Goal: Task Accomplishment & Management: Manage account settings

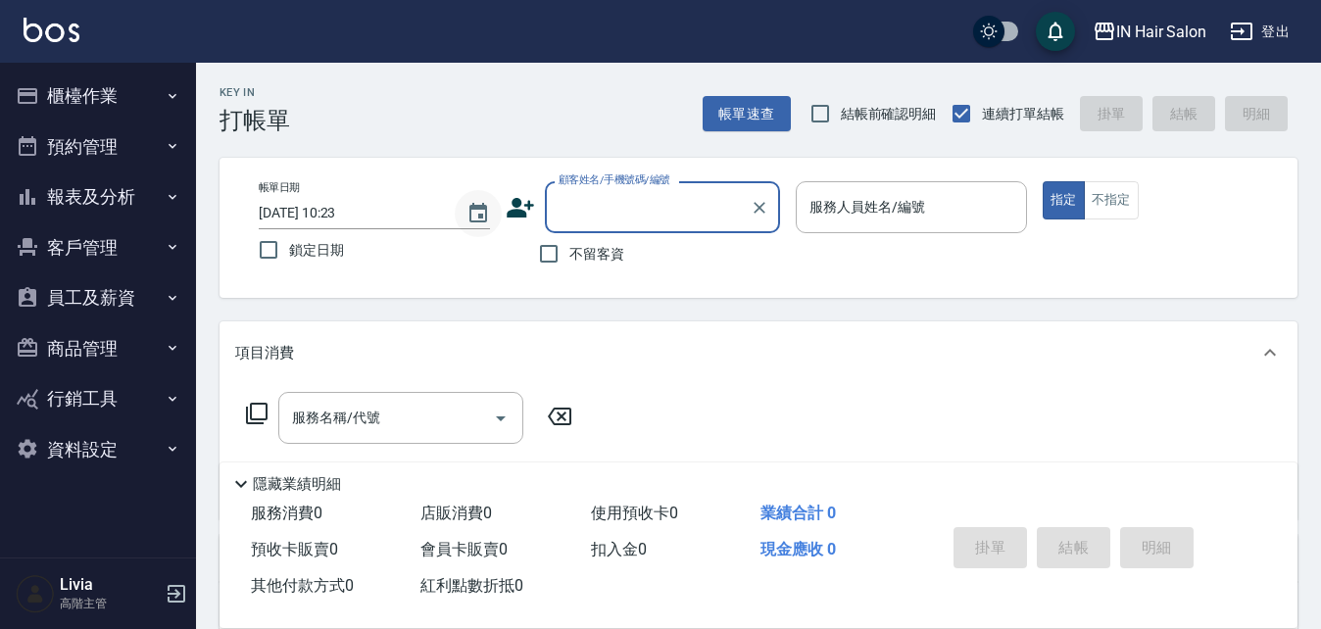
drag, startPoint x: 480, startPoint y: 209, endPoint x: 498, endPoint y: 205, distance: 18.1
click at [495, 208] on button "Choose date, selected date is 2025-10-10" at bounding box center [478, 213] width 47 height 47
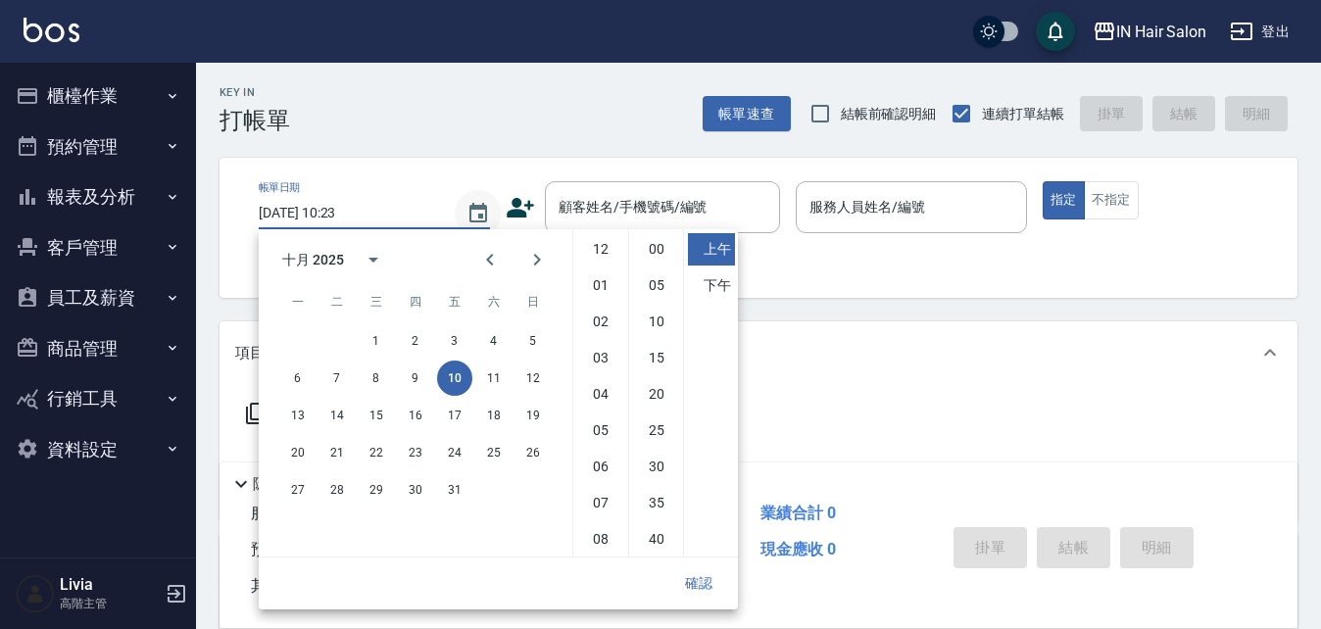
scroll to position [110, 0]
drag, startPoint x: 416, startPoint y: 375, endPoint x: 427, endPoint y: 364, distance: 16.6
click at [418, 268] on button "9" at bounding box center [415, 378] width 35 height 35
type input "2025/10/09 10:23"
click at [659, 268] on button "確認" at bounding box center [699, 584] width 63 height 36
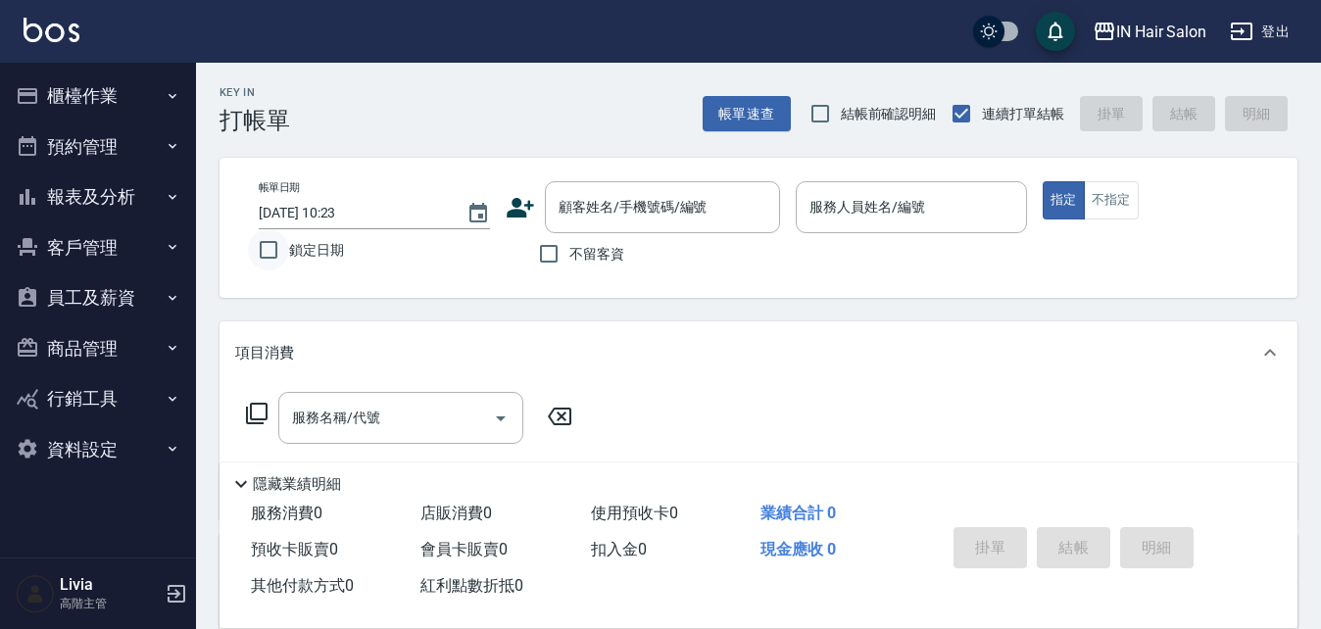
click at [261, 251] on input "鎖定日期" at bounding box center [268, 249] width 41 height 41
checkbox input "true"
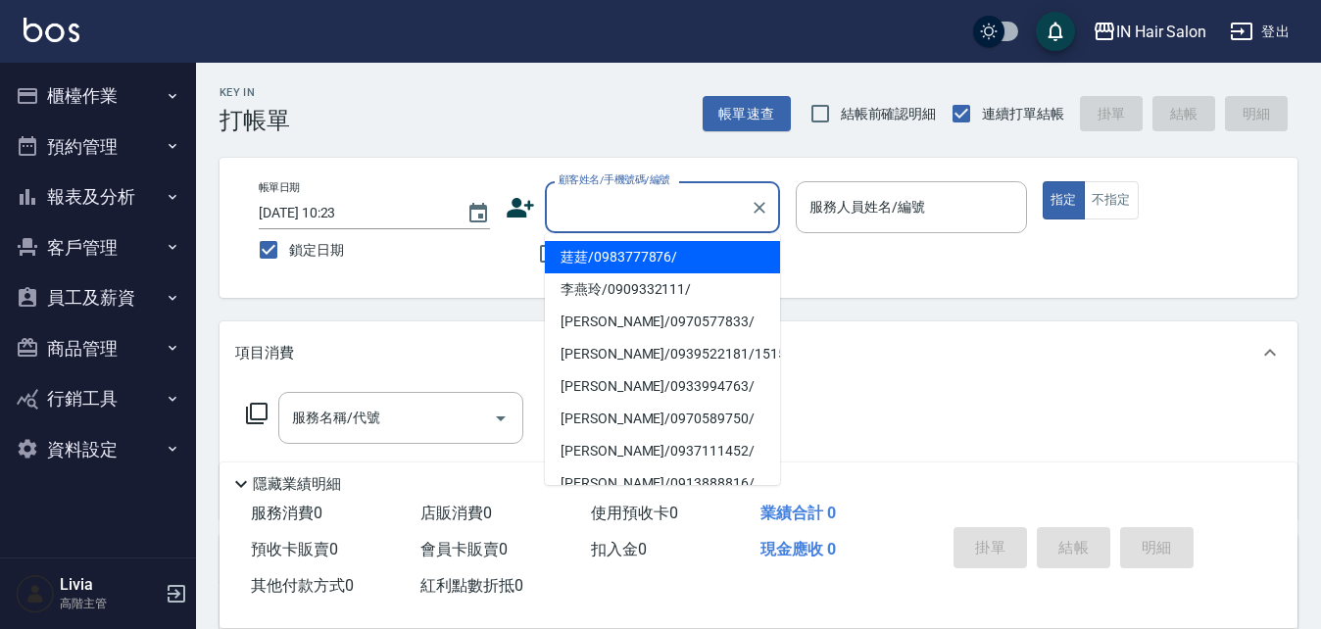
click at [654, 206] on input "顧客姓名/手機號碼/編號" at bounding box center [648, 207] width 188 height 34
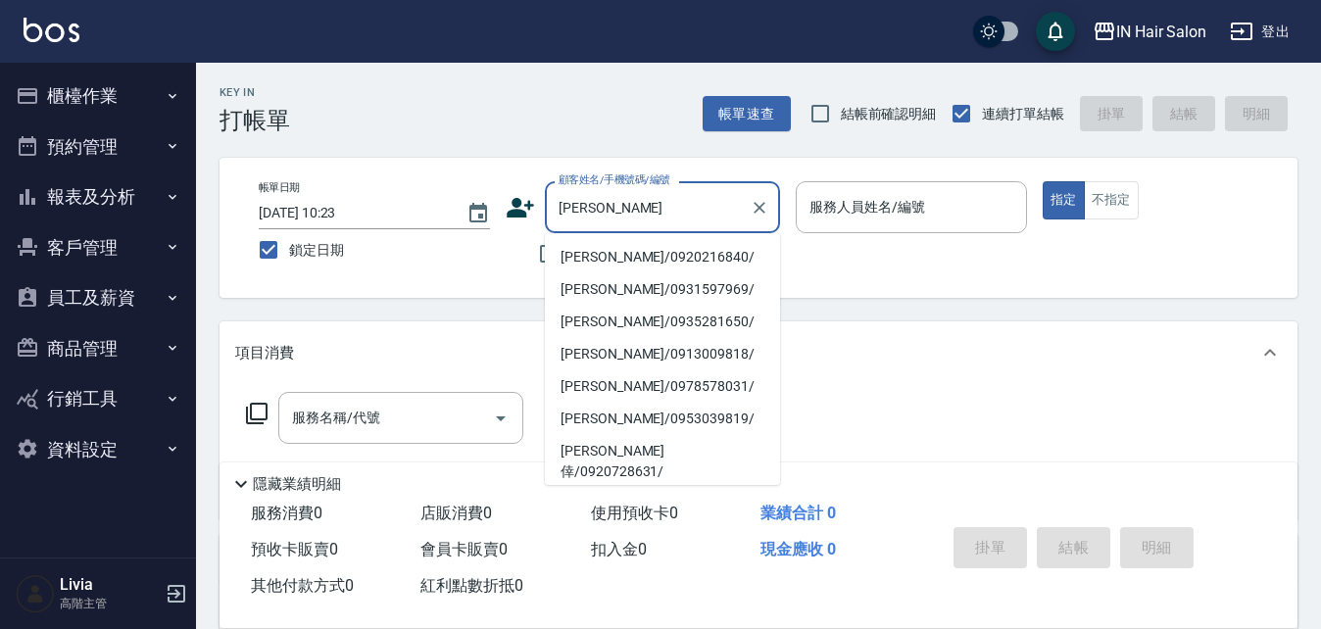
click at [630, 254] on li "旻珈/0920216840/" at bounding box center [662, 257] width 235 height 32
type input "旻珈/0920216840/"
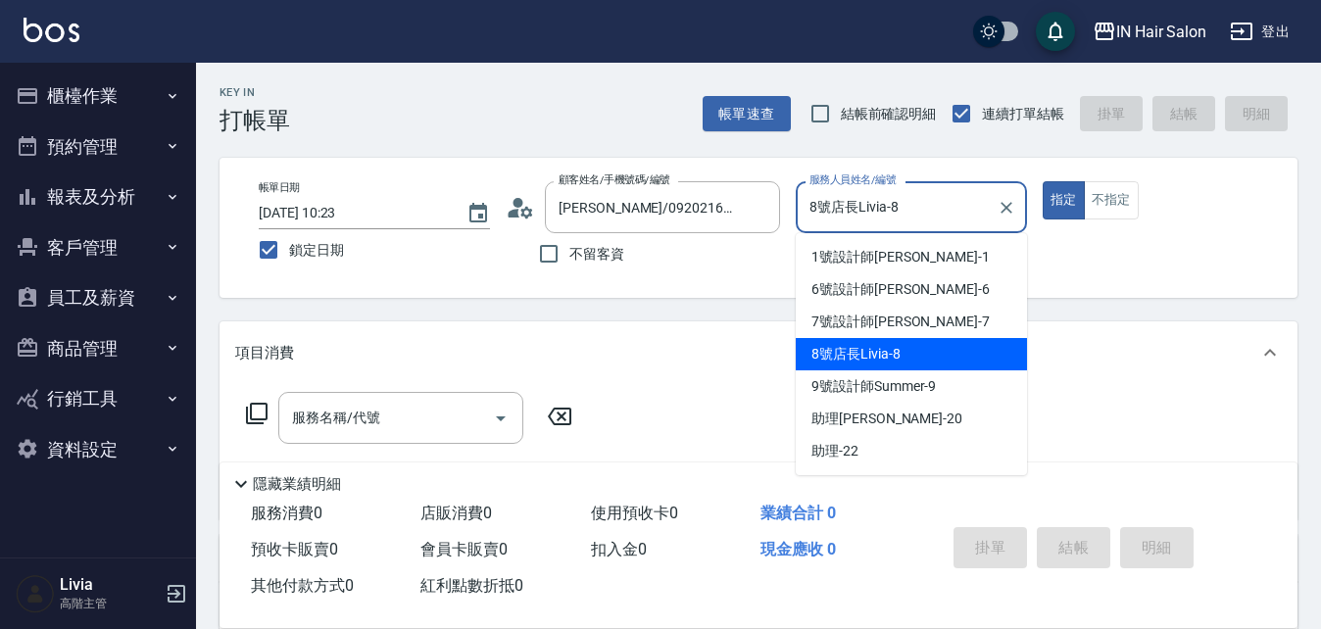
click at [659, 216] on input "8號店長Livia-8" at bounding box center [897, 207] width 184 height 34
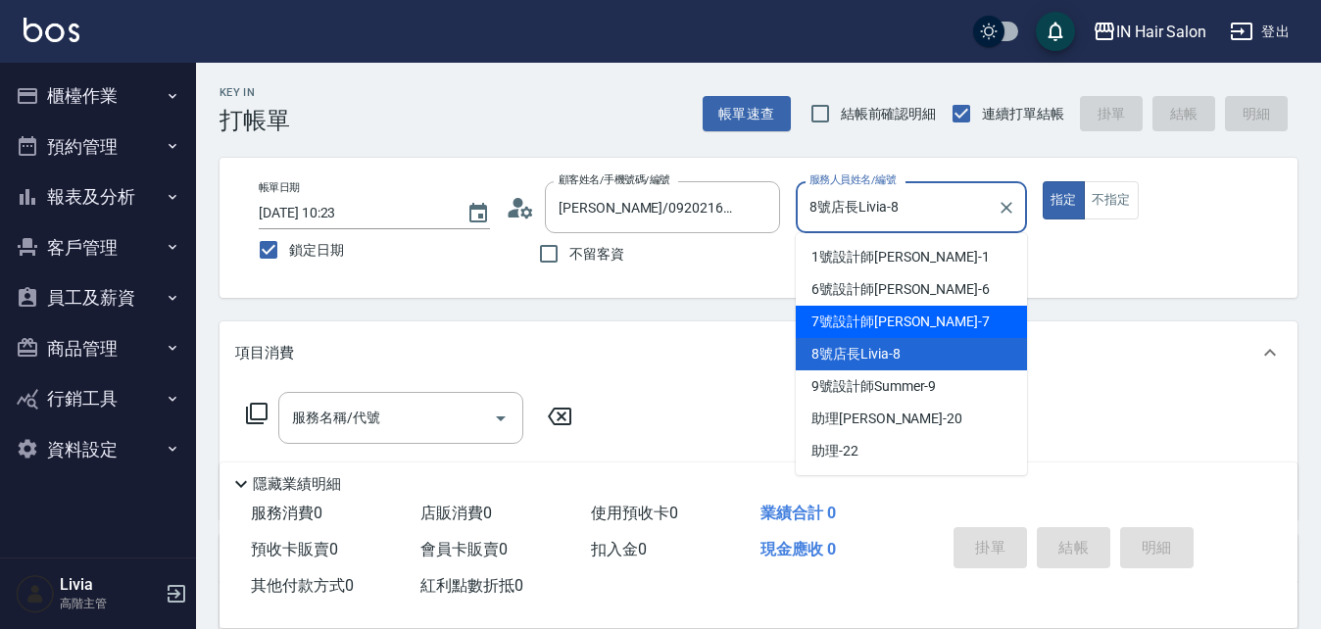
click at [659, 268] on span "7號設計師Erica -7" at bounding box center [901, 322] width 178 height 21
type input "7號設計師Erica-7"
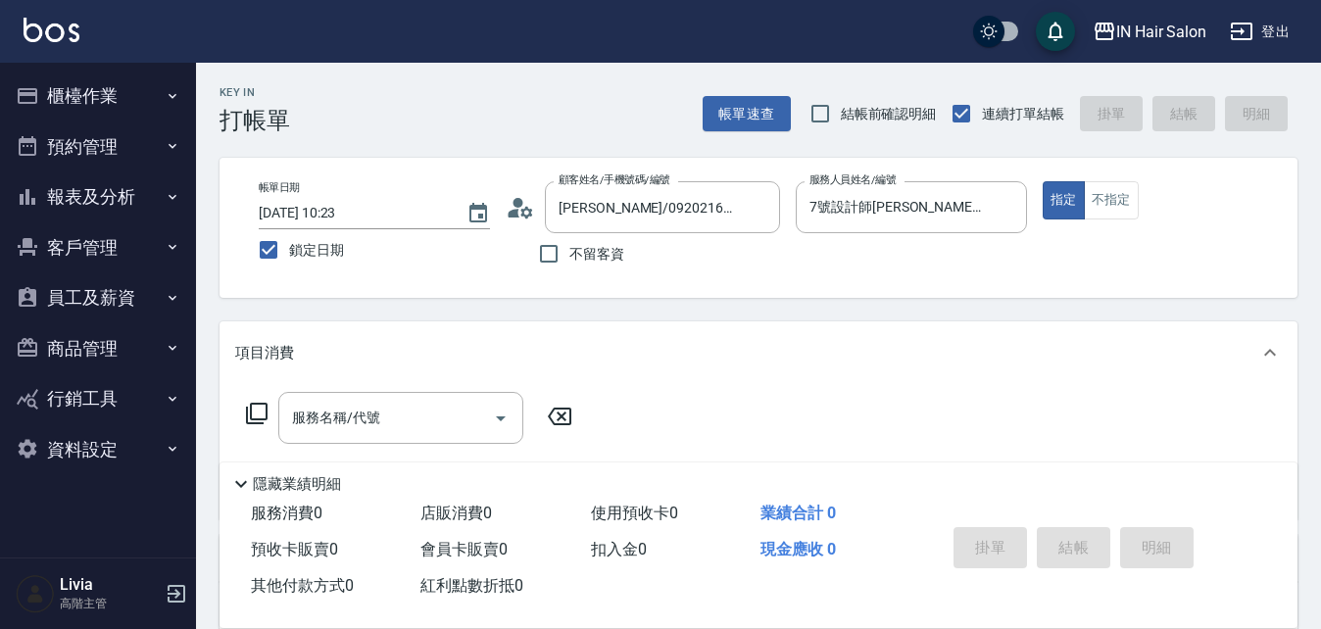
click at [266, 268] on icon at bounding box center [257, 414] width 22 height 22
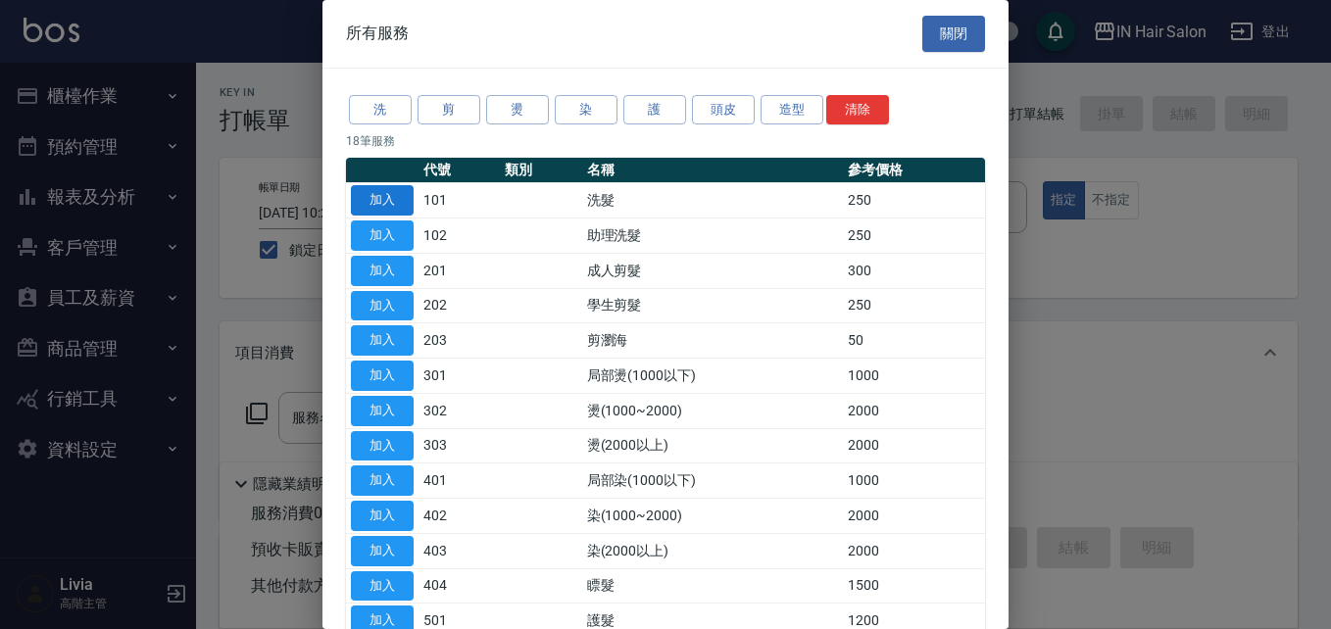
click at [398, 201] on button "加入" at bounding box center [382, 200] width 63 height 30
type input "洗髮(101)"
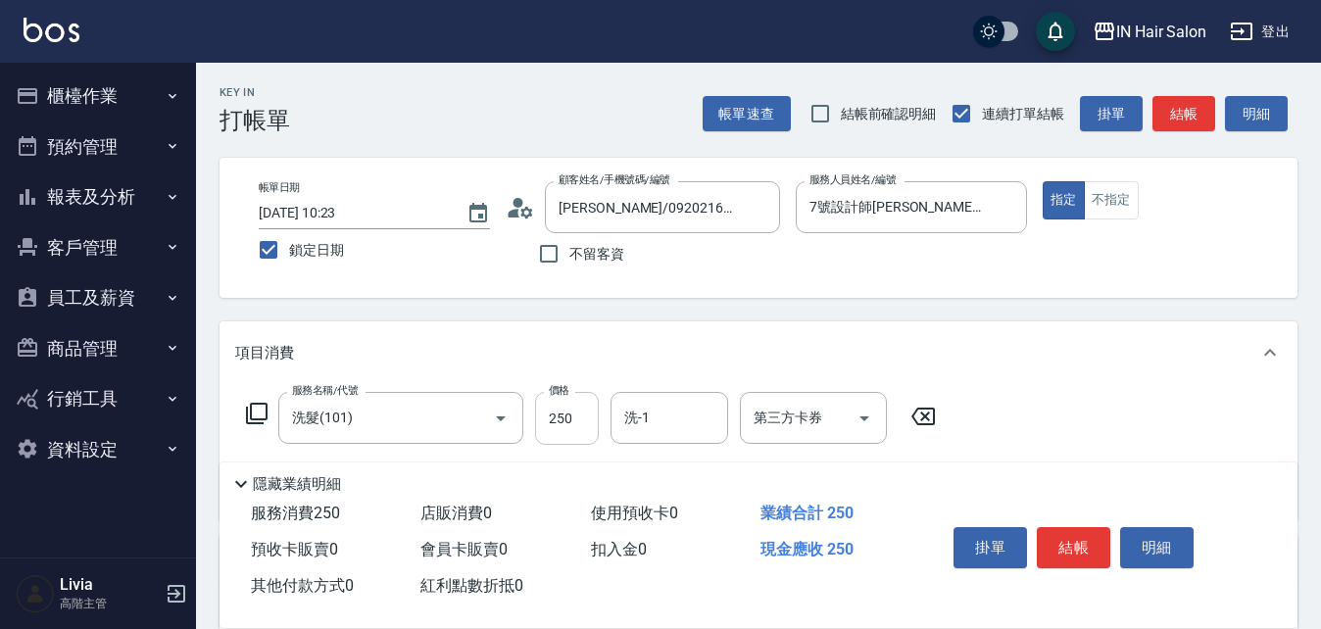
click at [582, 268] on input "250" at bounding box center [567, 418] width 64 height 53
type input "300"
click at [659, 268] on div "服務名稱/代號 洗髮(101) 服務名稱/代號 價格 300 價格 洗-1 洗-1 第三方卡券 第三方卡券" at bounding box center [759, 452] width 1078 height 136
click at [659, 268] on button "結帳" at bounding box center [1074, 547] width 74 height 41
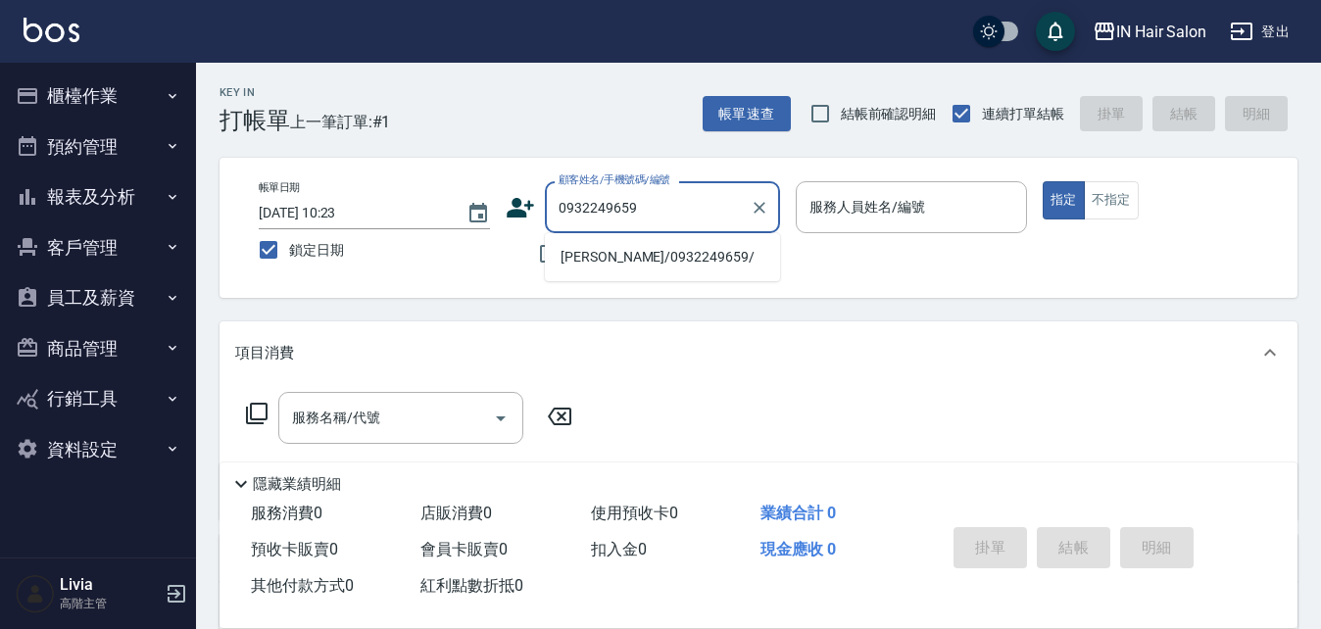
click at [615, 261] on li "林柏仁/0932249659/" at bounding box center [662, 257] width 235 height 32
type input "林柏仁/0932249659/"
type input "7號設計師Erica-7"
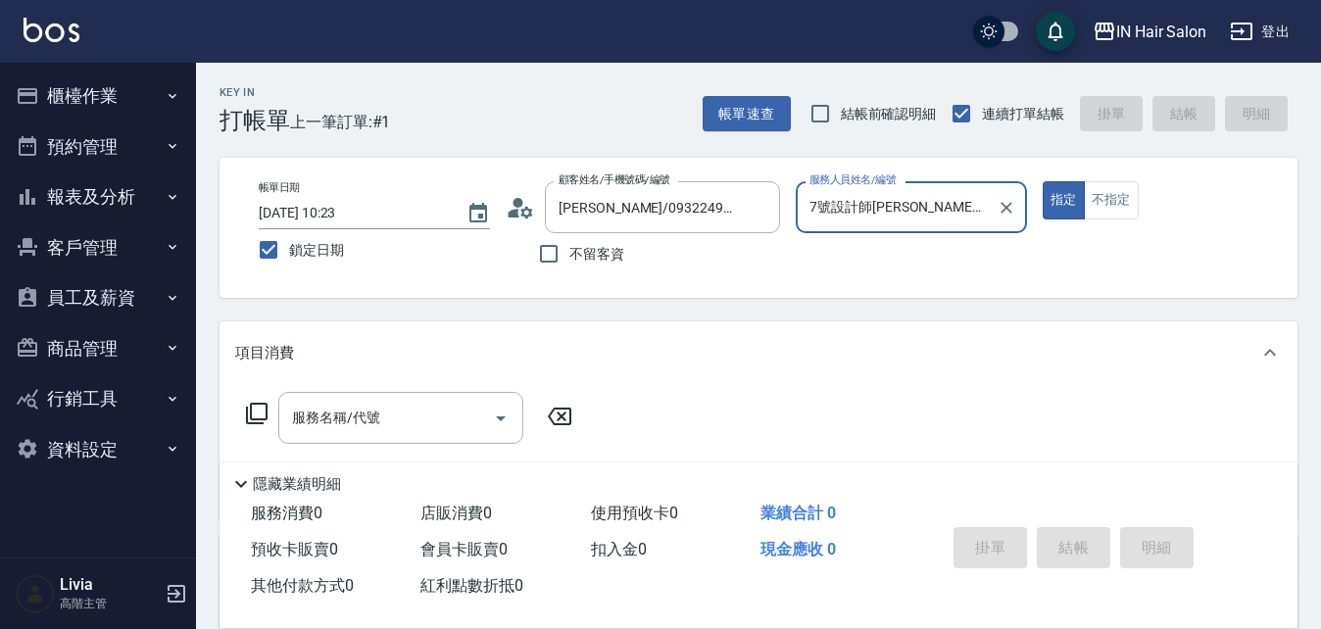
click at [253, 268] on icon at bounding box center [257, 414] width 24 height 24
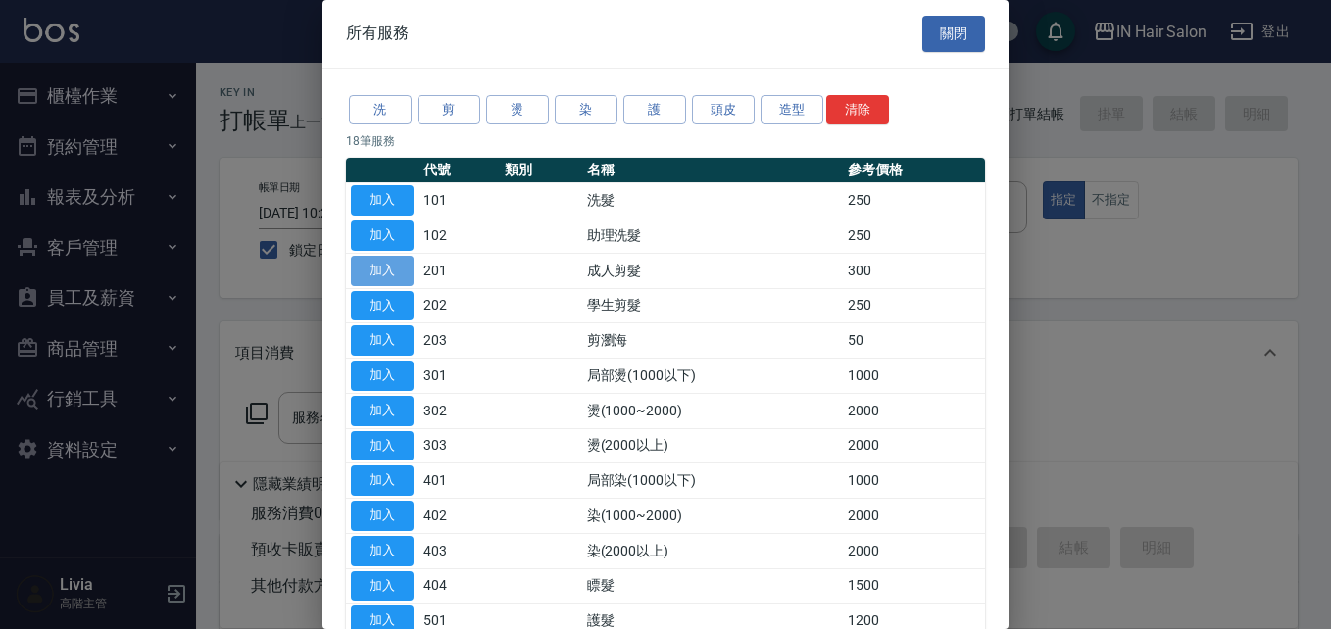
click at [375, 268] on button "加入" at bounding box center [382, 271] width 63 height 30
type input "成人剪髮(201)"
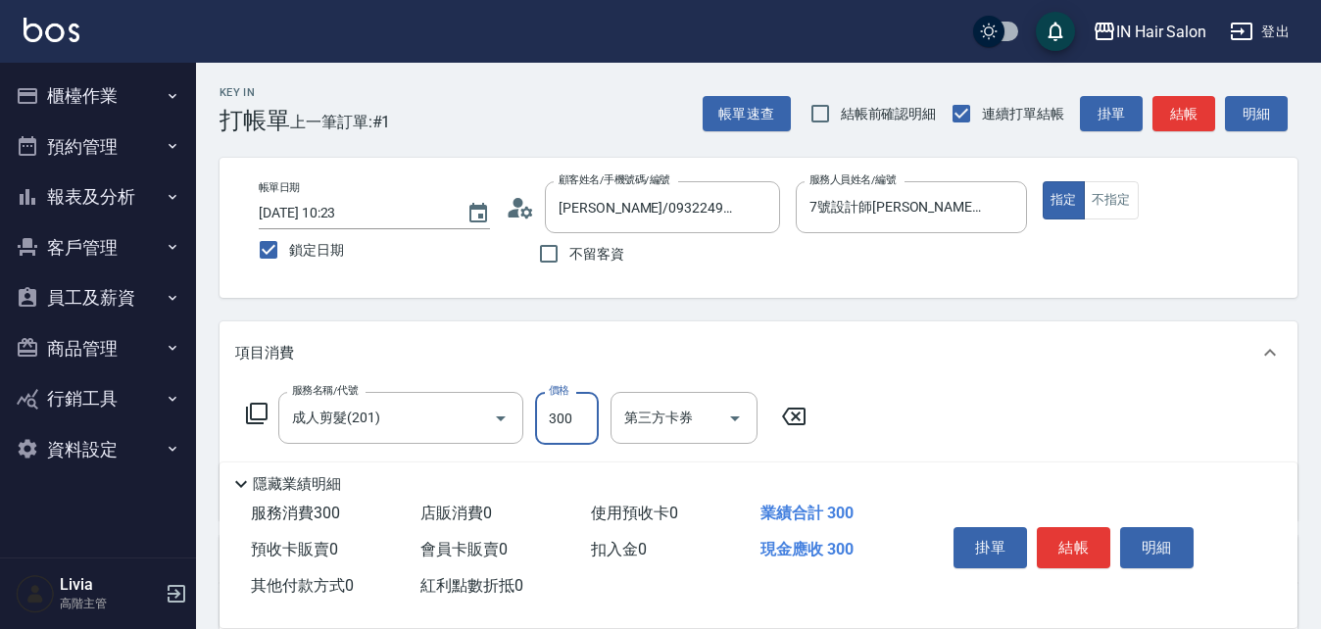
click at [562, 268] on input "300" at bounding box center [567, 418] width 64 height 53
type input "200"
click at [659, 268] on div "服務名稱/代號 成人剪髮(201) 服務名稱/代號 價格 200 價格 第三方卡券 第三方卡券" at bounding box center [759, 452] width 1078 height 136
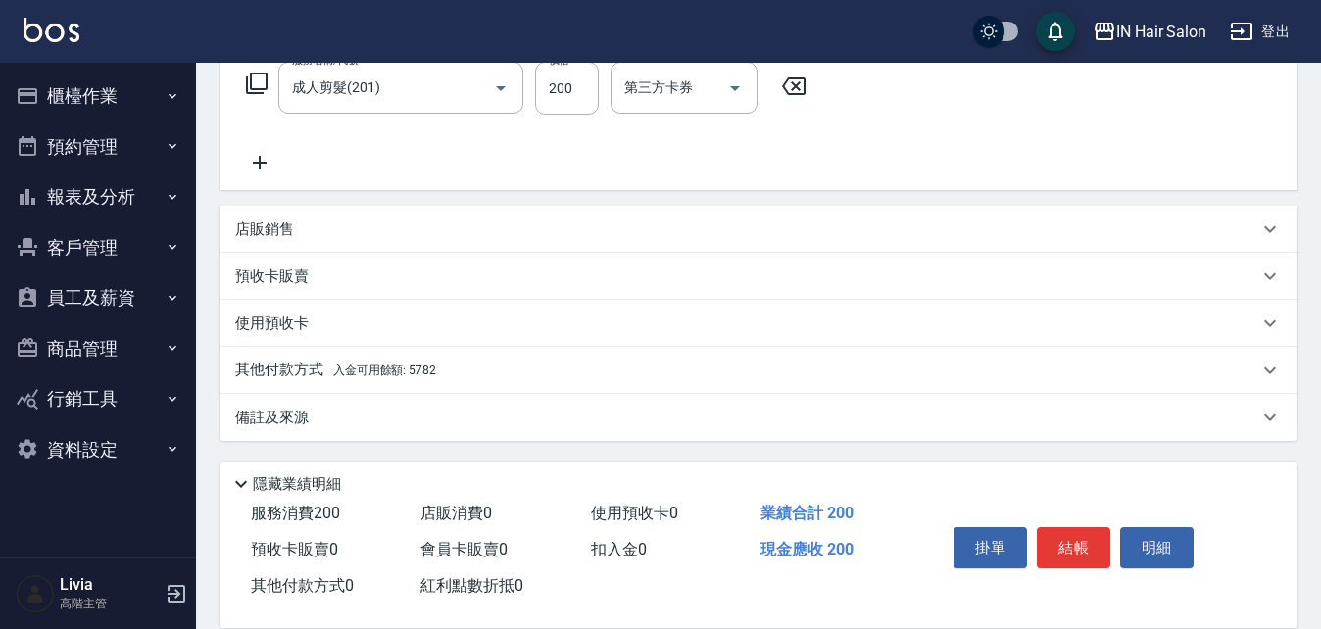
click at [328, 268] on p "其他付款方式 入金可用餘額: 5782" at bounding box center [335, 371] width 201 height 22
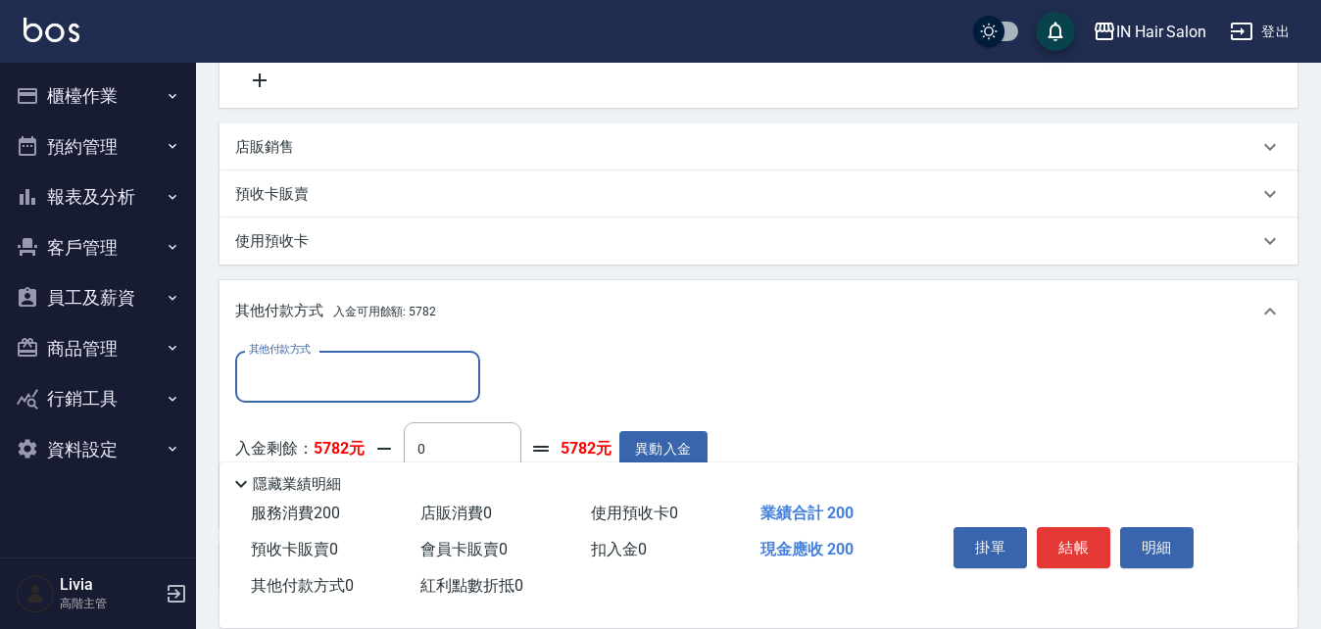
scroll to position [526, 0]
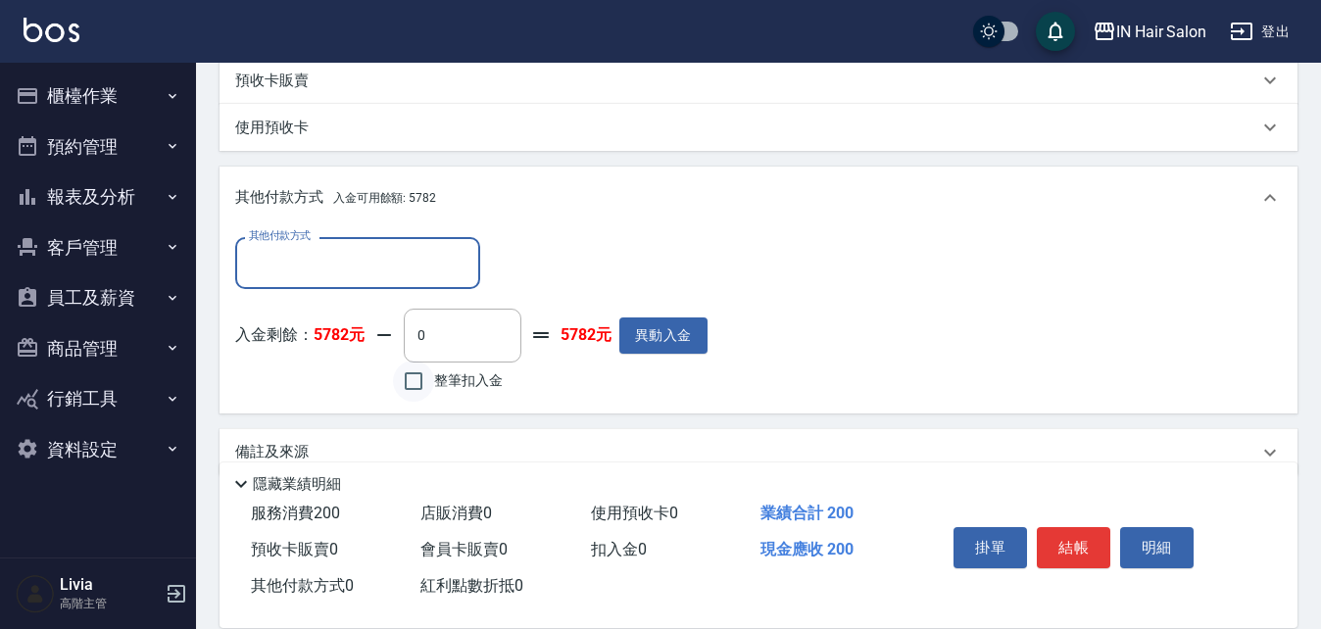
click at [412, 268] on input "整筆扣入金" at bounding box center [413, 381] width 41 height 41
checkbox input "true"
type input "200"
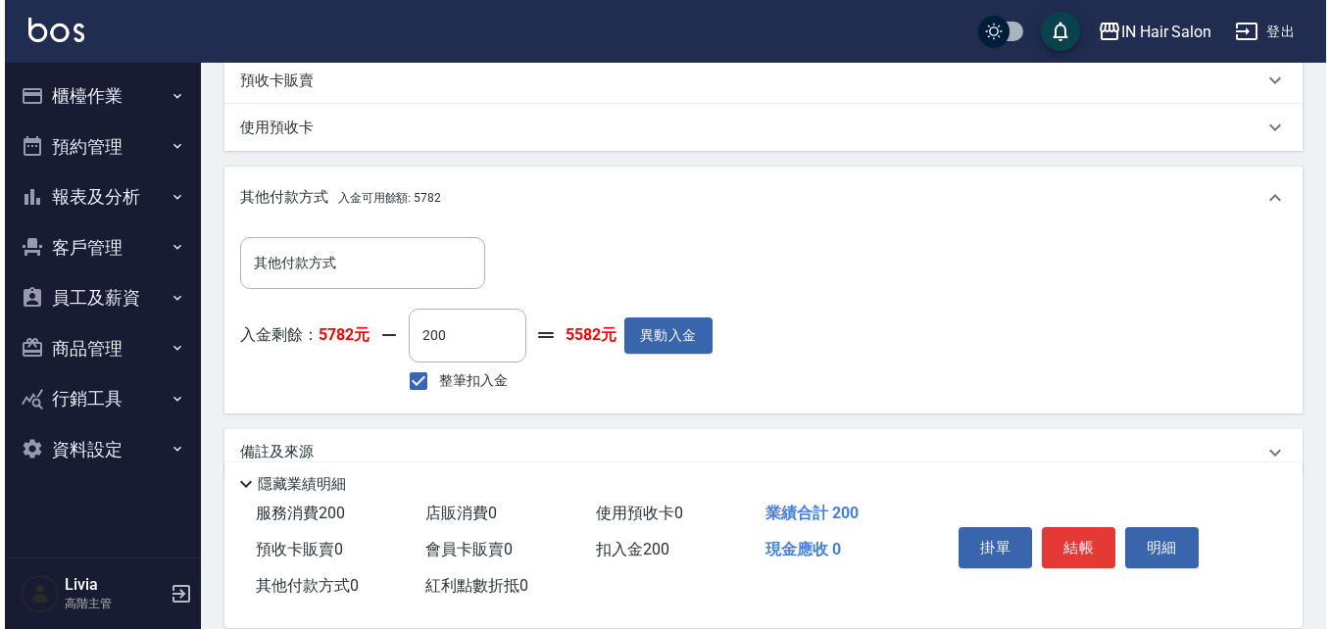
scroll to position [36, 0]
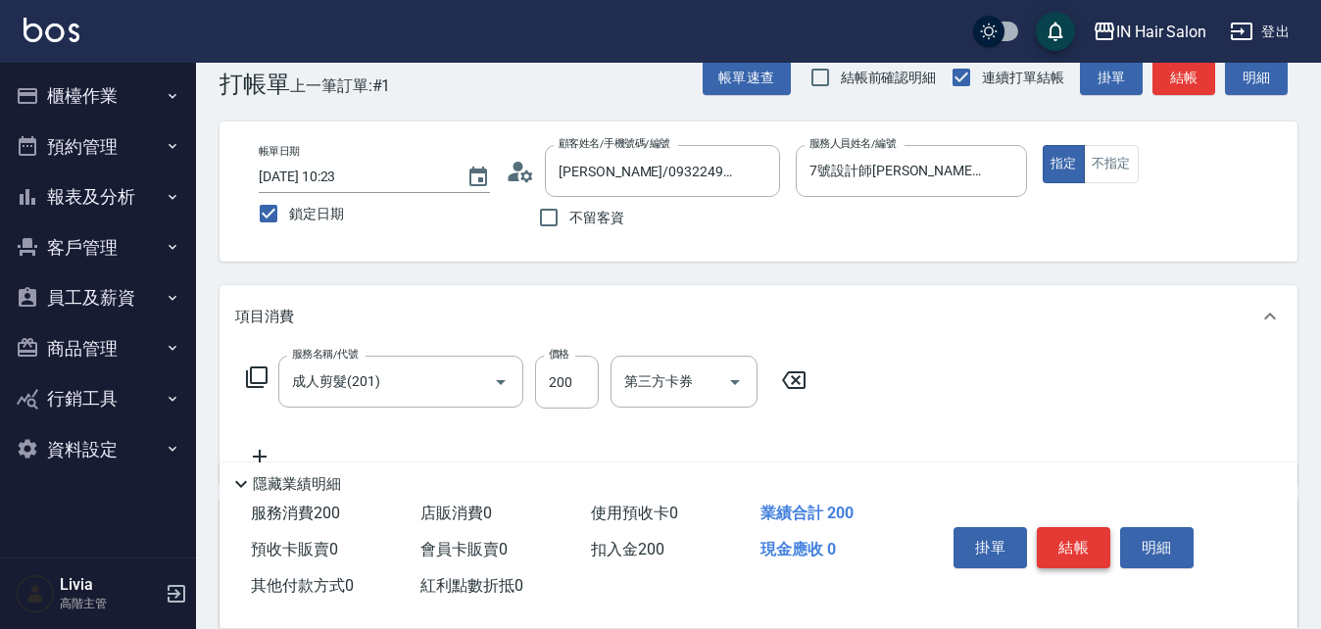
click at [659, 268] on button "結帳" at bounding box center [1074, 547] width 74 height 41
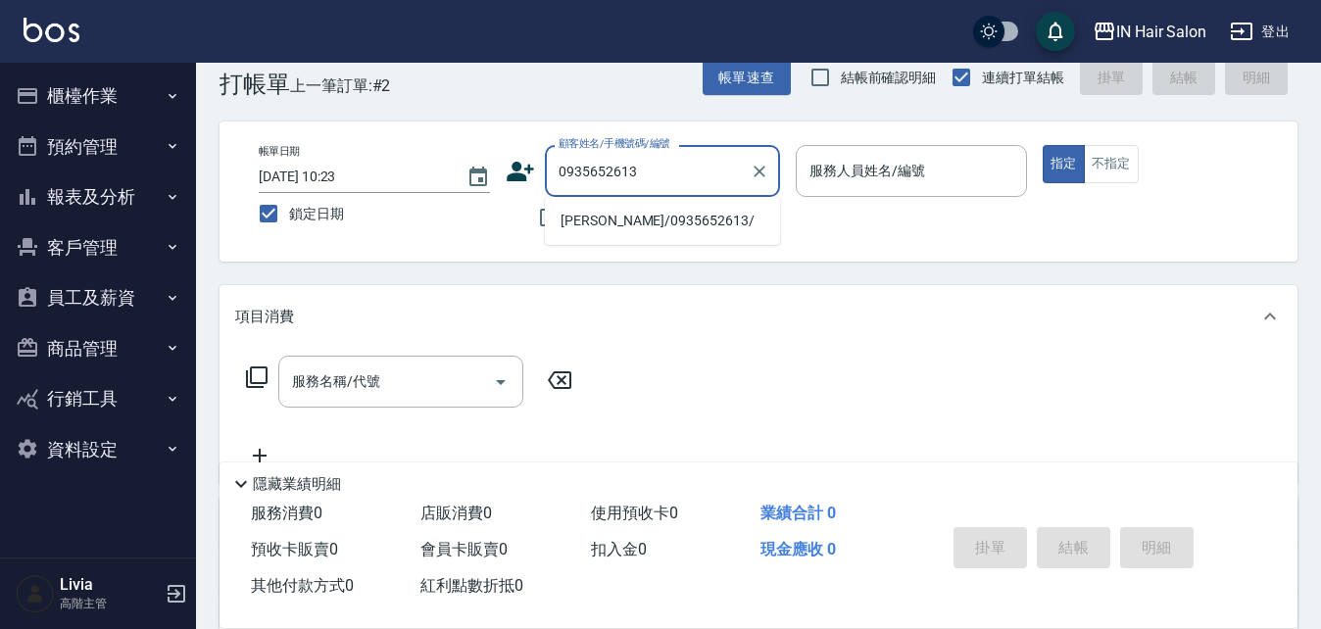
click at [582, 228] on li "林家珍/0935652613/" at bounding box center [662, 221] width 235 height 32
type input "林家珍/0935652613/"
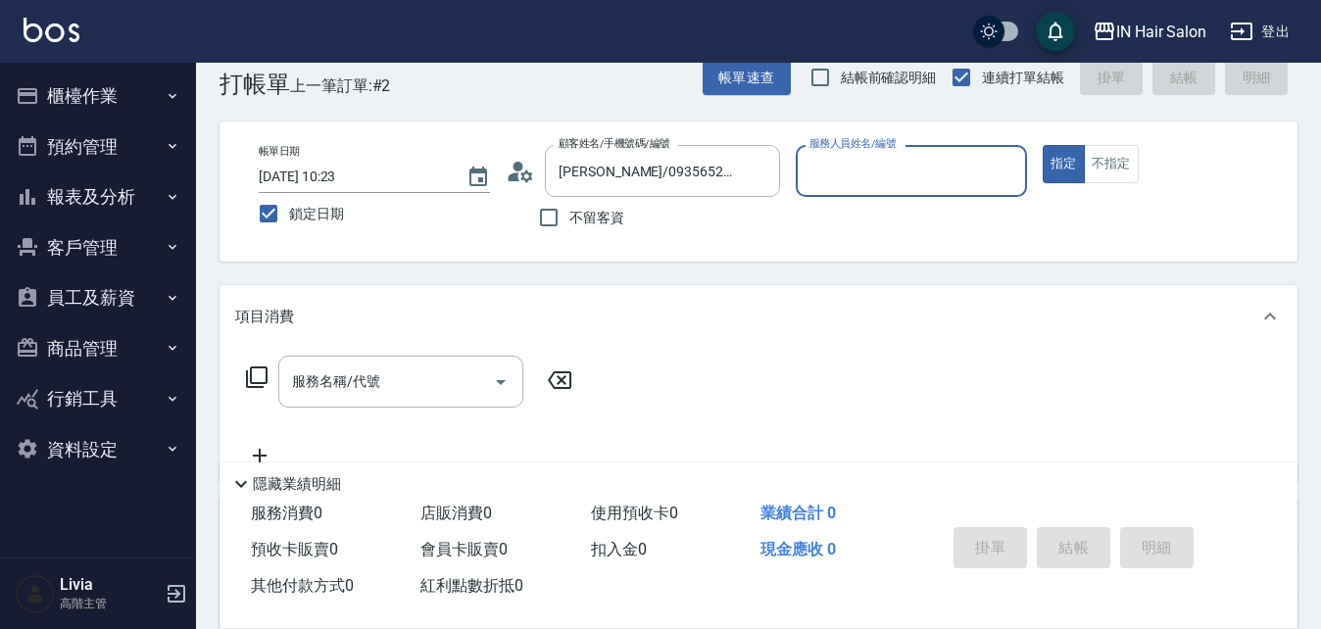
type input "6號設計師Molly-6"
click at [256, 268] on icon at bounding box center [257, 378] width 24 height 24
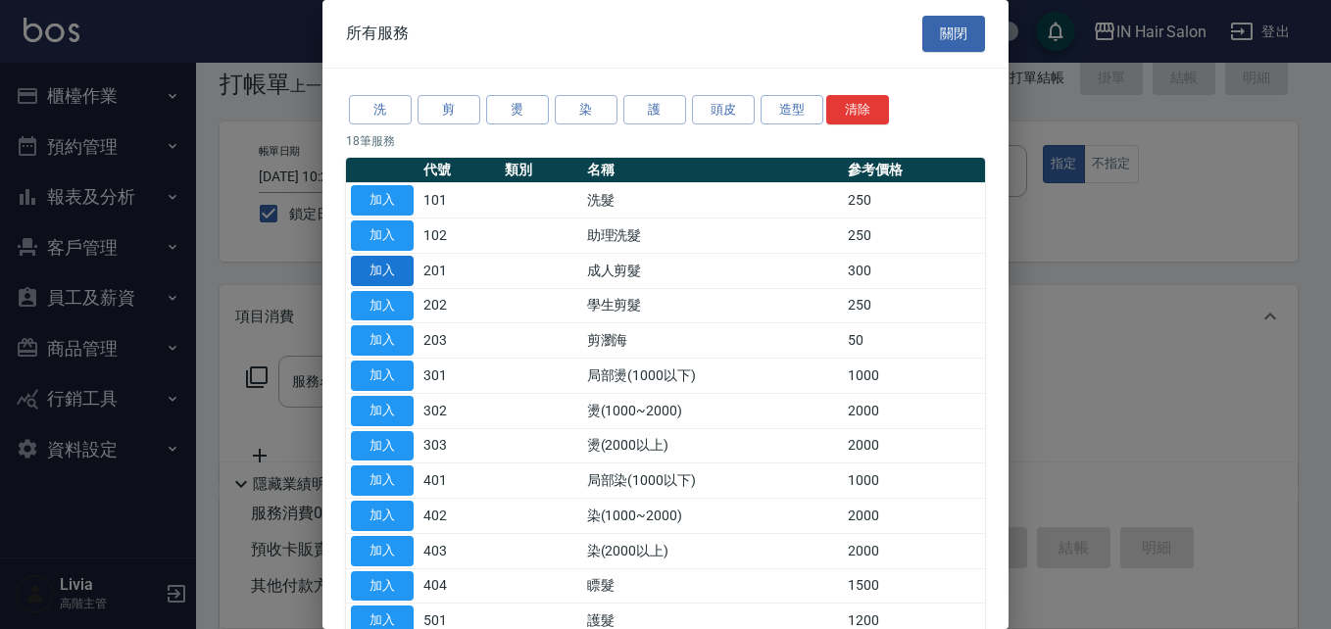
click at [390, 268] on button "加入" at bounding box center [382, 271] width 63 height 30
type input "成人剪髮(201)"
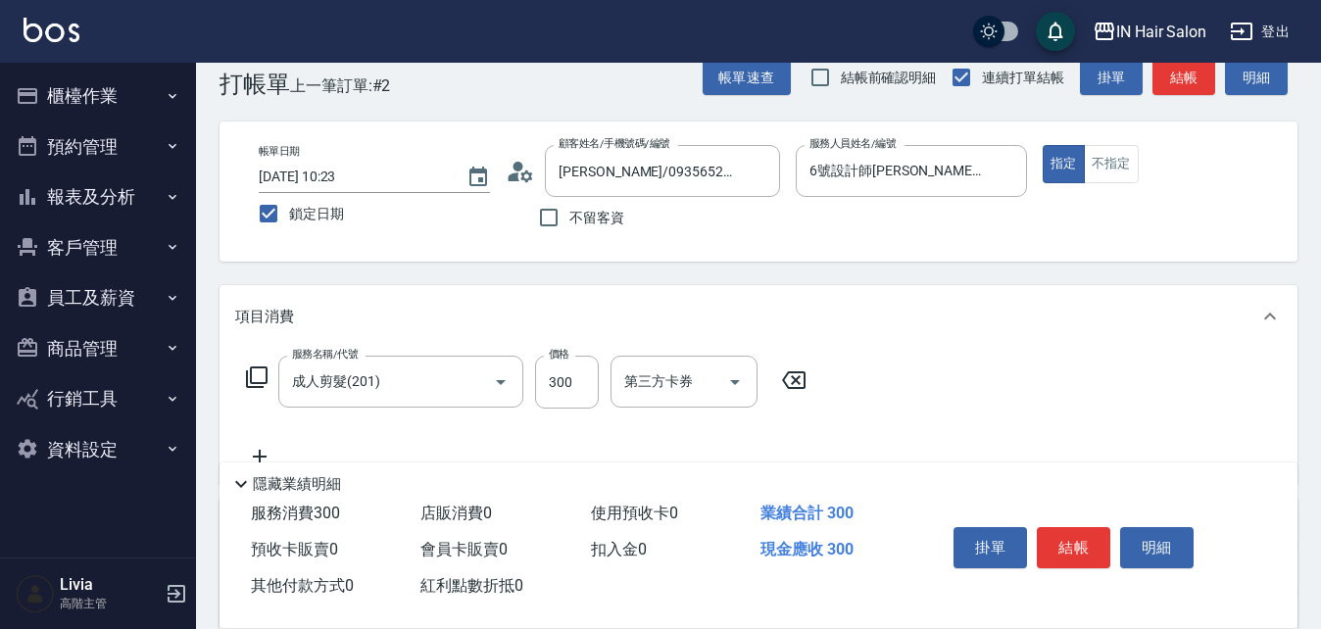
click at [252, 268] on icon at bounding box center [257, 378] width 22 height 22
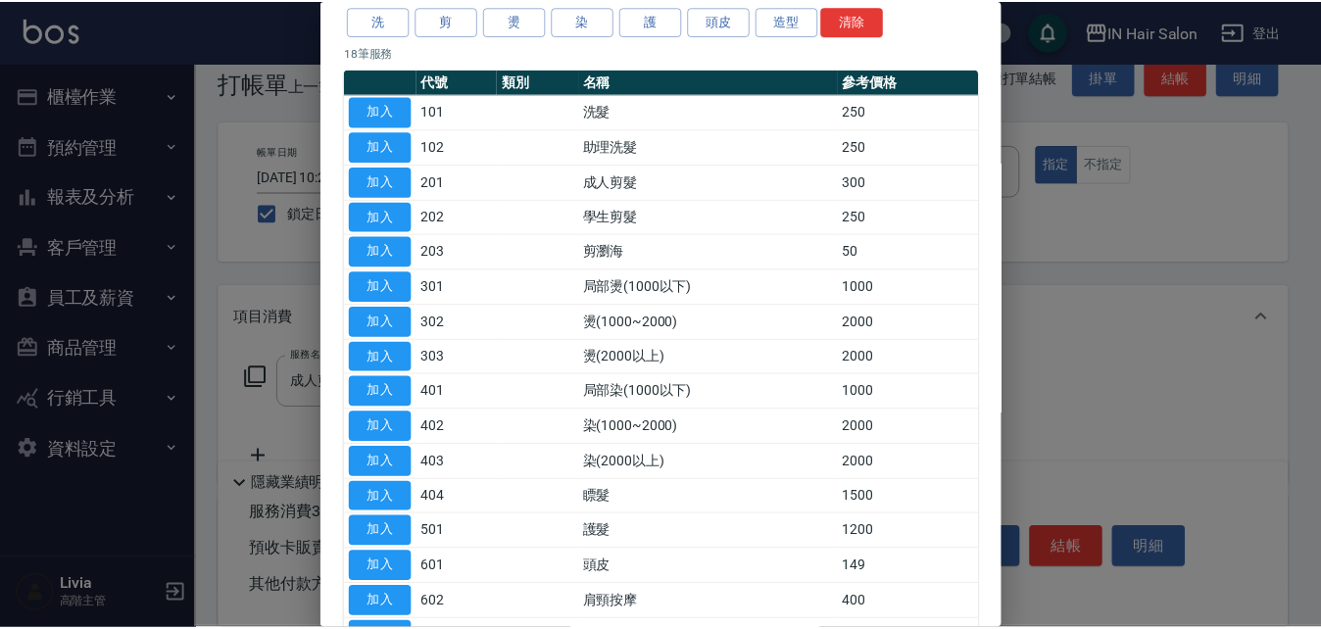
scroll to position [196, 0]
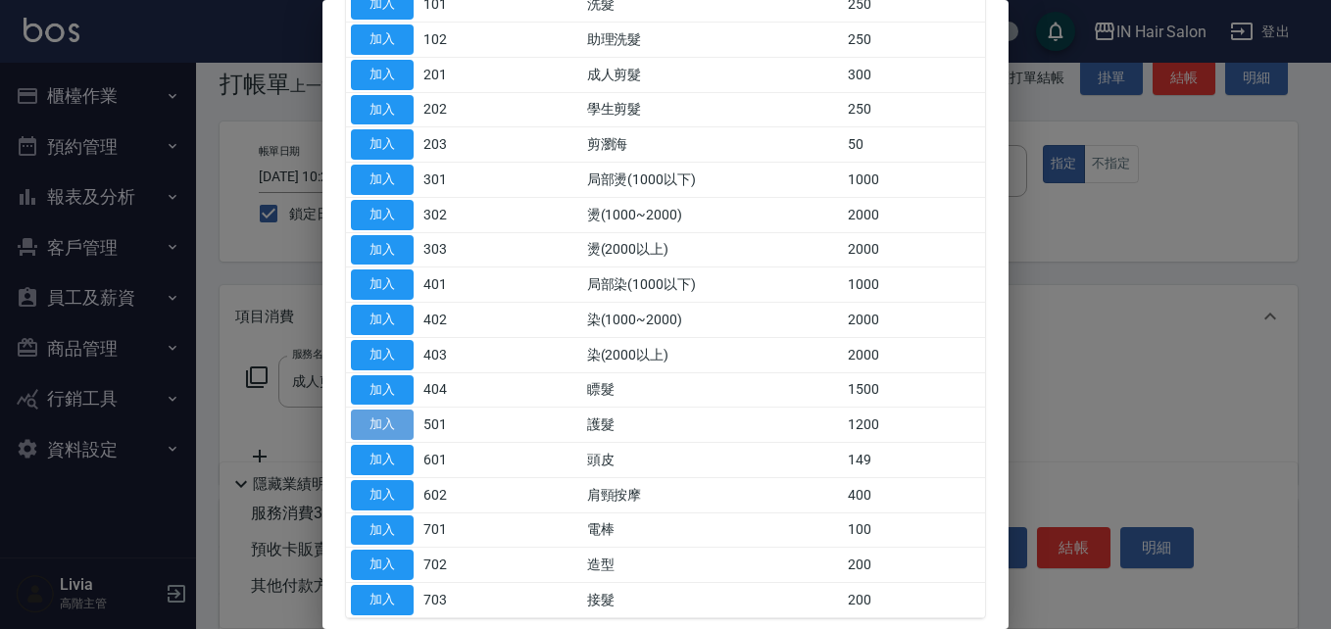
click at [381, 268] on button "加入" at bounding box center [382, 425] width 63 height 30
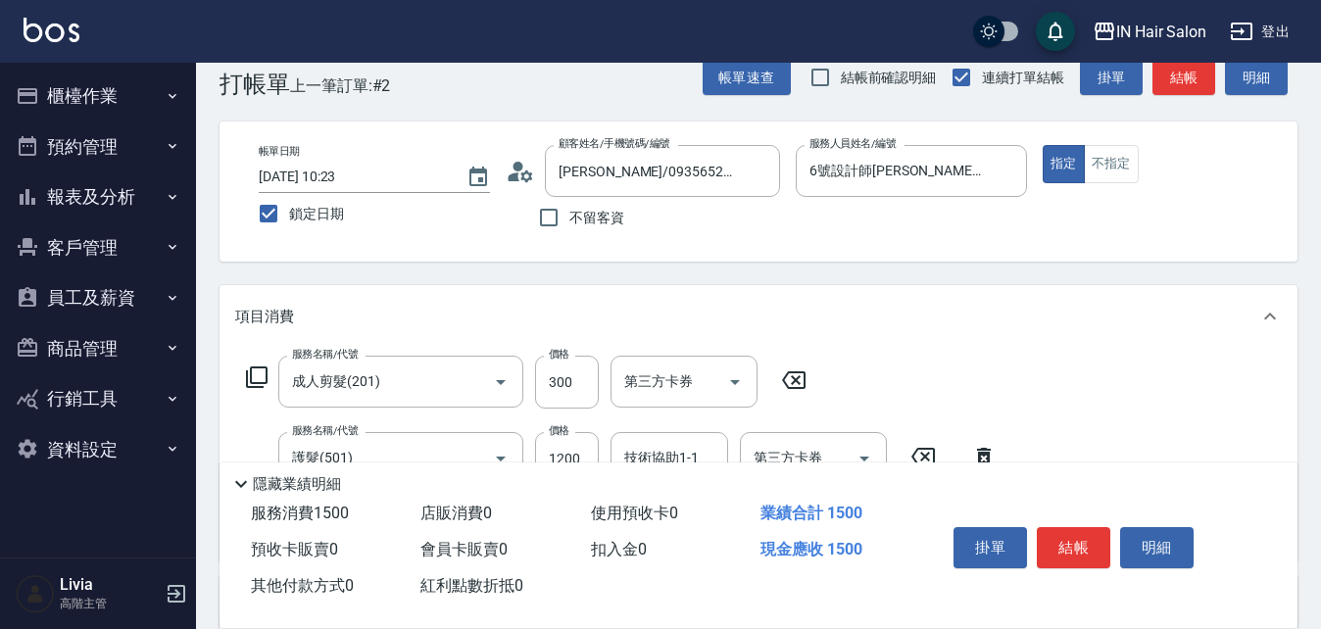
click at [263, 268] on icon at bounding box center [257, 378] width 24 height 24
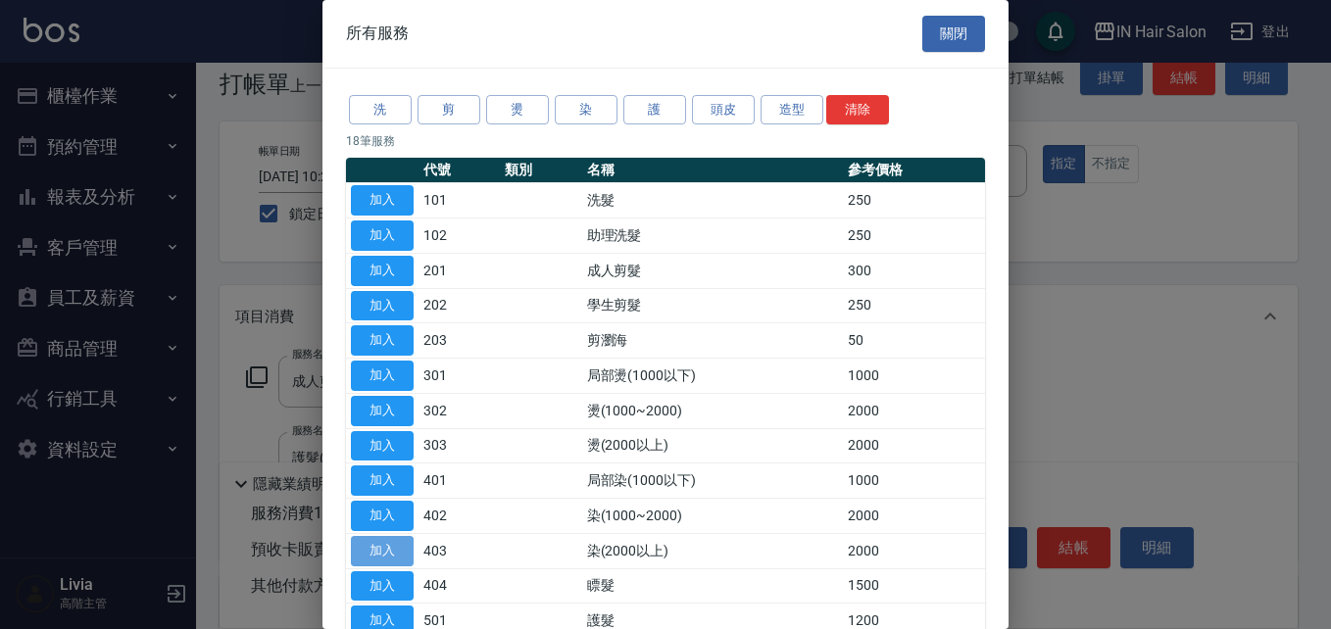
click at [382, 268] on button "加入" at bounding box center [382, 551] width 63 height 30
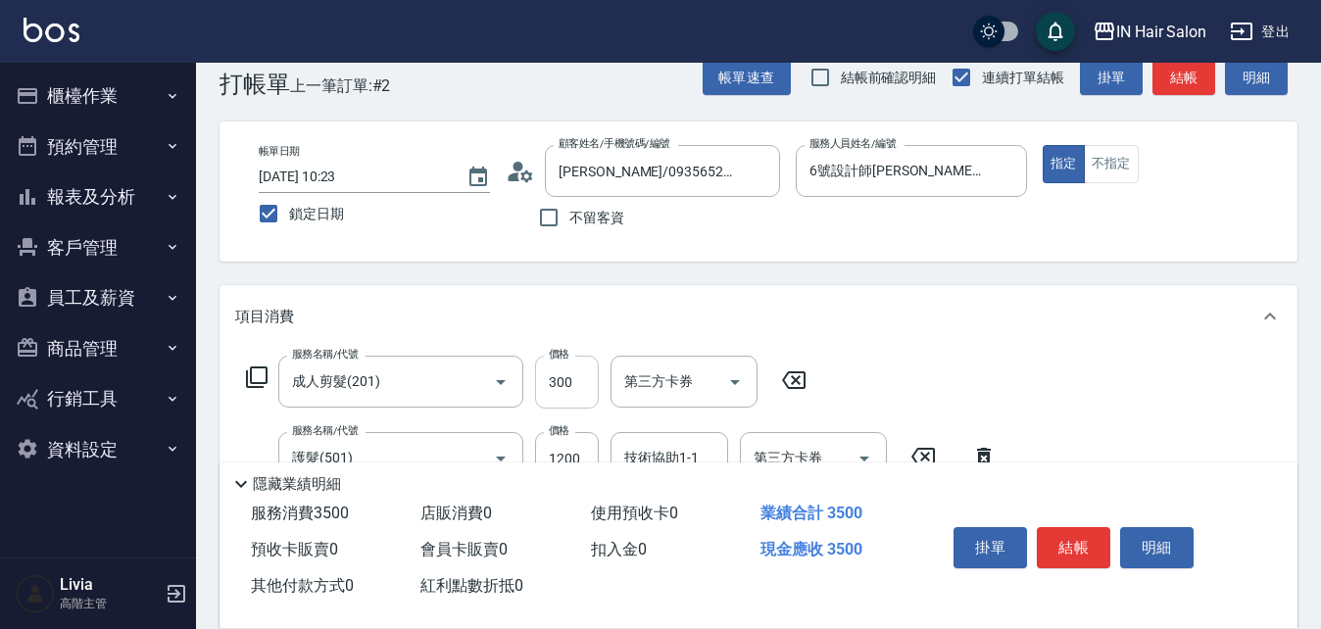
click at [576, 268] on input "300" at bounding box center [567, 382] width 64 height 53
click at [577, 268] on input "300" at bounding box center [567, 382] width 64 height 53
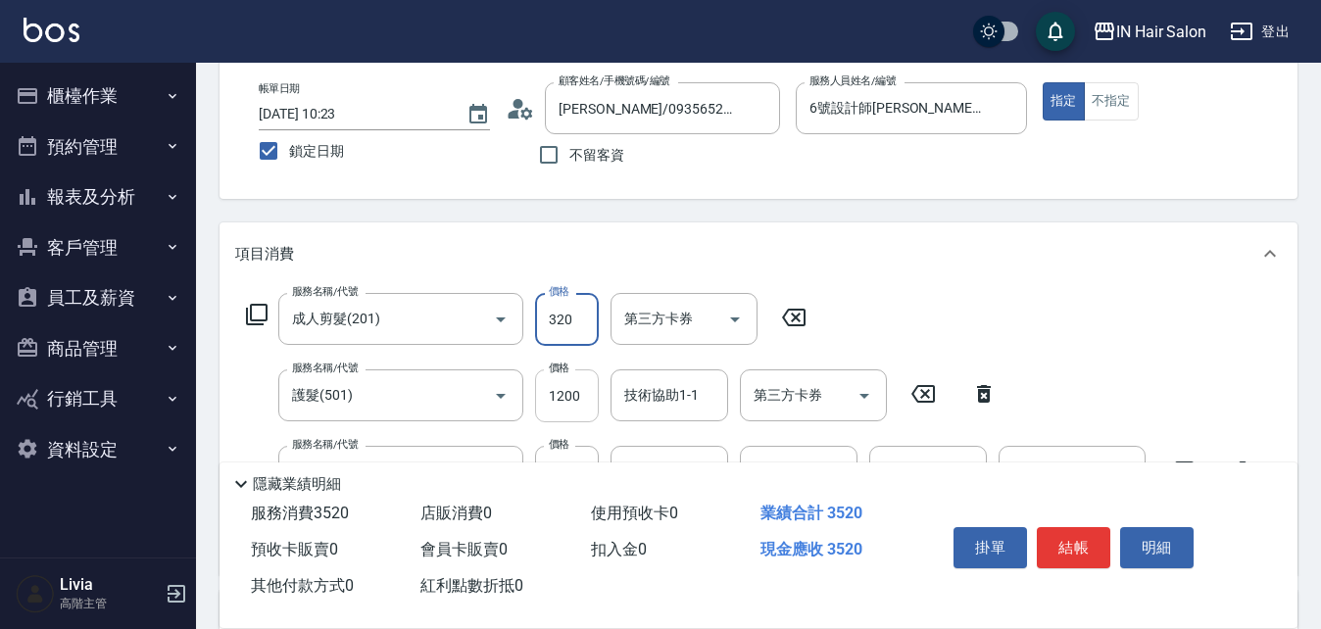
scroll to position [134, 0]
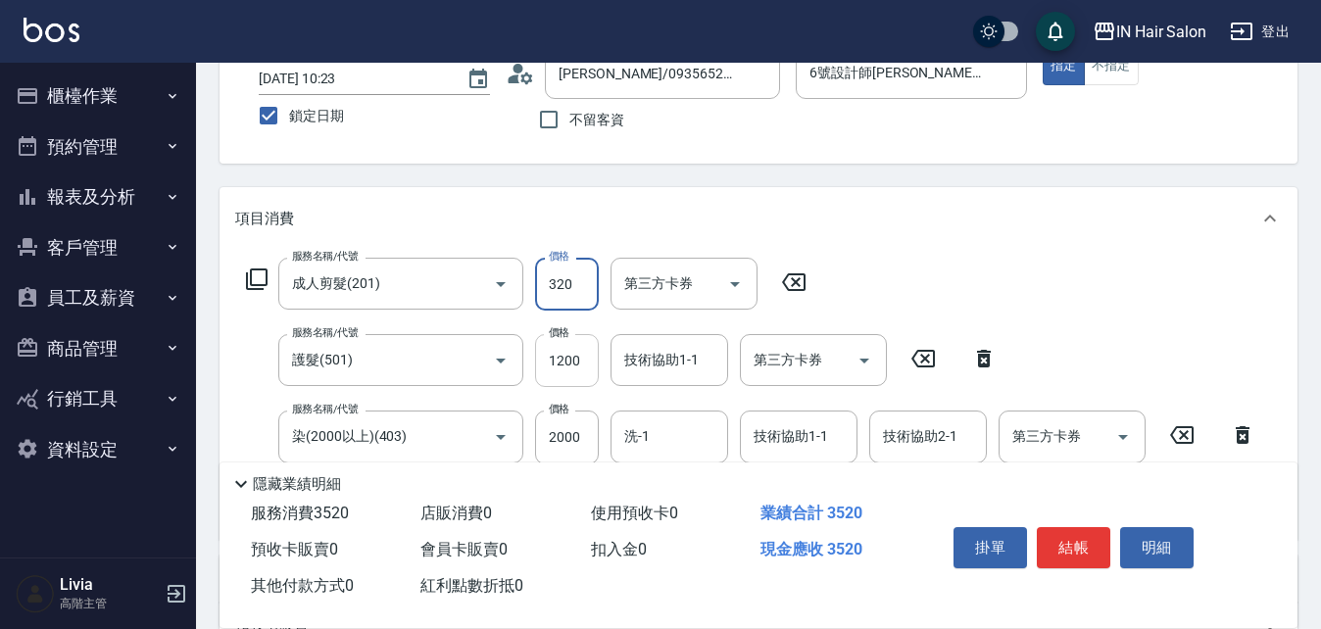
type input "320"
click at [578, 268] on input "1200" at bounding box center [567, 360] width 64 height 53
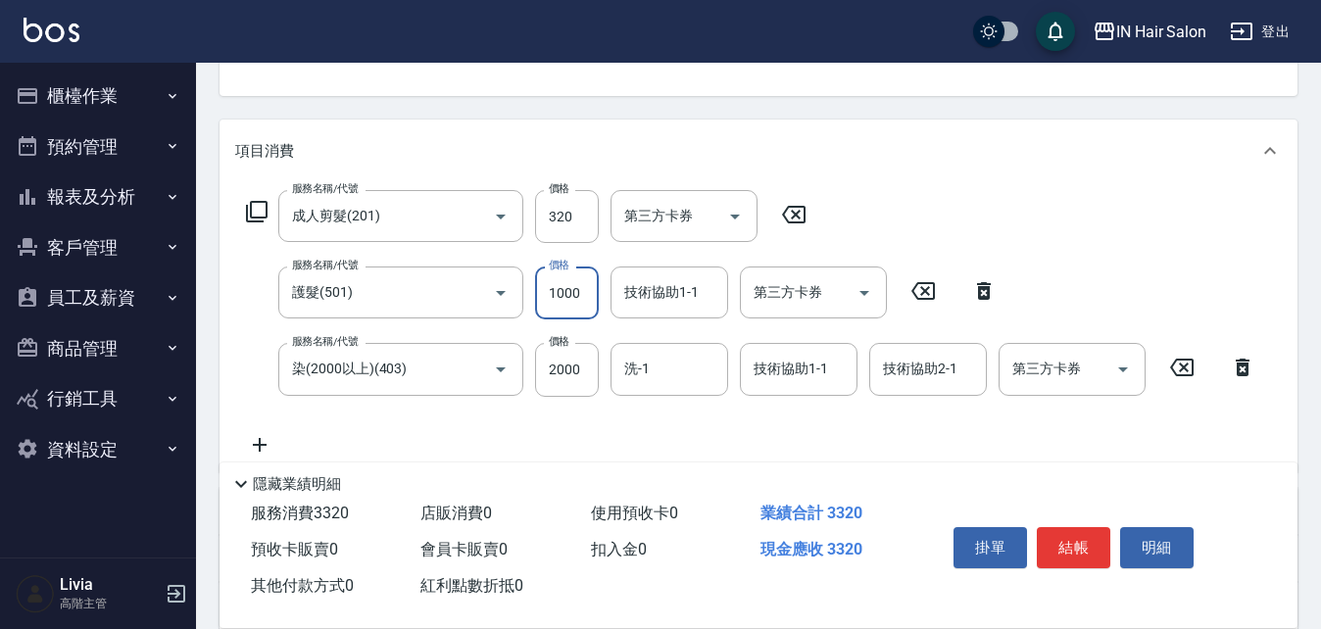
scroll to position [232, 0]
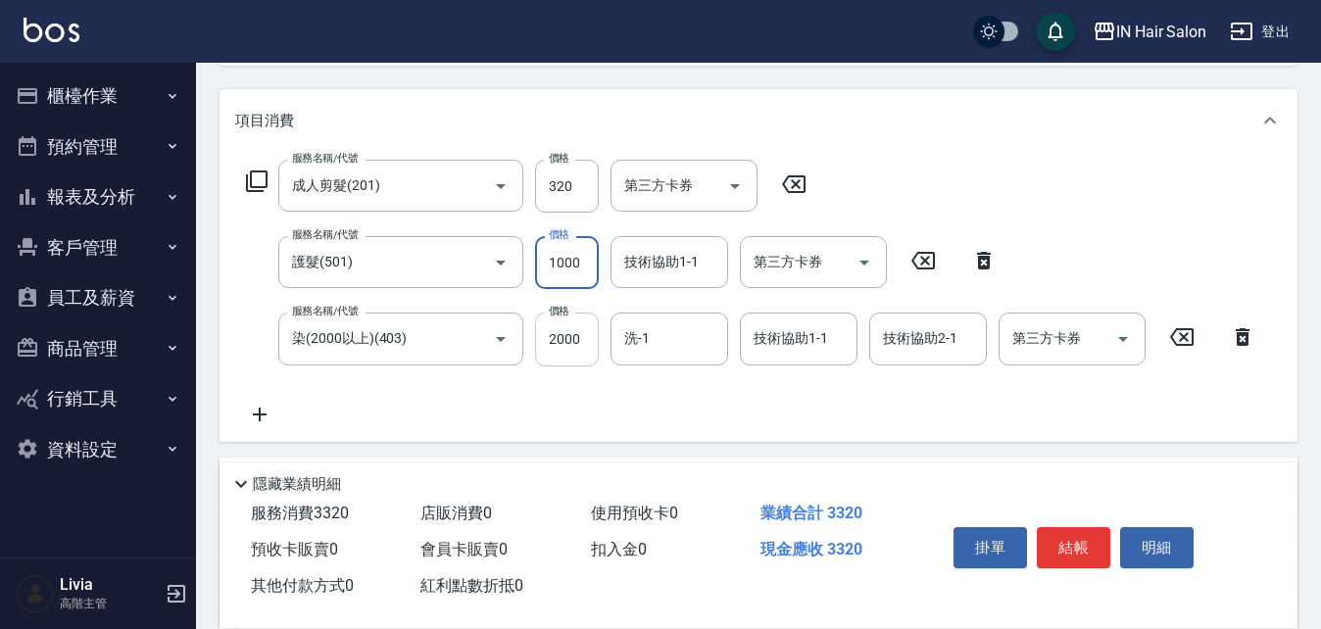
type input "1000"
click at [583, 268] on input "2000" at bounding box center [567, 339] width 64 height 53
type input "2240"
click at [460, 268] on div "服務名稱/代號 成人剪髮(201) 服務名稱/代號 價格 320 價格 第三方卡券 第三方卡券 服務名稱/代號 護髮(501) 服務名稱/代號 價格 1000…" at bounding box center [751, 293] width 1032 height 266
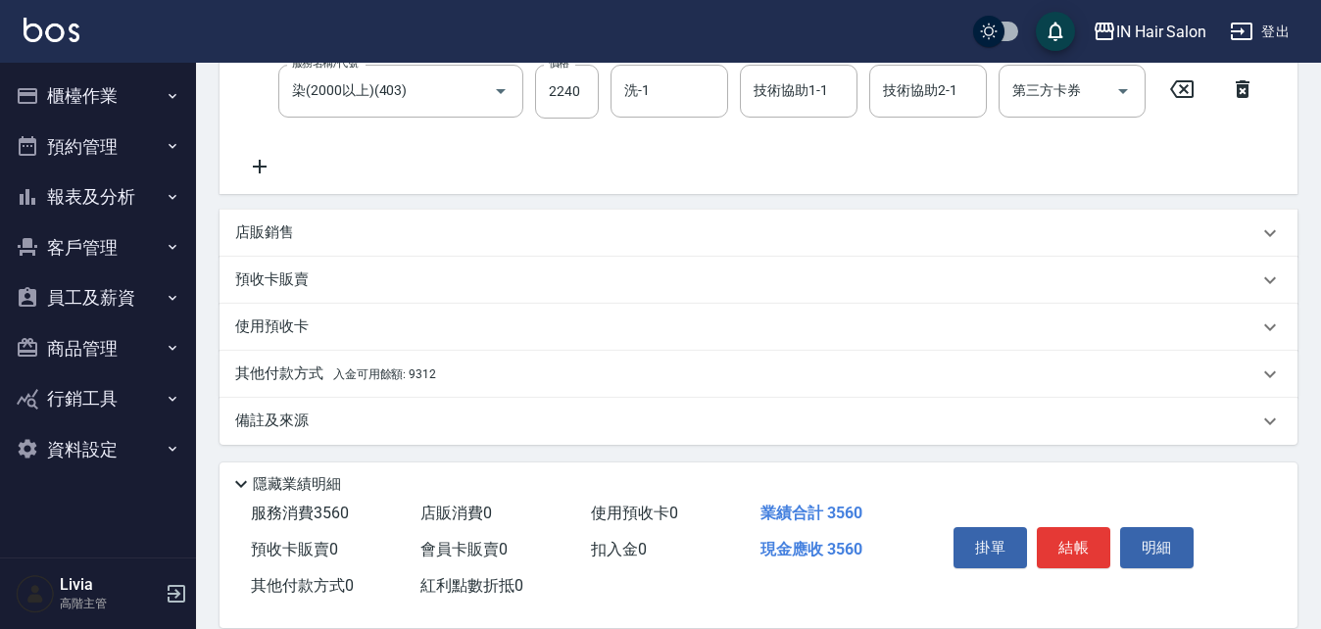
scroll to position [484, 0]
click at [320, 268] on p "其他付款方式 入金可用餘額: 9312" at bounding box center [335, 371] width 201 height 22
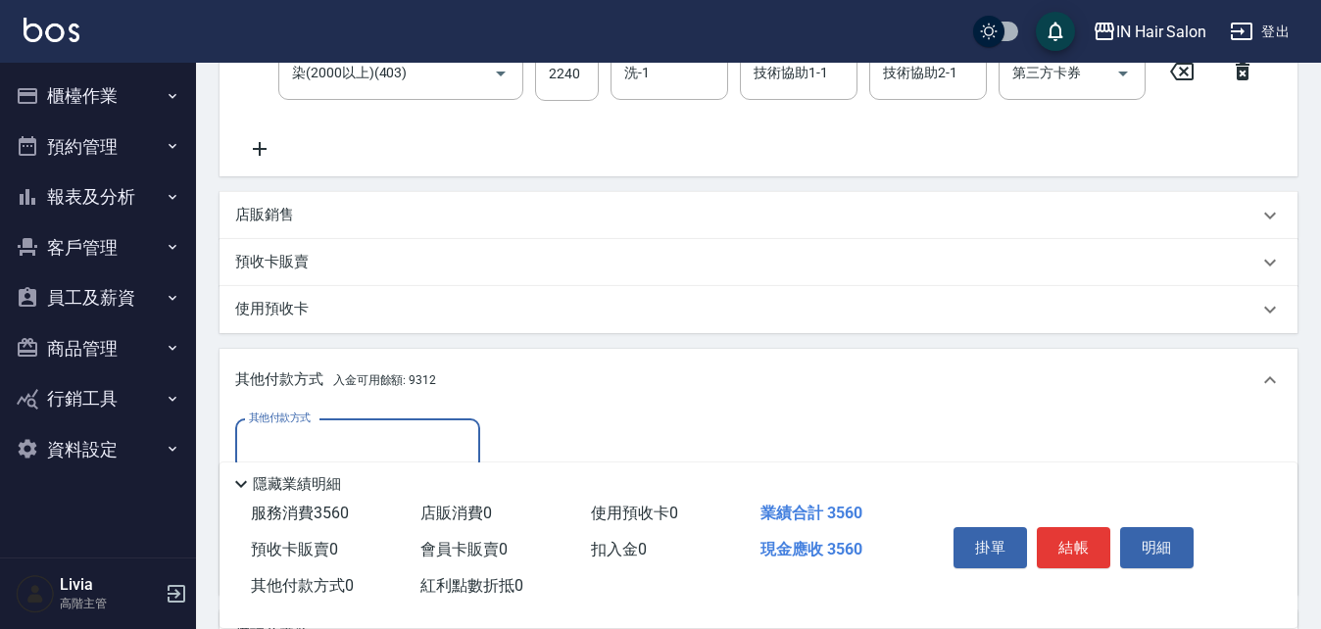
scroll to position [680, 0]
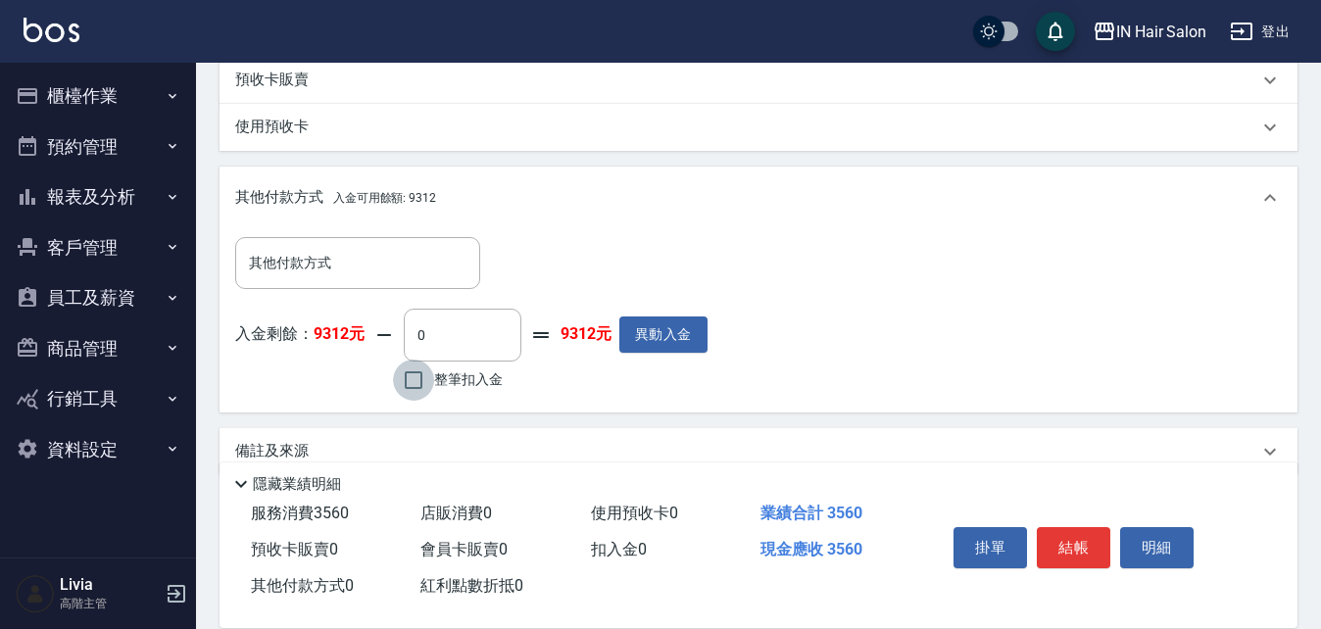
click at [419, 268] on input "整筆扣入金" at bounding box center [413, 380] width 41 height 41
checkbox input "true"
type input "3560"
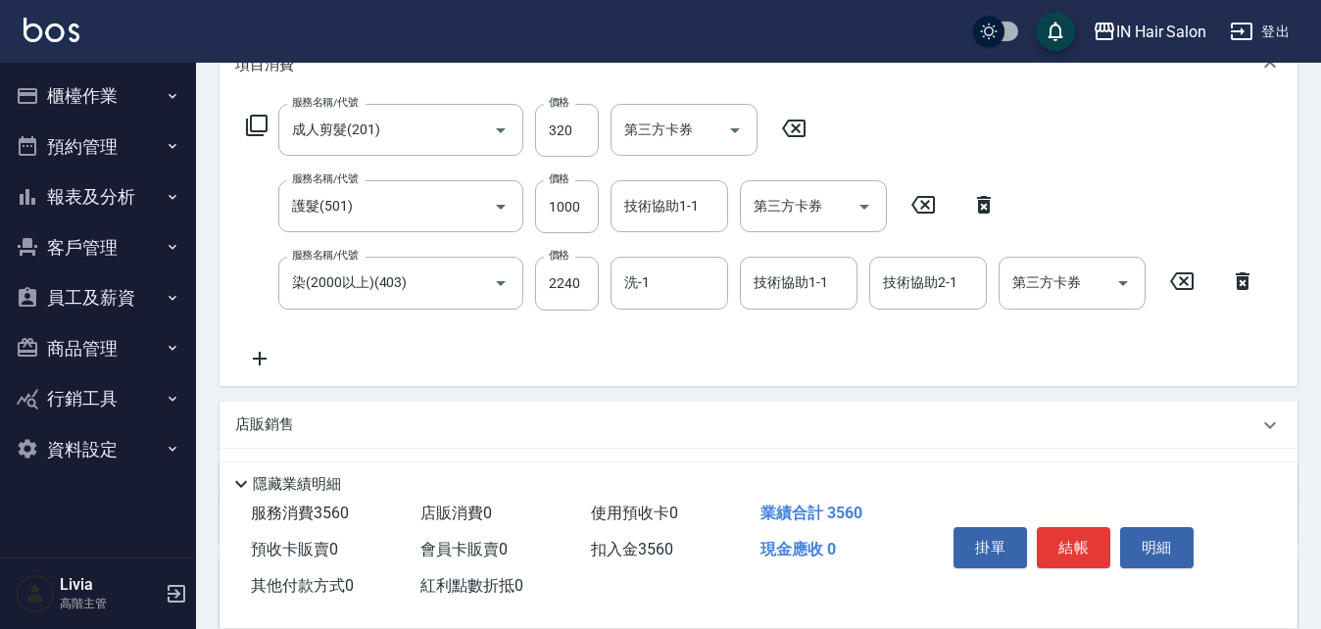
scroll to position [92, 0]
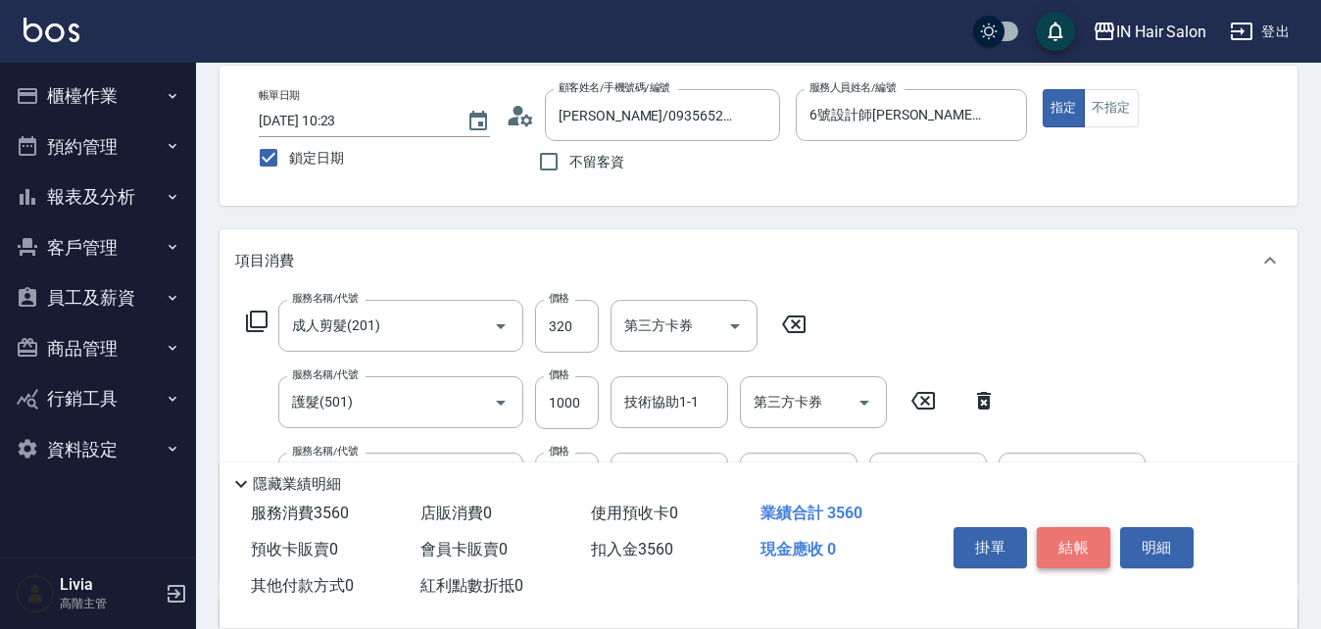
click at [659, 268] on button "結帳" at bounding box center [1074, 547] width 74 height 41
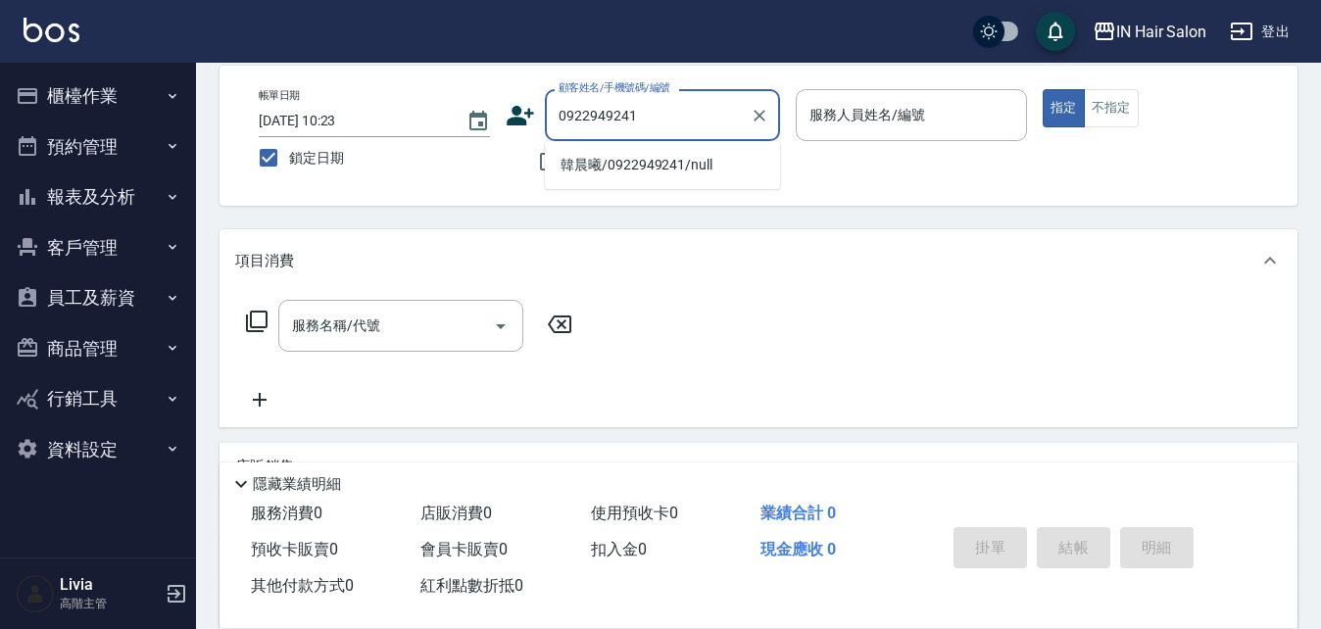
click at [639, 170] on li "韓晨曦/0922949241/null" at bounding box center [662, 165] width 235 height 32
type input "韓晨曦/0922949241/null"
type input "6號設計師Molly-6"
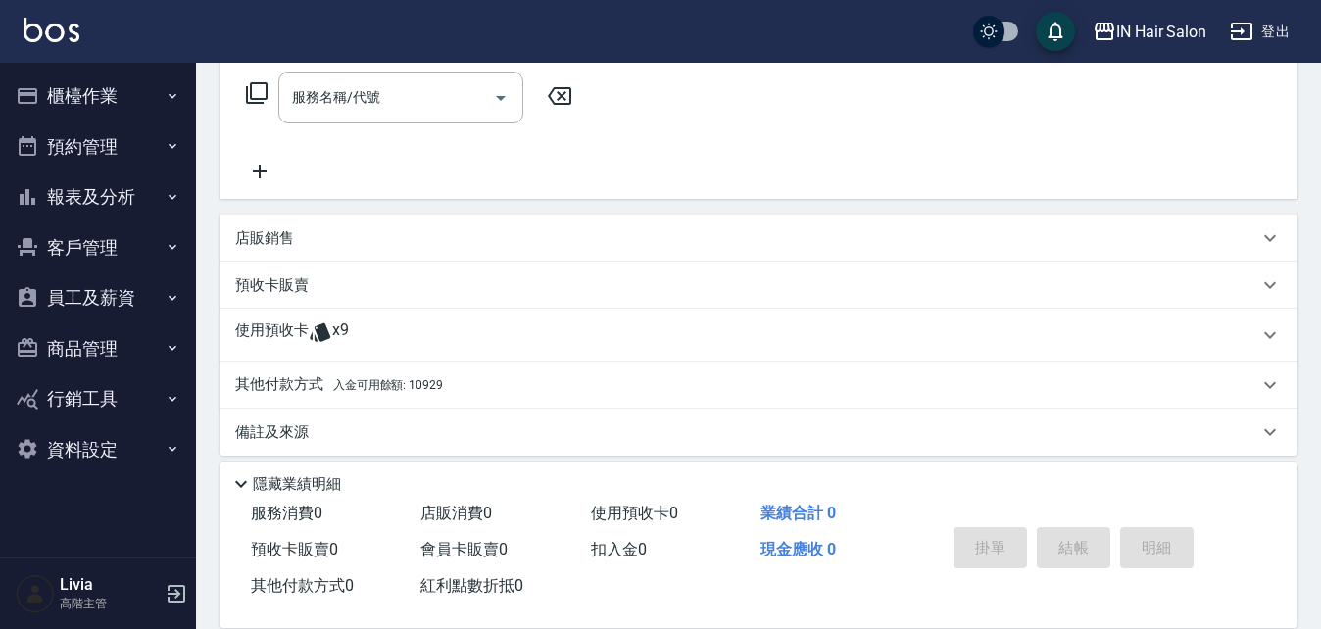
scroll to position [335, 0]
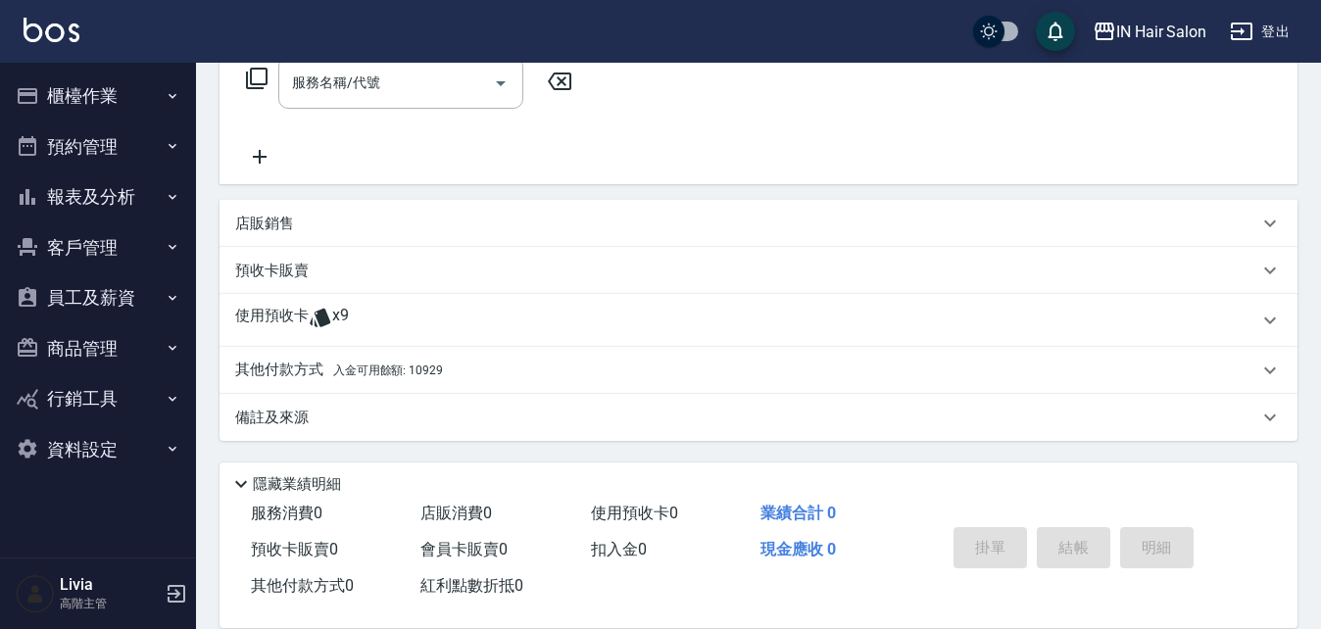
click at [291, 268] on p "使用預收卡" at bounding box center [272, 320] width 74 height 29
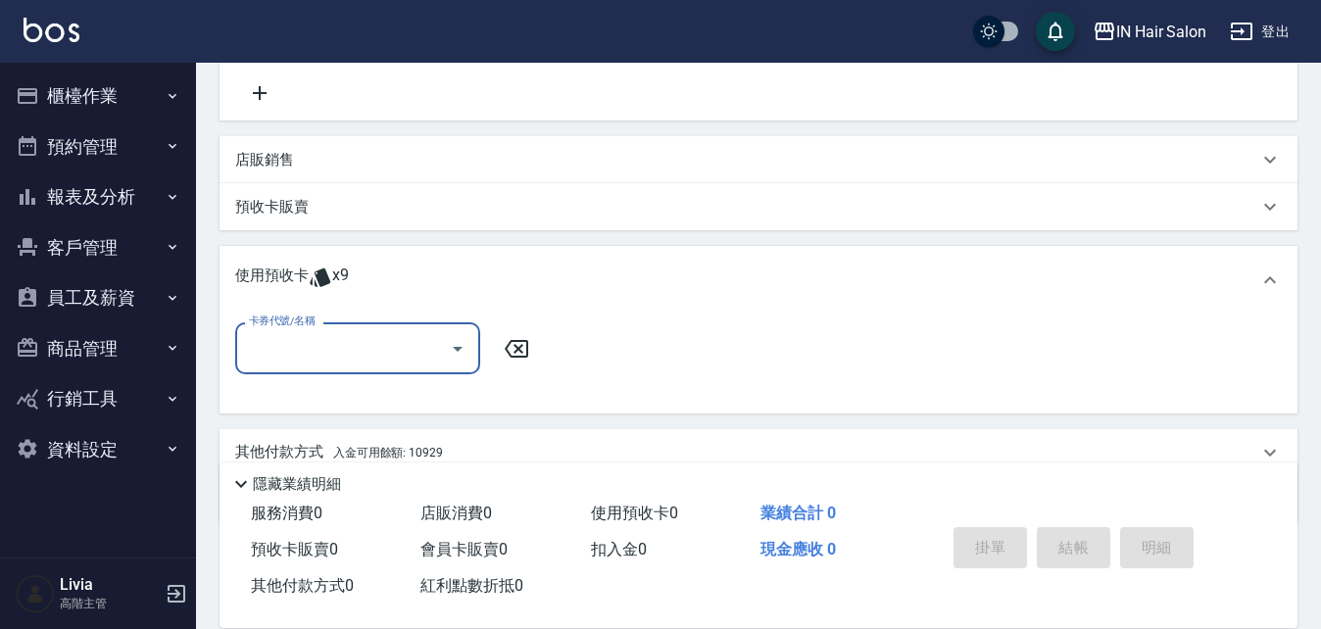
scroll to position [433, 0]
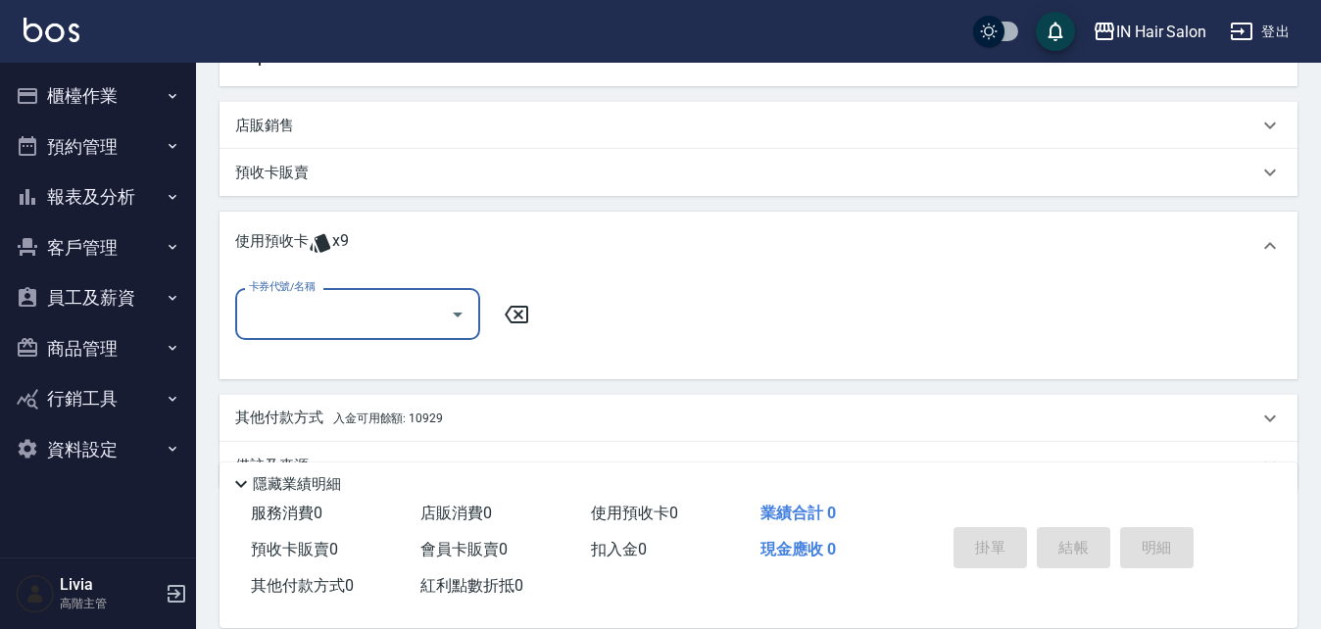
click at [324, 268] on input "卡券代號/名稱" at bounding box center [343, 314] width 198 height 34
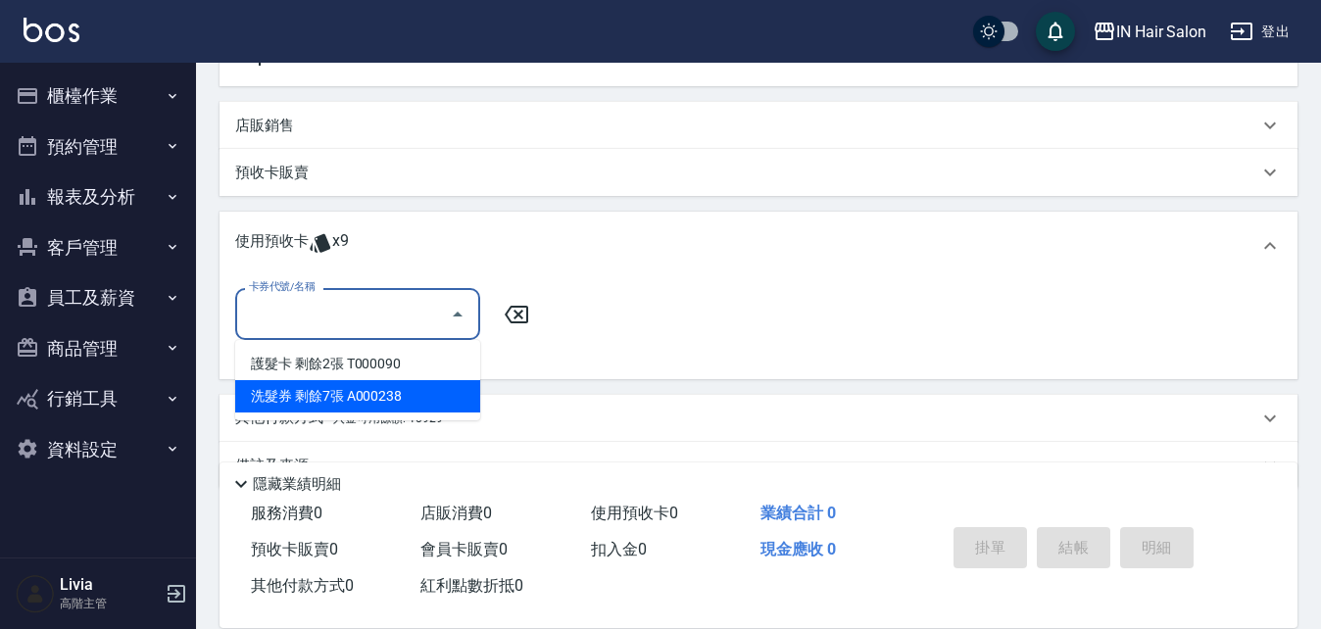
click at [367, 268] on div "洗髮券 剩餘7張 A000238" at bounding box center [357, 396] width 245 height 32
type input "洗髮券 A000238"
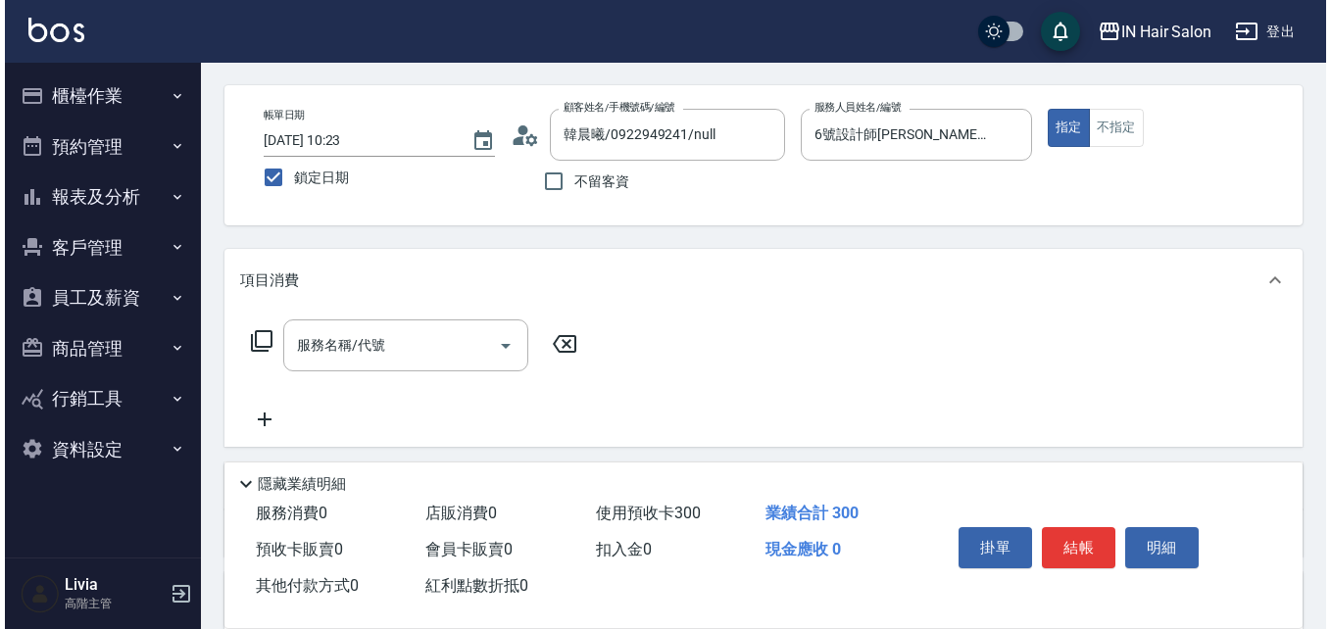
scroll to position [0, 0]
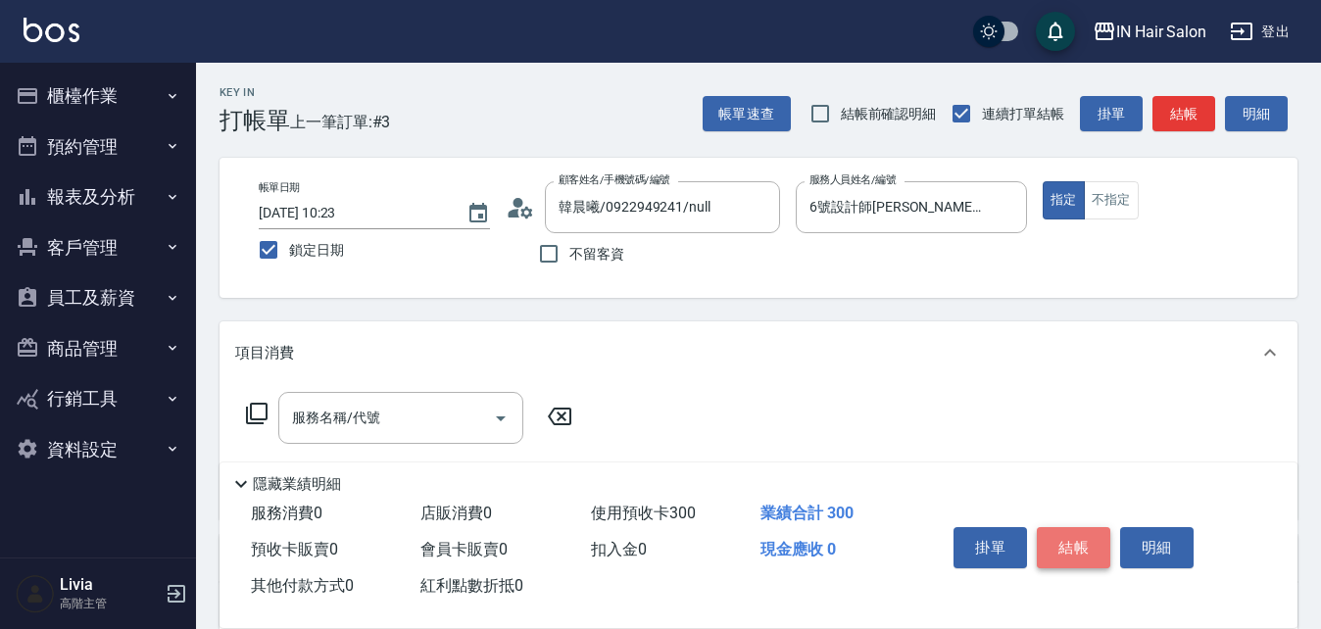
click at [659, 268] on button "結帳" at bounding box center [1074, 547] width 74 height 41
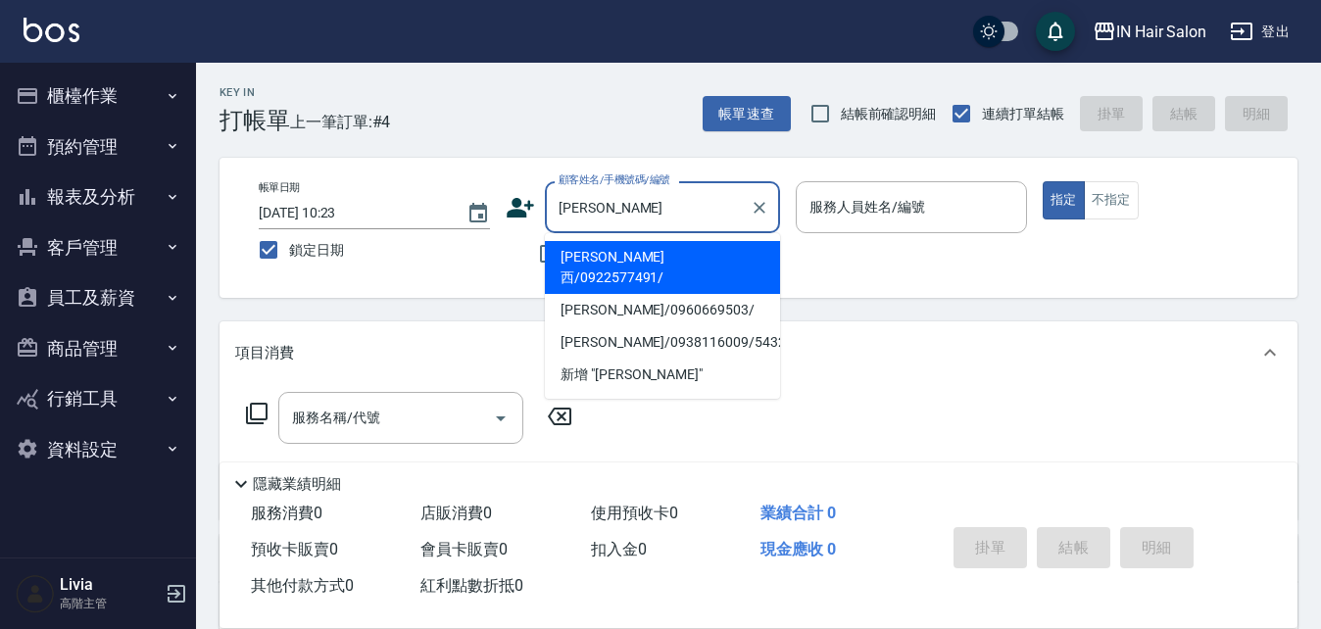
click at [600, 250] on li "林凱西/0922577491/" at bounding box center [662, 267] width 235 height 53
type input "林凱西/0922577491/"
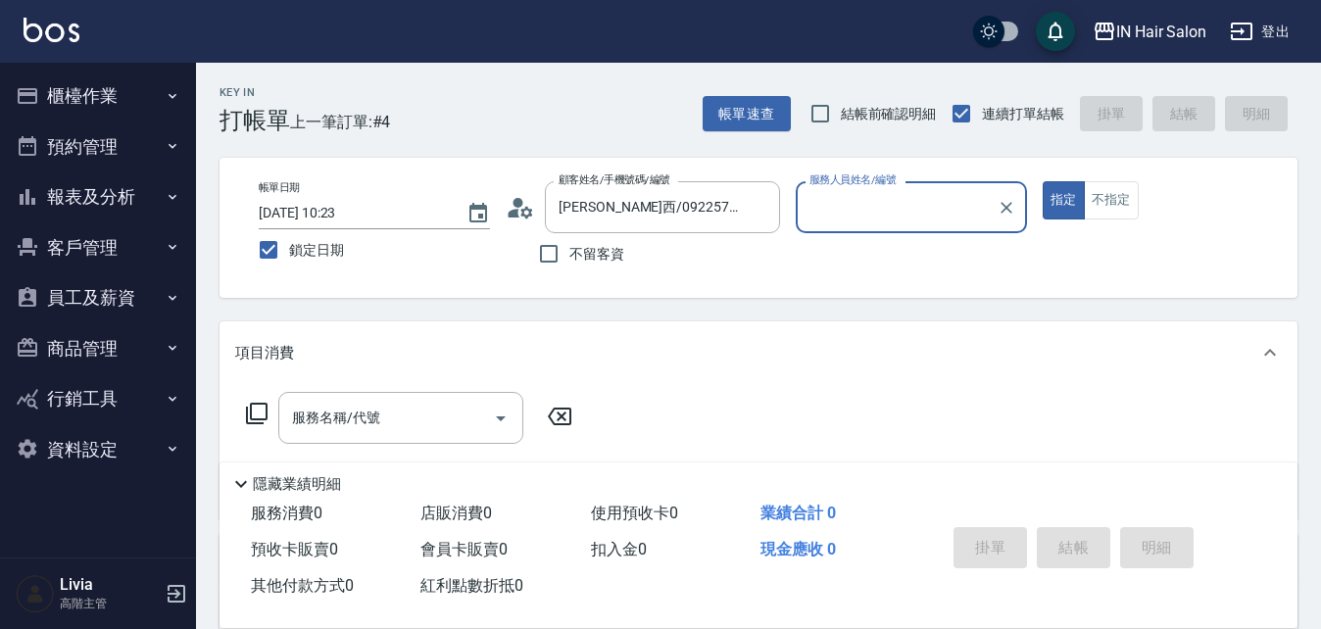
type input "7號設計師Erica-7"
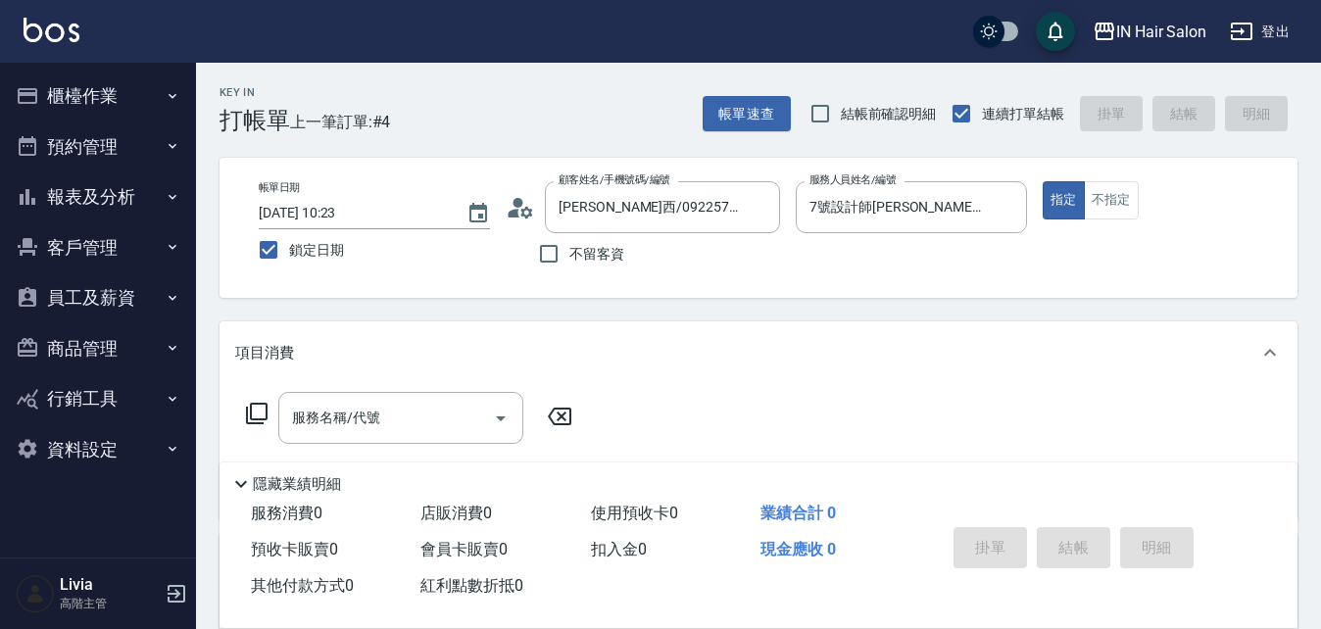
click at [266, 268] on icon at bounding box center [257, 414] width 22 height 22
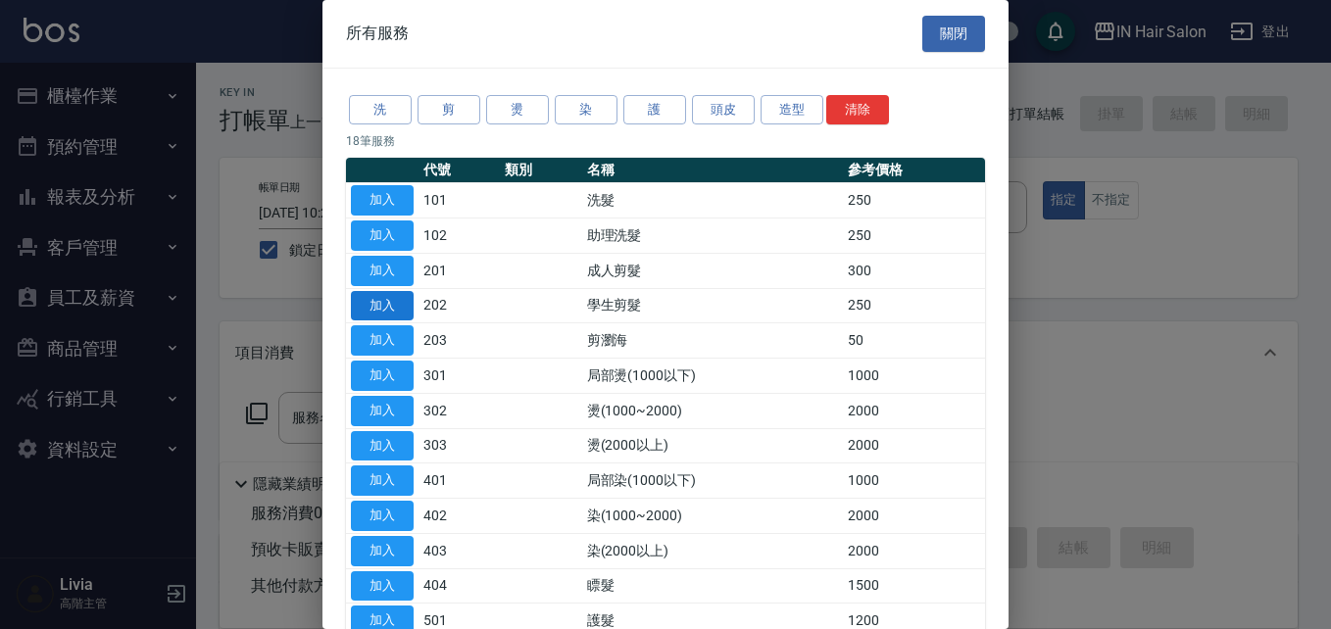
click at [401, 268] on button "加入" at bounding box center [382, 306] width 63 height 30
type input "學生剪髮(202)"
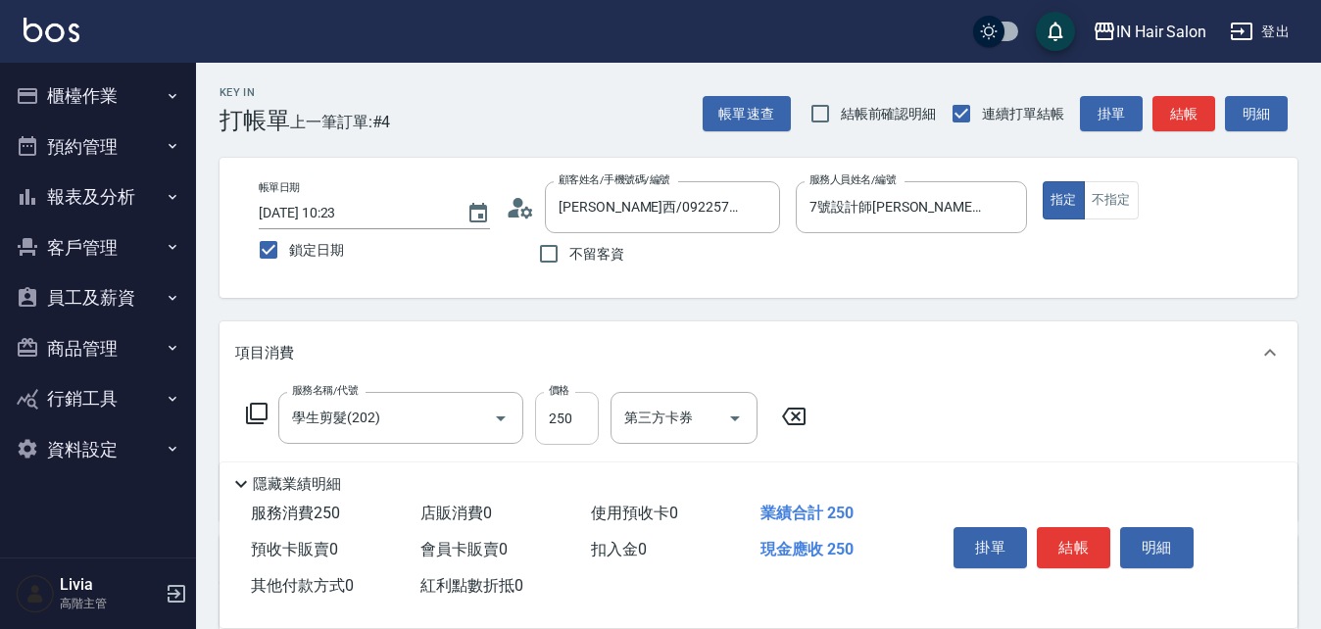
click at [581, 268] on input "250" at bounding box center [567, 418] width 64 height 53
type input "300"
click at [659, 268] on div "服務名稱/代號 學生剪髮(202) 服務名稱/代號 價格 300 價格 第三方卡券 第三方卡券" at bounding box center [759, 452] width 1078 height 136
click at [659, 268] on button "結帳" at bounding box center [1074, 547] width 74 height 41
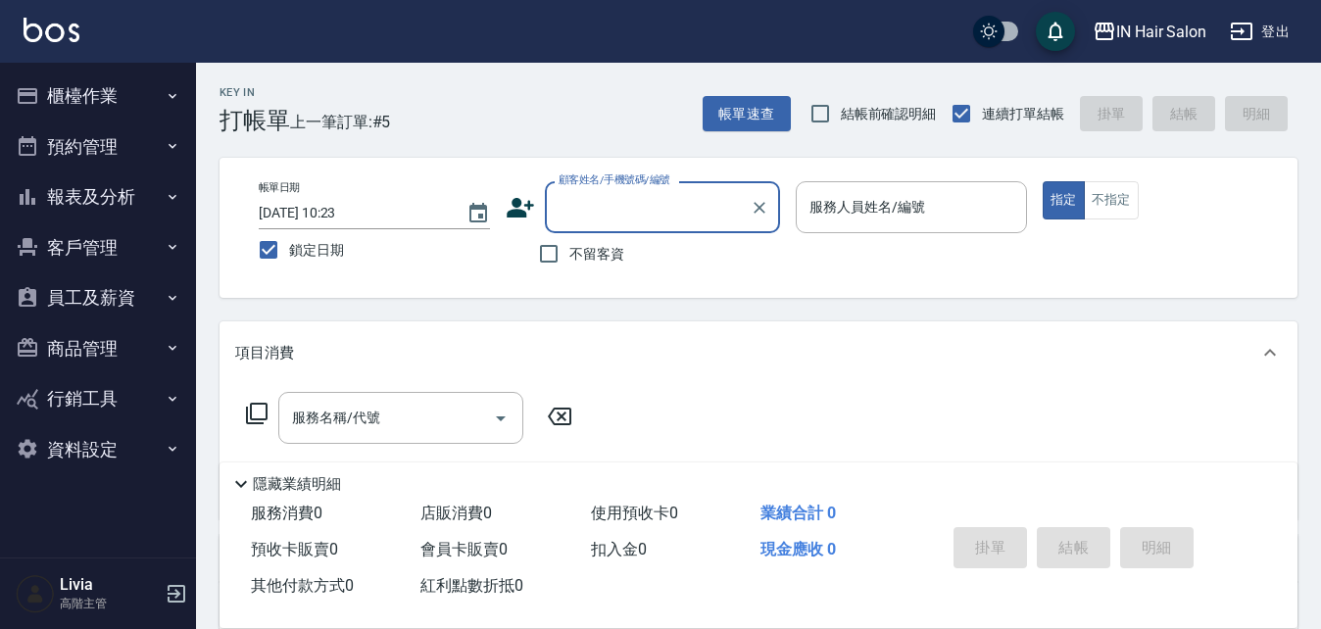
click at [543, 217] on div "顧客姓名/手機號碼/編號 顧客姓名/手機號碼/編號" at bounding box center [643, 207] width 274 height 52
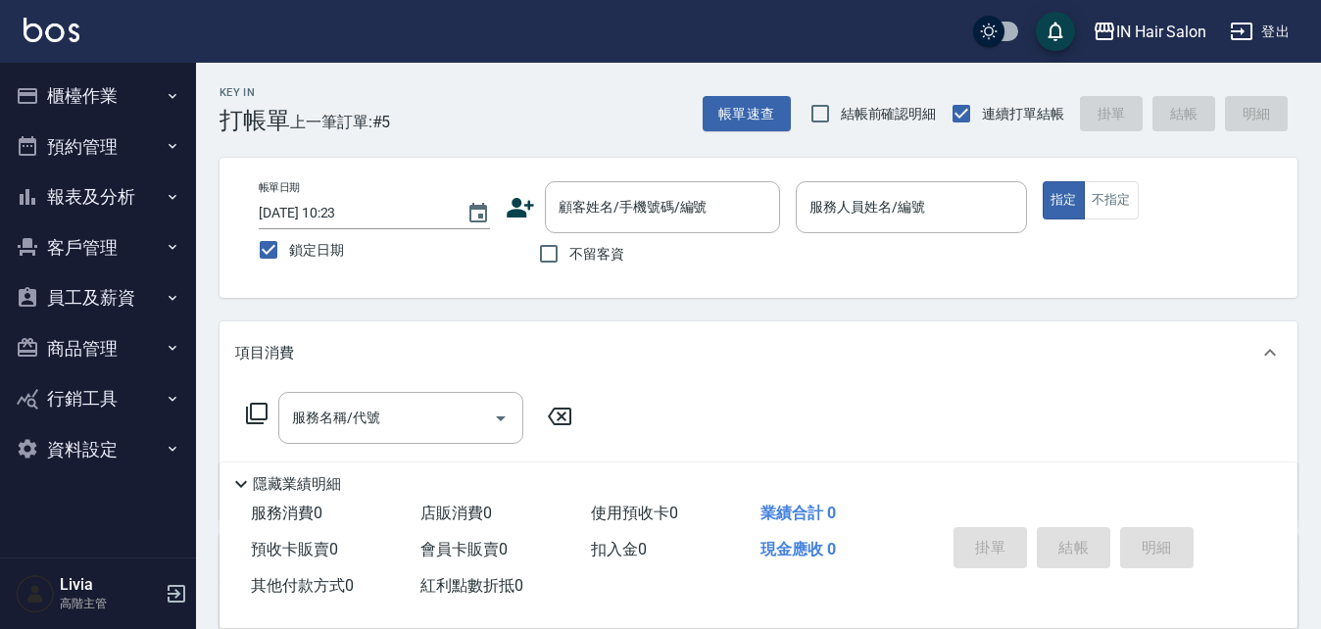
click at [515, 212] on icon at bounding box center [520, 208] width 27 height 20
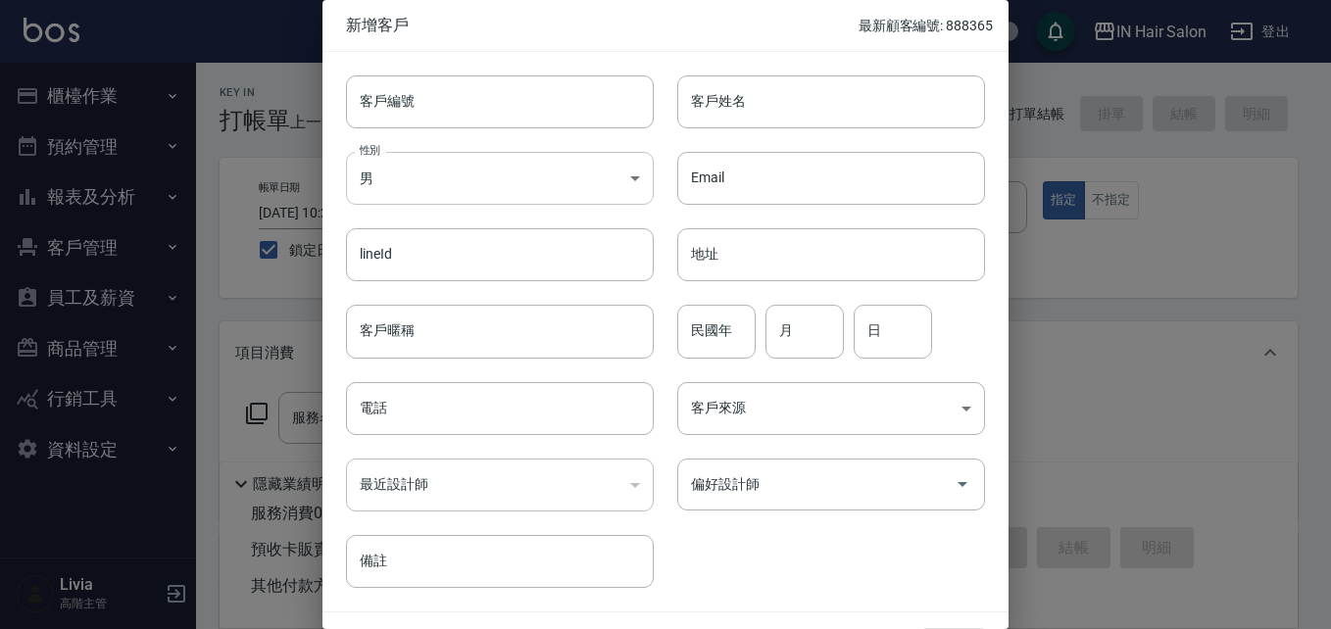
click at [504, 182] on body "IN Hair Salon 登出 櫃檯作業 打帳單 帳單列表 掛單列表 座位開單 營業儀表板 現金收支登錄 高階收支登錄 材料自購登錄 每日結帳 排班表 現場…" at bounding box center [665, 479] width 1331 height 959
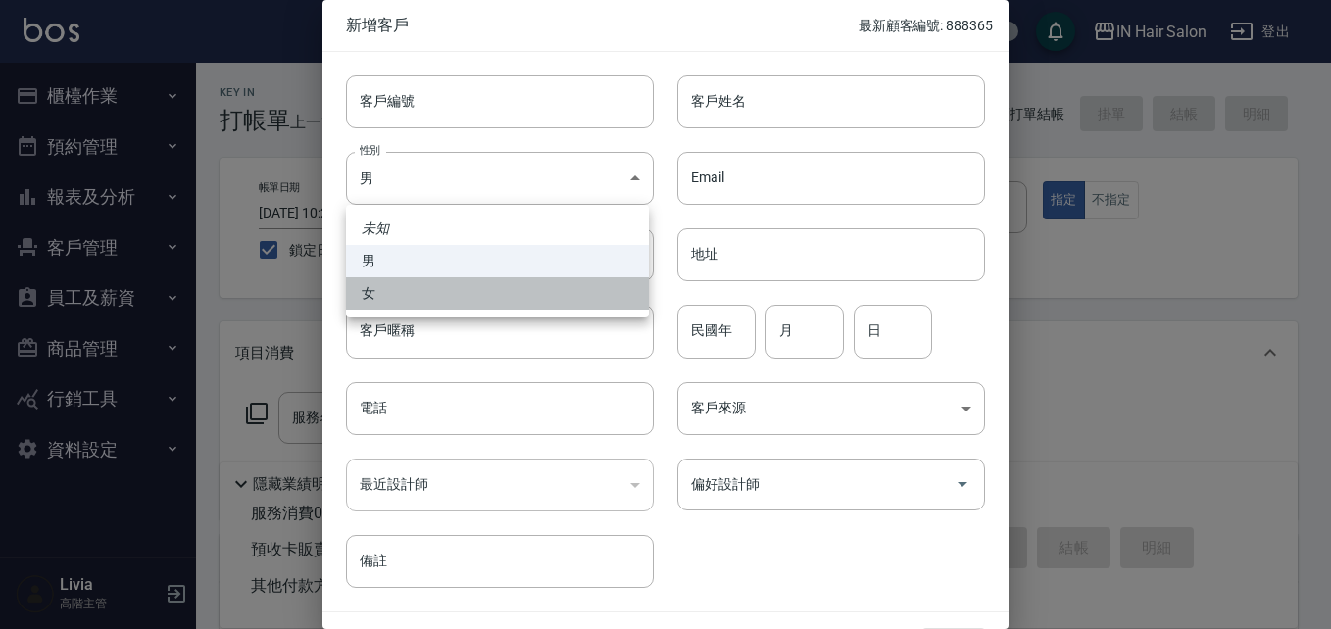
drag, startPoint x: 371, startPoint y: 291, endPoint x: 377, endPoint y: 300, distance: 11.2
click at [372, 268] on li "女" at bounding box center [497, 293] width 303 height 32
type input "FEMALE"
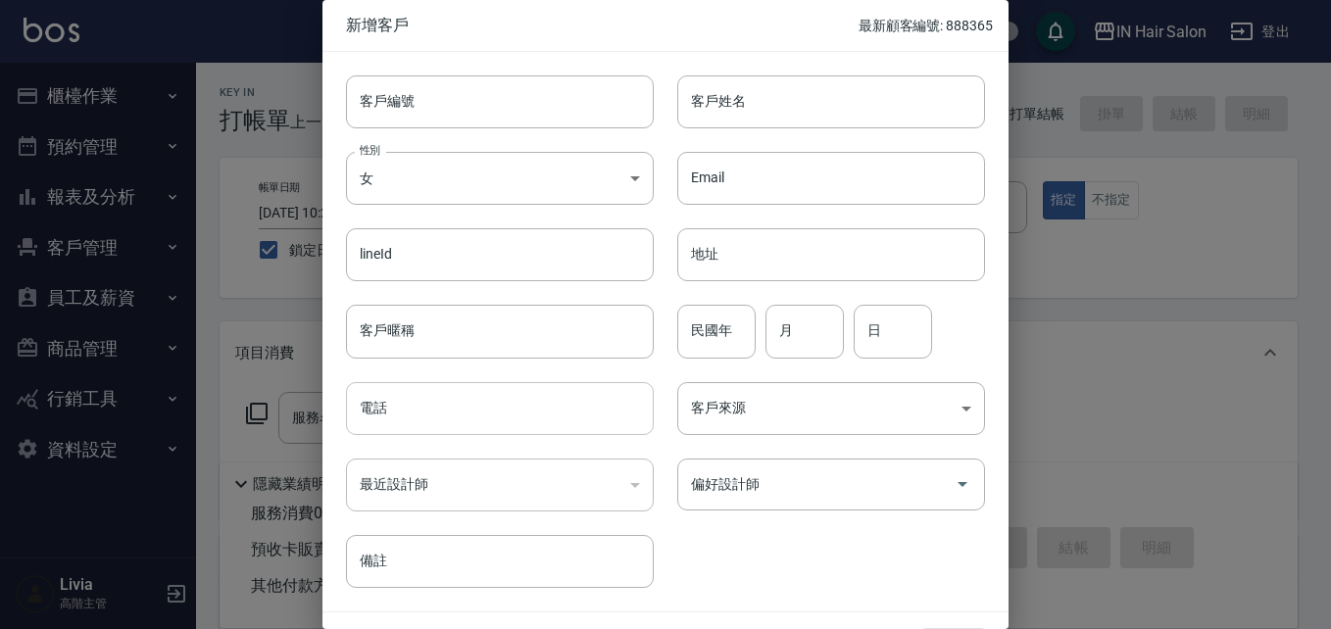
click at [402, 268] on input "電話" at bounding box center [500, 408] width 308 height 53
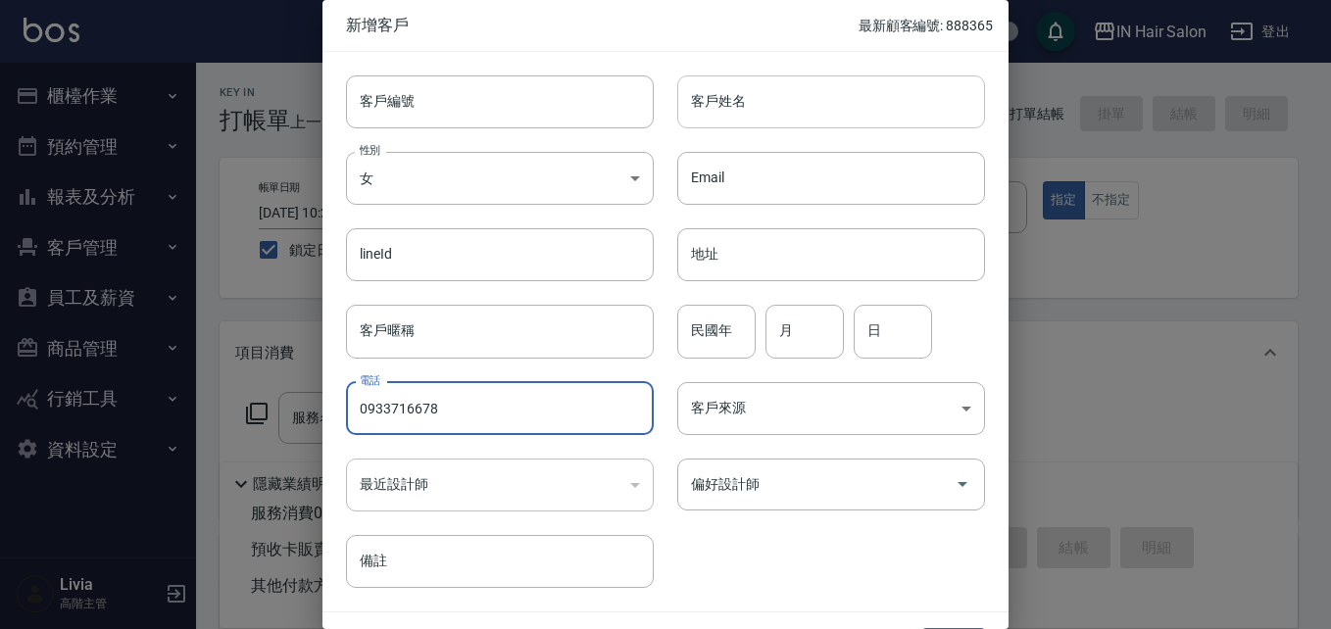
type input "0933716678"
click at [659, 99] on input "客戶姓名" at bounding box center [831, 101] width 308 height 53
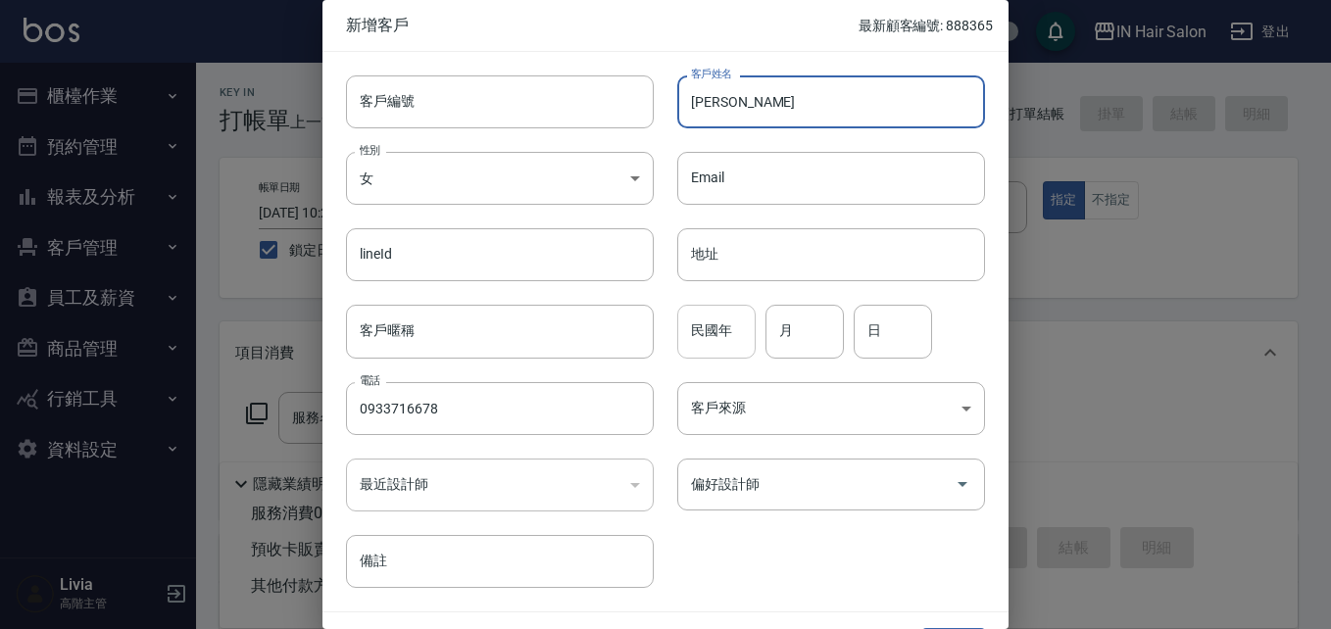
type input "黃招夏"
click at [659, 268] on input "民國年" at bounding box center [716, 331] width 78 height 53
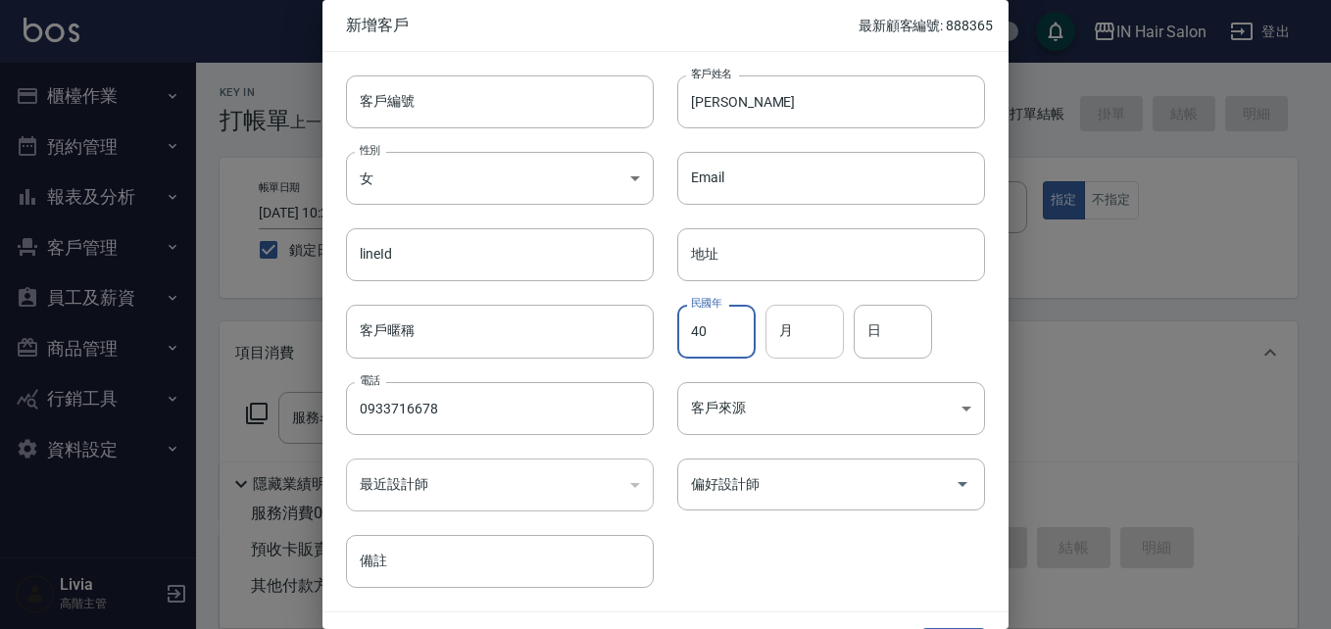
type input "40"
click at [659, 268] on input "月" at bounding box center [805, 331] width 78 height 53
type input "08"
click at [659, 268] on input "日" at bounding box center [893, 331] width 78 height 53
type input "13"
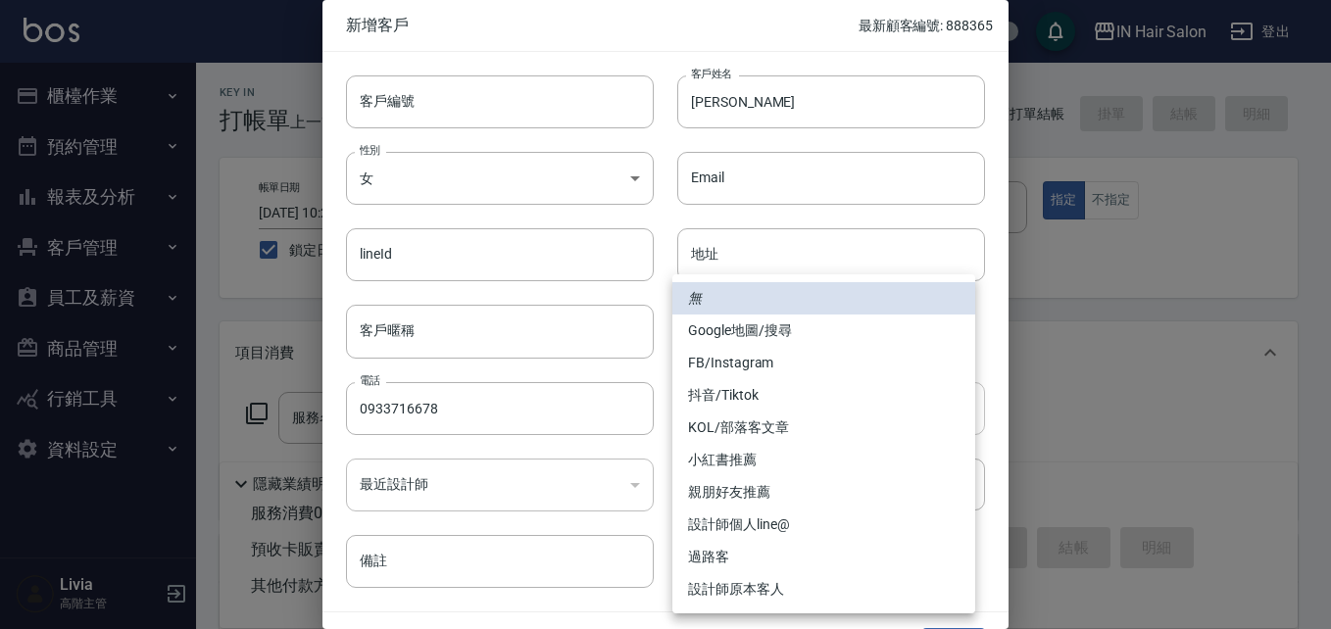
click at [659, 268] on body "IN Hair Salon 登出 櫃檯作業 打帳單 帳單列表 掛單列表 座位開單 營業儀表板 現金收支登錄 高階收支登錄 材料自購登錄 每日結帳 排班表 現場…" at bounding box center [665, 479] width 1331 height 959
click at [659, 268] on li "過路客" at bounding box center [823, 557] width 303 height 32
type input "過路客"
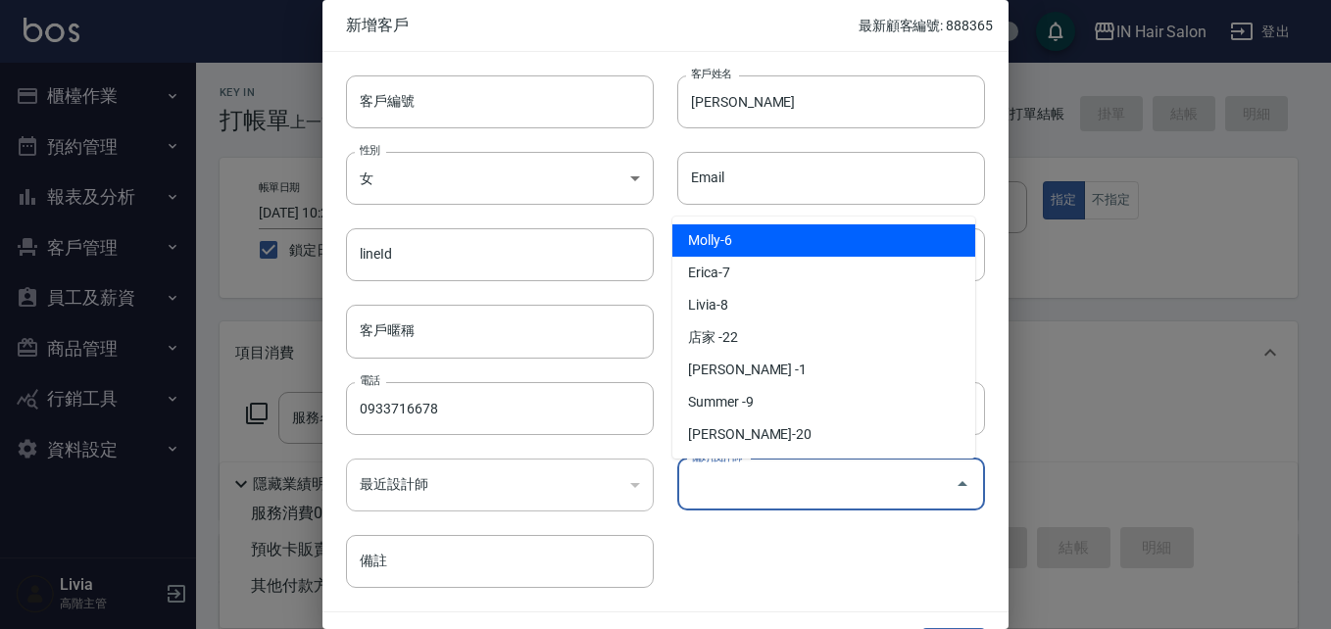
click at [659, 268] on input "偏好設計師" at bounding box center [816, 485] width 261 height 34
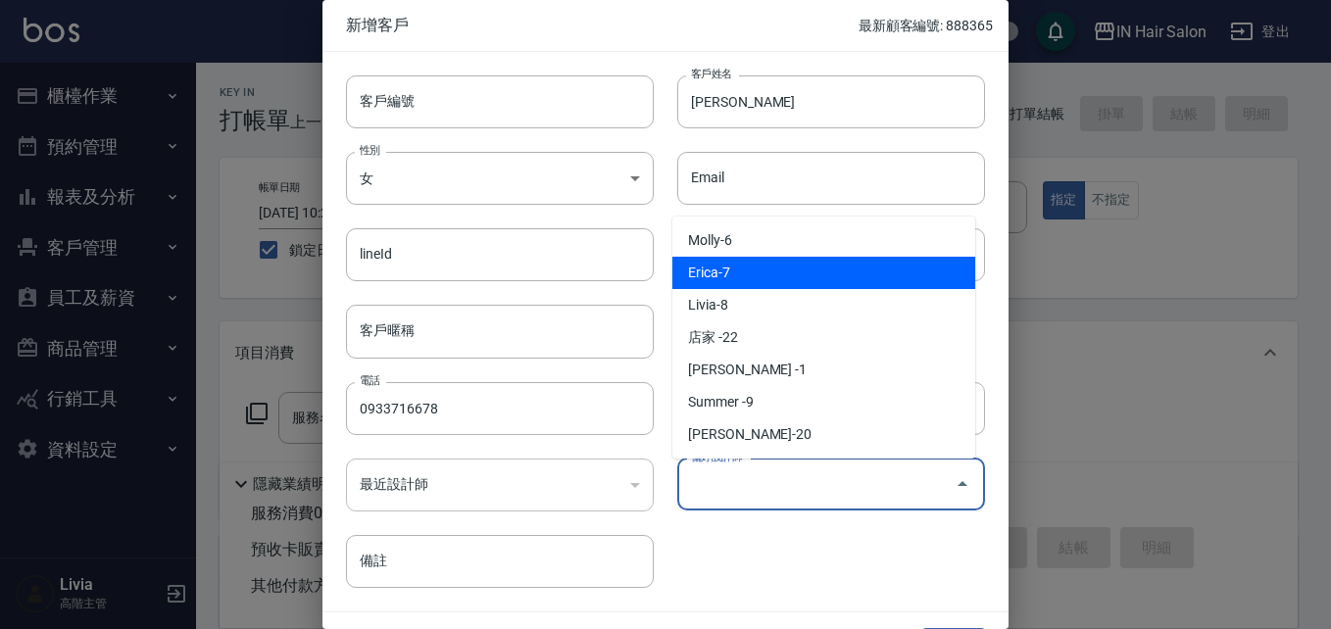
click at [659, 268] on li "Erica-7" at bounding box center [823, 273] width 303 height 32
type input "Erica"
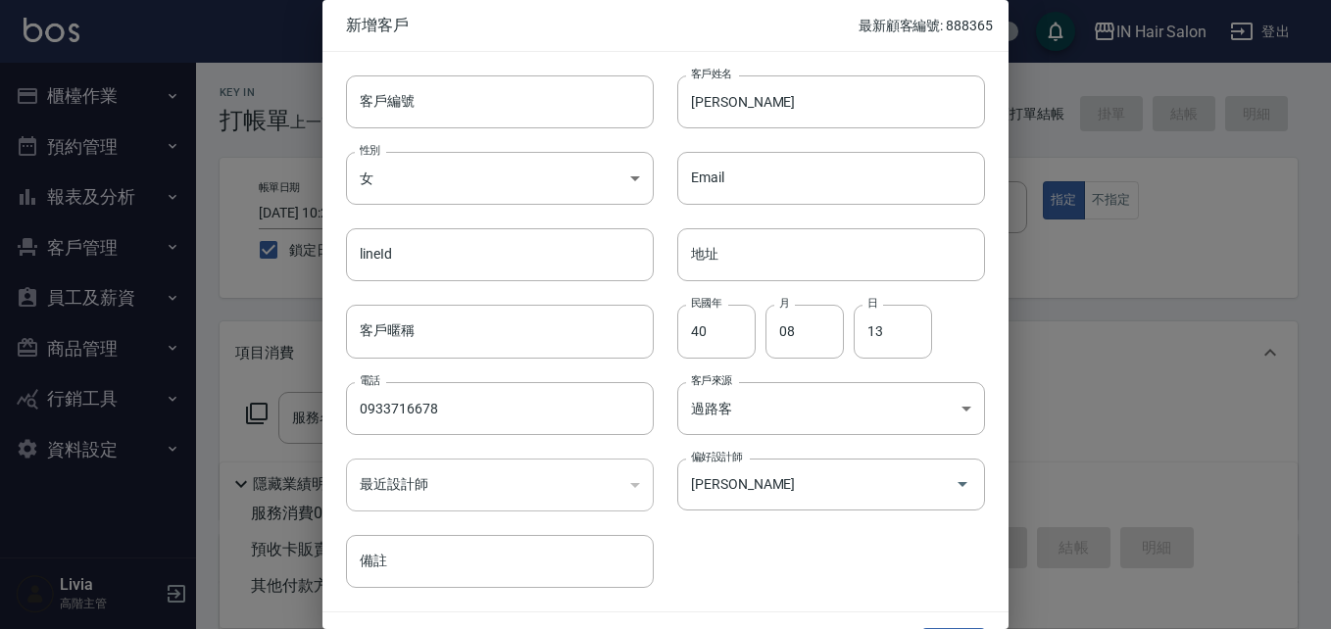
drag, startPoint x: 758, startPoint y: 569, endPoint x: 810, endPoint y: 555, distance: 53.7
click at [659, 268] on div "客戶編號 客戶編號 客戶姓名 黃招夏 客戶姓名 性別 女 FEMALE 性別 Email Email lineId lineId 地址 地址 客戶暱稱 客戶暱…" at bounding box center [654, 320] width 663 height 536
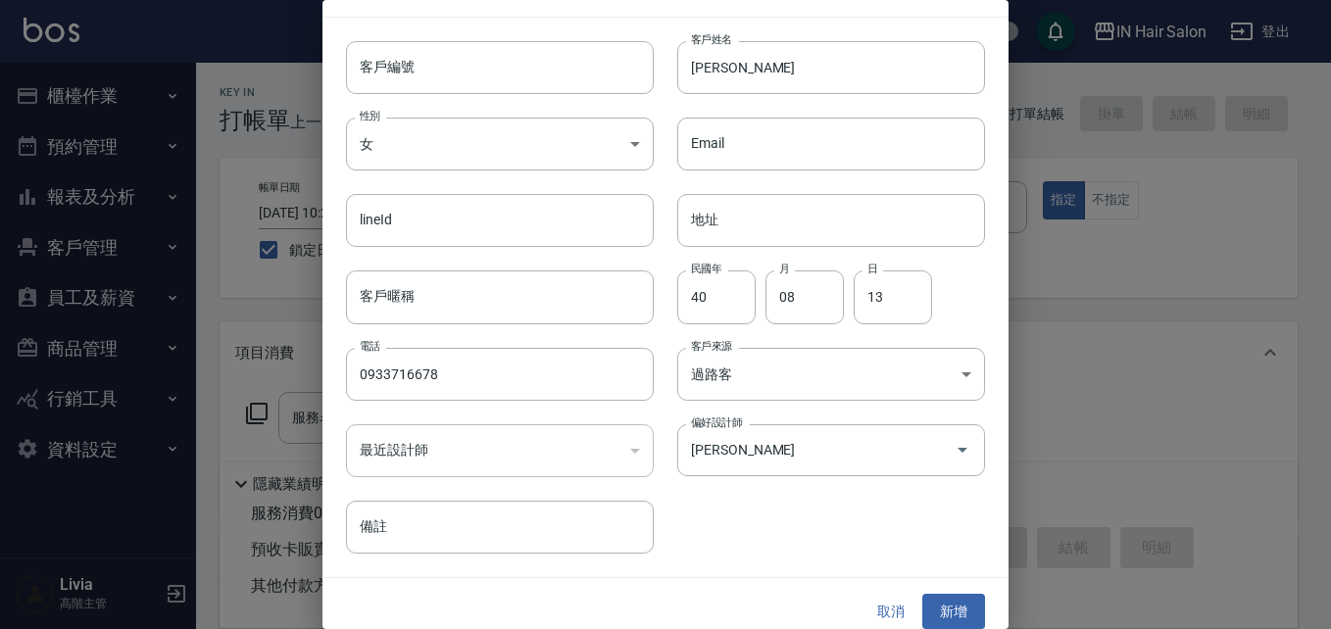
scroll to position [50, 0]
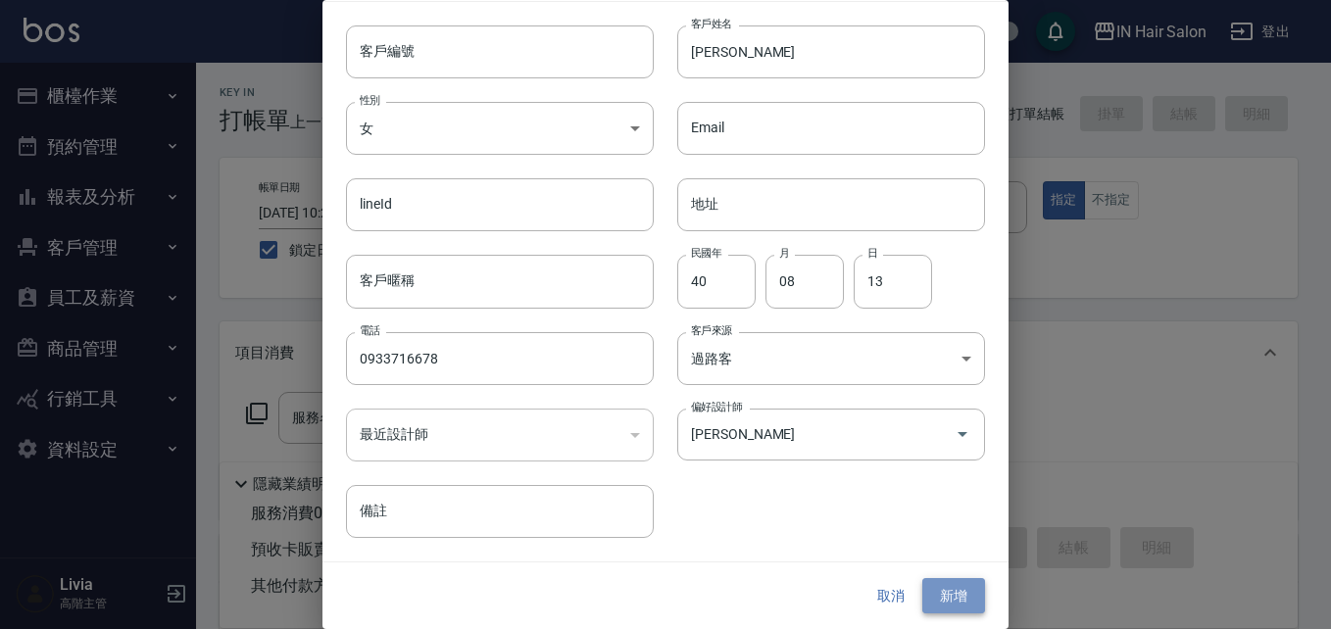
click at [659, 268] on button "新增" at bounding box center [953, 596] width 63 height 36
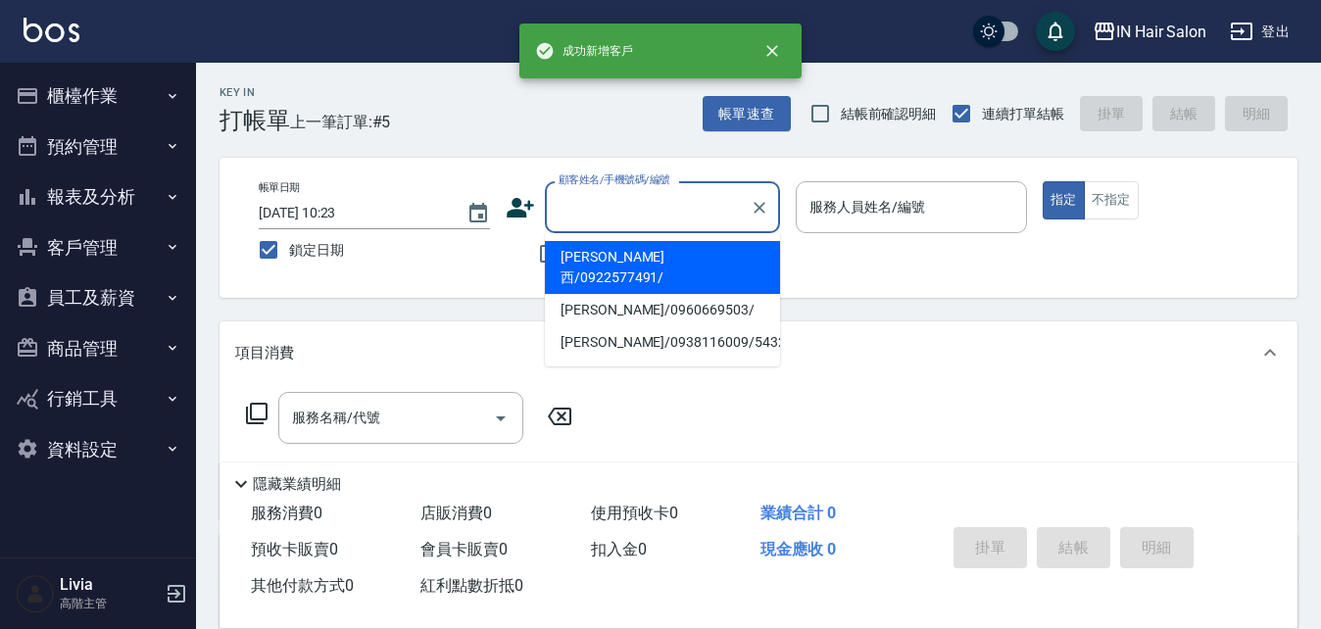
click at [569, 197] on input "顧客姓名/手機號碼/編號" at bounding box center [648, 207] width 188 height 34
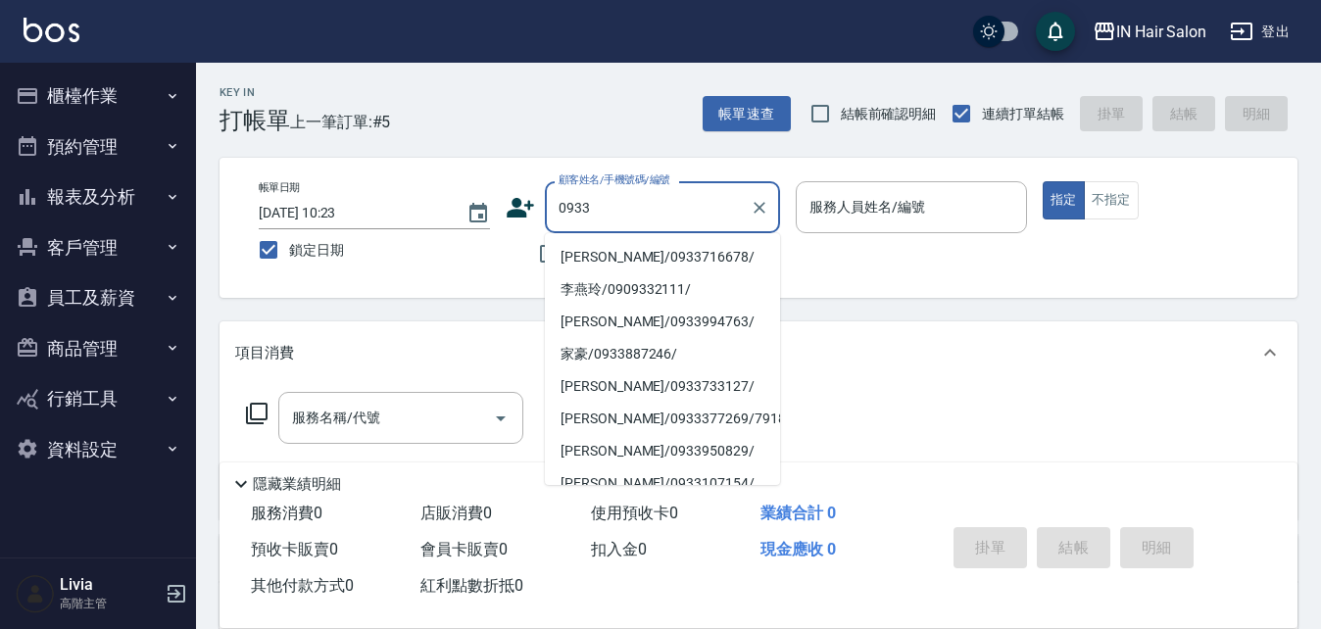
click at [613, 254] on li "黃招夏/0933716678/" at bounding box center [662, 257] width 235 height 32
type input "黃招夏/0933716678/"
type input "7號設計師Erica-7"
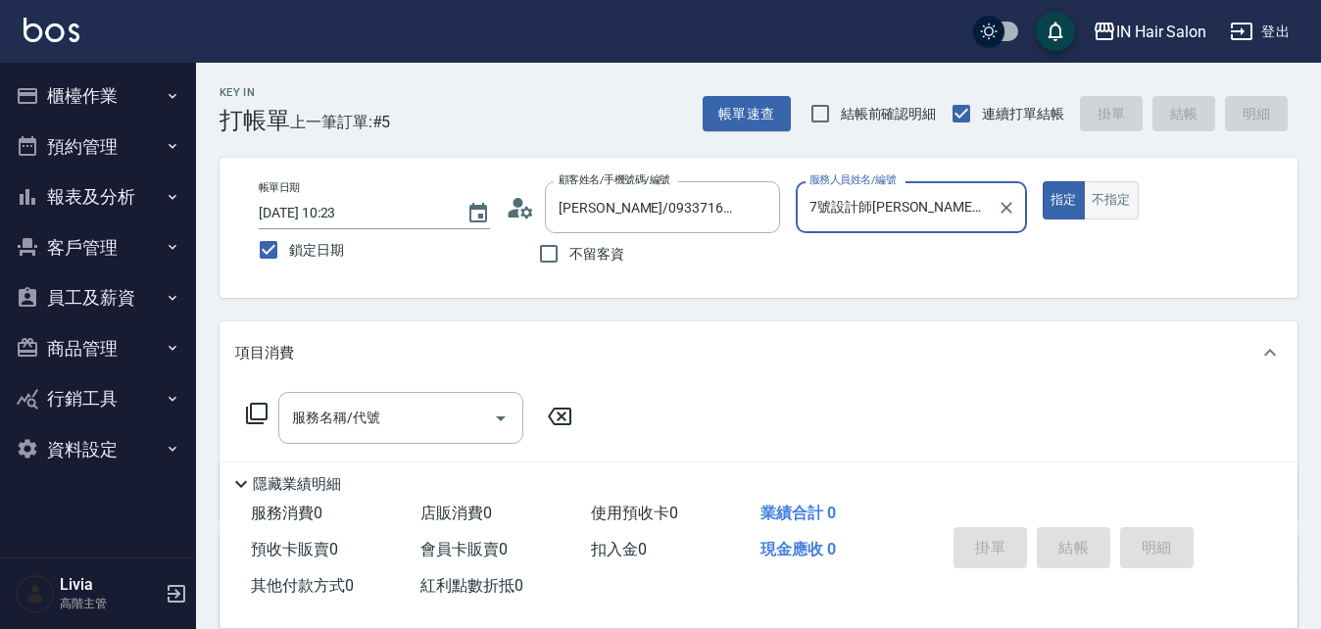
click at [659, 212] on button "不指定" at bounding box center [1111, 200] width 55 height 38
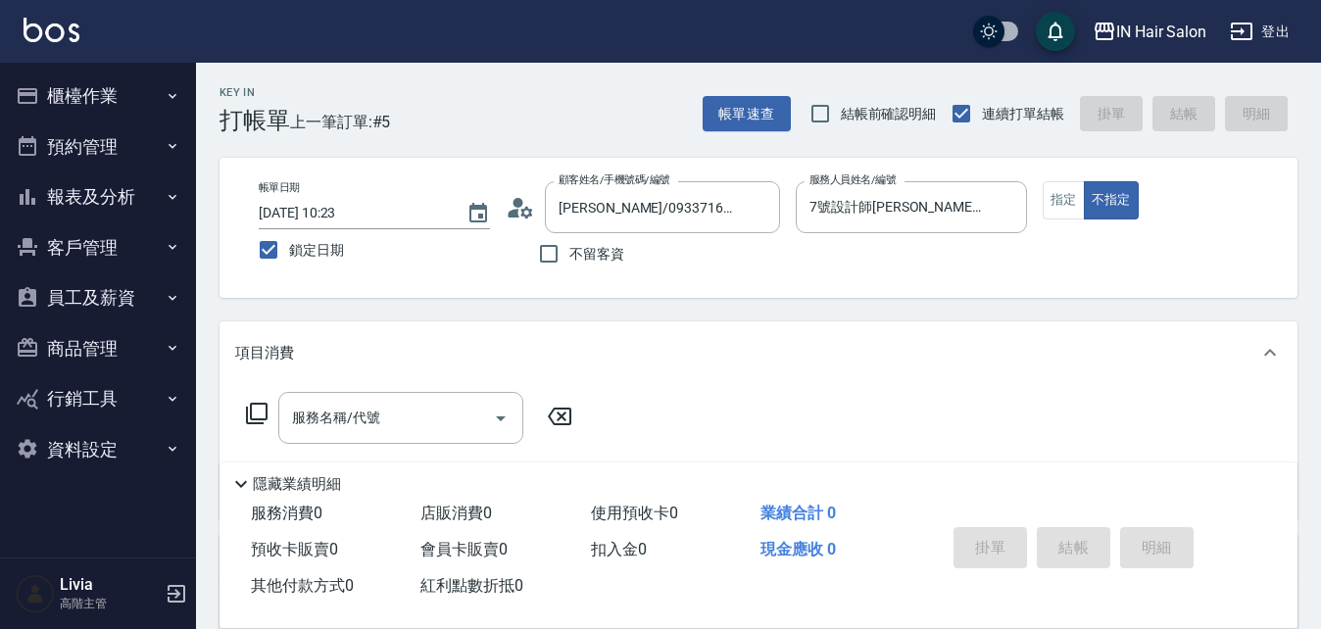
click at [257, 268] on icon at bounding box center [257, 414] width 24 height 24
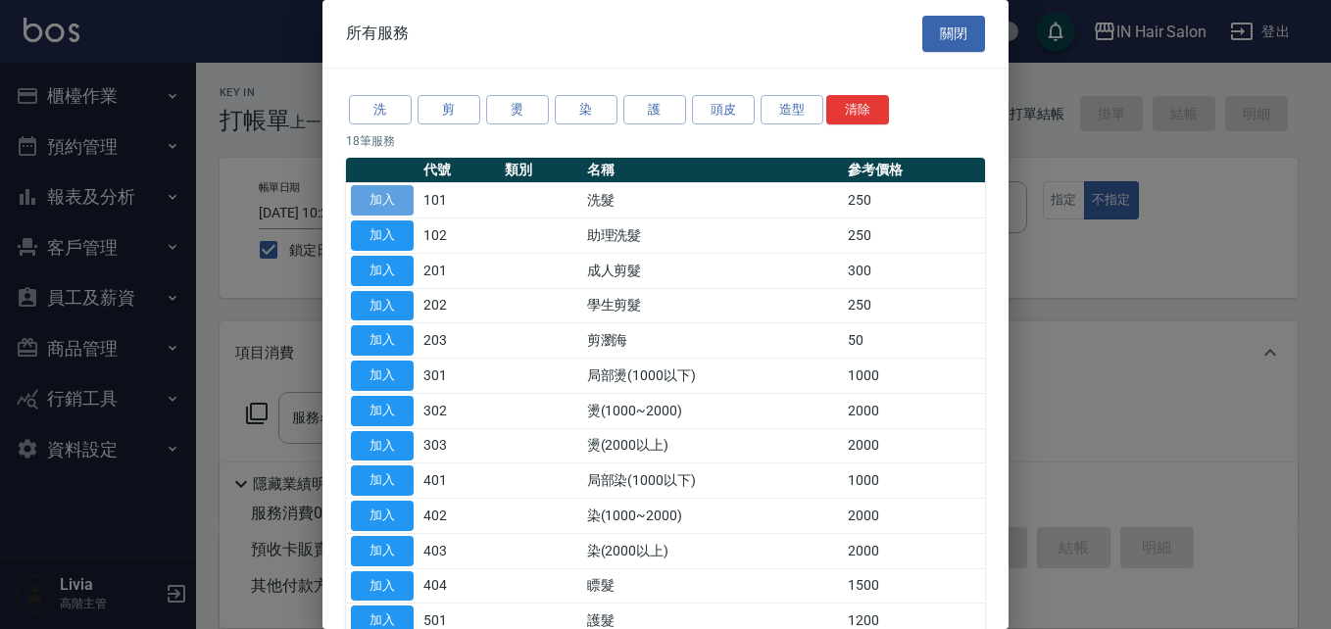
drag, startPoint x: 388, startPoint y: 192, endPoint x: 372, endPoint y: 243, distance: 53.6
click at [390, 192] on button "加入" at bounding box center [382, 200] width 63 height 30
type input "洗髮(101)"
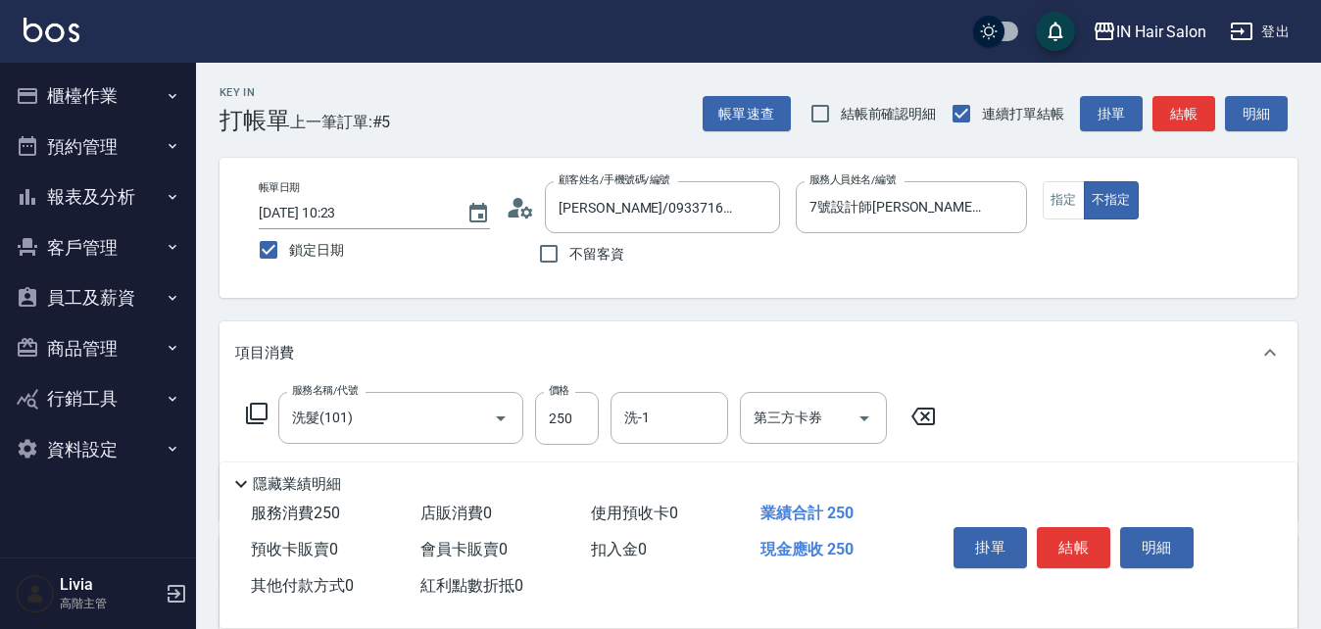
click at [260, 268] on icon at bounding box center [257, 414] width 24 height 24
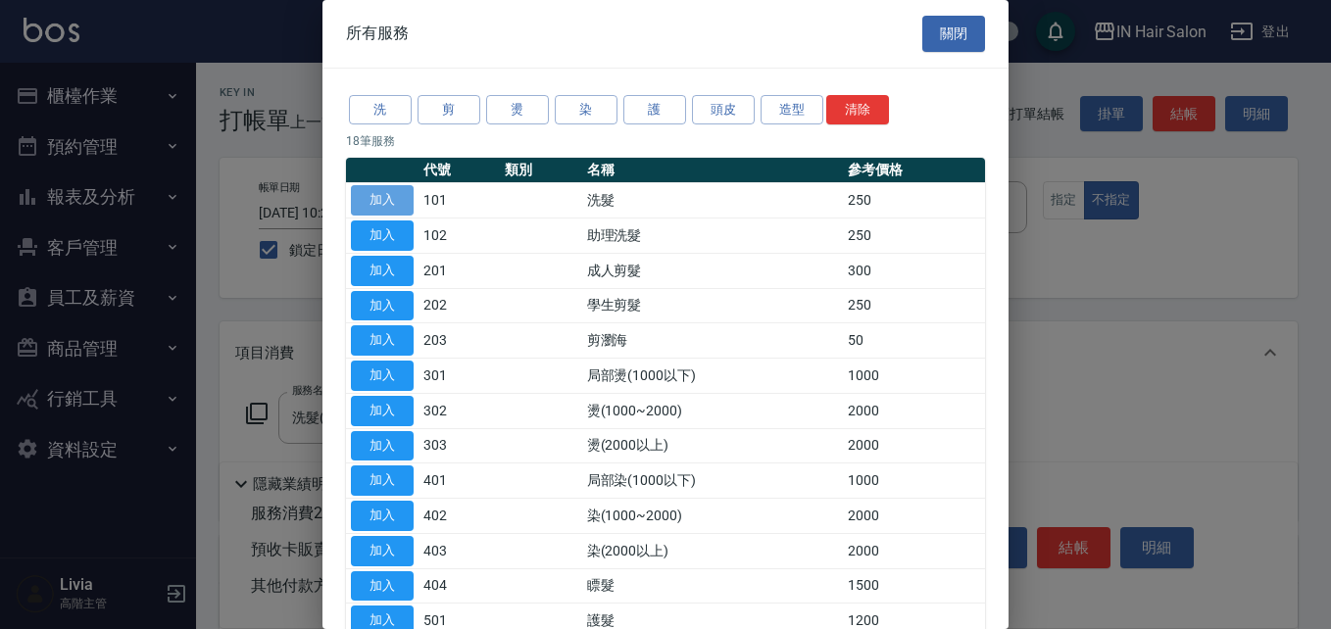
drag, startPoint x: 374, startPoint y: 197, endPoint x: 354, endPoint y: 254, distance: 60.5
click at [374, 198] on button "加入" at bounding box center [382, 200] width 63 height 30
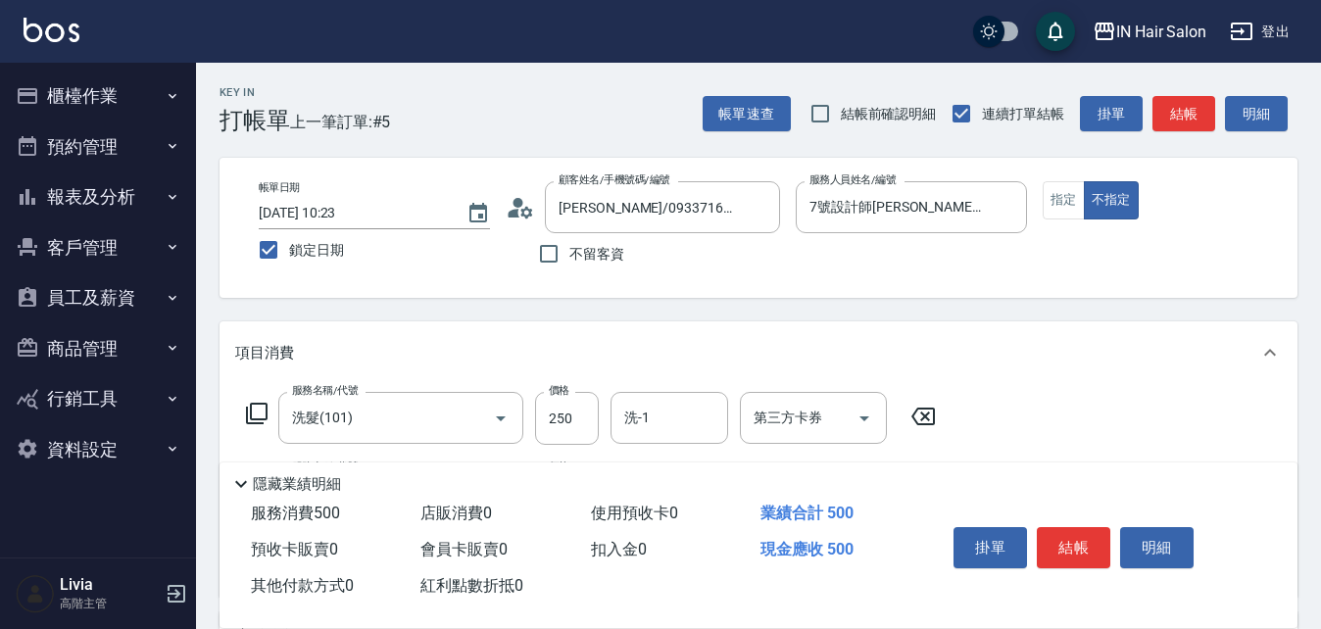
click at [258, 268] on icon at bounding box center [257, 414] width 24 height 24
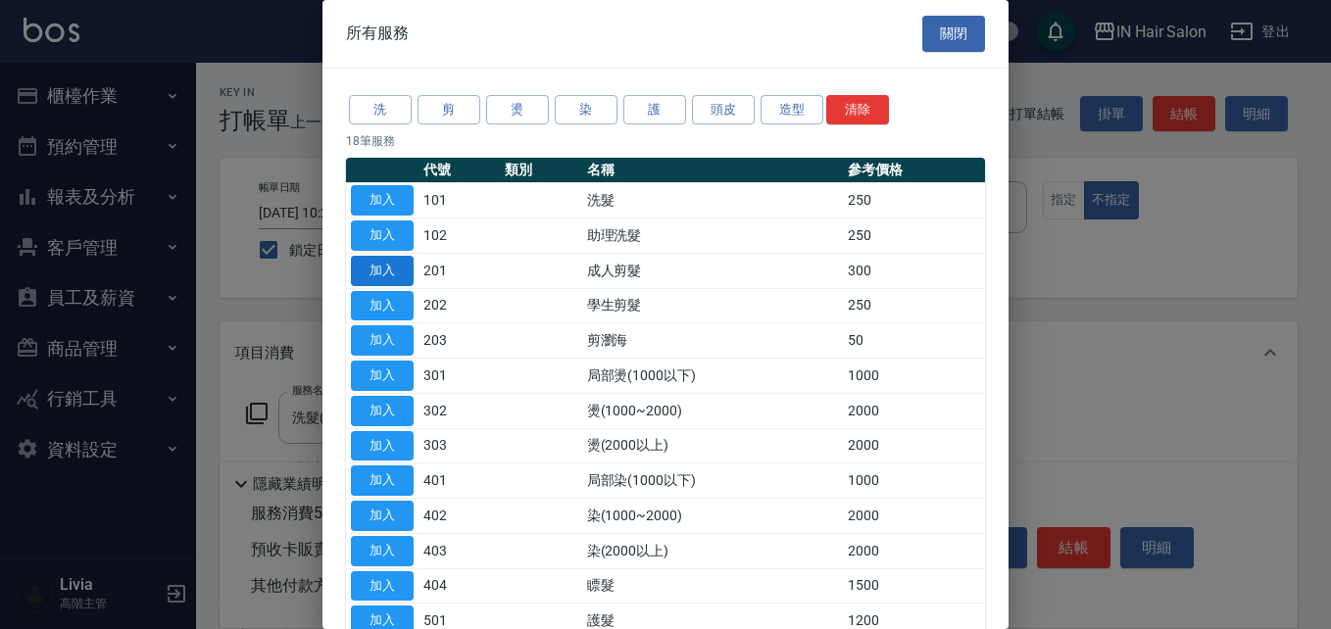
click at [392, 268] on button "加入" at bounding box center [382, 271] width 63 height 30
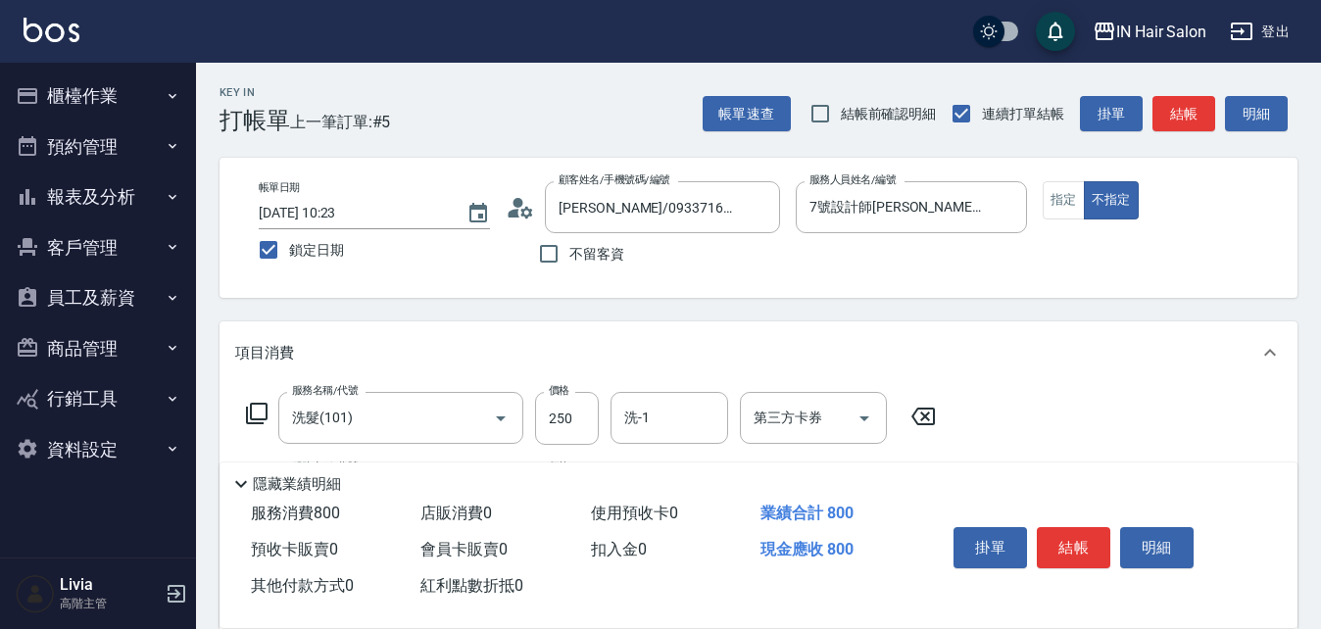
click at [258, 268] on icon at bounding box center [257, 414] width 24 height 24
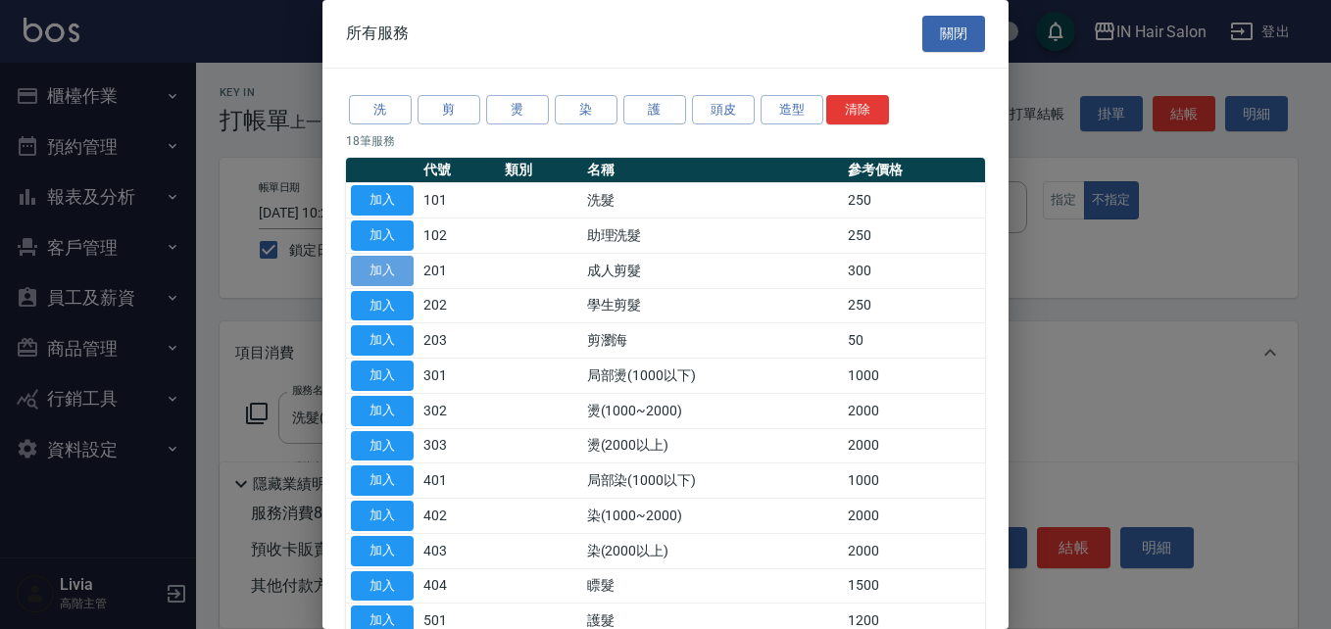
click at [403, 264] on button "加入" at bounding box center [382, 271] width 63 height 30
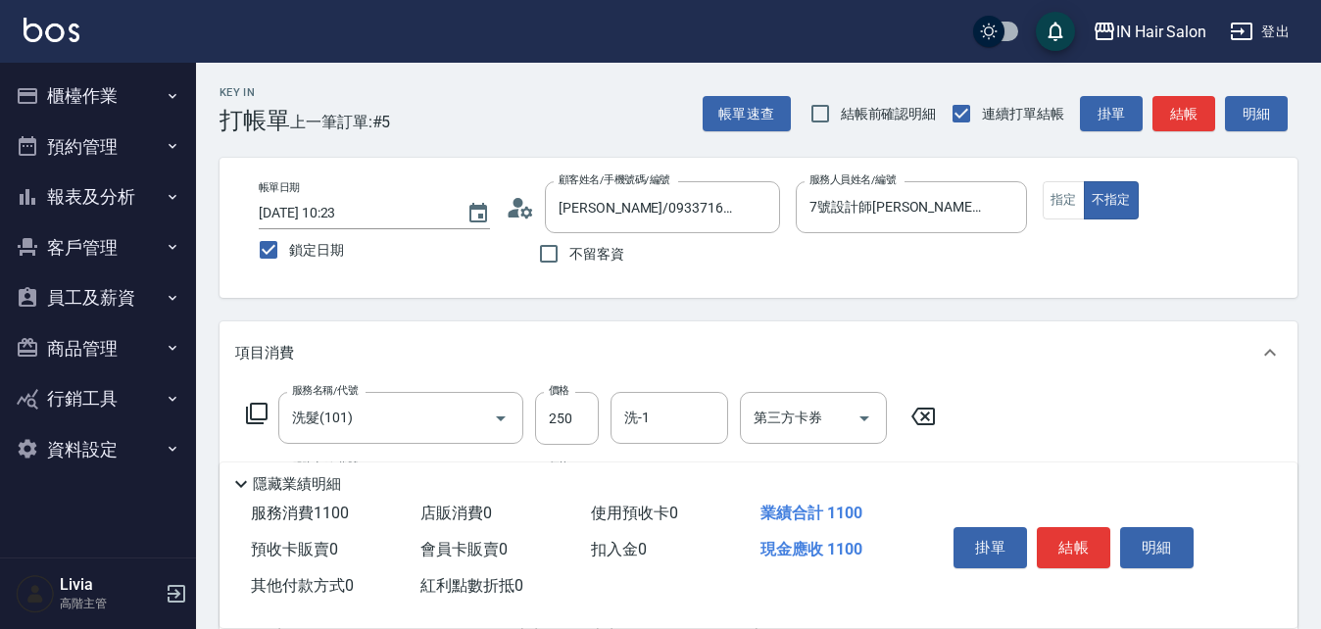
click at [258, 268] on icon at bounding box center [257, 414] width 24 height 24
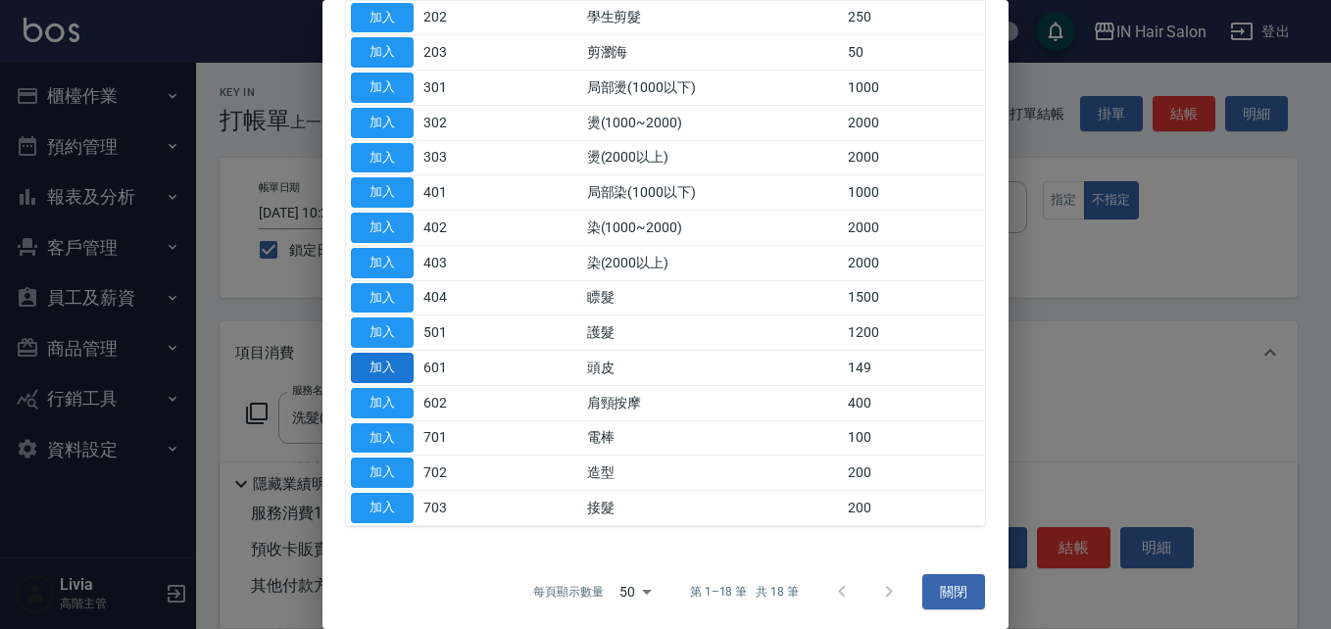
scroll to position [293, 0]
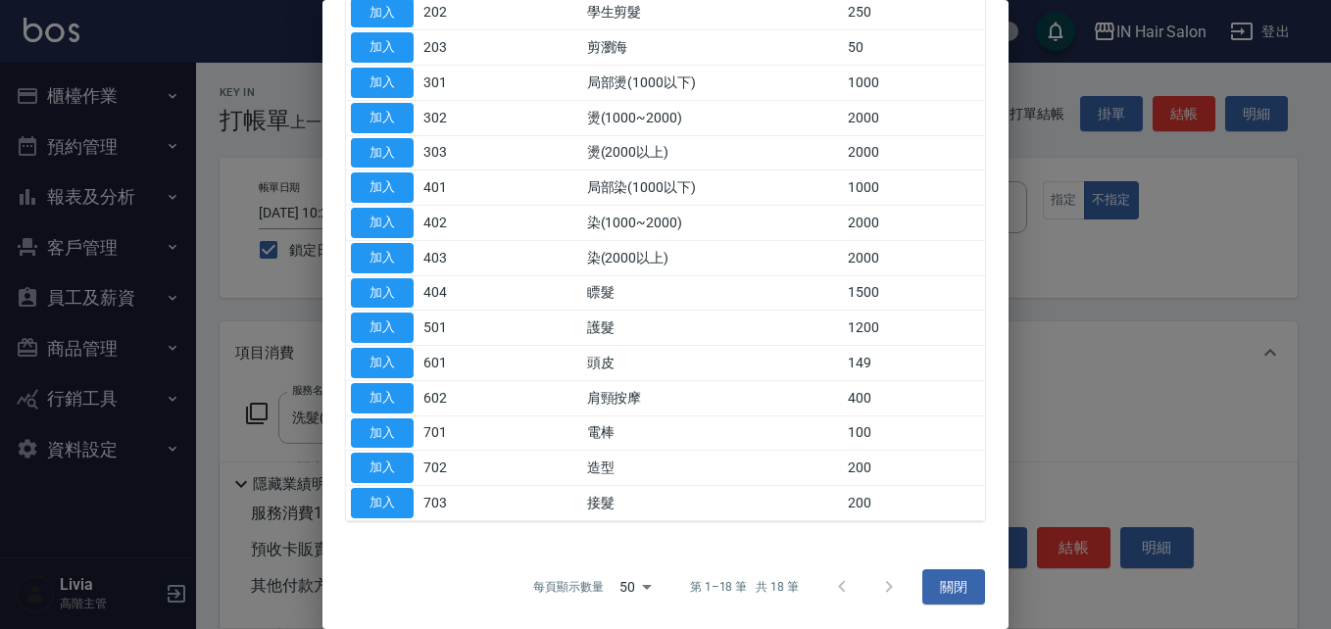
click at [389, 268] on button "加入" at bounding box center [382, 363] width 63 height 30
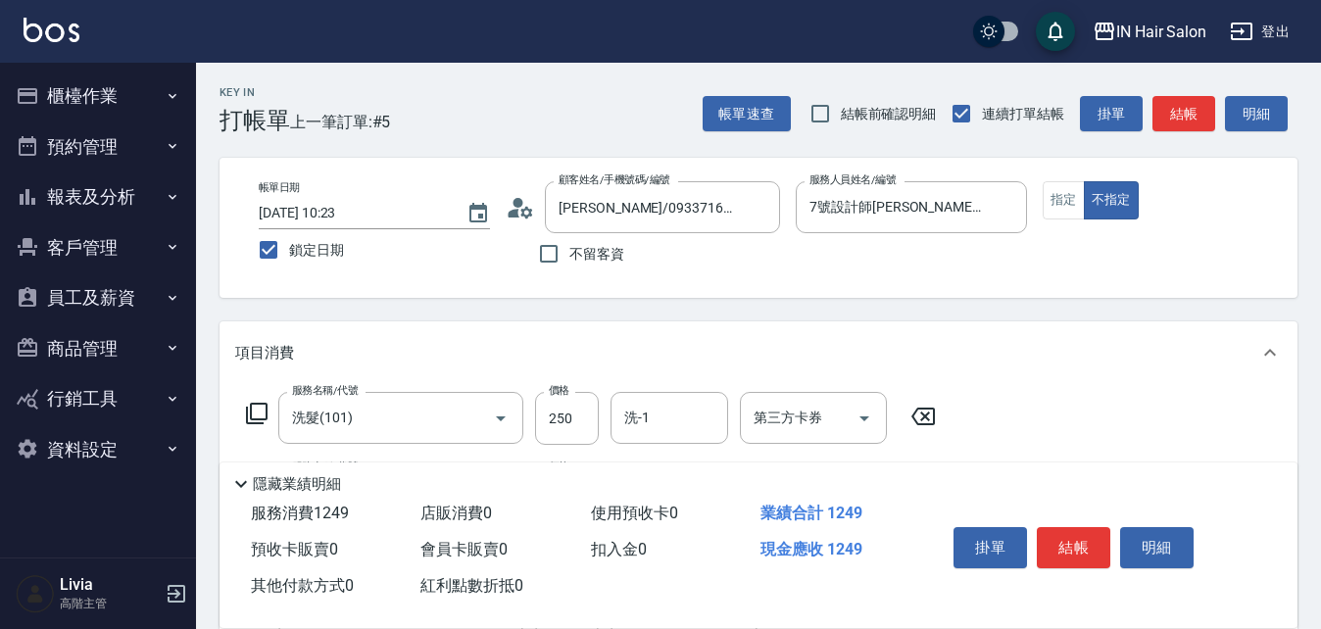
click at [263, 268] on icon at bounding box center [257, 414] width 24 height 24
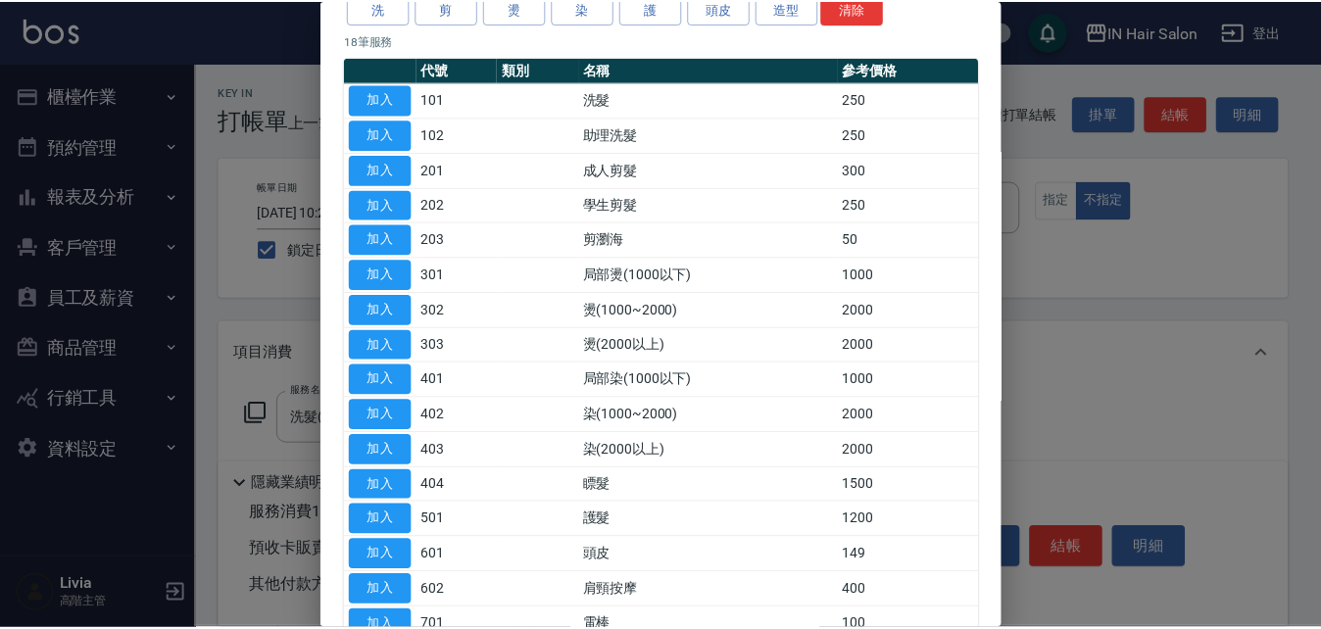
scroll to position [196, 0]
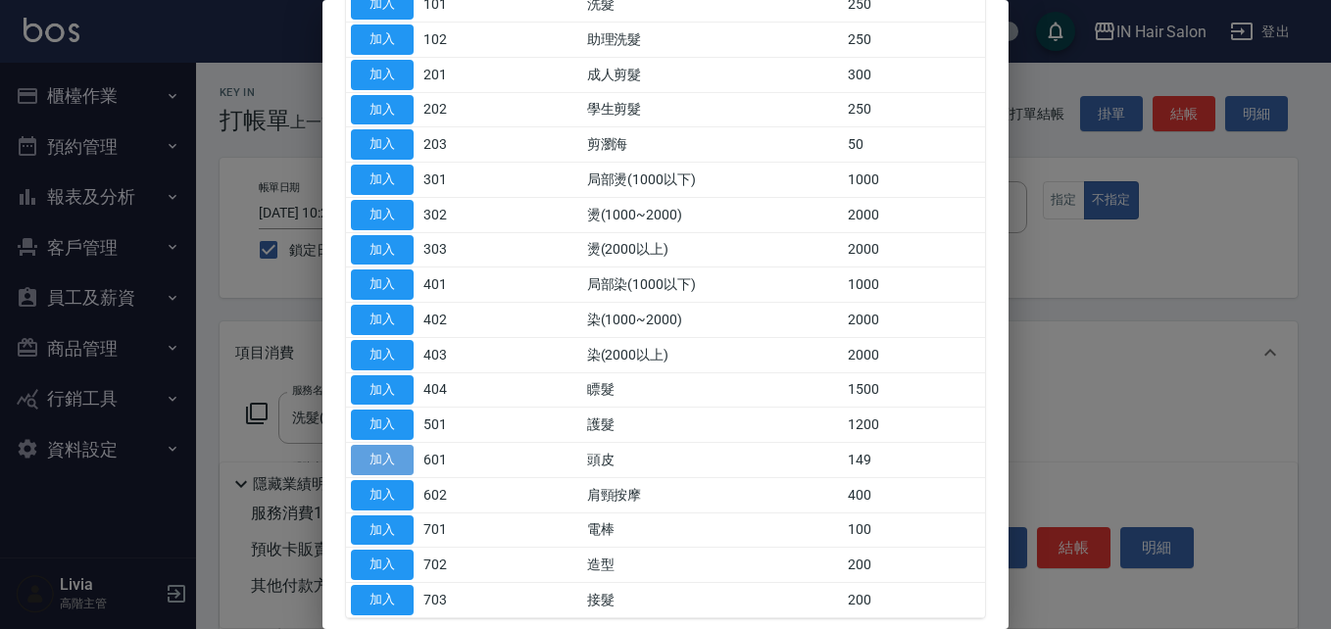
click at [388, 268] on button "加入" at bounding box center [382, 460] width 63 height 30
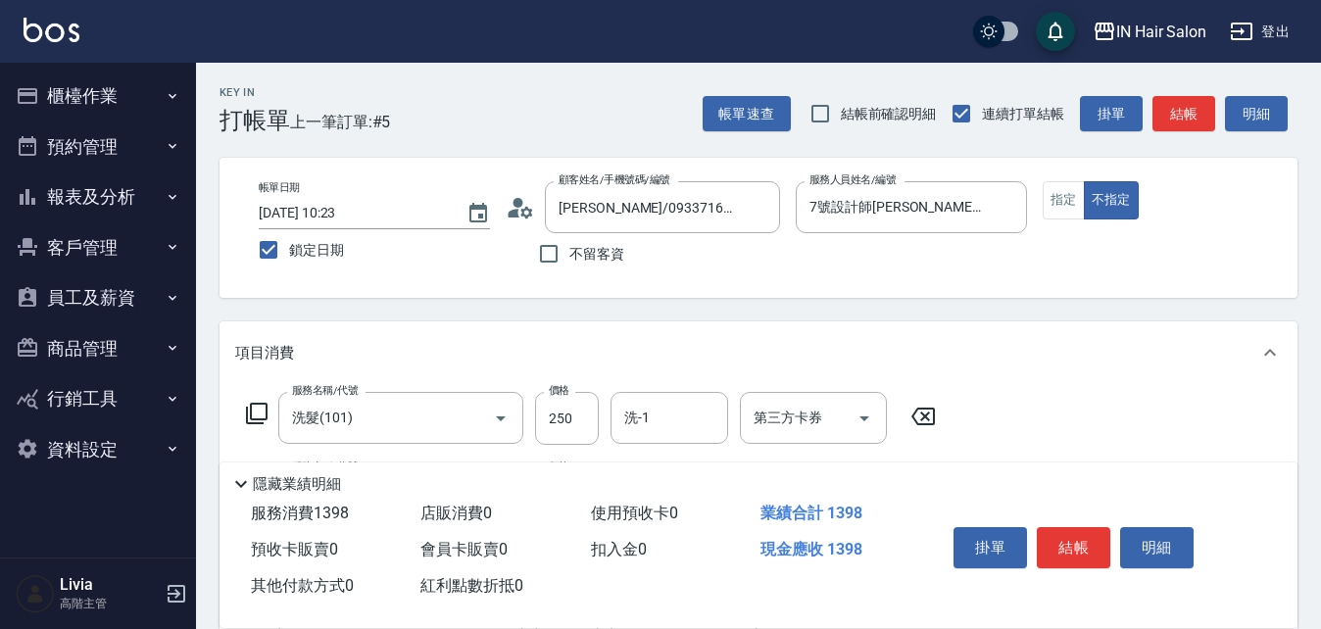
click at [261, 268] on icon at bounding box center [257, 414] width 24 height 24
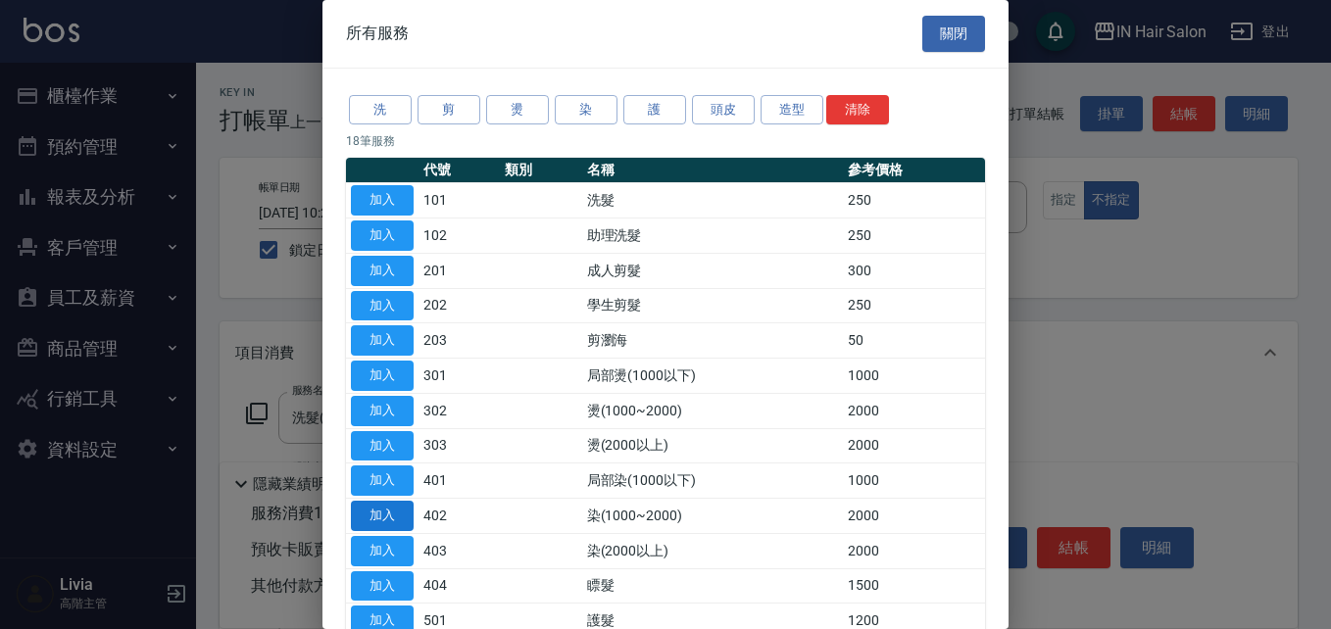
drag, startPoint x: 387, startPoint y: 512, endPoint x: 422, endPoint y: 472, distance: 52.8
click at [388, 268] on button "加入" at bounding box center [382, 516] width 63 height 30
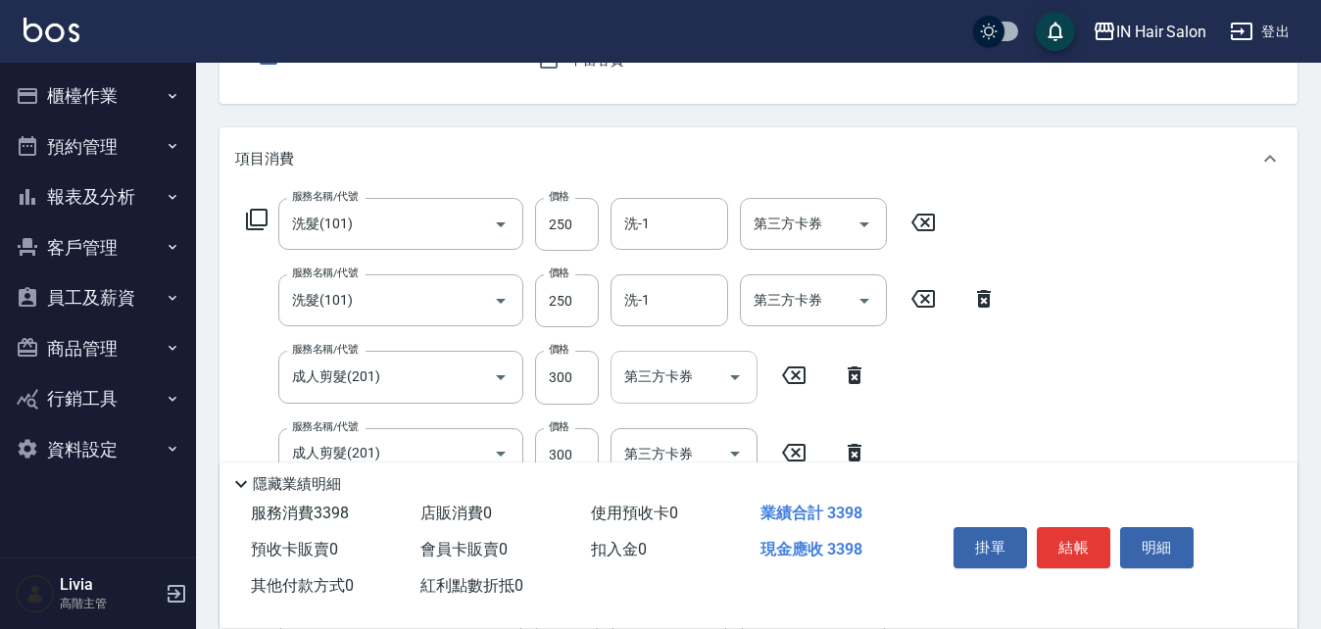
scroll to position [294, 0]
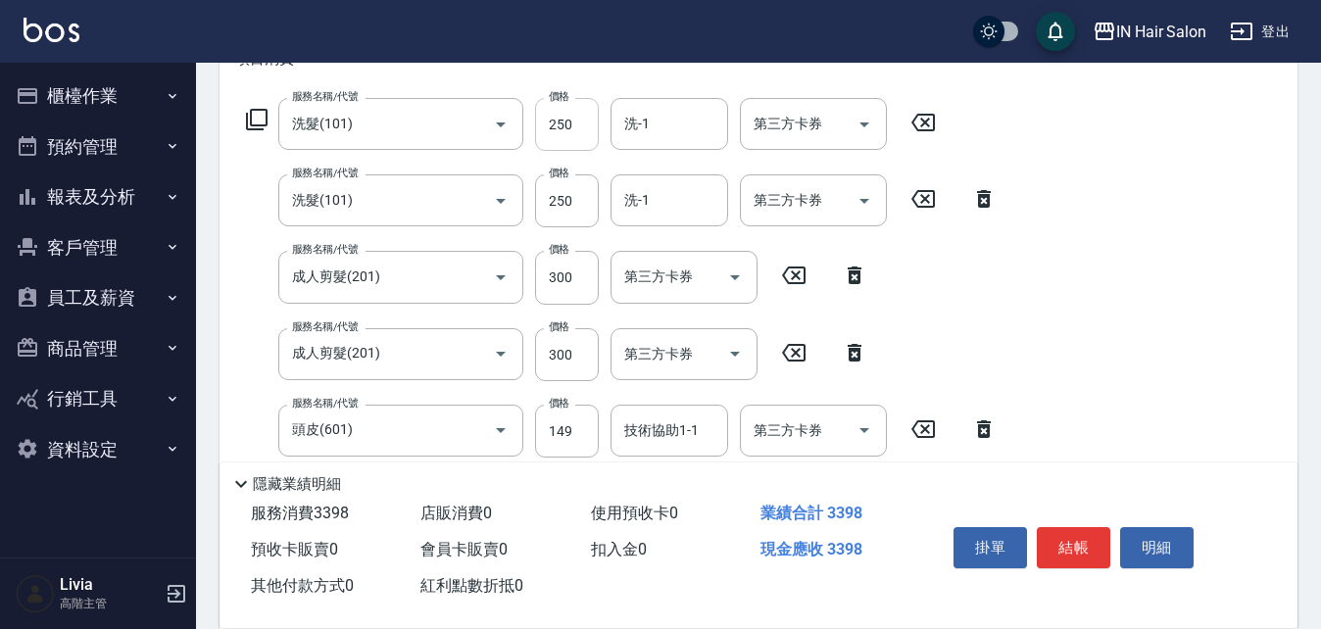
click at [563, 126] on input "250" at bounding box center [567, 124] width 64 height 53
click at [565, 131] on input "250" at bounding box center [567, 124] width 64 height 53
type input "300"
click at [527, 227] on div "服務名稱/代號 洗髮(101) 服務名稱/代號 價格 250 價格 洗-1 洗-1 第三方卡券 第三方卡券" at bounding box center [621, 200] width 773 height 53
click at [584, 200] on input "250" at bounding box center [567, 200] width 64 height 53
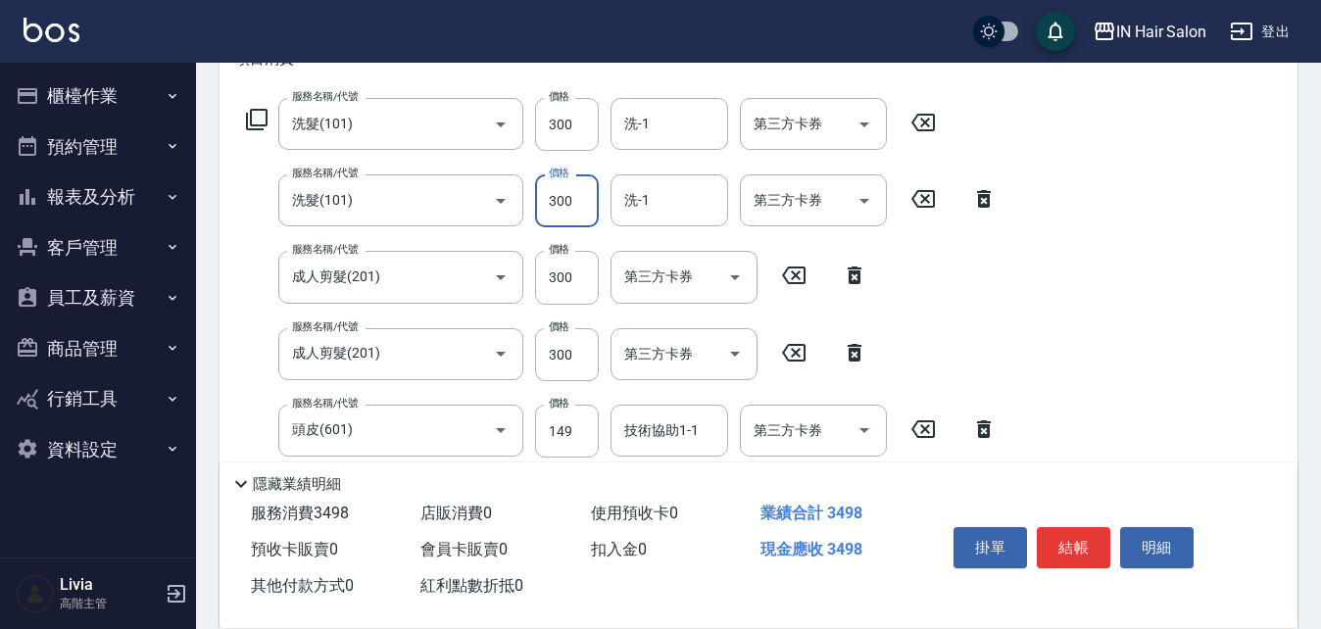
type input "300"
click at [524, 268] on div "服務名稱/代號 洗髮(101) 服務名稱/代號 價格 300 價格 洗-1 洗-1 第三方卡券 第三方卡券 服務名稱/代號 洗髮(101) 服務名稱/代號 價…" at bounding box center [751, 384] width 1032 height 572
click at [584, 268] on input "300" at bounding box center [567, 277] width 64 height 53
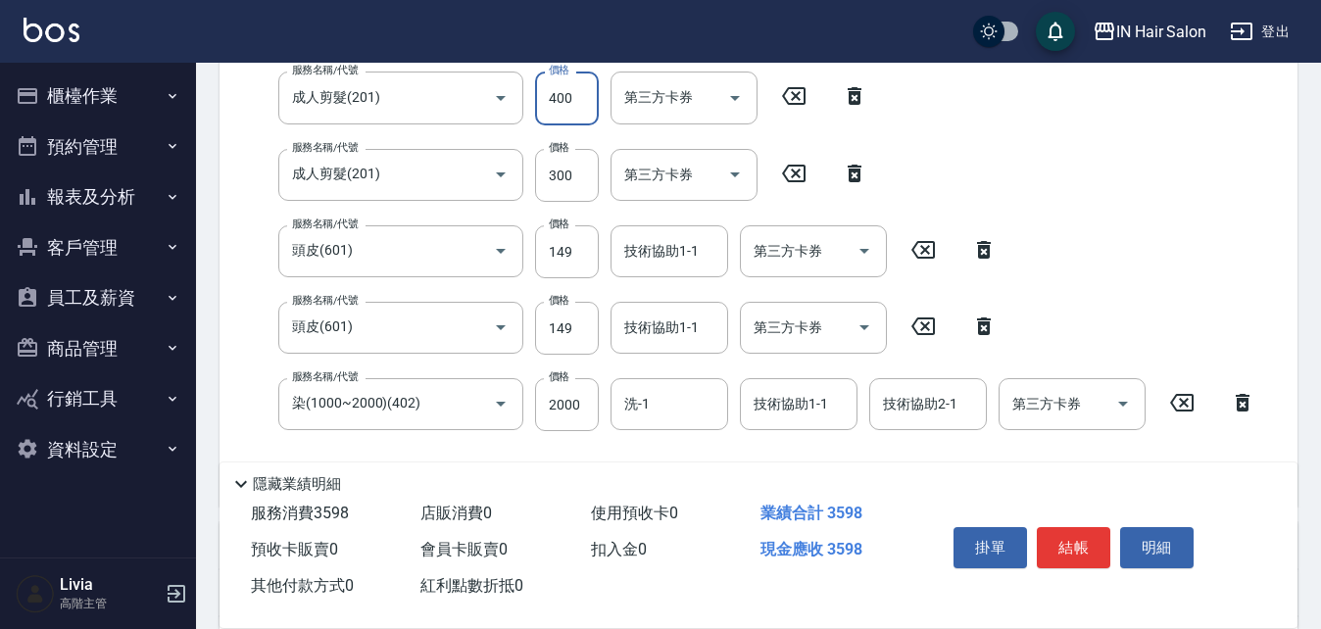
scroll to position [490, 0]
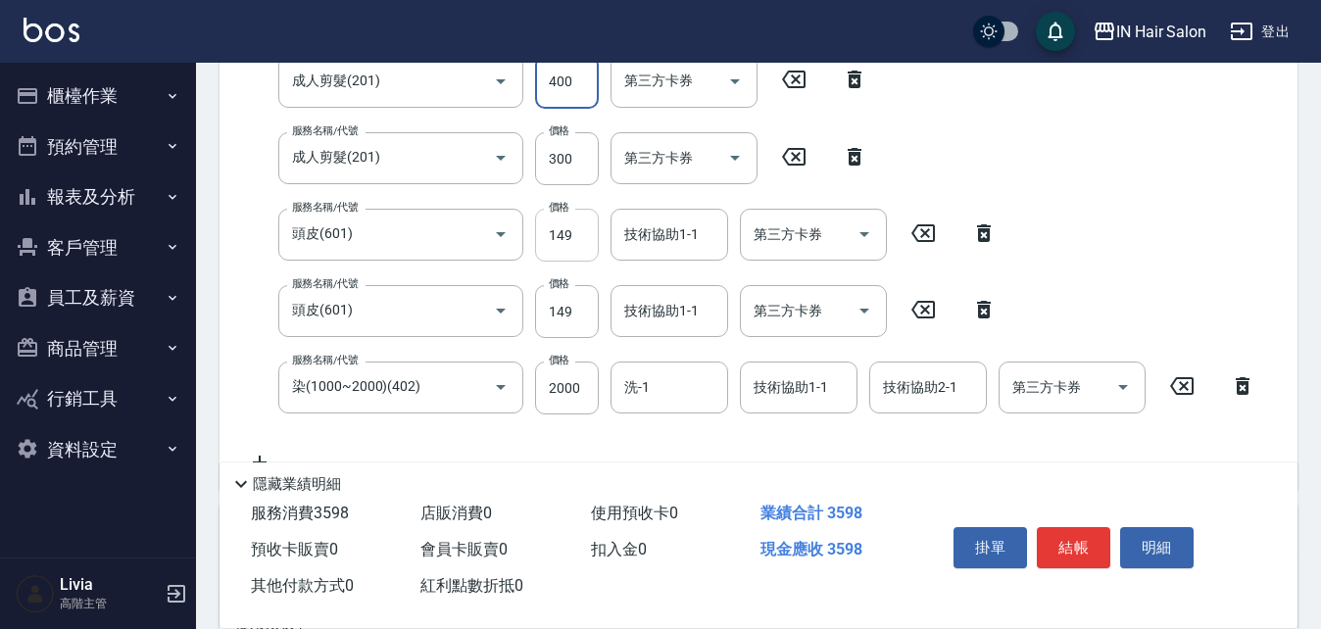
type input "400"
click at [587, 239] on input "149" at bounding box center [567, 235] width 64 height 53
type input "100"
click at [530, 268] on div "服務名稱/代號 洗髮(101) 服務名稱/代號 價格 300 價格 洗-1 洗-1 第三方卡券 第三方卡券 服務名稱/代號 洗髮(101) 服務名稱/代號 價…" at bounding box center [751, 188] width 1032 height 572
click at [587, 268] on input "149" at bounding box center [567, 311] width 64 height 53
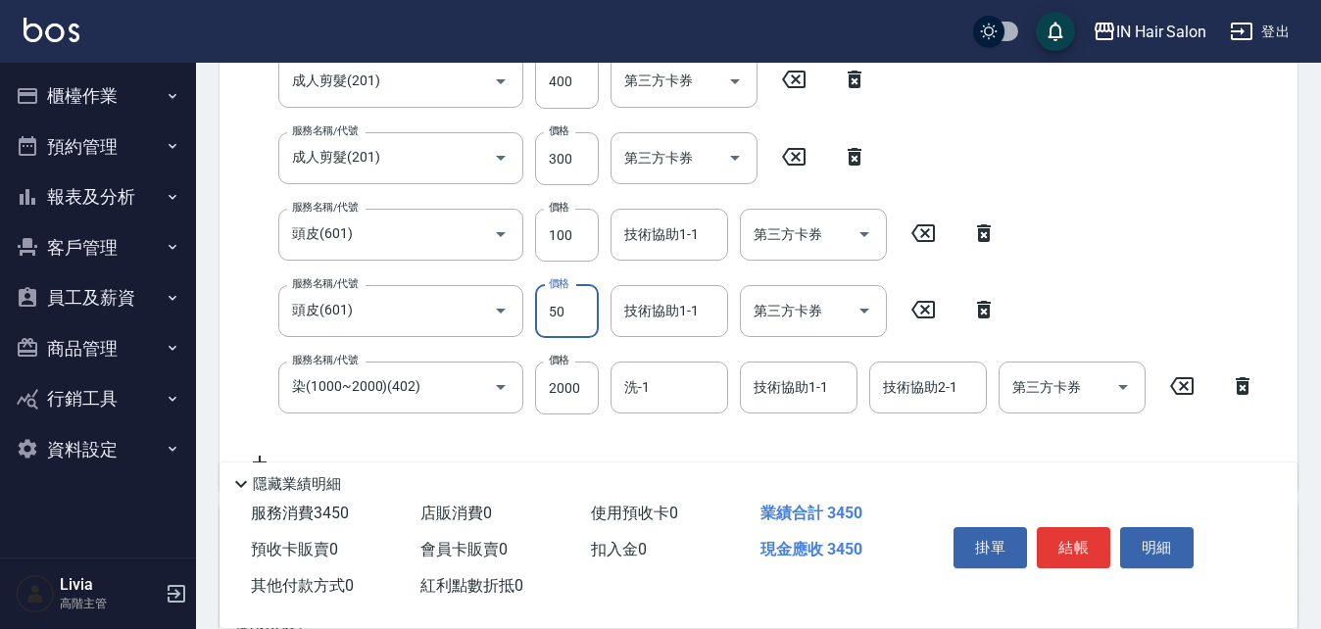
type input "50"
click at [511, 268] on div "服務名稱/代號 洗髮(101) 服務名稱/代號 價格 300 價格 洗-1 洗-1 第三方卡券 第三方卡券 服務名稱/代號 洗髮(101) 服務名稱/代號 價…" at bounding box center [751, 188] width 1032 height 572
click at [581, 268] on input "2000" at bounding box center [567, 388] width 64 height 53
type input "1500"
click at [482, 268] on div "服務名稱/代號 洗髮(101) 服務名稱/代號 價格 300 價格 洗-1 洗-1 第三方卡券 第三方卡券 服務名稱/代號 洗髮(101) 服務名稱/代號 價…" at bounding box center [751, 188] width 1032 height 572
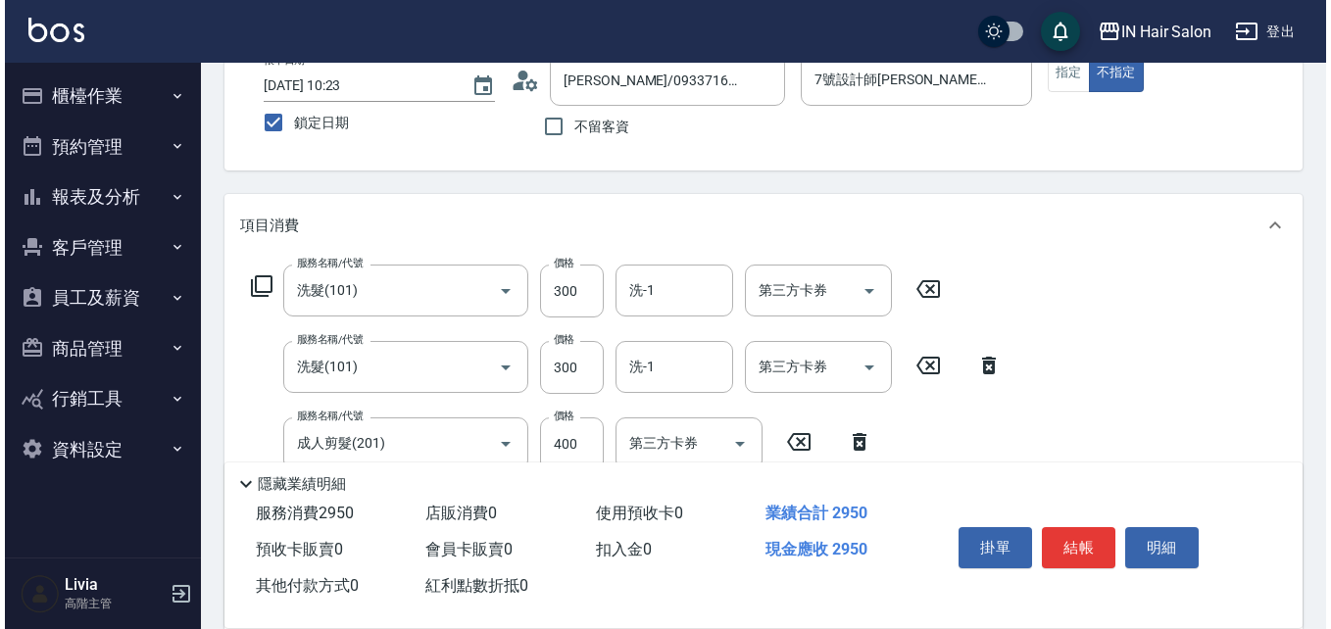
scroll to position [0, 0]
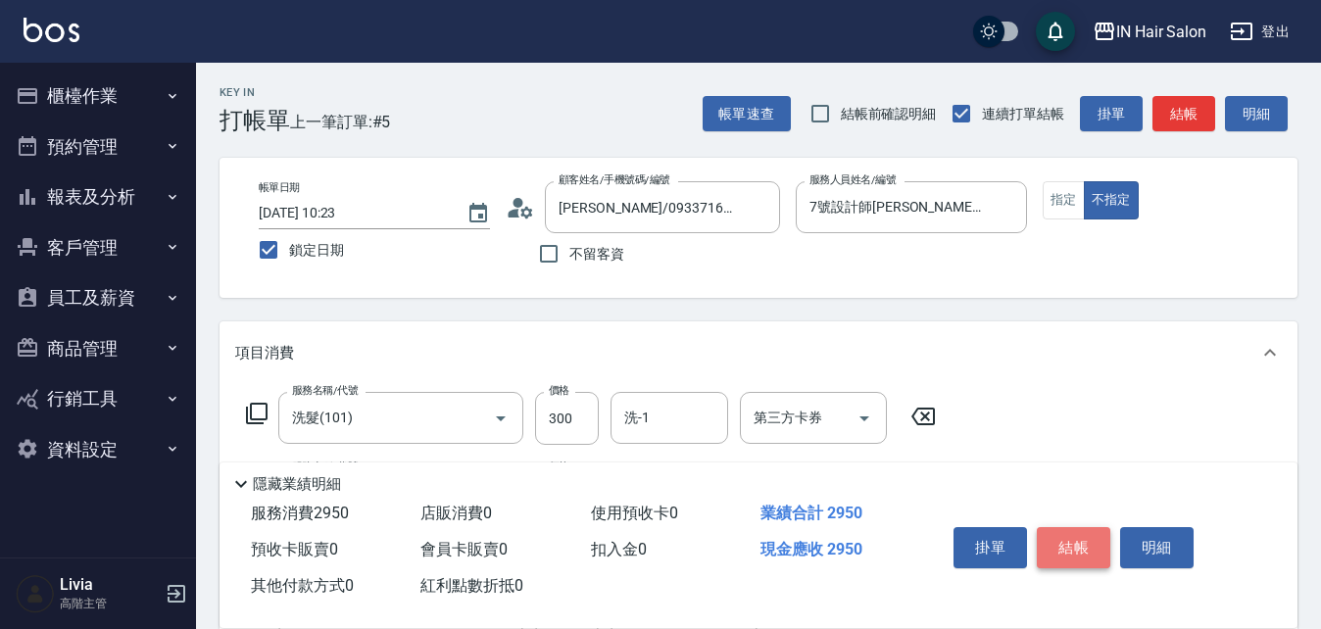
click at [659, 268] on button "結帳" at bounding box center [1074, 547] width 74 height 41
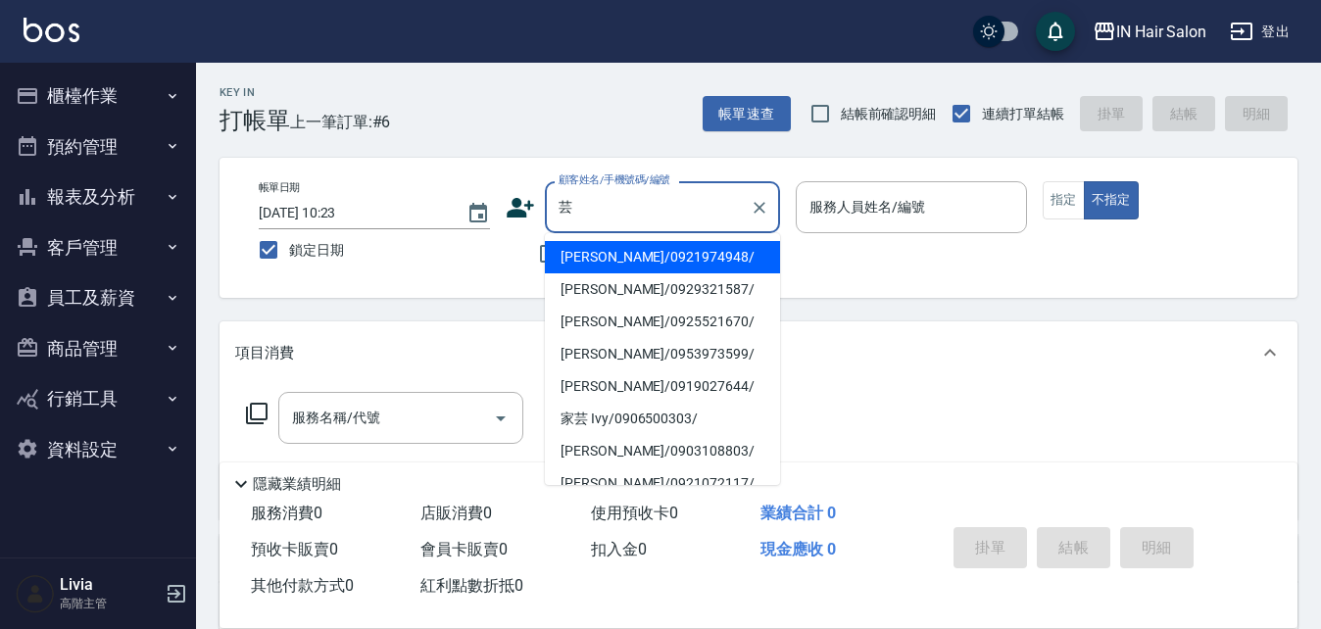
click at [602, 252] on li "鄭芸涵/0921974948/" at bounding box center [662, 257] width 235 height 32
type input "鄭芸涵/0921974948/"
type input "6號設計師Molly-6"
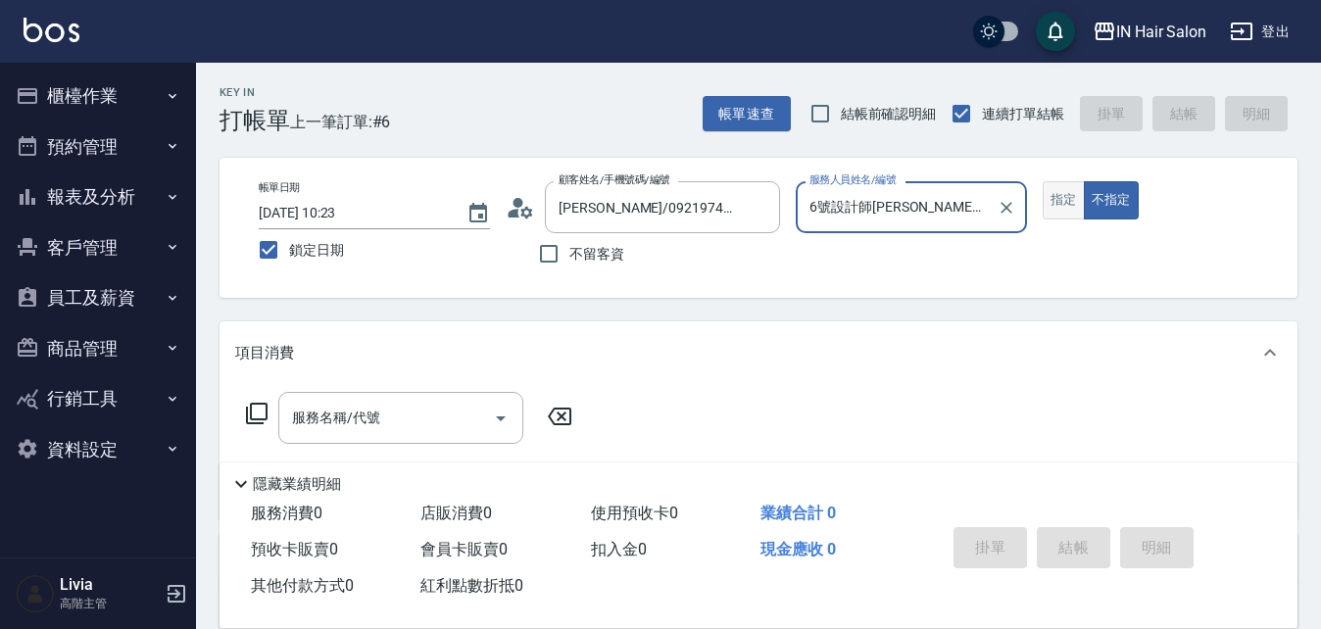
click at [659, 192] on button "指定" at bounding box center [1064, 200] width 42 height 38
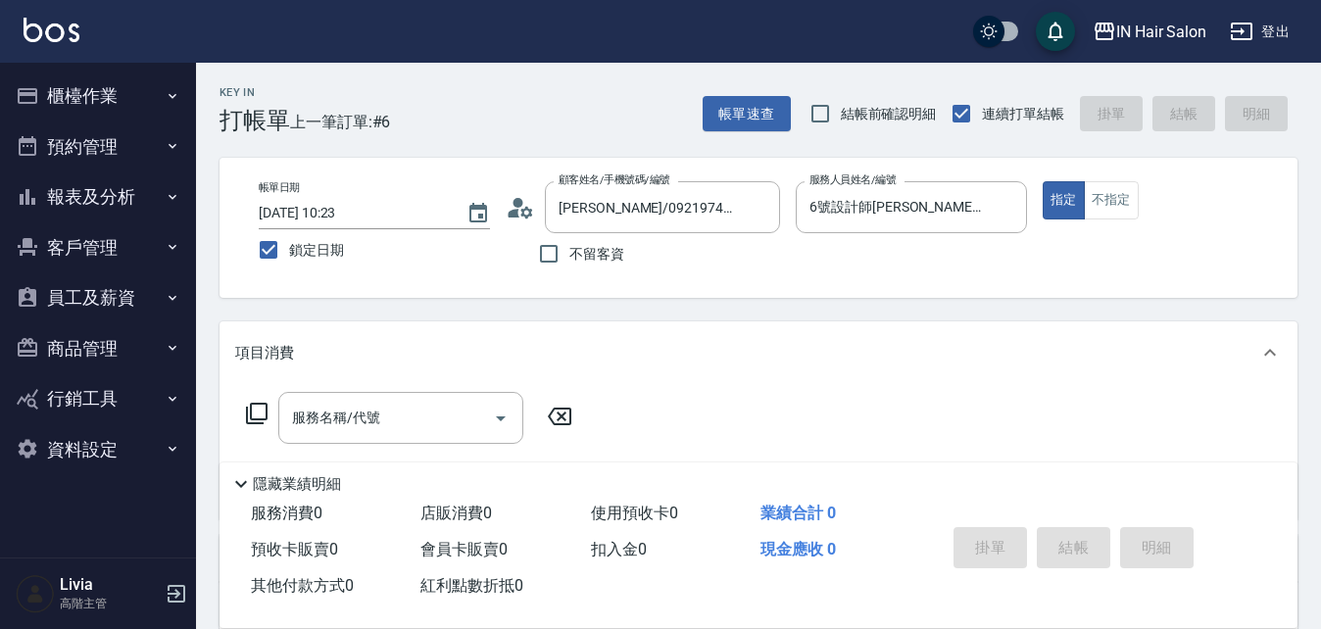
click at [257, 268] on icon at bounding box center [257, 414] width 24 height 24
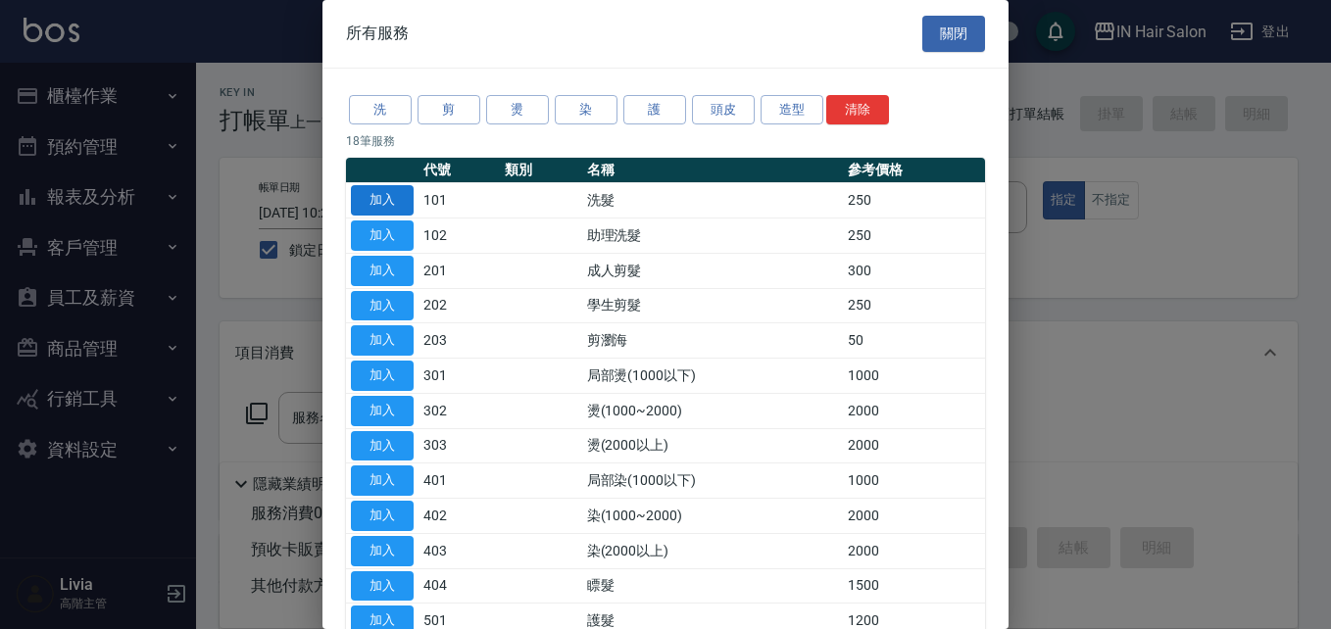
click at [392, 195] on button "加入" at bounding box center [382, 200] width 63 height 30
type input "洗髮(101)"
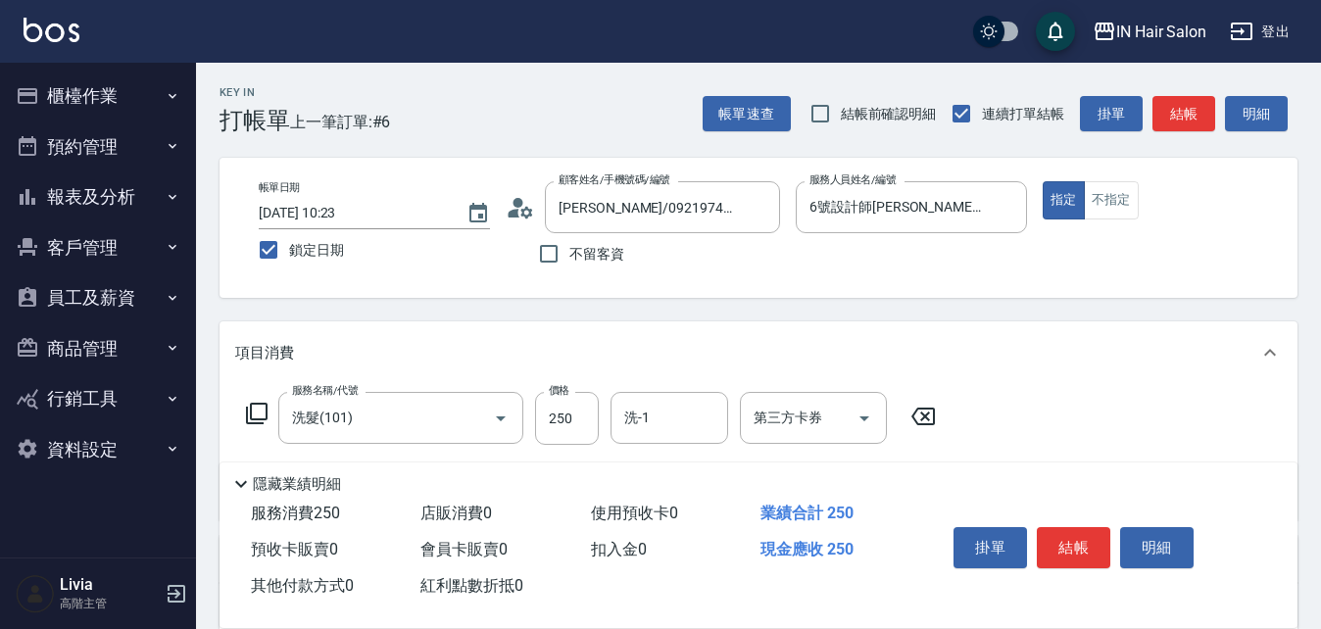
click at [258, 268] on icon at bounding box center [257, 414] width 24 height 24
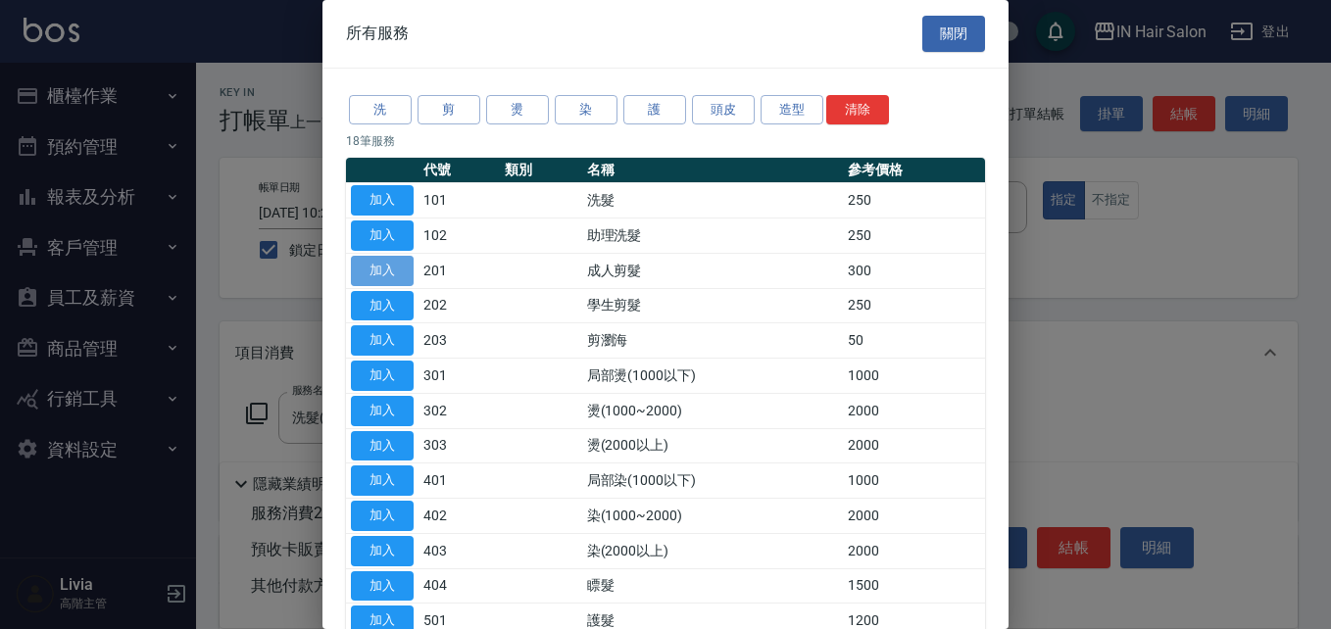
click at [383, 268] on button "加入" at bounding box center [382, 271] width 63 height 30
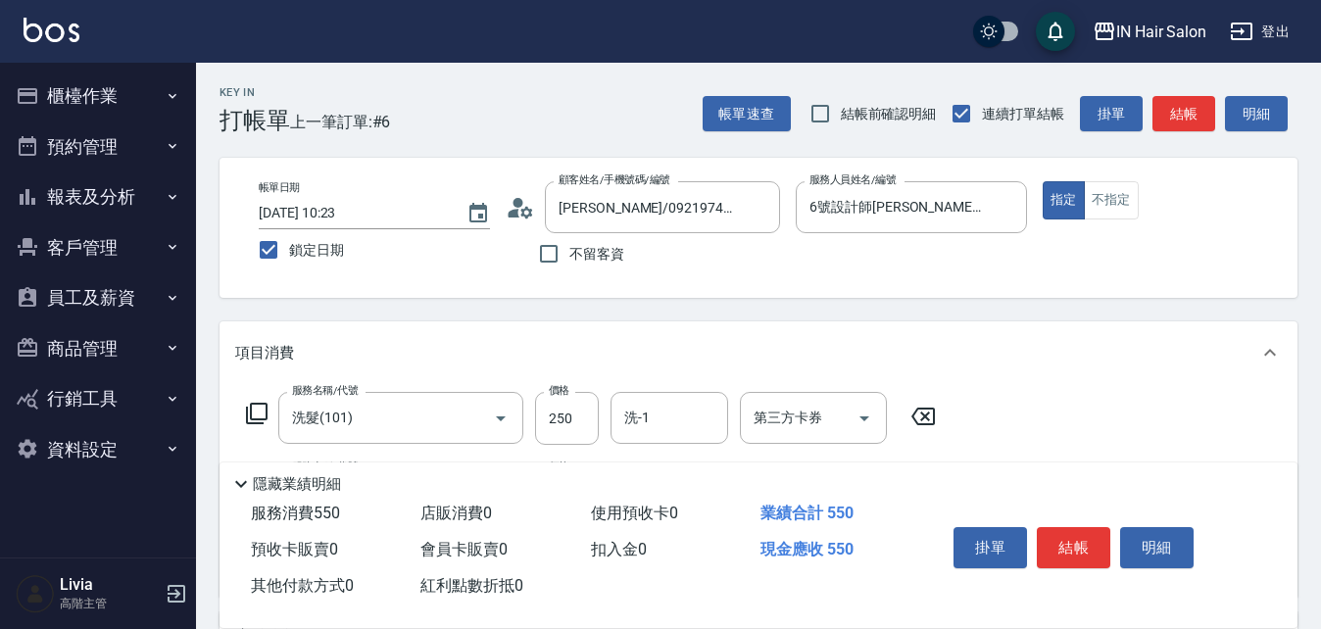
click at [256, 268] on icon at bounding box center [257, 414] width 24 height 24
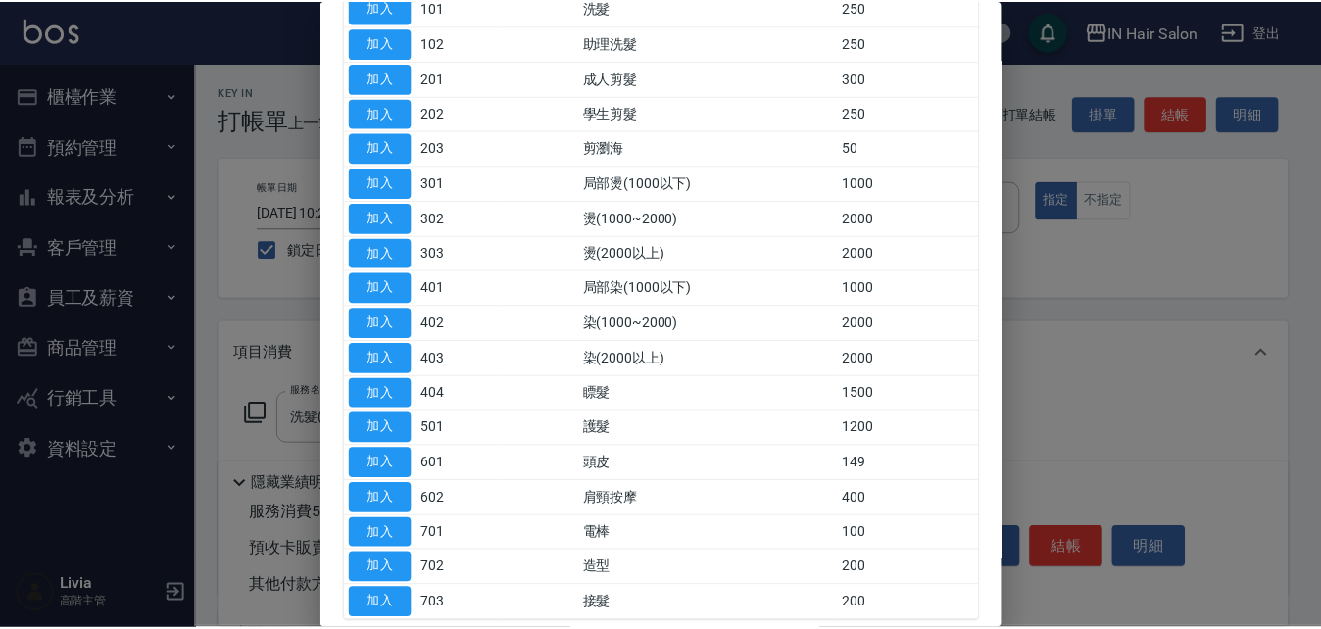
scroll to position [196, 0]
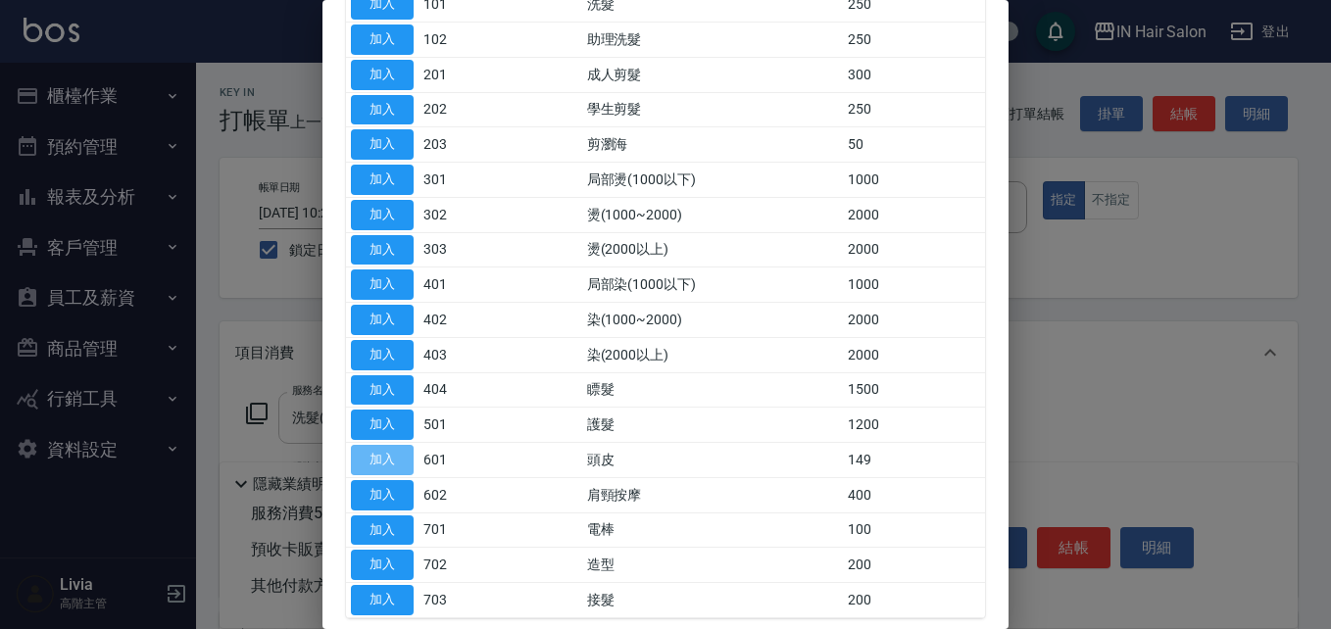
drag, startPoint x: 389, startPoint y: 462, endPoint x: 432, endPoint y: 416, distance: 63.1
click at [389, 268] on button "加入" at bounding box center [382, 460] width 63 height 30
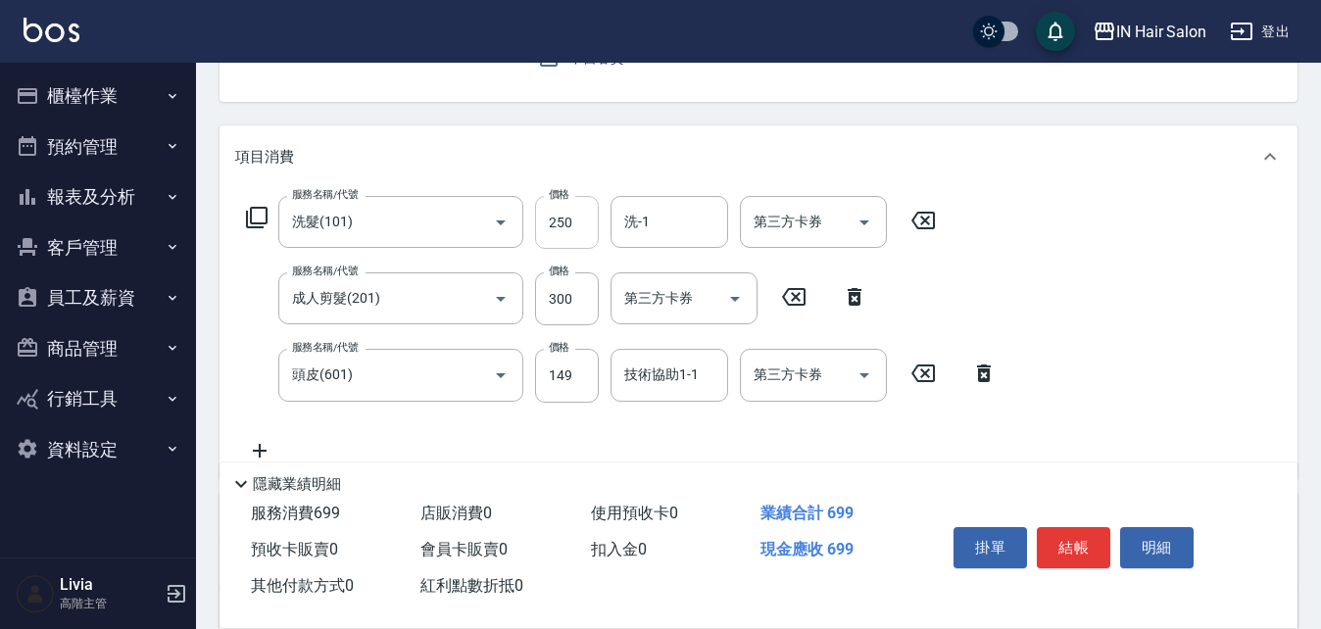
click at [571, 220] on input "250" at bounding box center [567, 222] width 64 height 53
type input "300"
click at [522, 268] on div "服務名稱/代號 洗髮(101) 服務名稱/代號 價格 300 價格 洗-1 洗-1 第三方卡券 第三方卡券 服務名稱/代號 成人剪髮(201) 服務名稱/代號…" at bounding box center [621, 329] width 773 height 266
click at [574, 268] on input "300" at bounding box center [567, 299] width 64 height 53
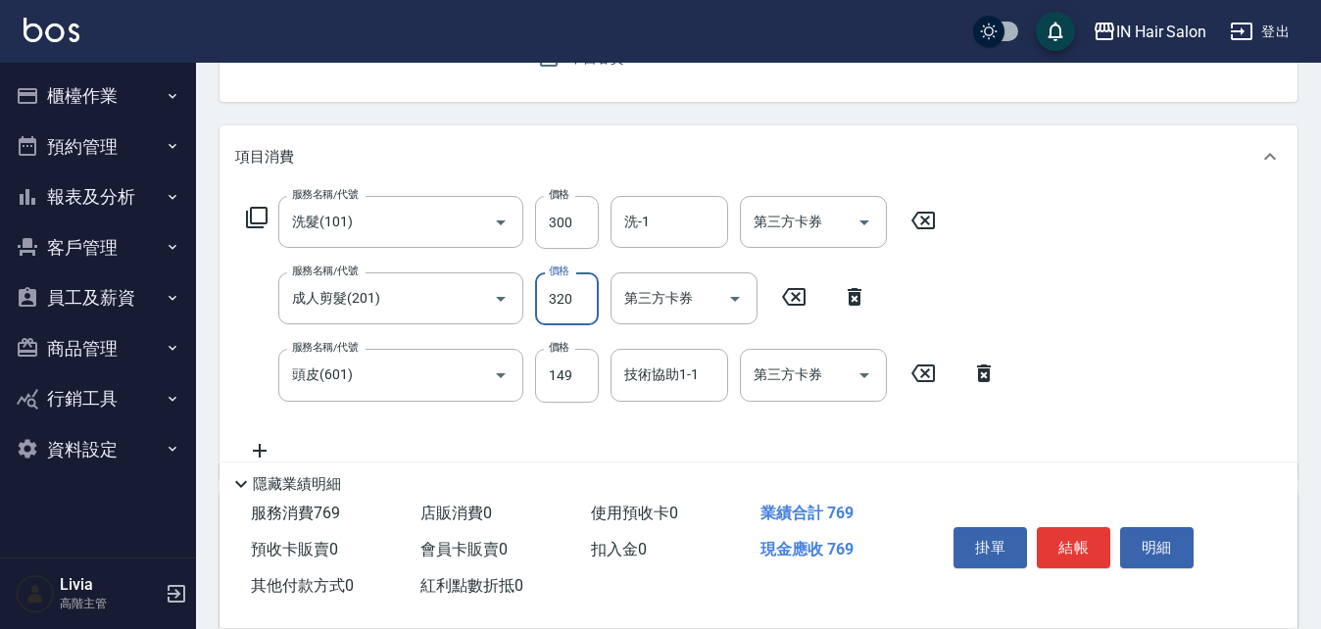
type input "320"
click at [525, 268] on div "服務名稱/代號 洗髮(101) 服務名稱/代號 價格 300 價格 洗-1 洗-1 第三方卡券 第三方卡券 服務名稱/代號 成人剪髮(201) 服務名稱/代號…" at bounding box center [621, 329] width 773 height 266
click at [565, 268] on input "149" at bounding box center [567, 375] width 64 height 53
type input "50"
click at [489, 268] on div "服務名稱/代號 洗髮(101) 服務名稱/代號 價格 300 價格 洗-1 洗-1 第三方卡券 第三方卡券 服務名稱/代號 成人剪髮(201) 服務名稱/代號…" at bounding box center [621, 329] width 773 height 266
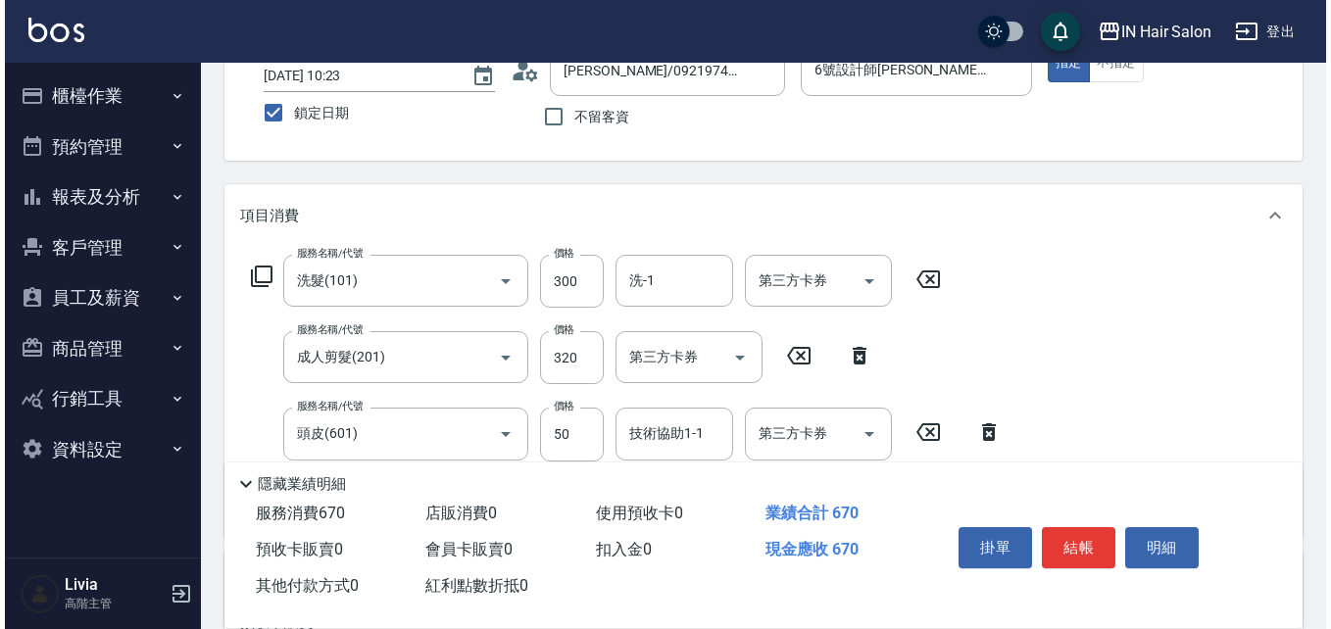
scroll to position [0, 0]
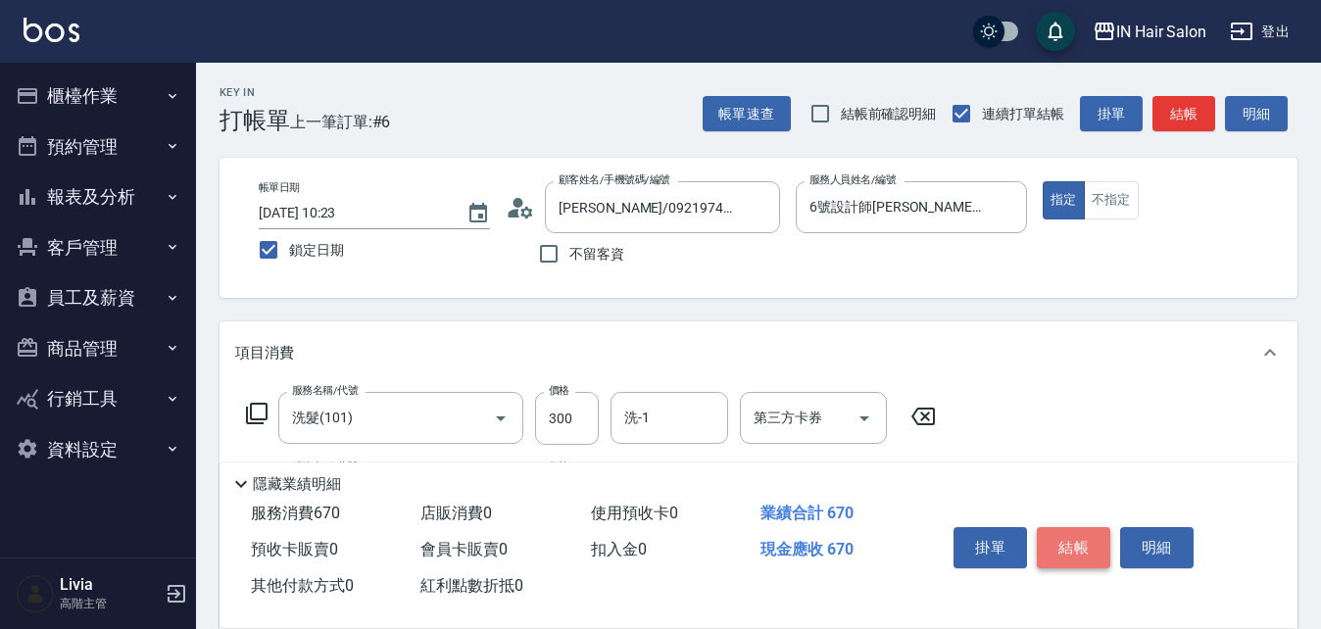
drag, startPoint x: 1093, startPoint y: 530, endPoint x: 1111, endPoint y: 488, distance: 45.7
click at [659, 268] on button "結帳" at bounding box center [1074, 547] width 74 height 41
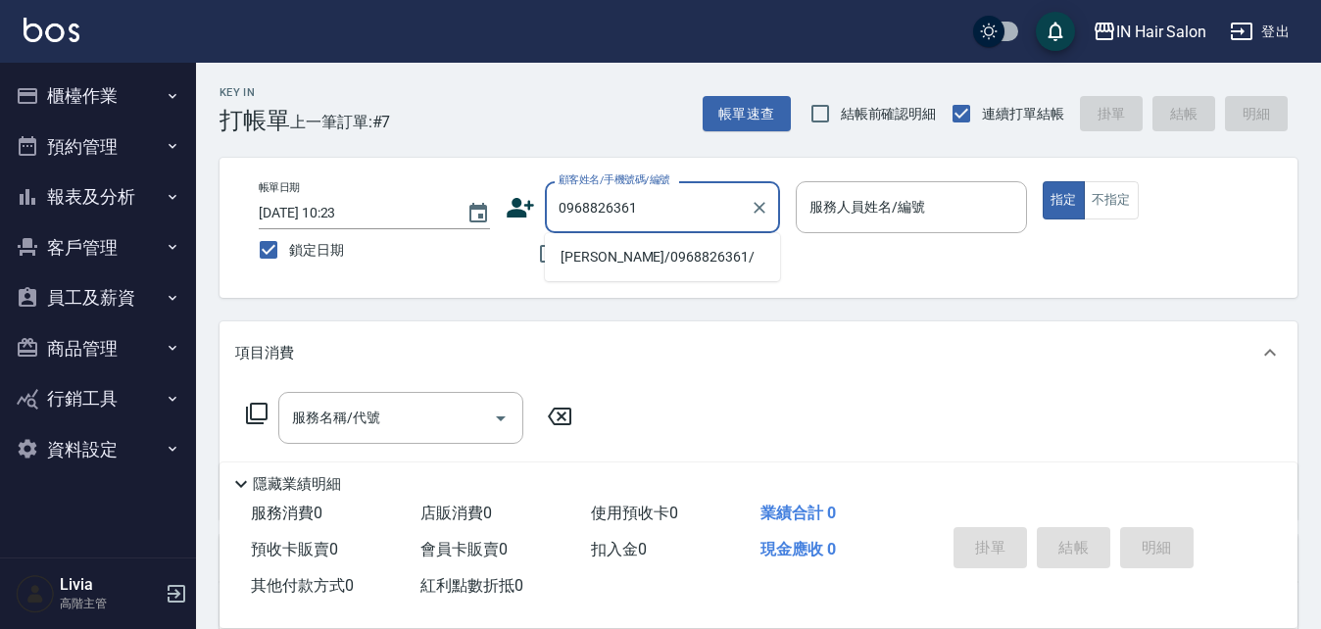
click at [614, 254] on li "陳冠孝/0968826361/" at bounding box center [662, 257] width 235 height 32
type input "陳冠孝/0968826361/"
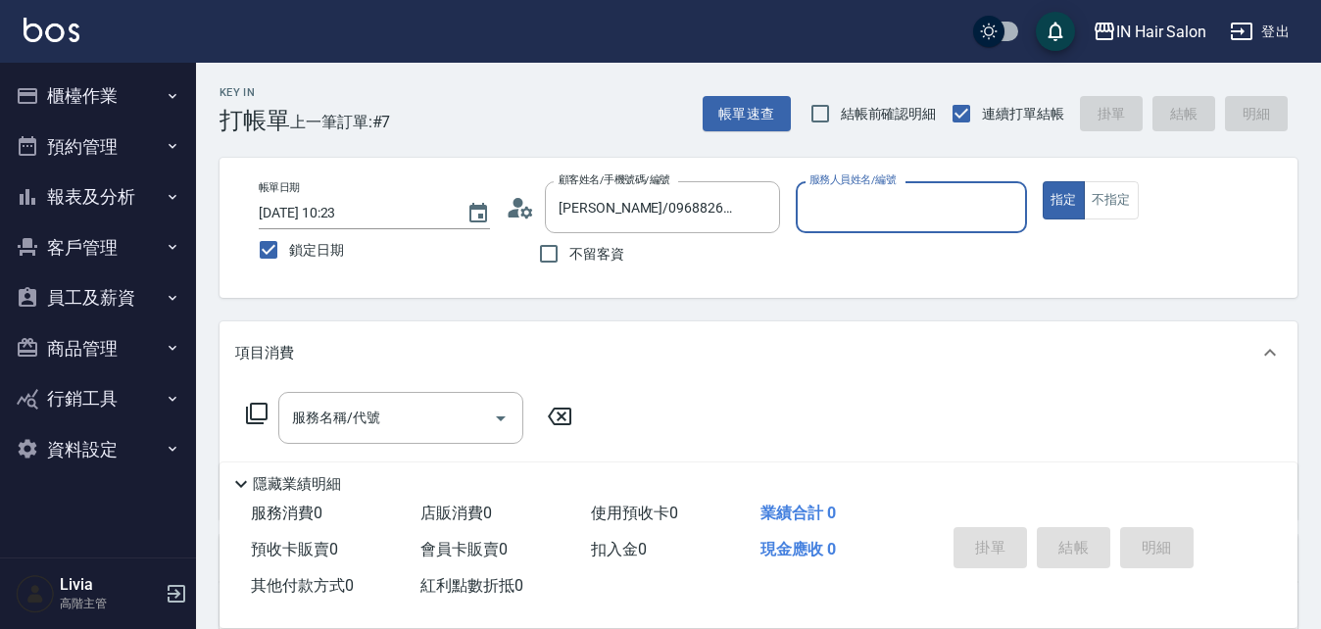
type input "6號設計師Molly-6"
click at [253, 268] on icon at bounding box center [257, 414] width 24 height 24
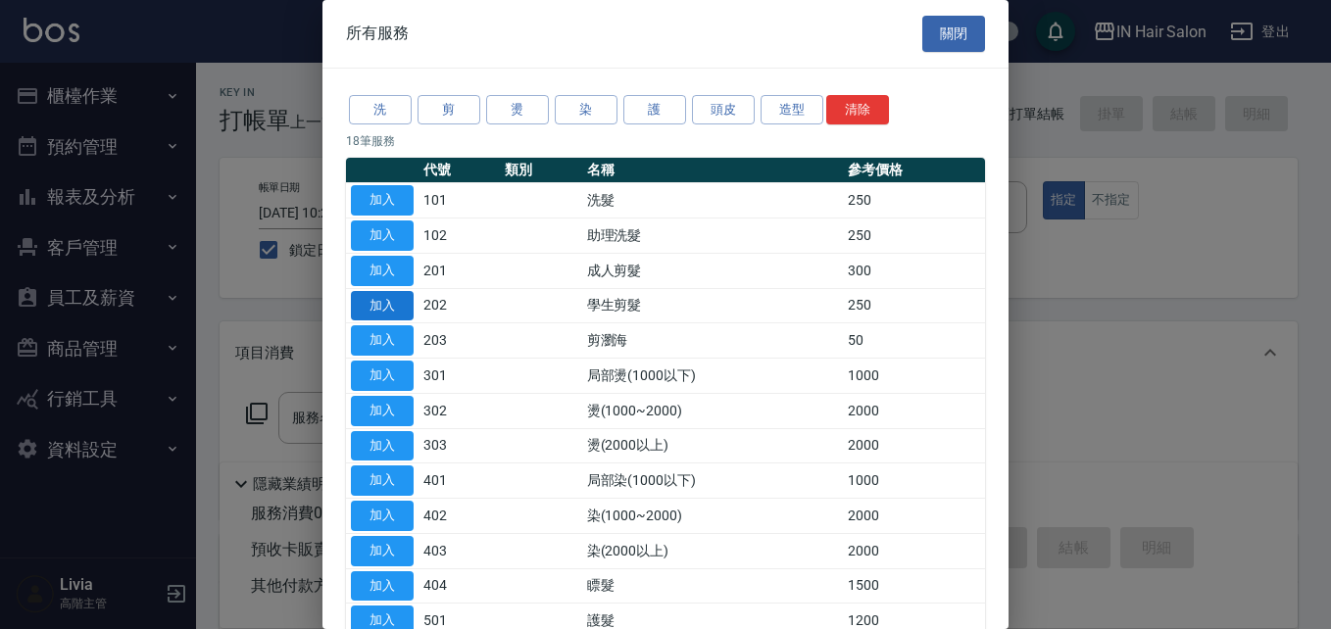
drag, startPoint x: 375, startPoint y: 306, endPoint x: 405, endPoint y: 323, distance: 33.8
click at [376, 268] on button "加入" at bounding box center [382, 306] width 63 height 30
type input "學生剪髮(202)"
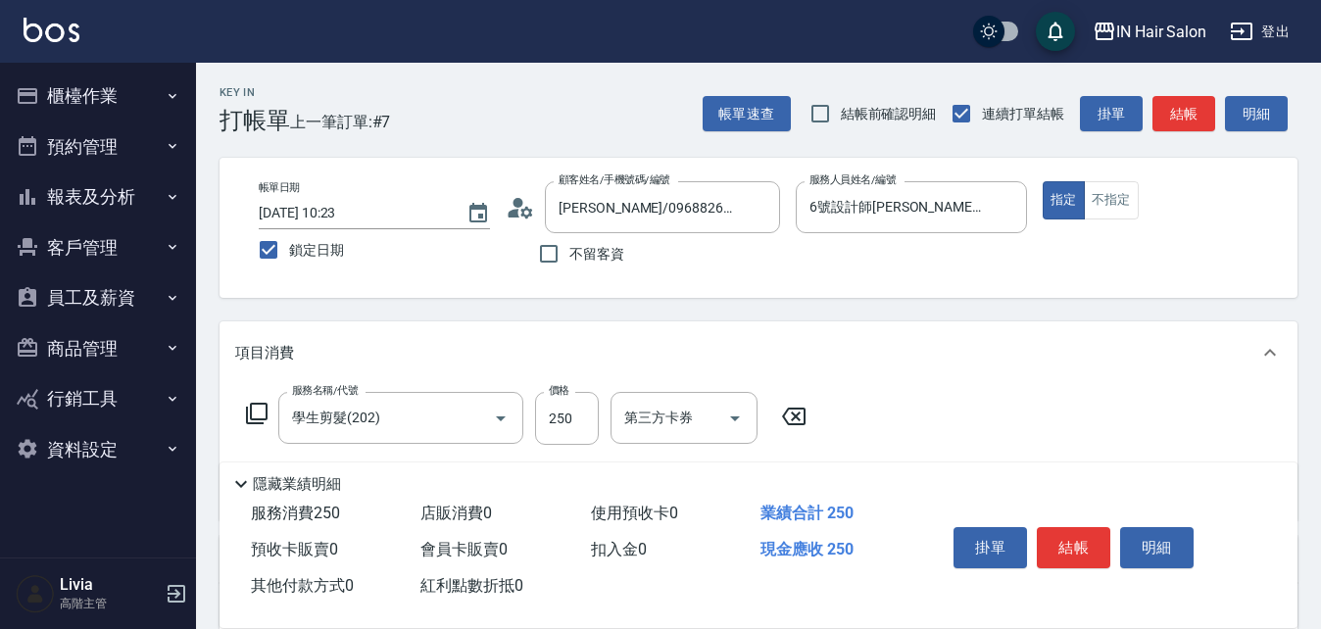
click at [599, 268] on div "服務名稱/代號 學生剪髮(202) 服務名稱/代號 價格 250 價格 第三方卡券 第三方卡券" at bounding box center [526, 418] width 583 height 53
click at [587, 268] on input "250" at bounding box center [567, 418] width 64 height 53
type input "200"
click at [659, 268] on div "服務名稱/代號 學生剪髮(202) 服務名稱/代號 價格 200 價格 第三方卡券 第三方卡券" at bounding box center [759, 452] width 1078 height 136
drag, startPoint x: 1073, startPoint y: 535, endPoint x: 1077, endPoint y: 501, distance: 34.5
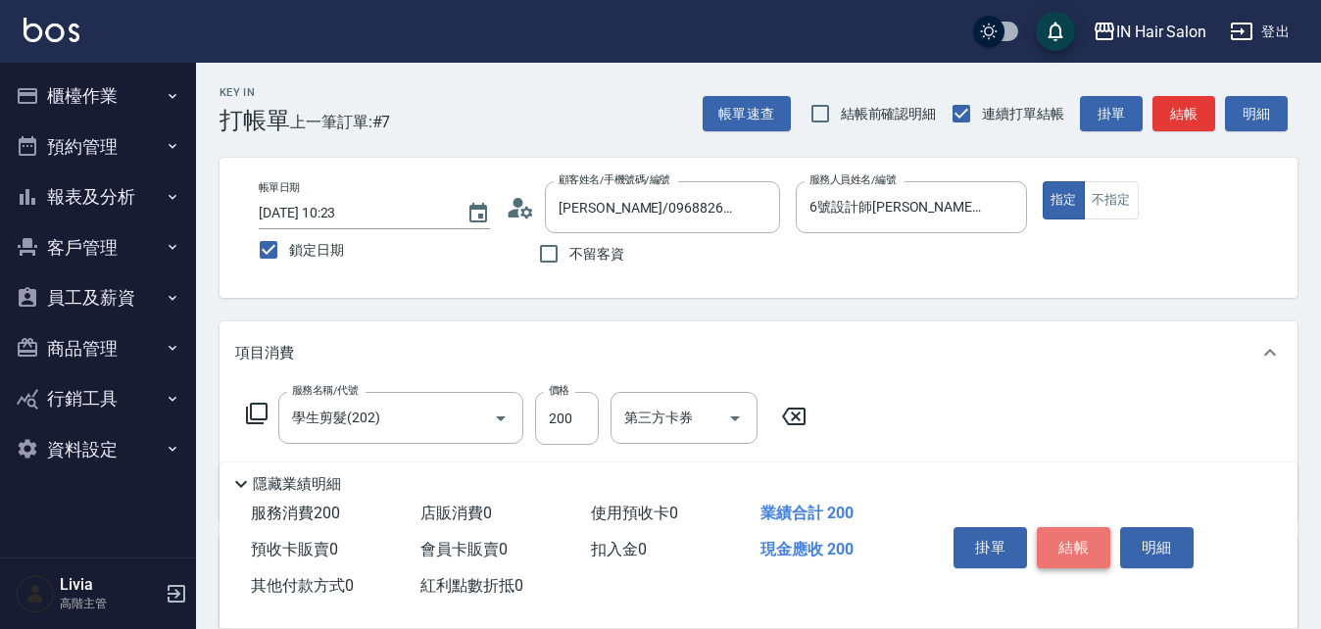
click at [659, 268] on button "結帳" at bounding box center [1074, 547] width 74 height 41
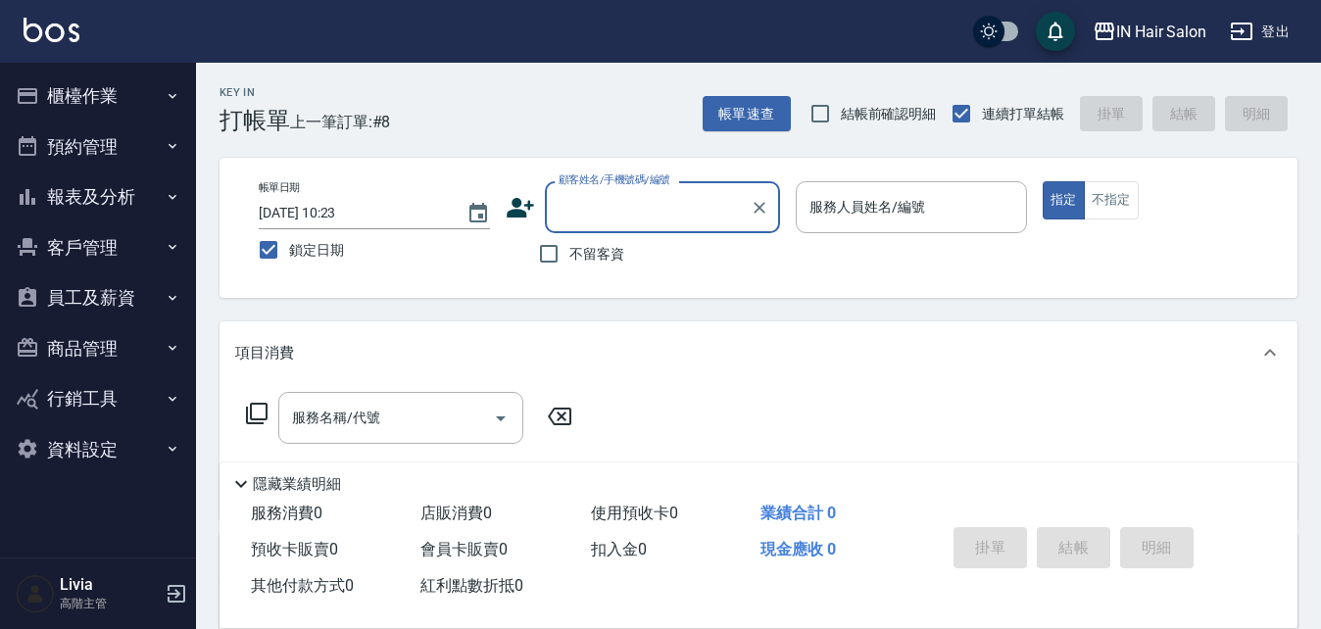
click at [521, 206] on icon at bounding box center [520, 207] width 29 height 29
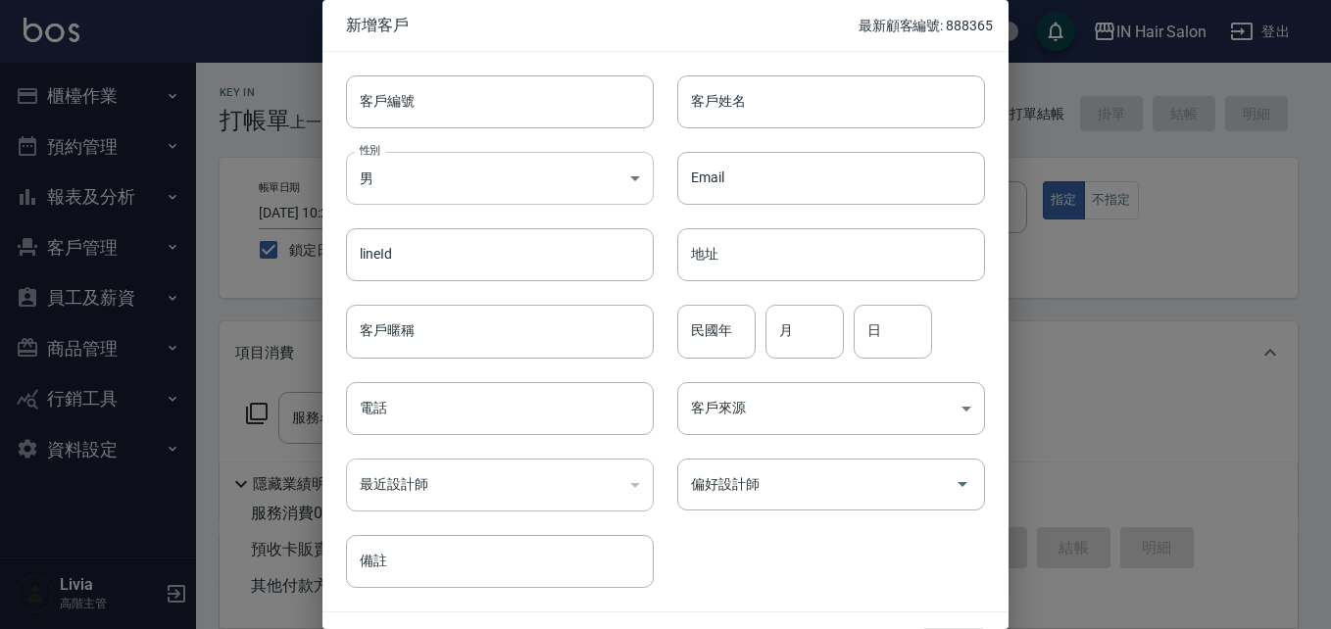
click at [457, 192] on body "IN Hair Salon 登出 櫃檯作業 打帳單 帳單列表 掛單列表 座位開單 營業儀表板 現金收支登錄 高階收支登錄 材料自購登錄 每日結帳 排班表 現場…" at bounding box center [665, 479] width 1331 height 959
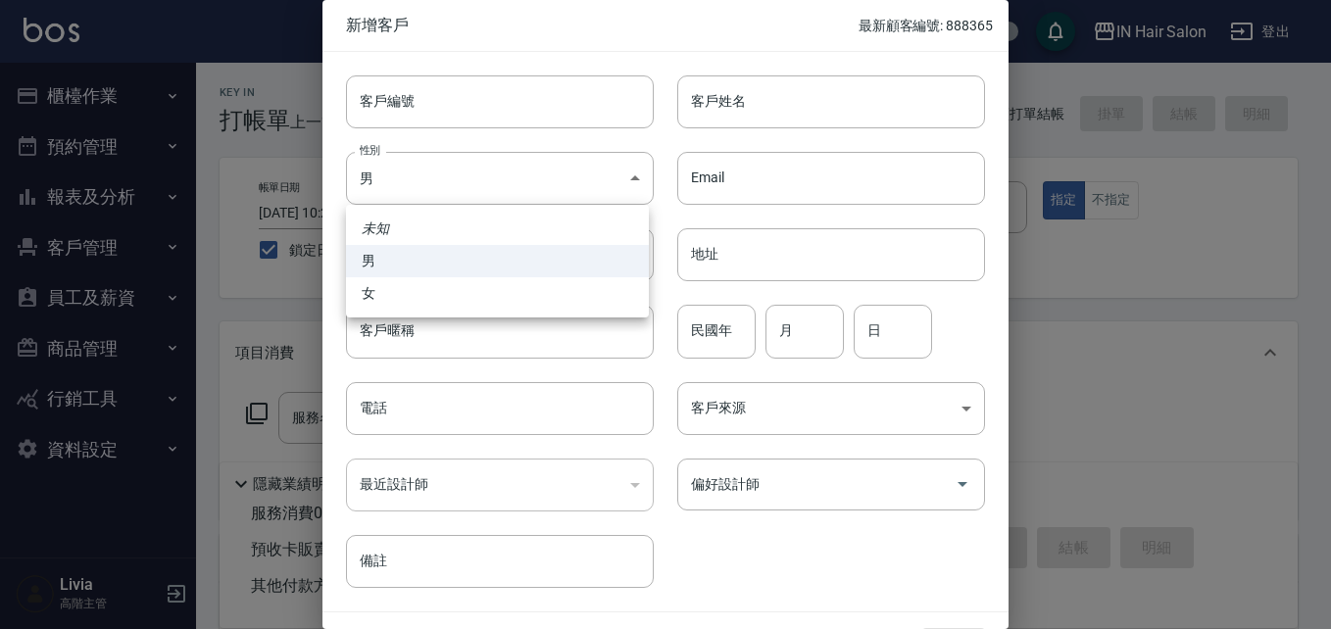
drag, startPoint x: 378, startPoint y: 293, endPoint x: 395, endPoint y: 316, distance: 28.0
click at [378, 268] on li "女" at bounding box center [497, 293] width 303 height 32
type input "FEMALE"
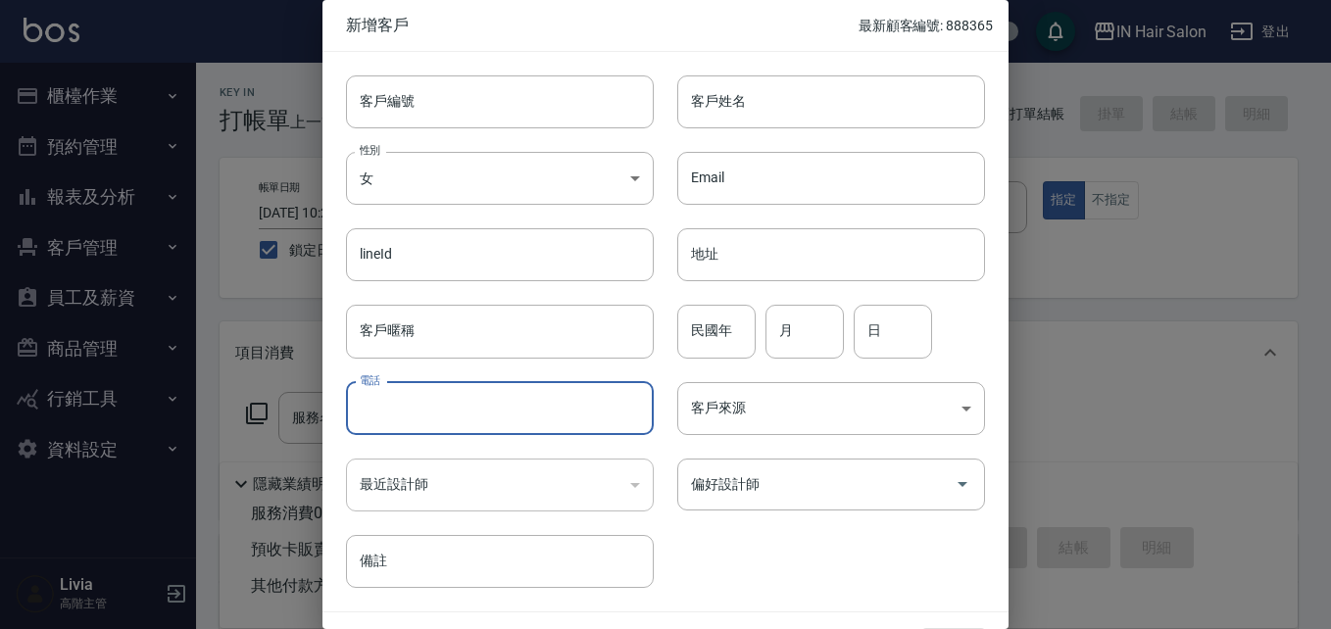
click at [420, 268] on input "電話" at bounding box center [500, 408] width 308 height 53
type input "0925233809"
click at [659, 101] on input "客戶姓名" at bounding box center [831, 101] width 308 height 53
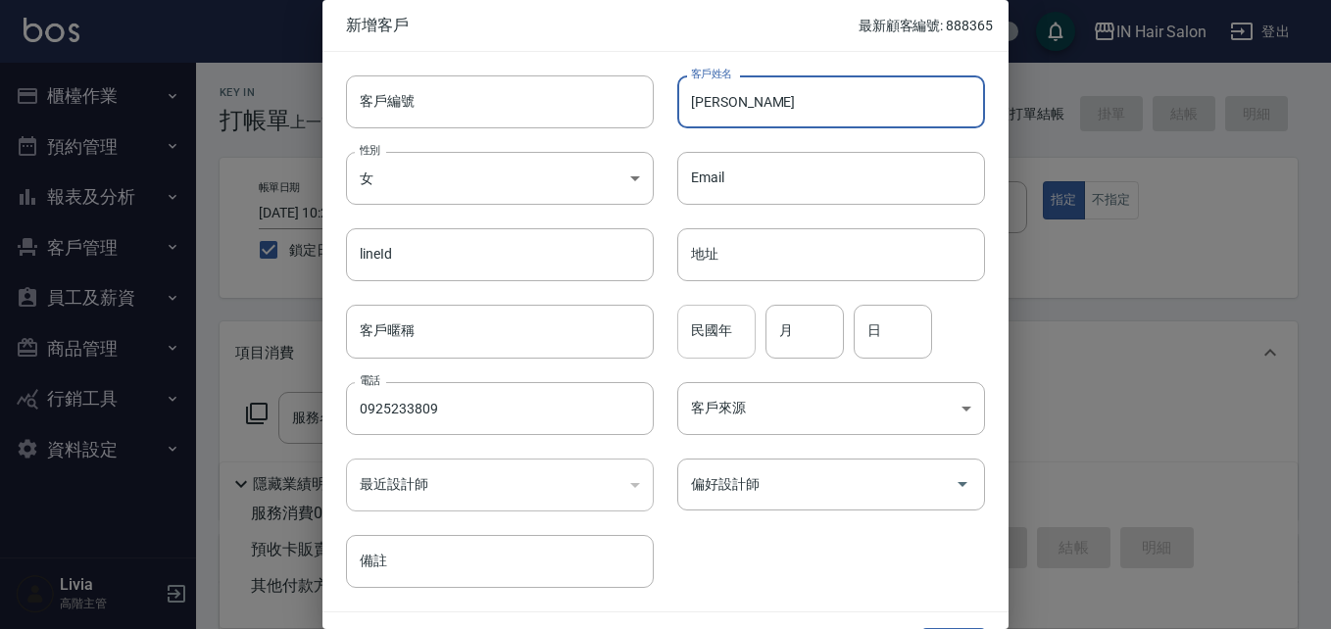
type input "小潘"
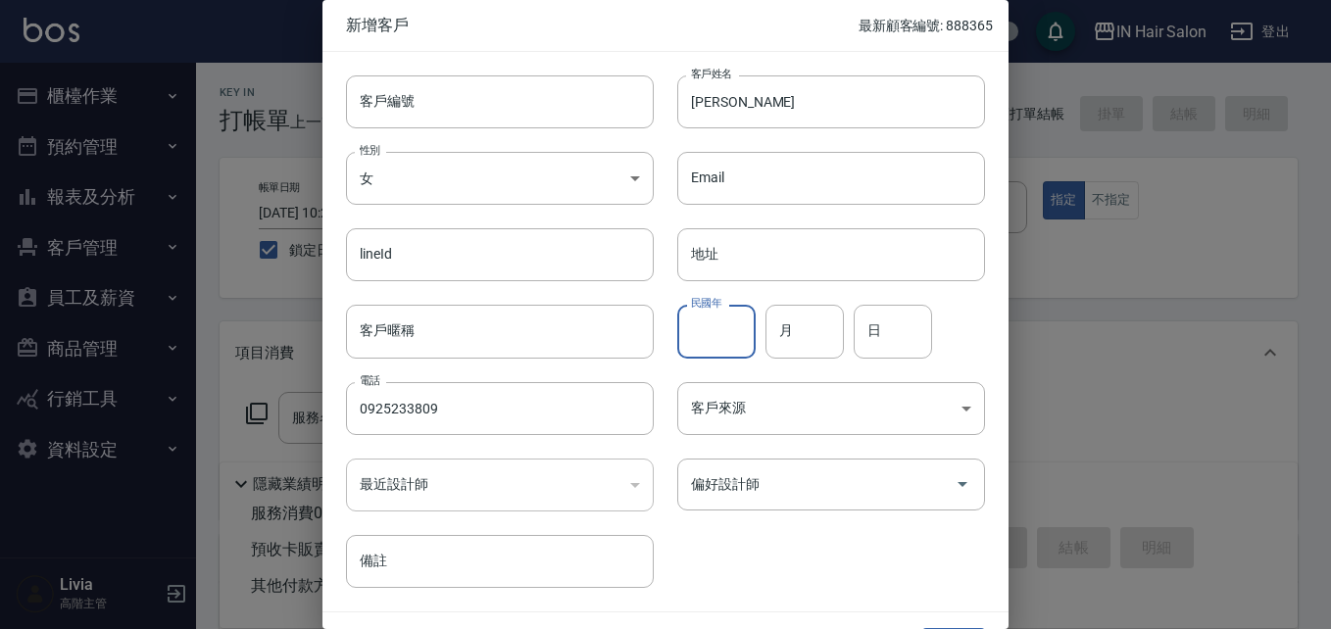
click at [659, 268] on input "民國年" at bounding box center [716, 331] width 78 height 53
type input "77"
click at [659, 268] on input "月" at bounding box center [805, 331] width 78 height 53
type input "08"
click at [659, 268] on input "日" at bounding box center [893, 331] width 78 height 53
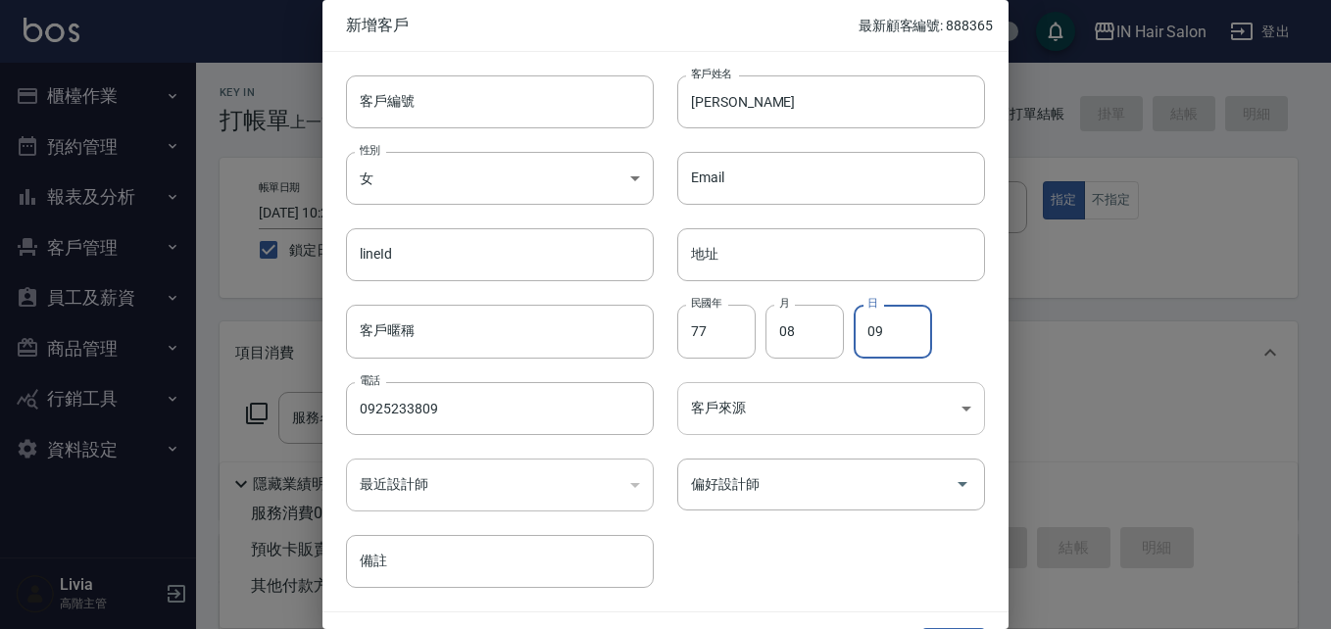
type input "09"
click at [659, 268] on body "IN Hair Salon 登出 櫃檯作業 打帳單 帳單列表 掛單列表 座位開單 營業儀表板 現金收支登錄 高階收支登錄 材料自購登錄 每日結帳 排班表 現場…" at bounding box center [665, 479] width 1331 height 959
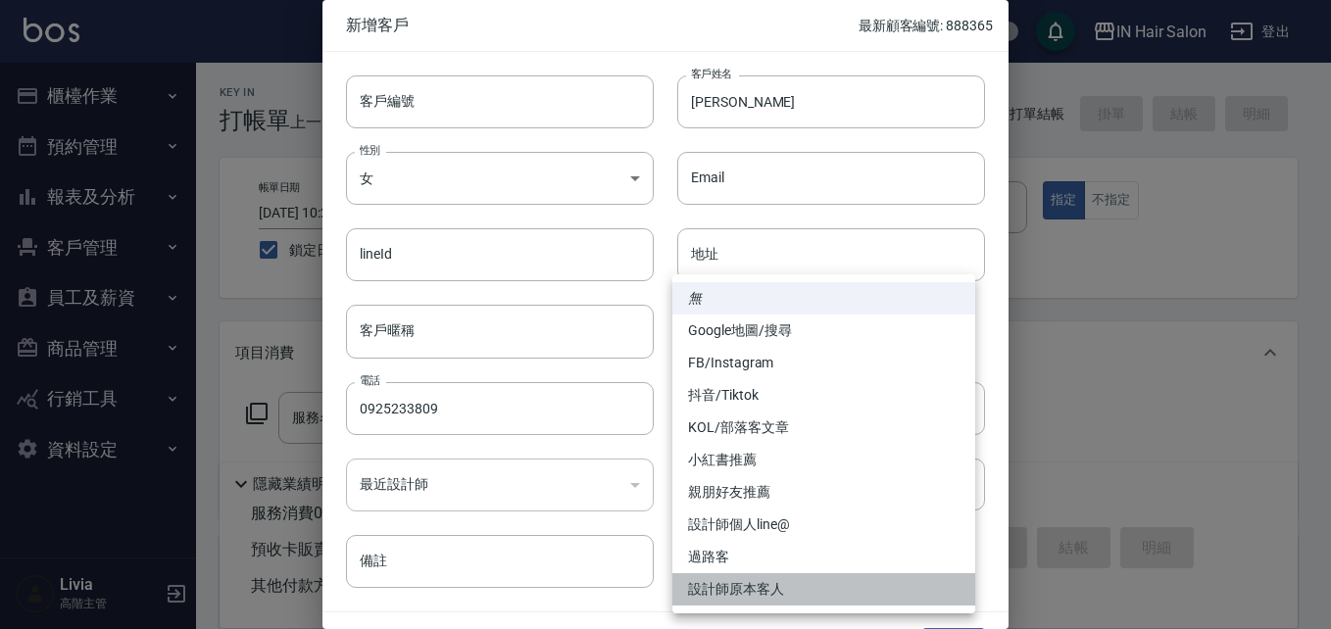
click at [659, 268] on li "設計師原本客人" at bounding box center [823, 589] width 303 height 32
type input "設計師原本客人"
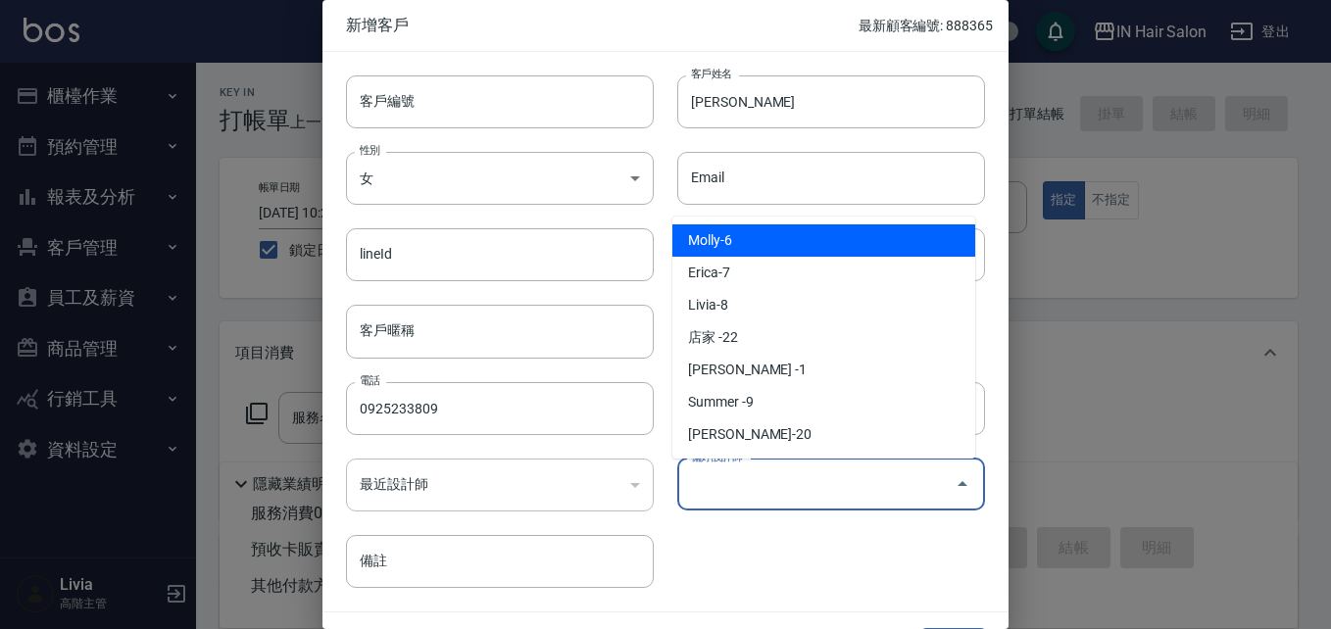
click at [659, 268] on input "偏好設計師" at bounding box center [816, 485] width 261 height 34
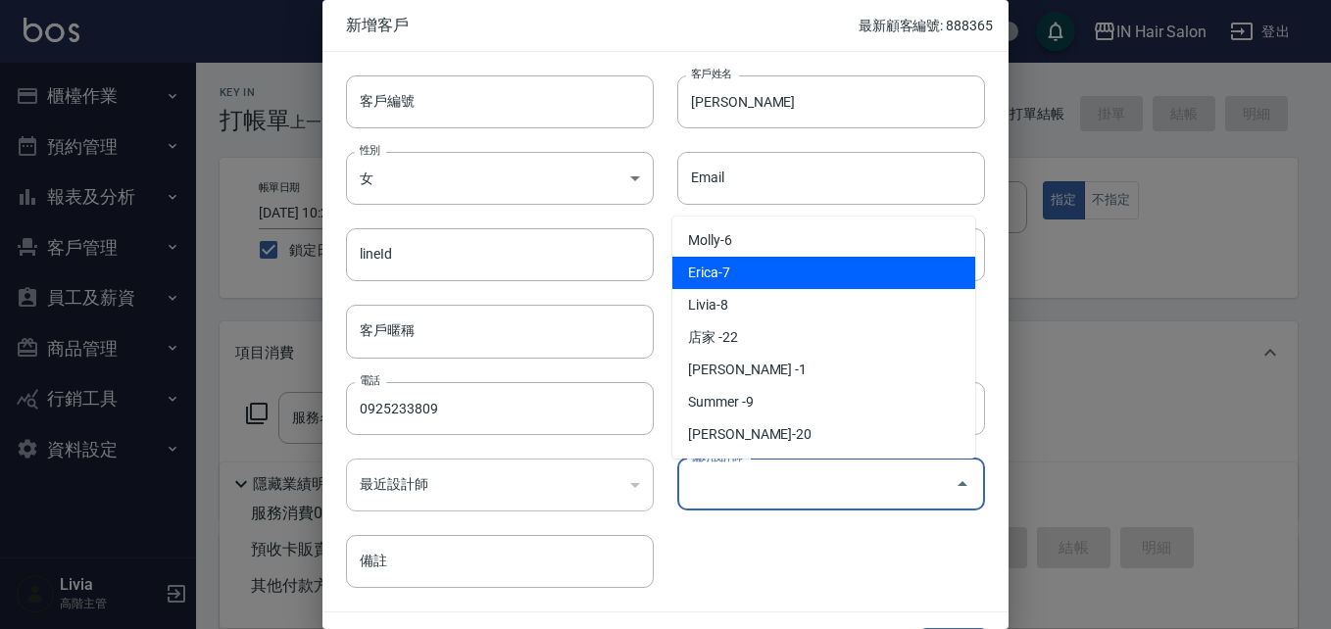
click at [659, 268] on li "Erica-7" at bounding box center [823, 273] width 303 height 32
type input "Erica"
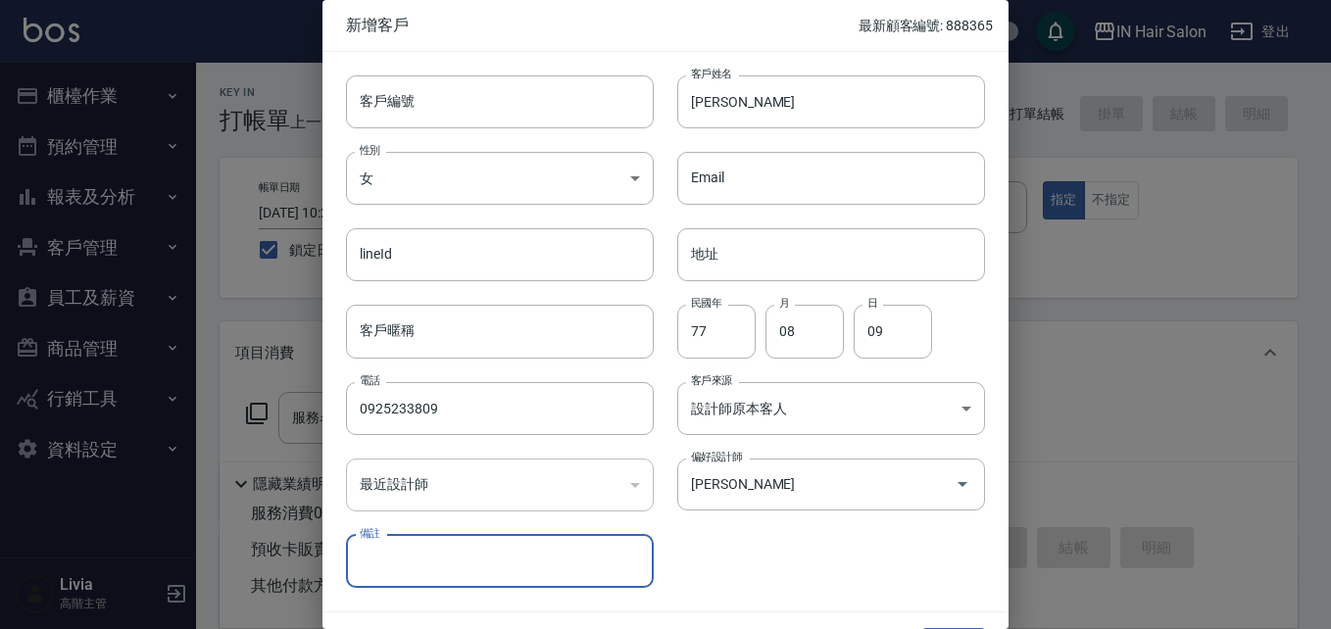
drag, startPoint x: 781, startPoint y: 583, endPoint x: 793, endPoint y: 575, distance: 14.1
click at [659, 268] on div "客戶編號 客戶編號 客戶姓名 小潘 客戶姓名 性別 女 FEMALE 性別 Email Email lineId lineId 地址 地址 客戶暱稱 客戶暱稱…" at bounding box center [654, 320] width 663 height 536
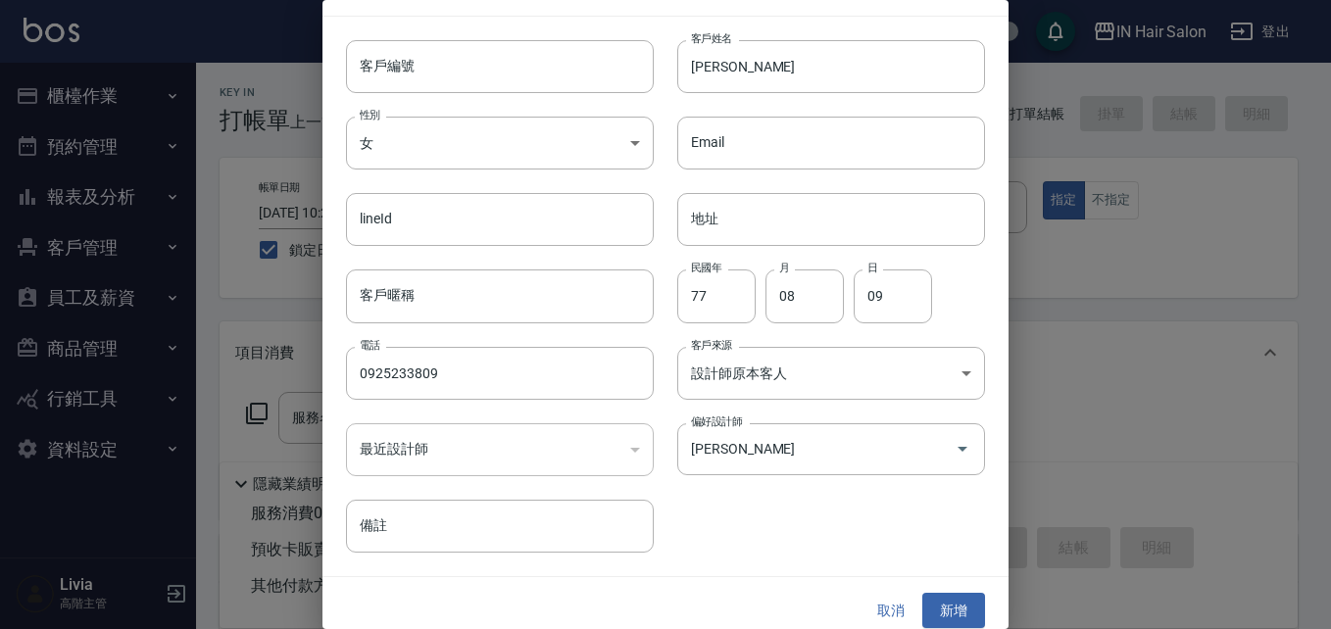
scroll to position [50, 0]
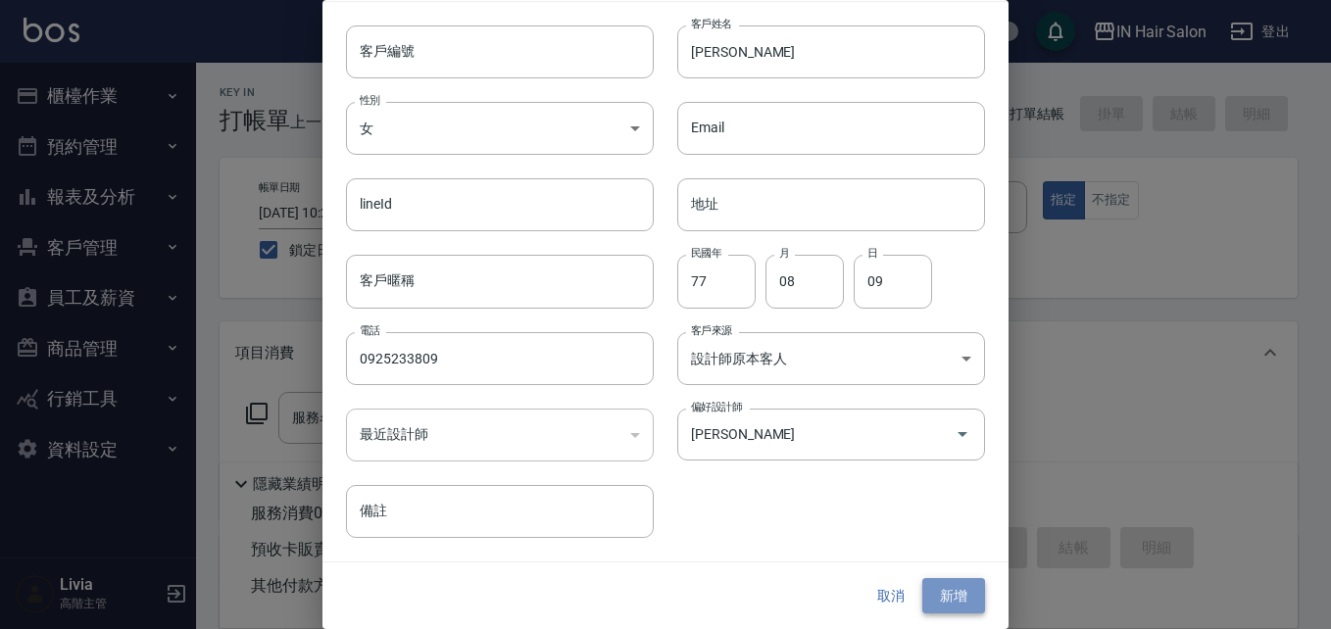
click at [659, 268] on button "新增" at bounding box center [953, 596] width 63 height 36
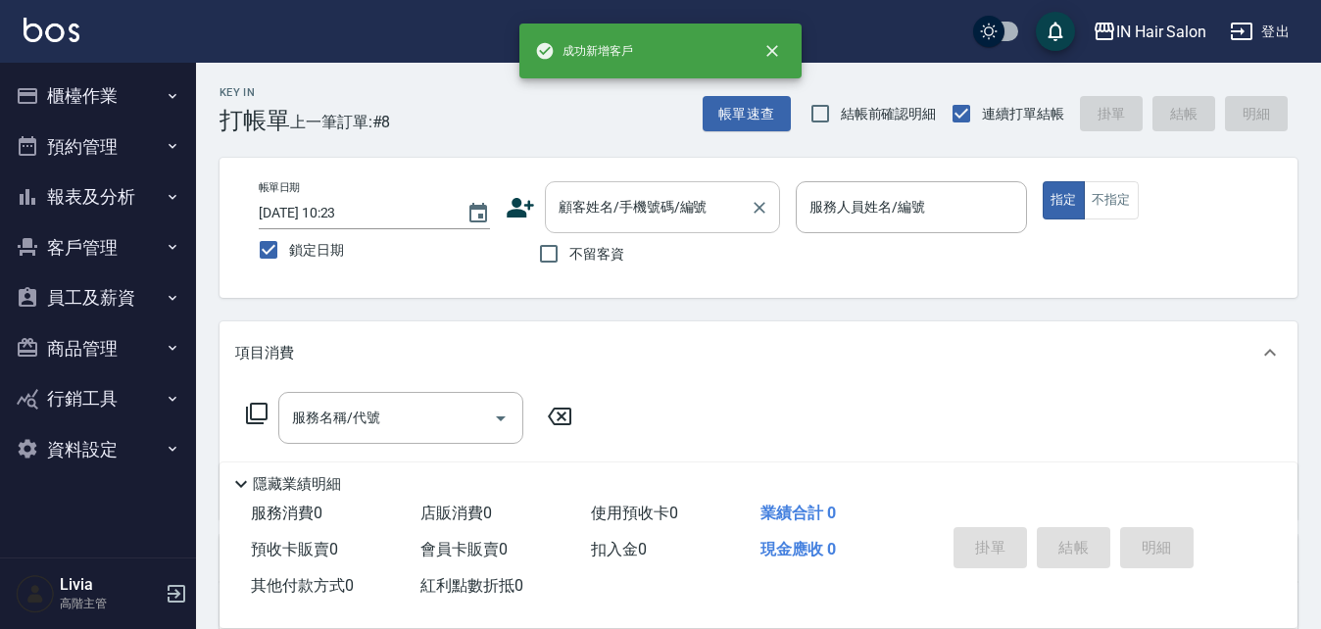
click at [632, 195] on input "顧客姓名/手機號碼/編號" at bounding box center [648, 207] width 188 height 34
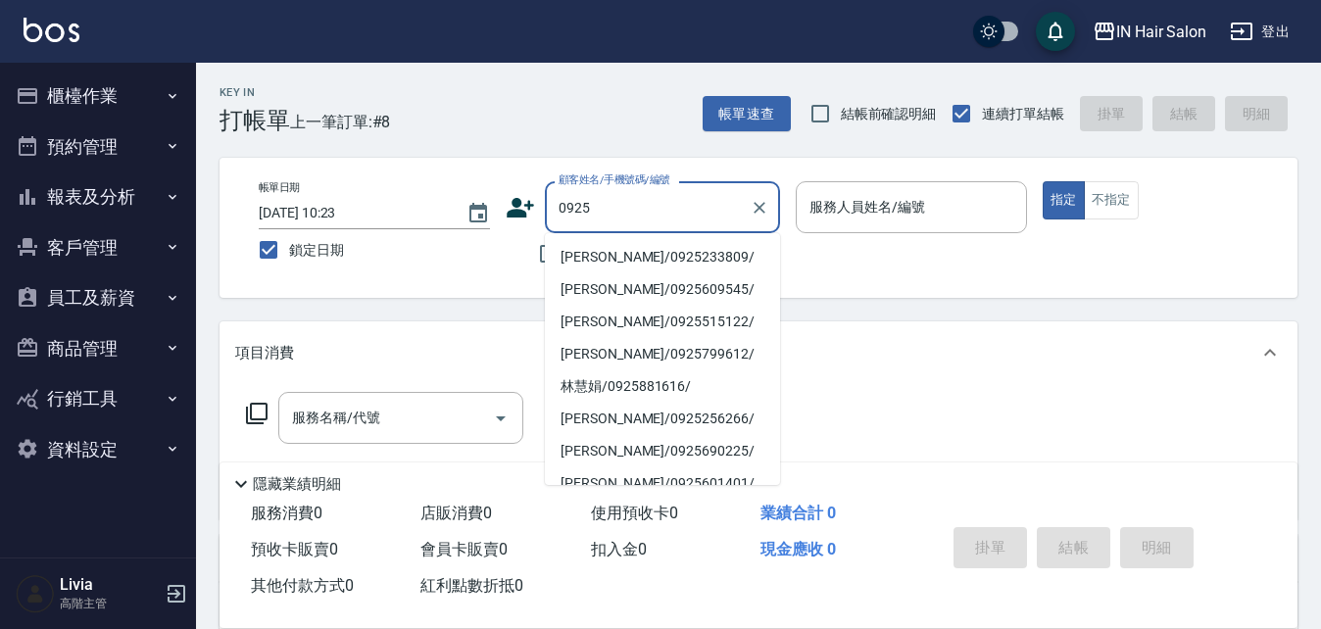
click at [600, 260] on li "小潘/0925233809/" at bounding box center [662, 257] width 235 height 32
type input "小潘/0925233809/"
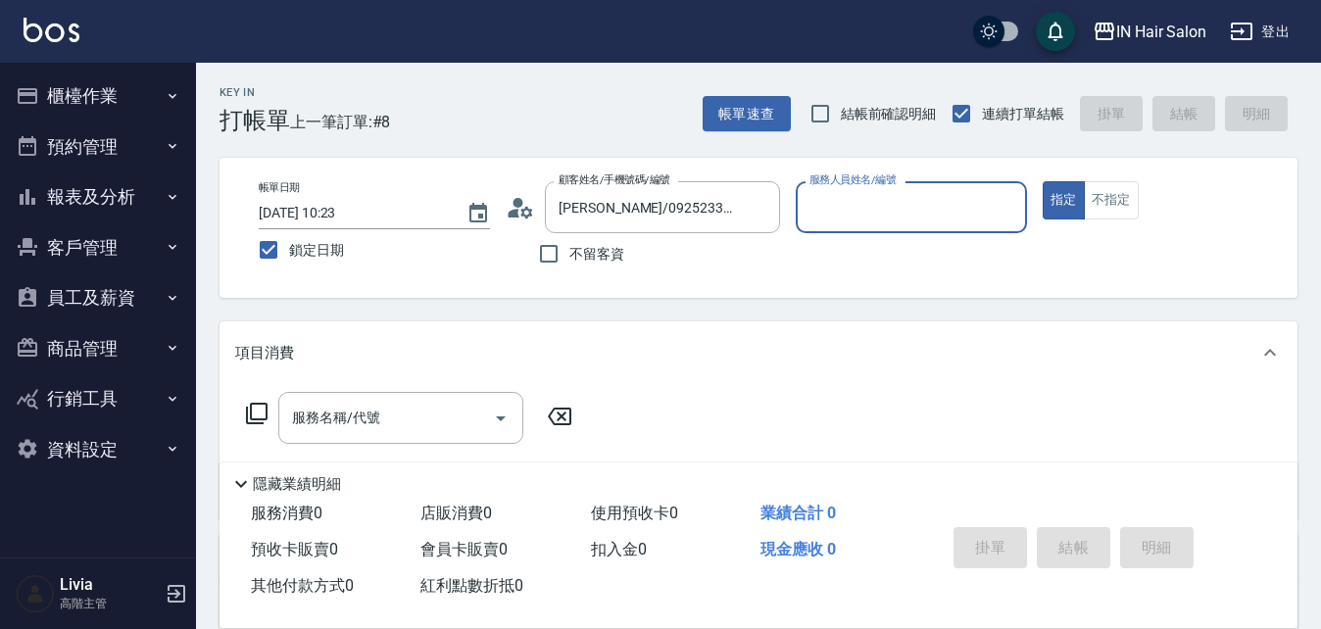
type input "7號設計師Erica-7"
click at [255, 268] on icon at bounding box center [257, 414] width 24 height 24
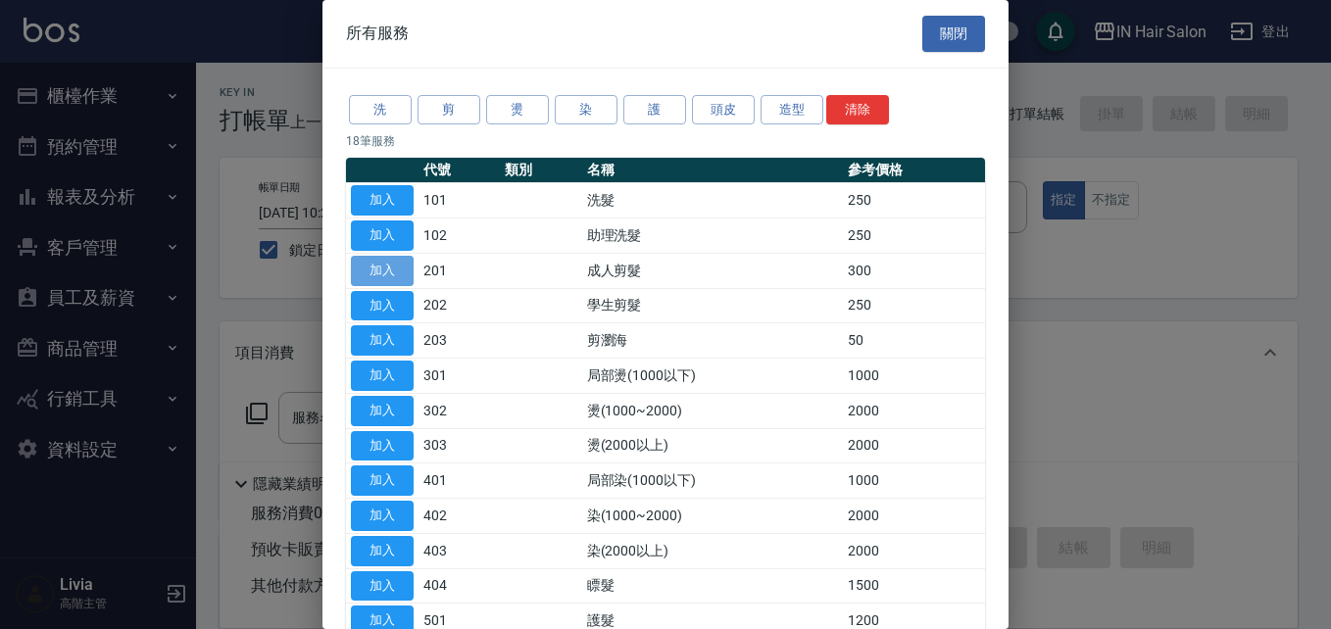
click at [386, 268] on button "加入" at bounding box center [382, 271] width 63 height 30
type input "成人剪髮(201)"
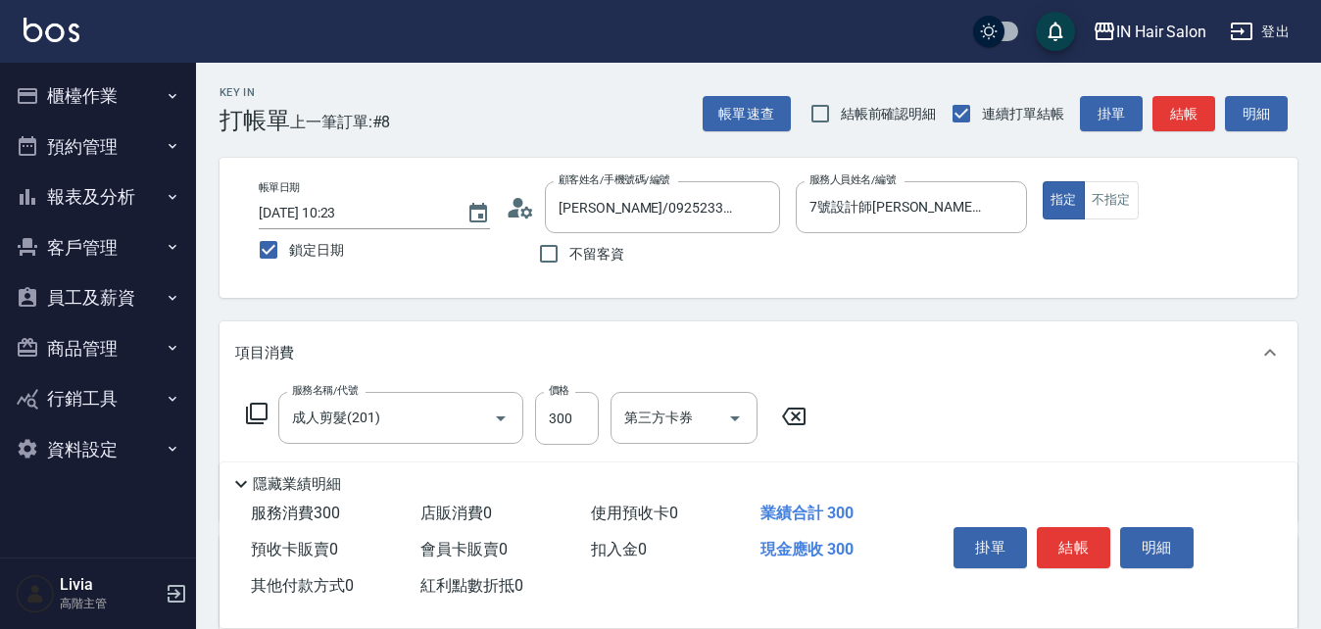
click at [259, 268] on icon at bounding box center [257, 414] width 24 height 24
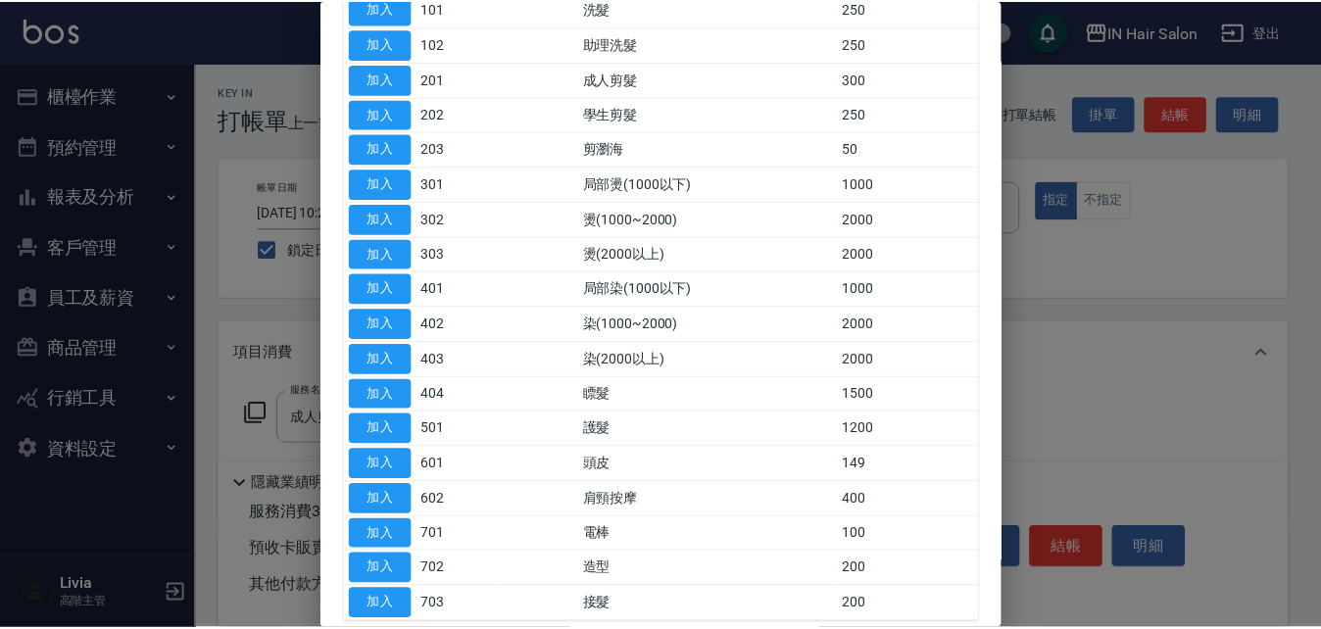
scroll to position [196, 0]
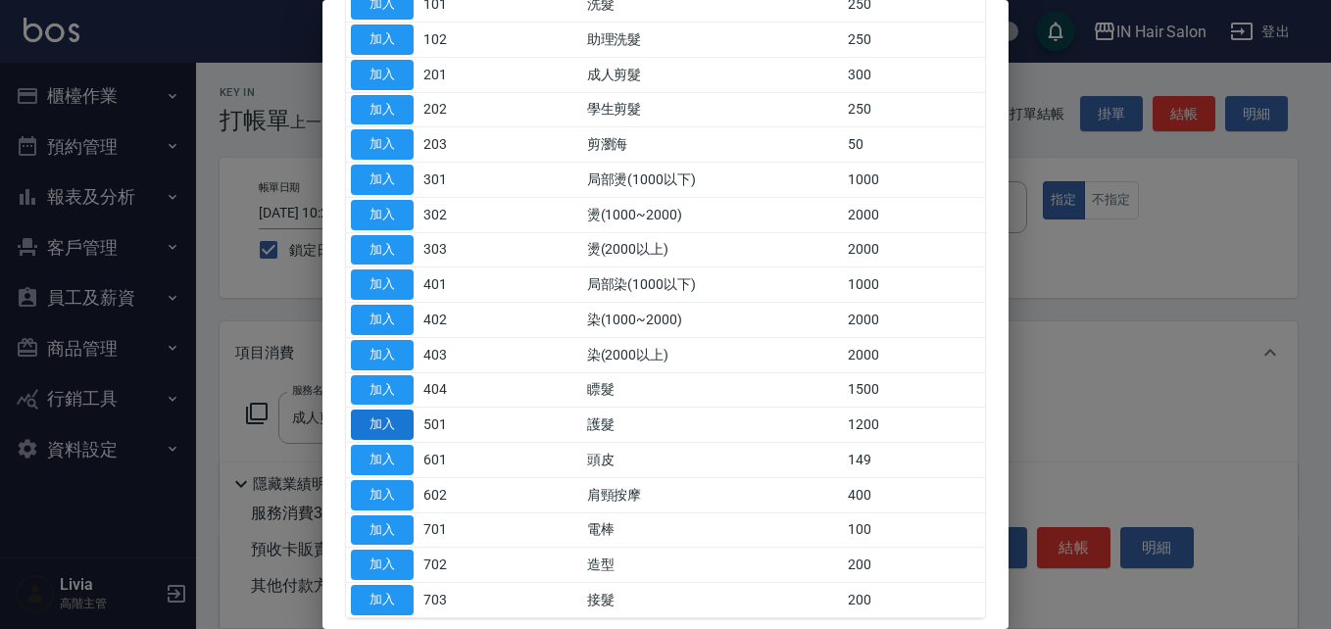
click at [376, 268] on button "加入" at bounding box center [382, 425] width 63 height 30
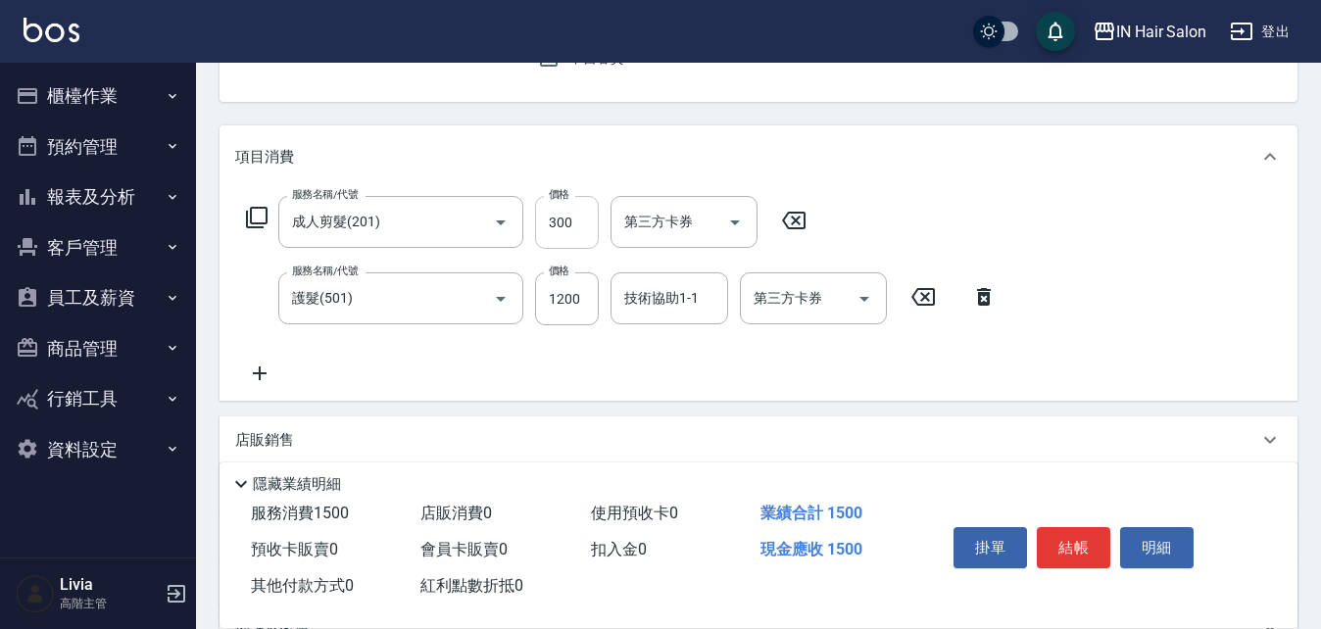
click at [569, 219] on input "300" at bounding box center [567, 222] width 64 height 53
click at [573, 223] on input "300" at bounding box center [567, 222] width 64 height 53
type input "400"
drag, startPoint x: 495, startPoint y: 353, endPoint x: 506, endPoint y: 353, distance: 10.8
click at [506, 268] on div "服務名稱/代號 成人剪髮(201) 服務名稱/代號 價格 400 價格 第三方卡券 第三方卡券 服務名稱/代號 護髮(501) 服務名稱/代號 價格 1200…" at bounding box center [621, 290] width 773 height 189
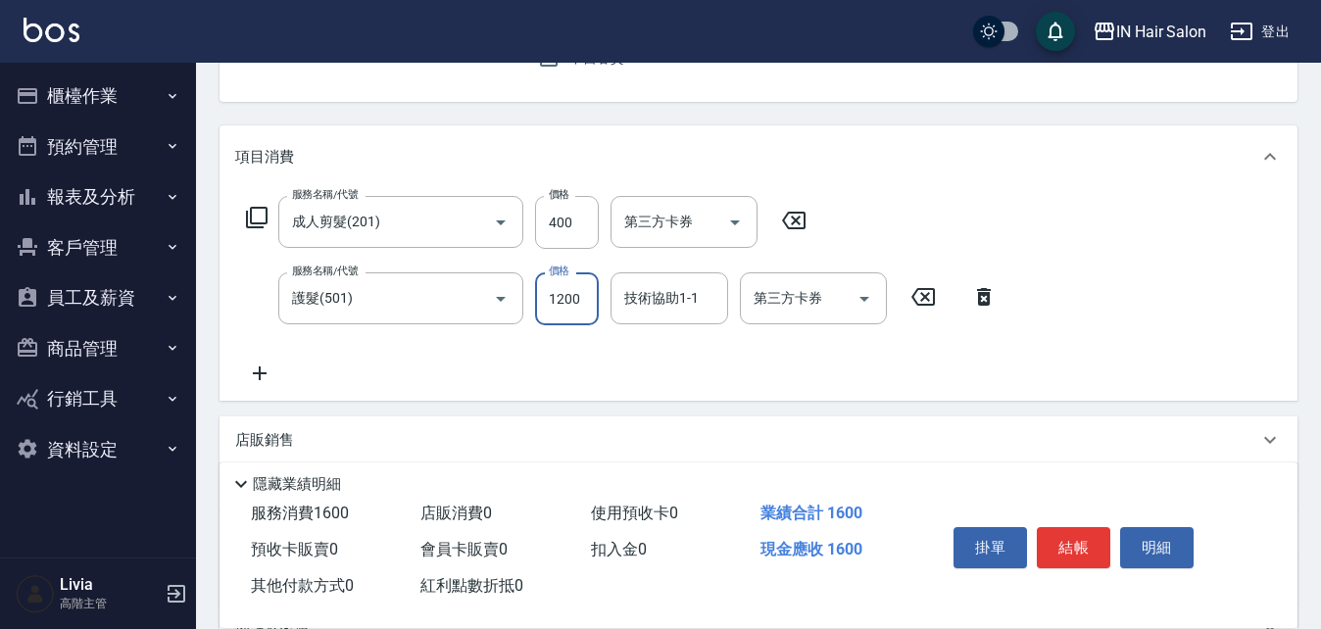
click at [582, 268] on input "1200" at bounding box center [567, 299] width 64 height 53
type input "899"
drag, startPoint x: 503, startPoint y: 353, endPoint x: 781, endPoint y: 356, distance: 278.4
click at [505, 268] on div "服務名稱/代號 成人剪髮(201) 服務名稱/代號 價格 400 價格 第三方卡券 第三方卡券 服務名稱/代號 護髮(501) 服務名稱/代號 價格 899 …" at bounding box center [621, 290] width 773 height 189
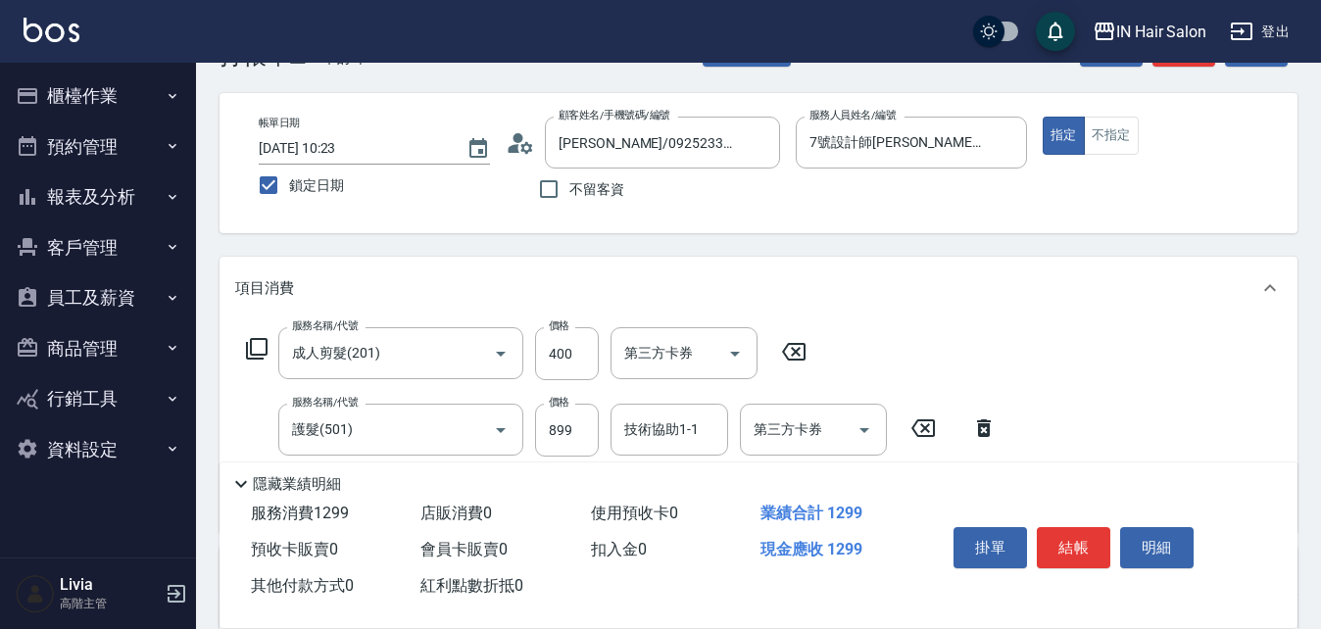
scroll to position [0, 0]
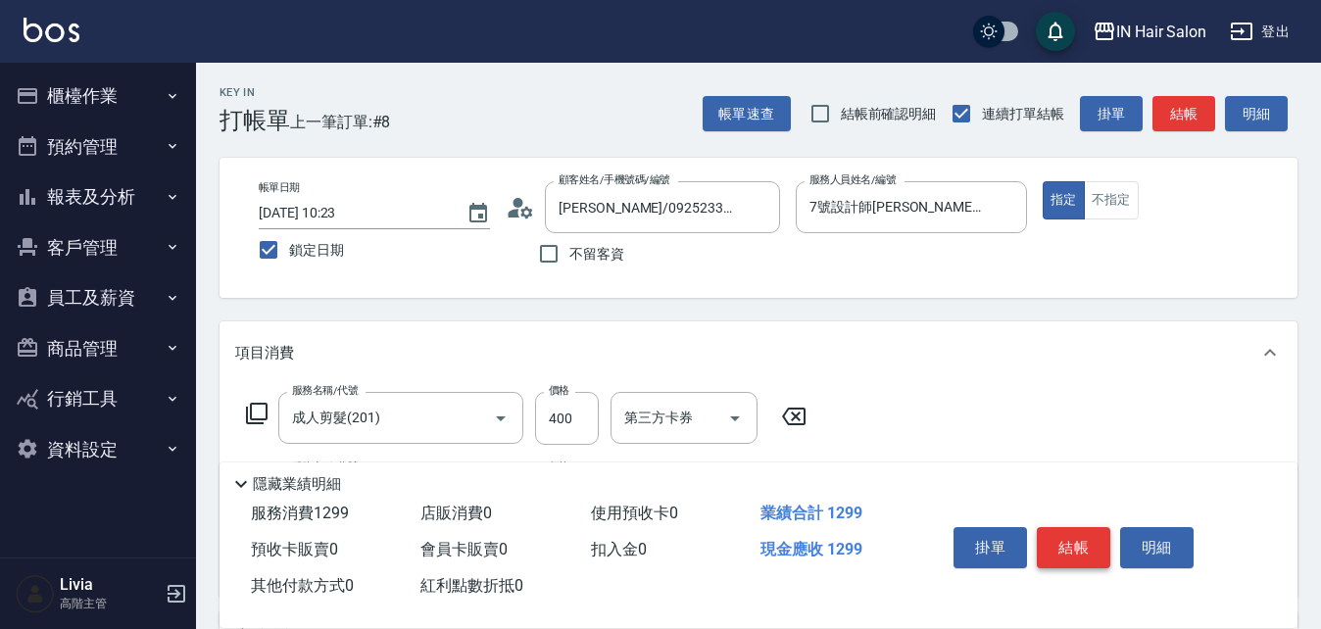
click at [659, 268] on button "結帳" at bounding box center [1074, 547] width 74 height 41
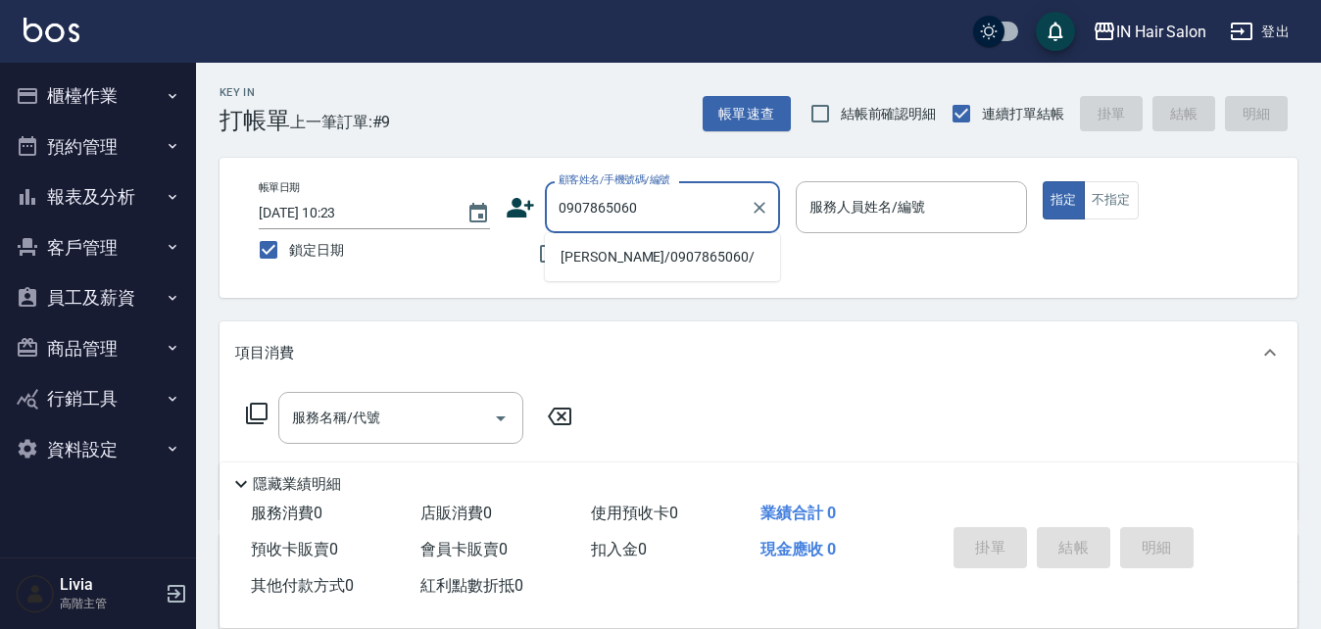
click at [639, 264] on li "李羽晴/0907865060/" at bounding box center [662, 257] width 235 height 32
type input "李羽晴/0907865060/"
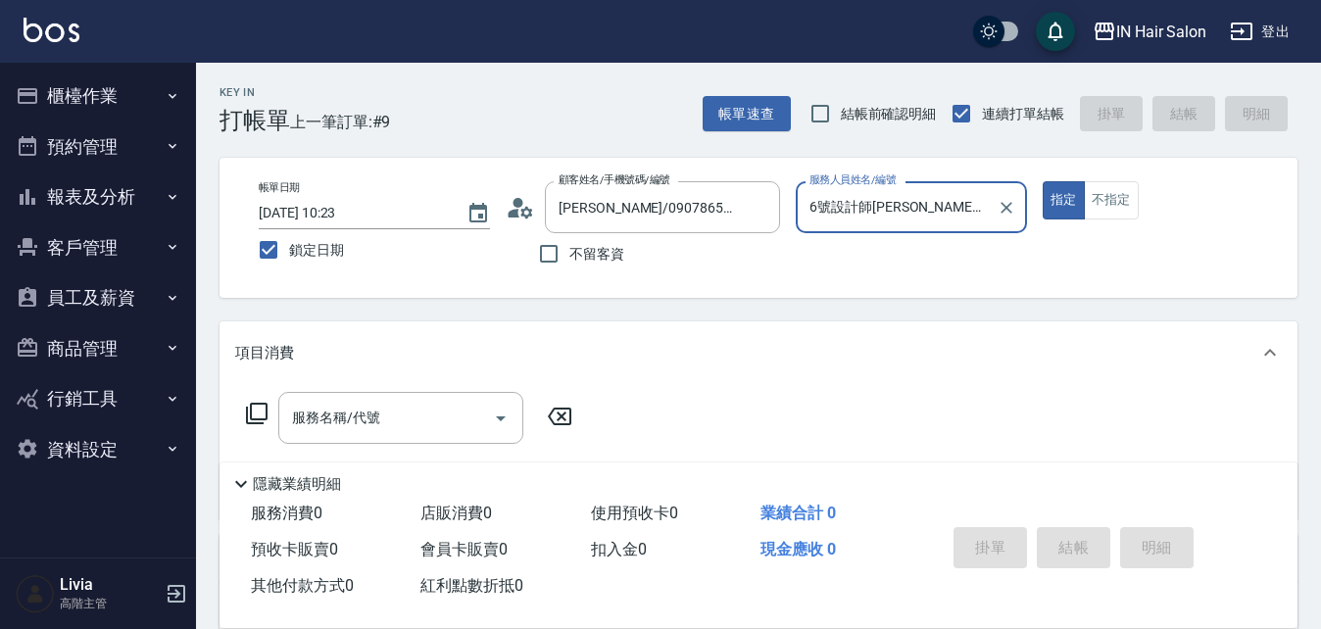
click at [659, 207] on input "6號設計師Molly-6" at bounding box center [897, 207] width 184 height 34
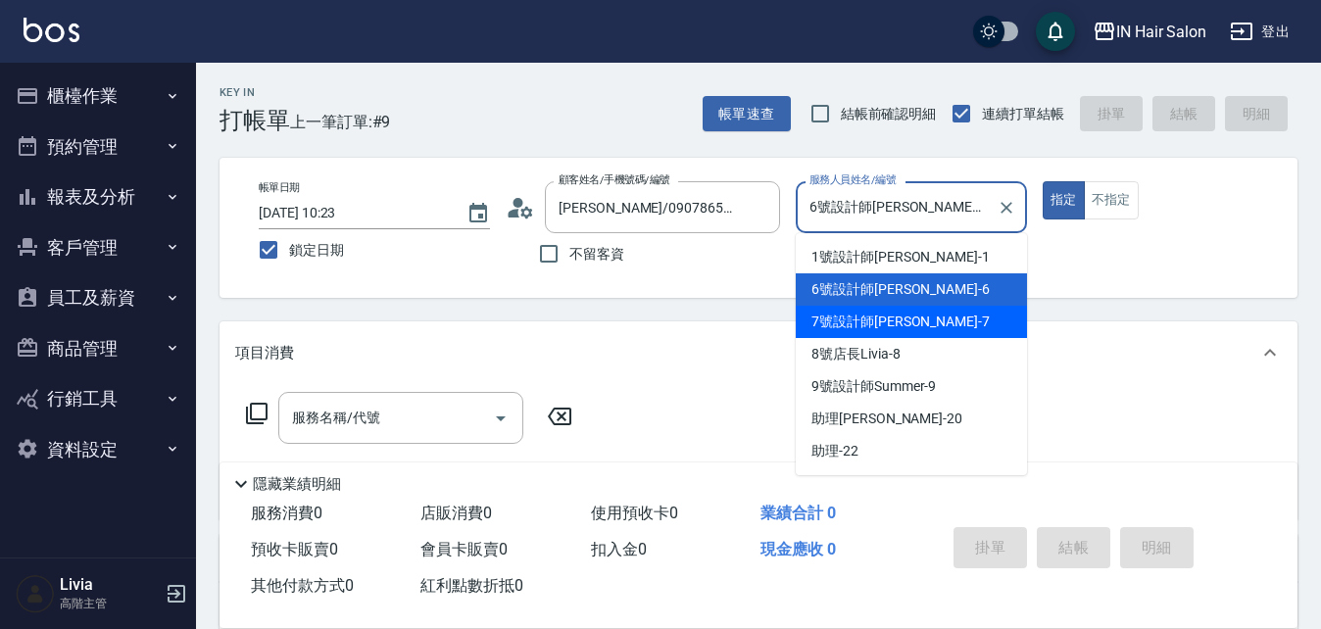
click at [659, 268] on span "7號設計師Erica -7" at bounding box center [901, 322] width 178 height 21
type input "7號設計師Erica-7"
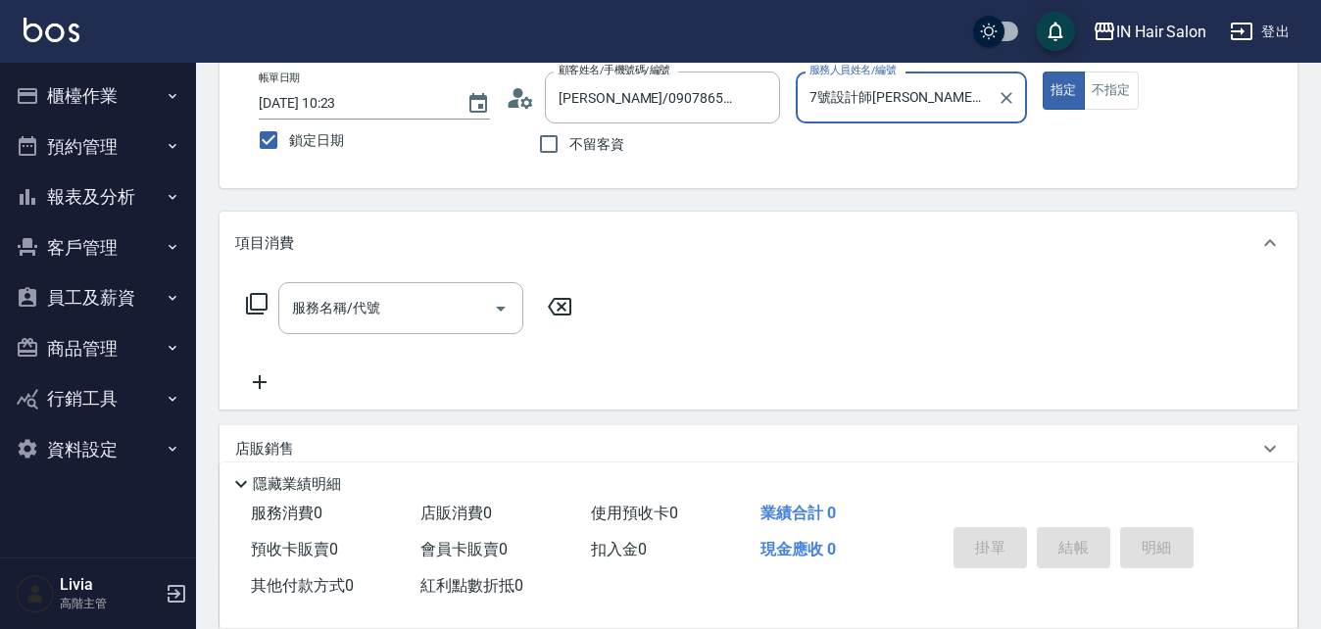
scroll to position [294, 0]
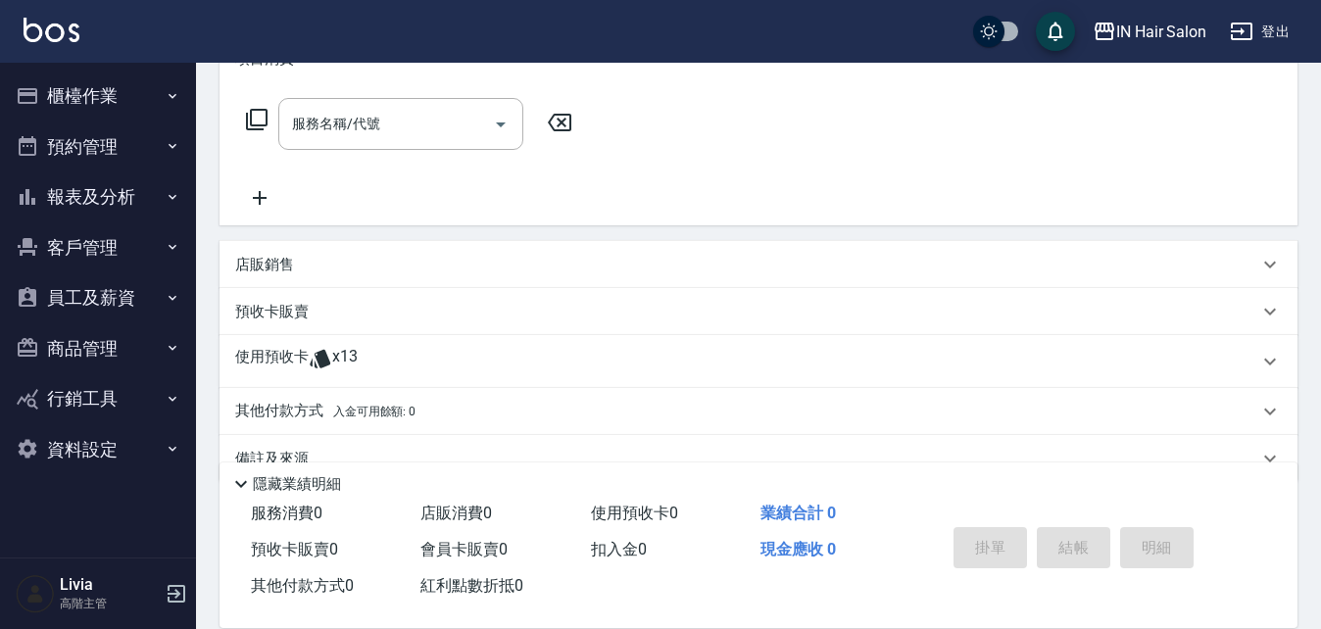
click at [286, 268] on p "使用預收卡" at bounding box center [272, 361] width 74 height 29
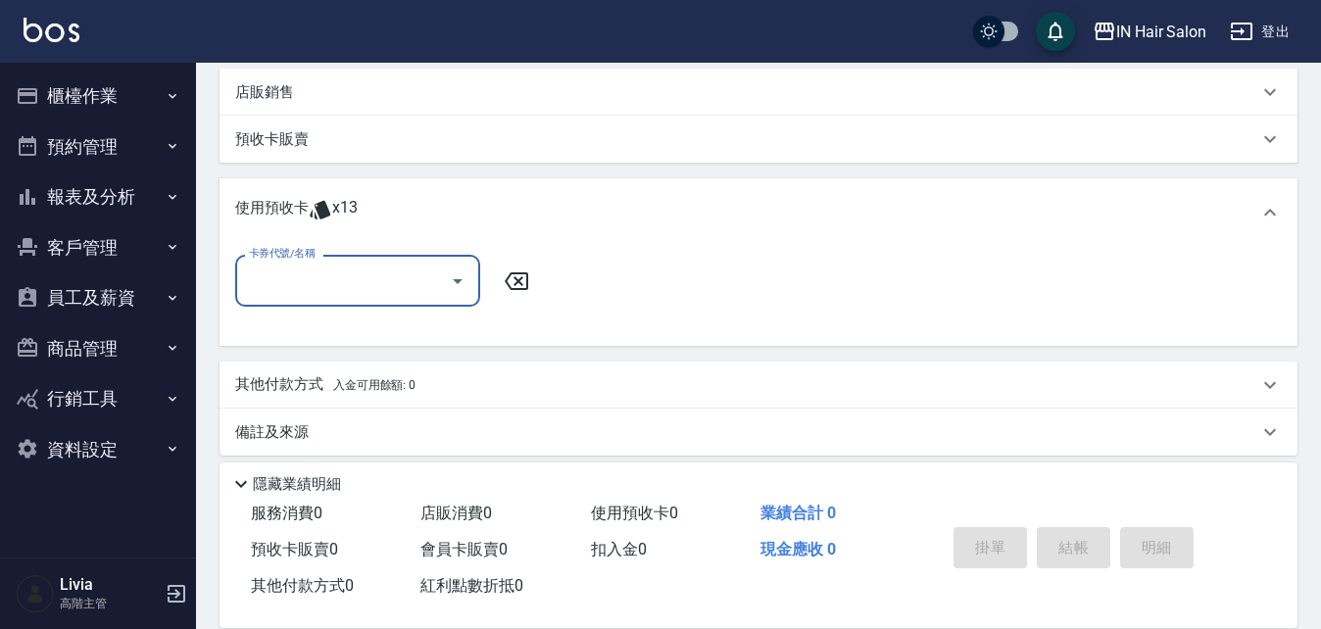
scroll to position [481, 0]
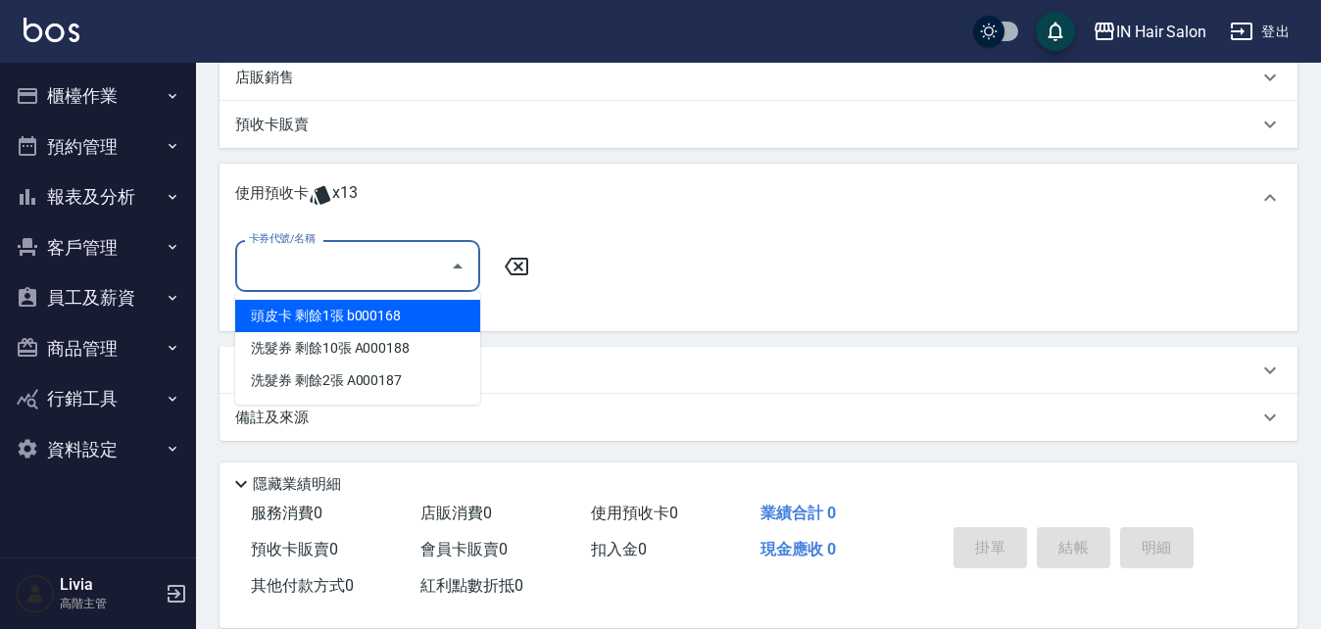
click at [398, 268] on input "卡券代號/名稱" at bounding box center [343, 266] width 198 height 34
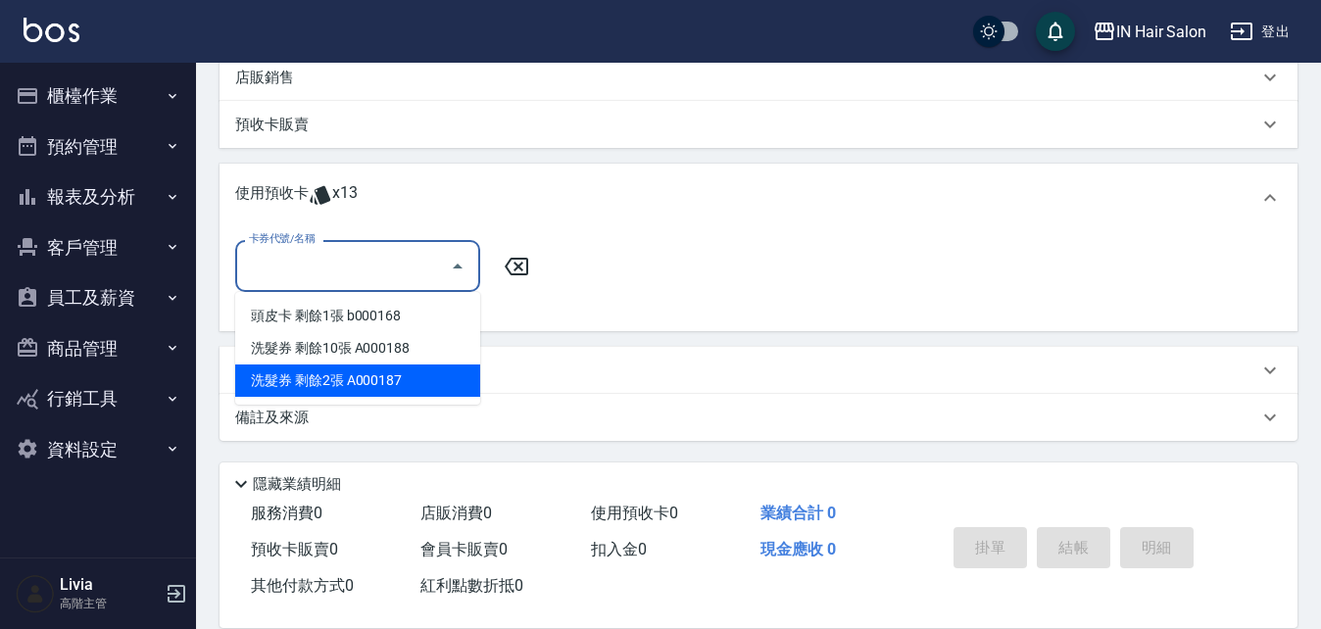
click at [326, 268] on div "洗髮券 剩餘2張 A000187" at bounding box center [357, 381] width 245 height 32
type input "洗髮券 A000187"
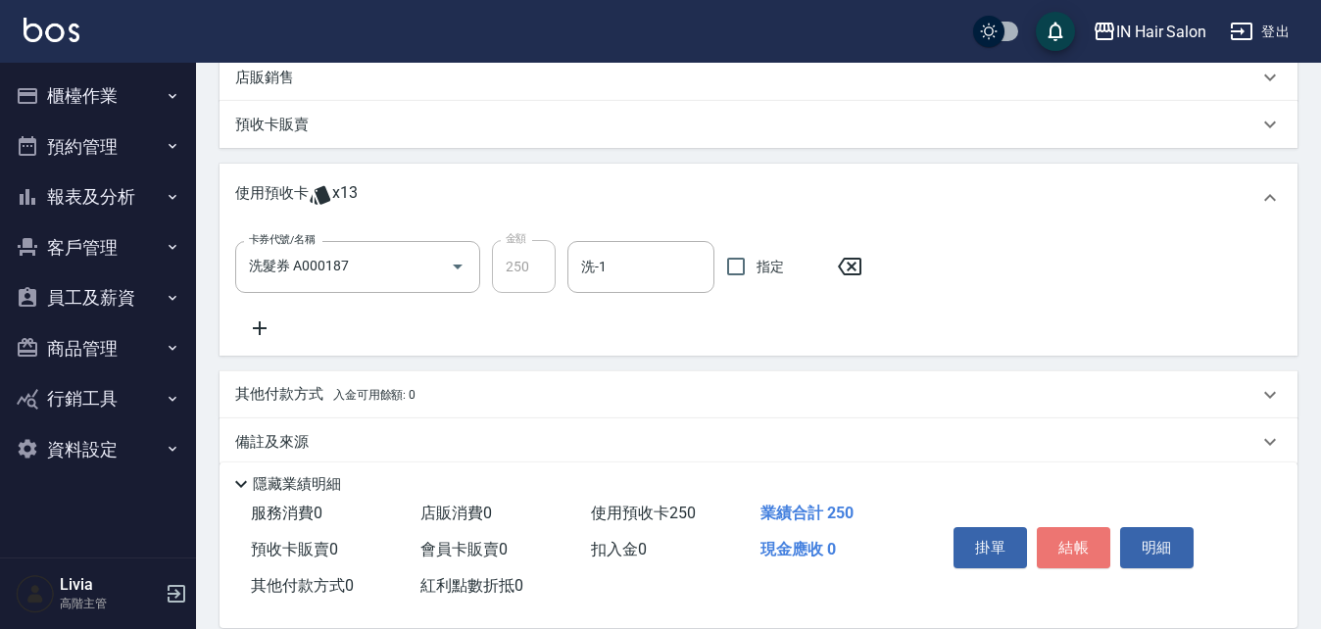
drag, startPoint x: 1078, startPoint y: 536, endPoint x: 1093, endPoint y: 499, distance: 40.0
click at [659, 268] on button "結帳" at bounding box center [1074, 547] width 74 height 41
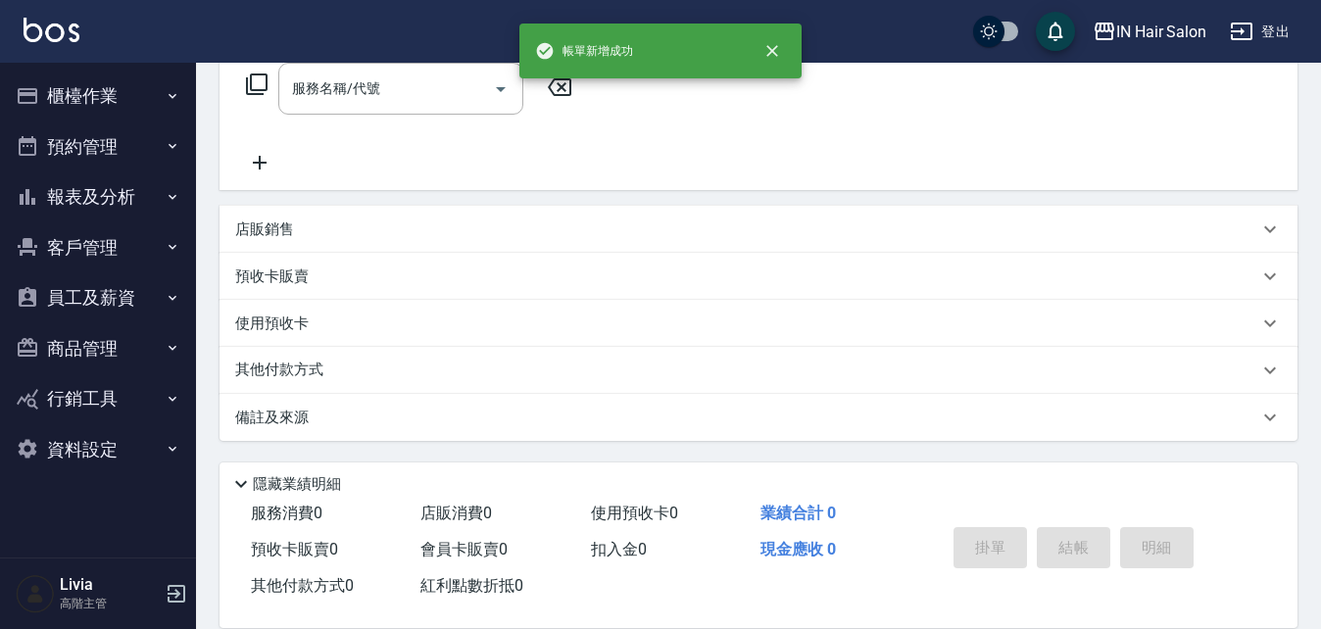
scroll to position [0, 0]
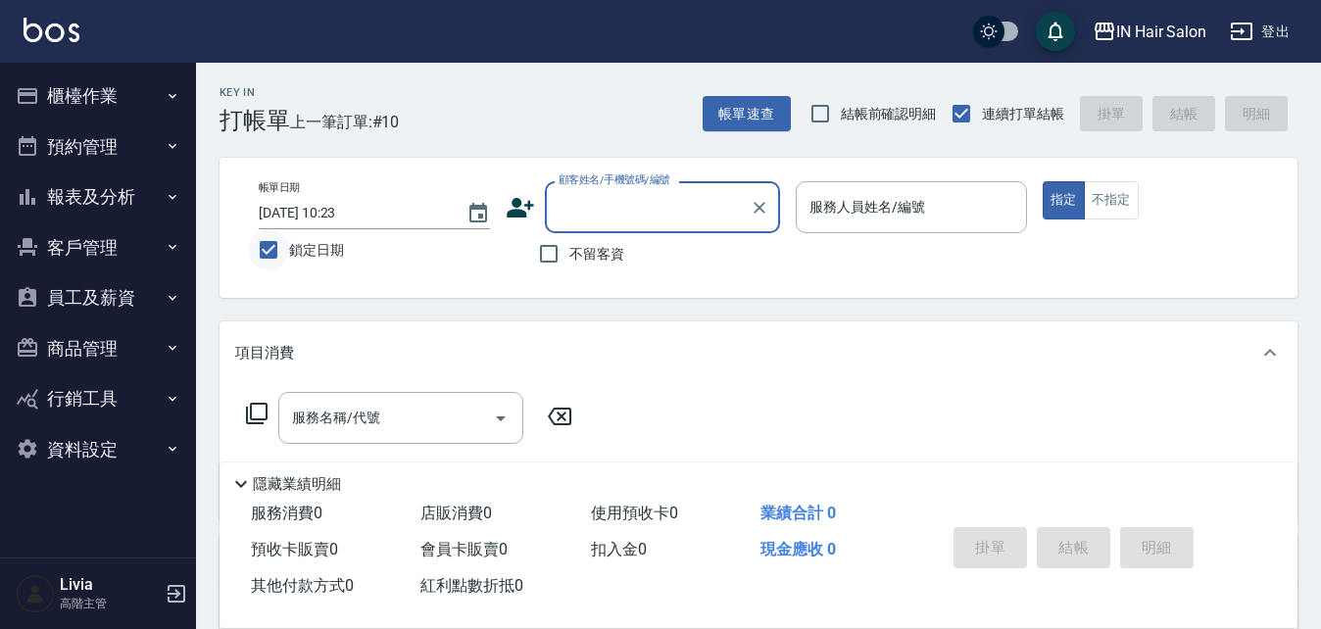
click at [268, 252] on input "鎖定日期" at bounding box center [268, 249] width 41 height 41
checkbox input "false"
type input "2025/10/10 10:41"
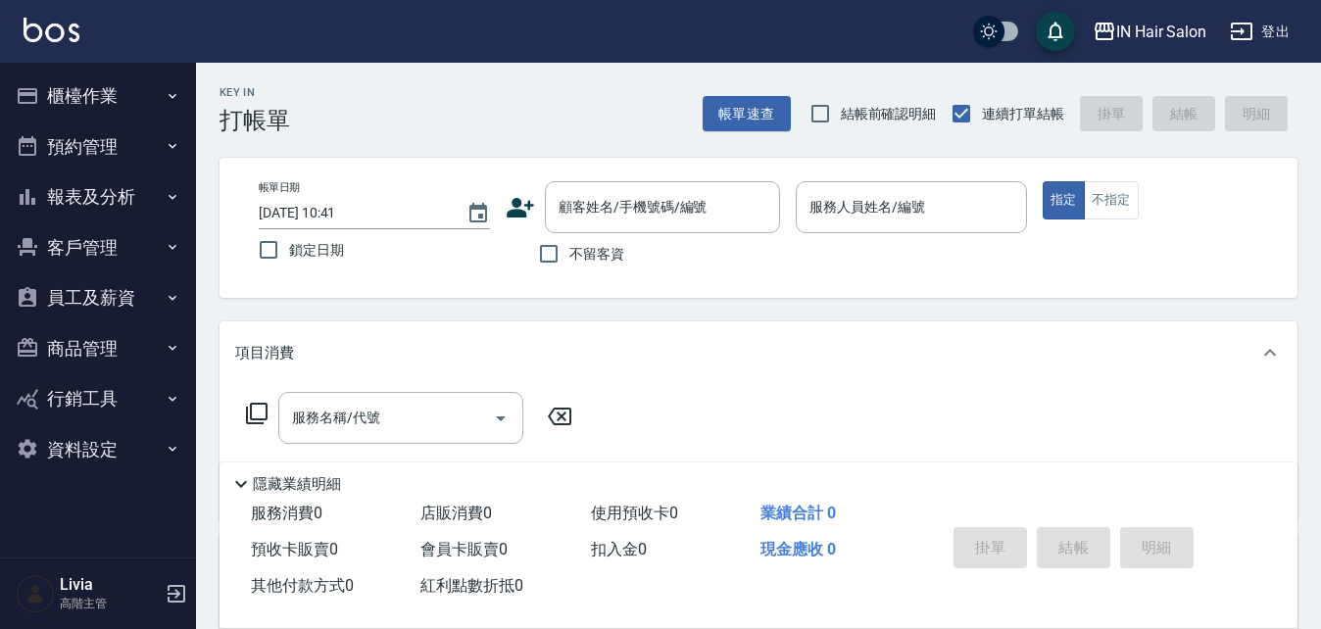
click at [103, 89] on button "櫃檯作業" at bounding box center [98, 96] width 180 height 51
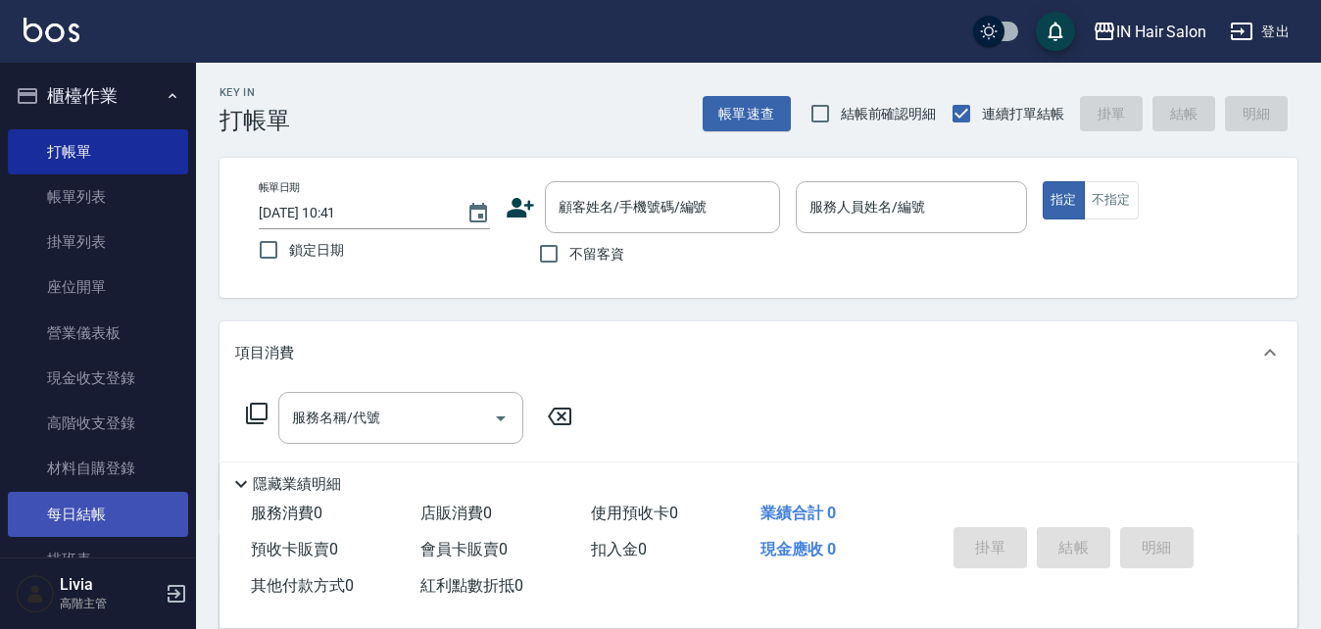
click at [101, 268] on link "每日結帳" at bounding box center [98, 514] width 180 height 45
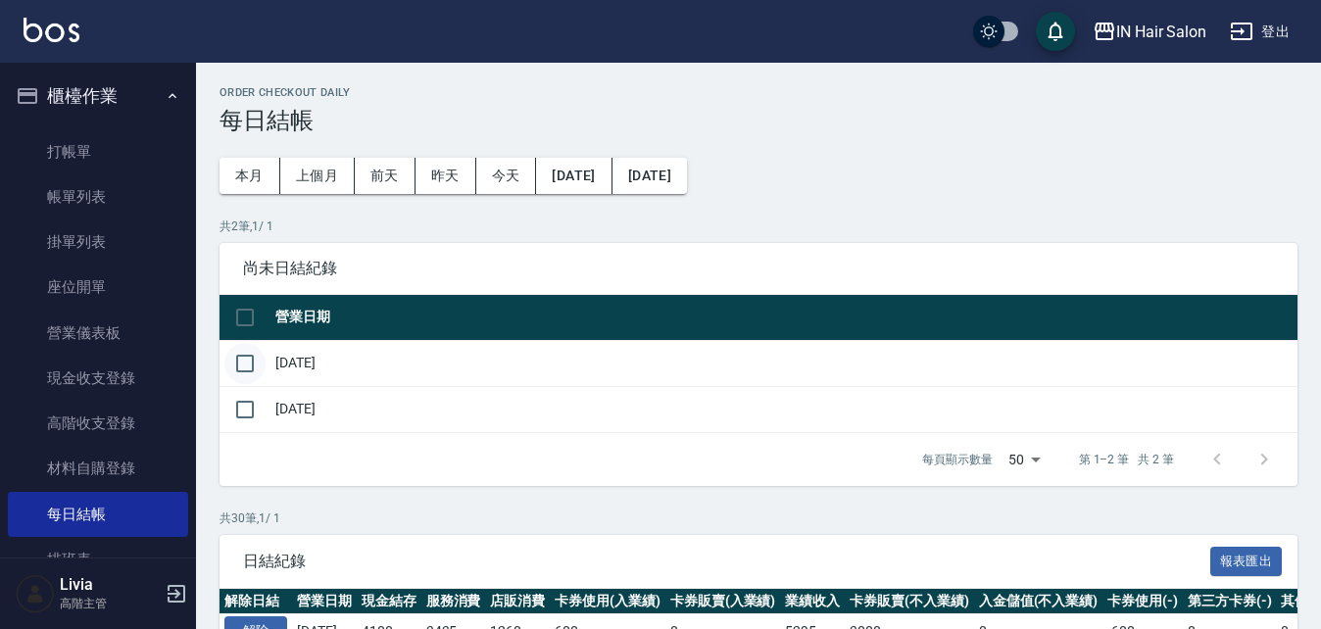
click at [242, 268] on input "checkbox" at bounding box center [244, 363] width 41 height 41
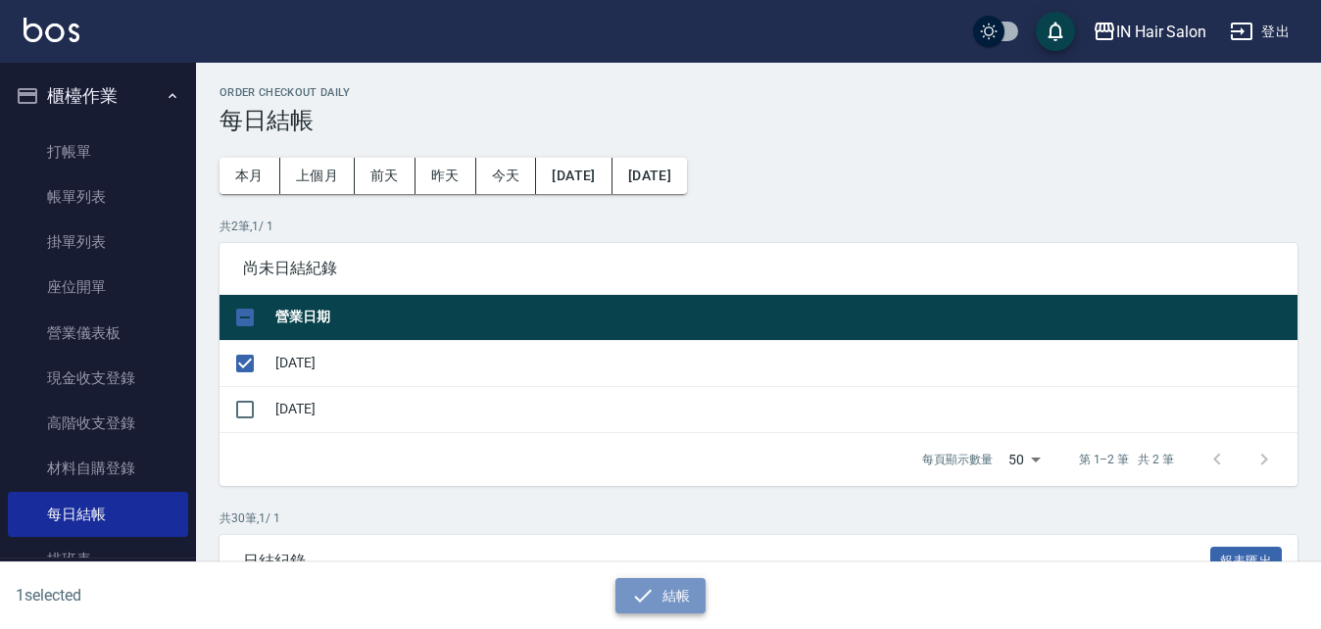
drag, startPoint x: 661, startPoint y: 589, endPoint x: 662, endPoint y: 433, distance: 155.9
click at [659, 268] on button "結帳" at bounding box center [661, 596] width 91 height 36
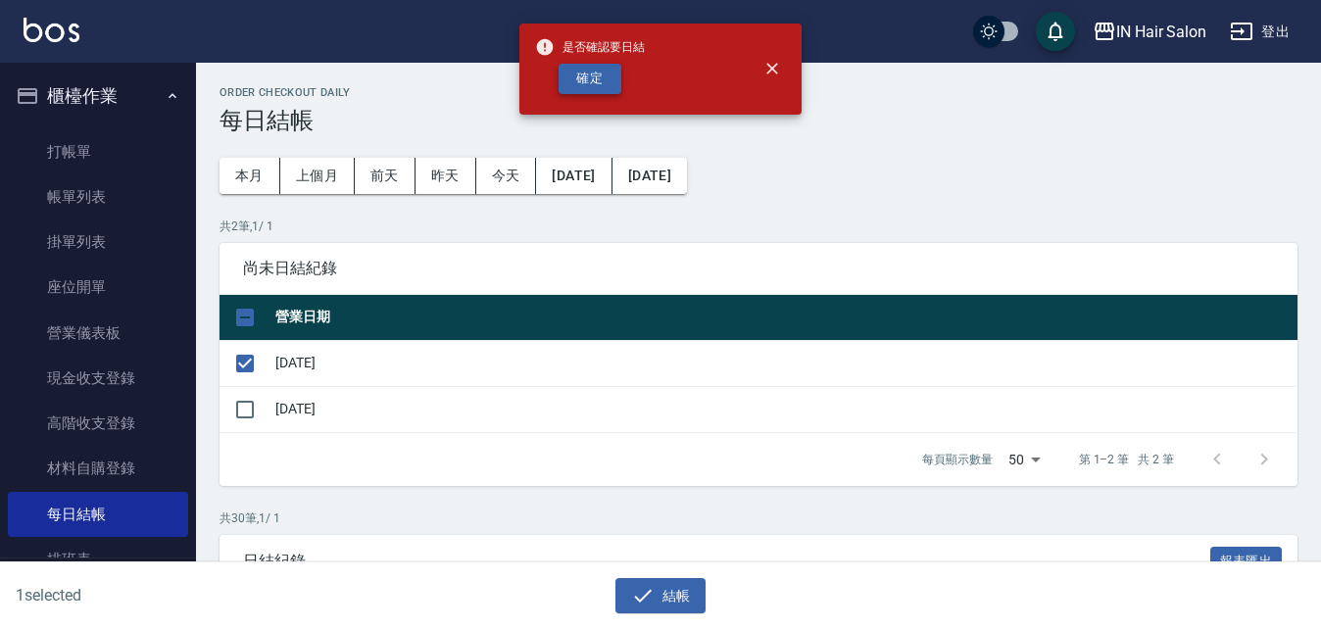
click at [604, 73] on button "確定" at bounding box center [590, 79] width 63 height 30
checkbox input "false"
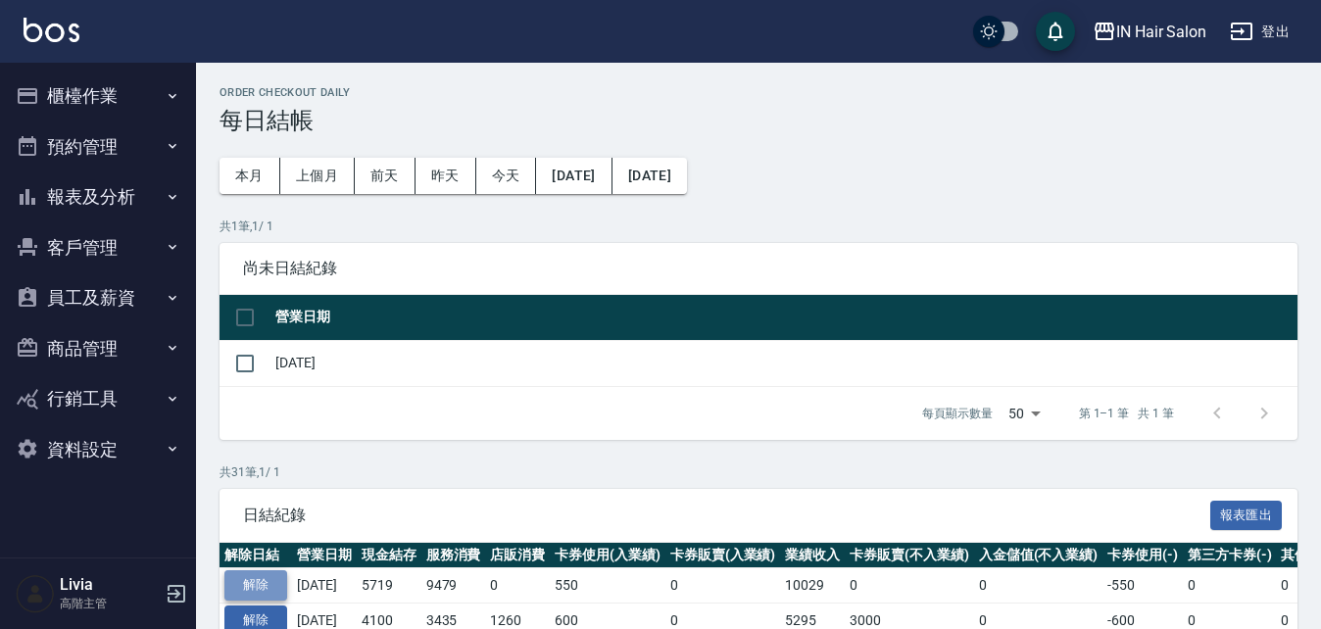
click at [256, 580] on button "解除" at bounding box center [255, 586] width 63 height 30
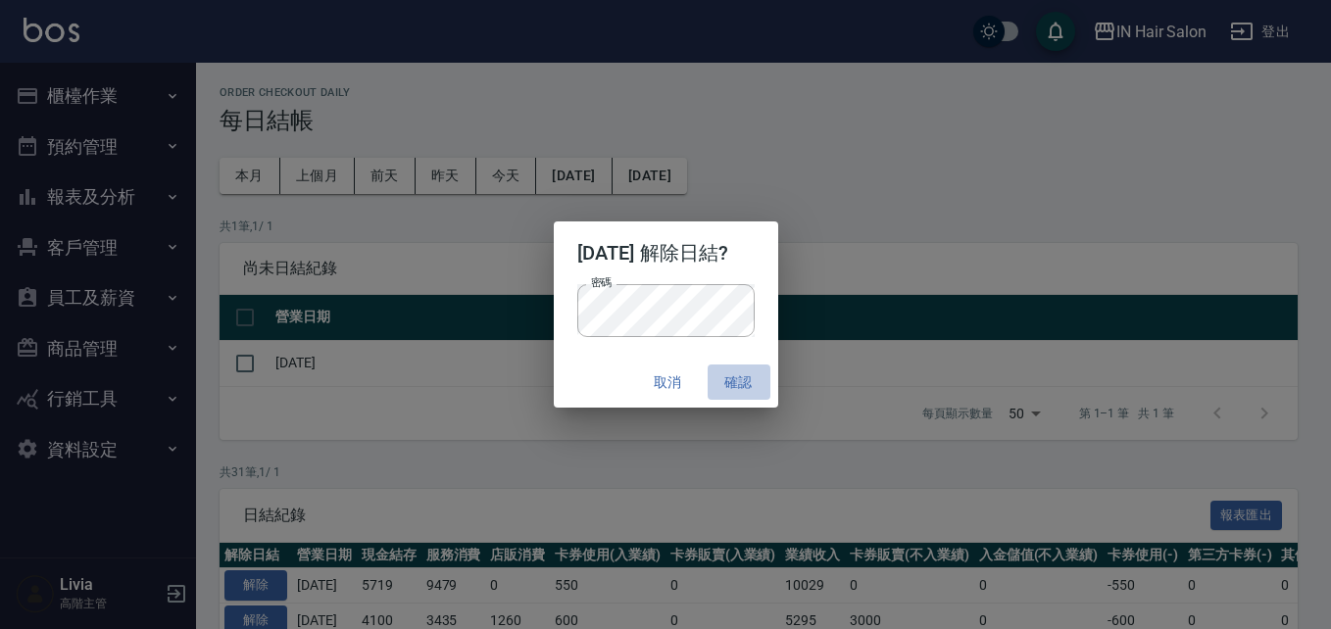
click at [754, 380] on button "確認" at bounding box center [739, 383] width 63 height 36
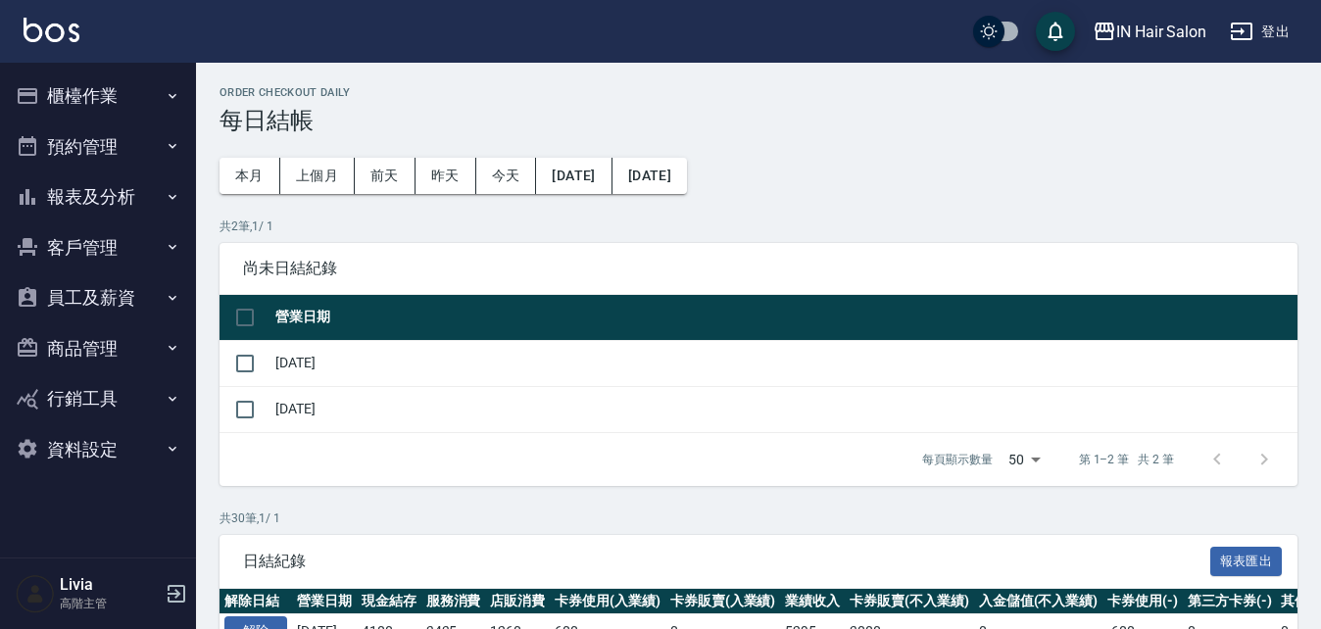
click at [95, 98] on button "櫃檯作業" at bounding box center [98, 96] width 180 height 51
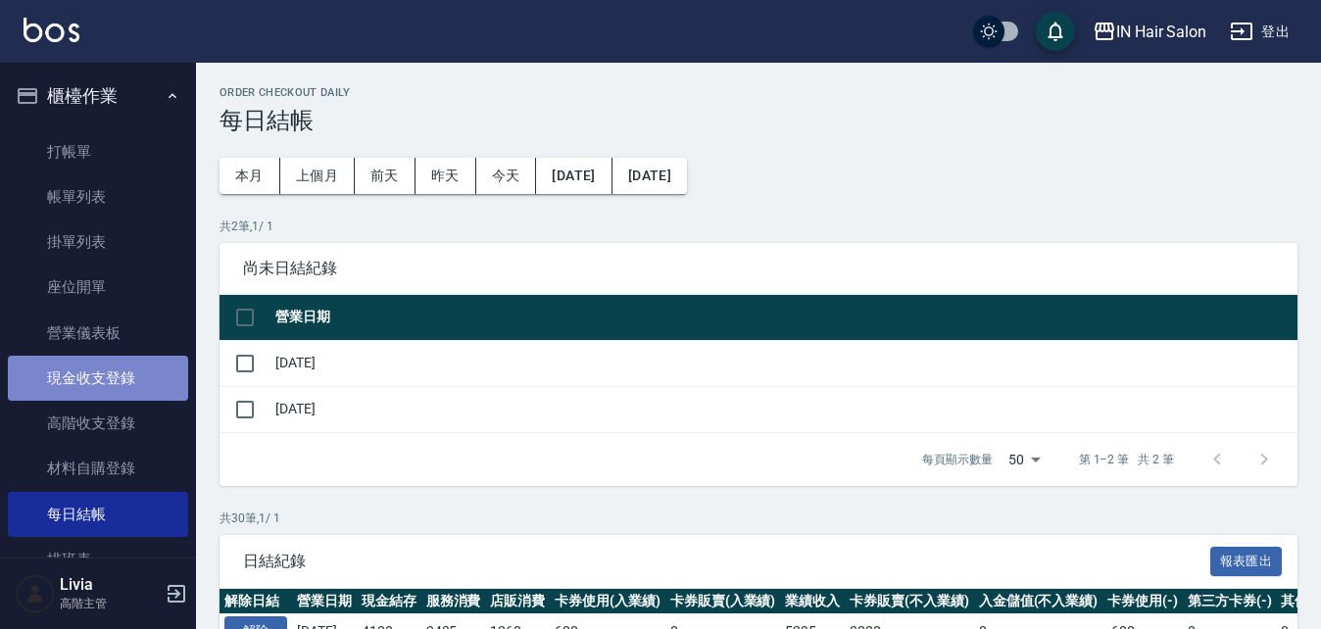
click at [111, 378] on link "現金收支登錄" at bounding box center [98, 378] width 180 height 45
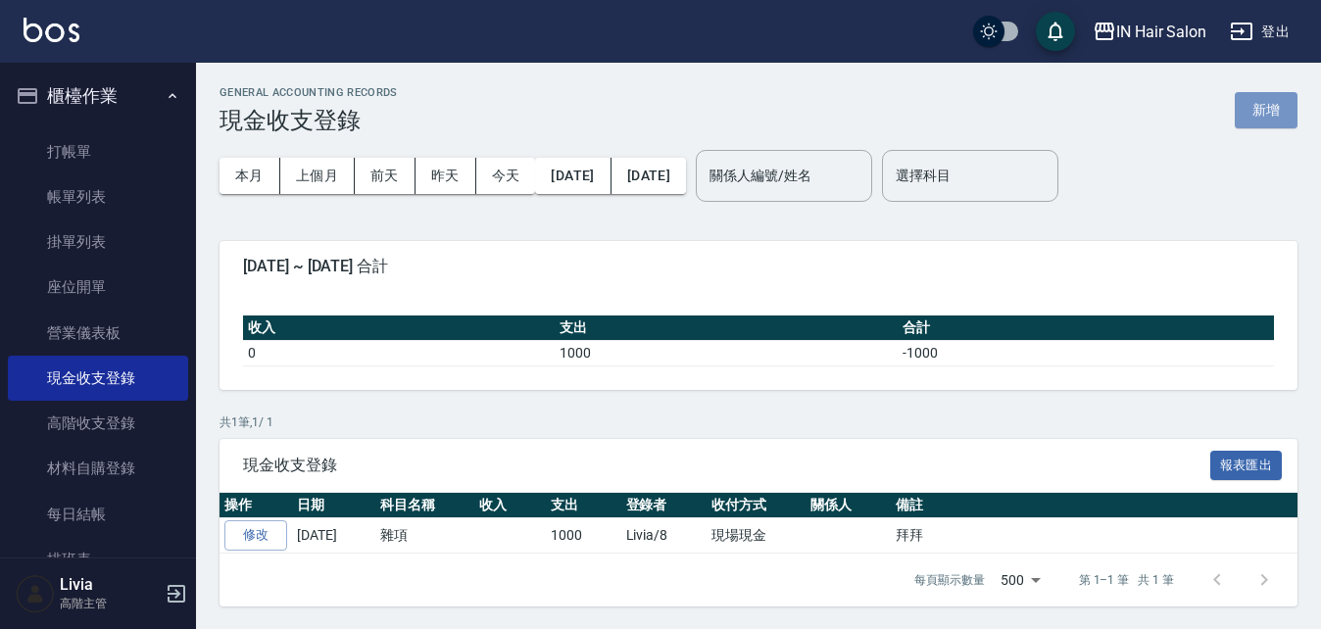
drag, startPoint x: 1274, startPoint y: 100, endPoint x: 933, endPoint y: 223, distance: 362.5
click at [1274, 102] on button "新增" at bounding box center [1266, 110] width 63 height 36
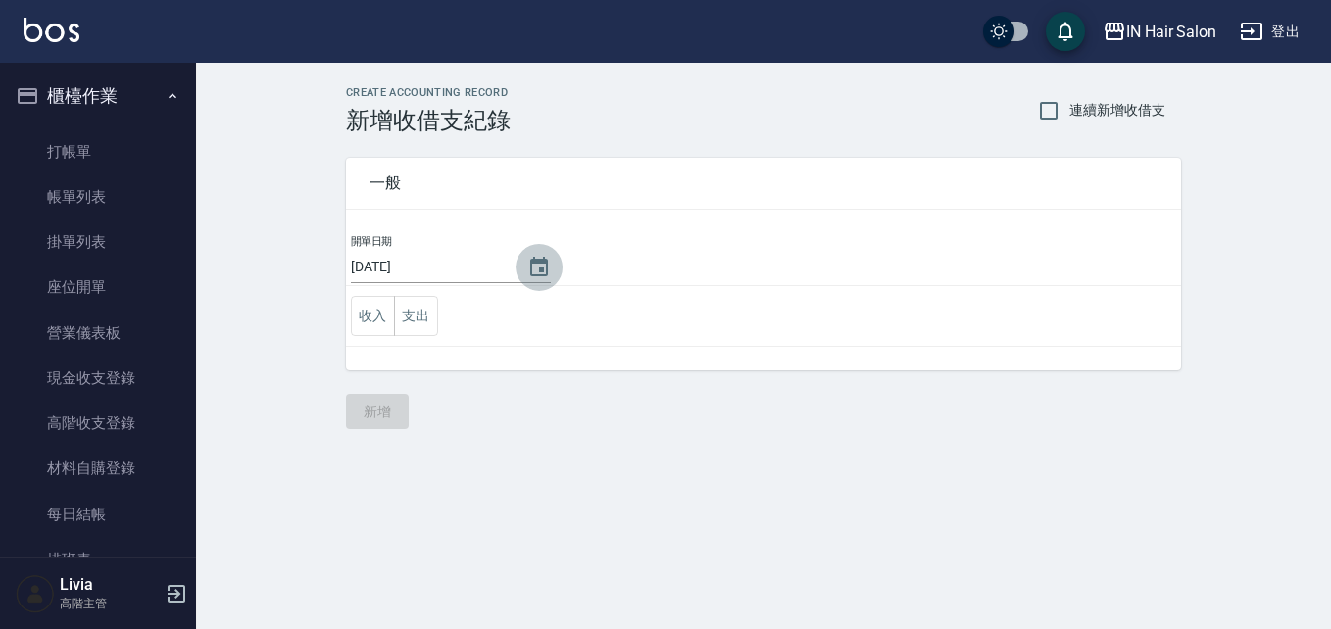
click at [533, 269] on icon "Choose date, selected date is 2025-10-10" at bounding box center [539, 267] width 18 height 20
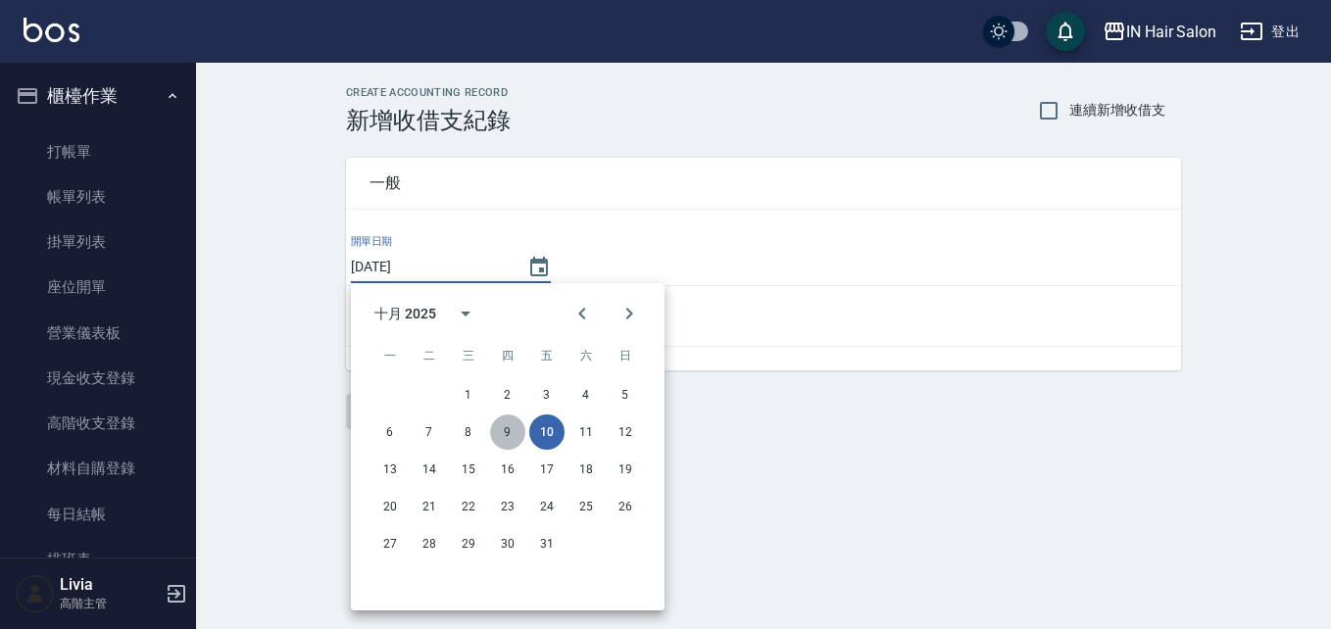
click at [500, 435] on button "9" at bounding box center [507, 432] width 35 height 35
type input "[DATE]"
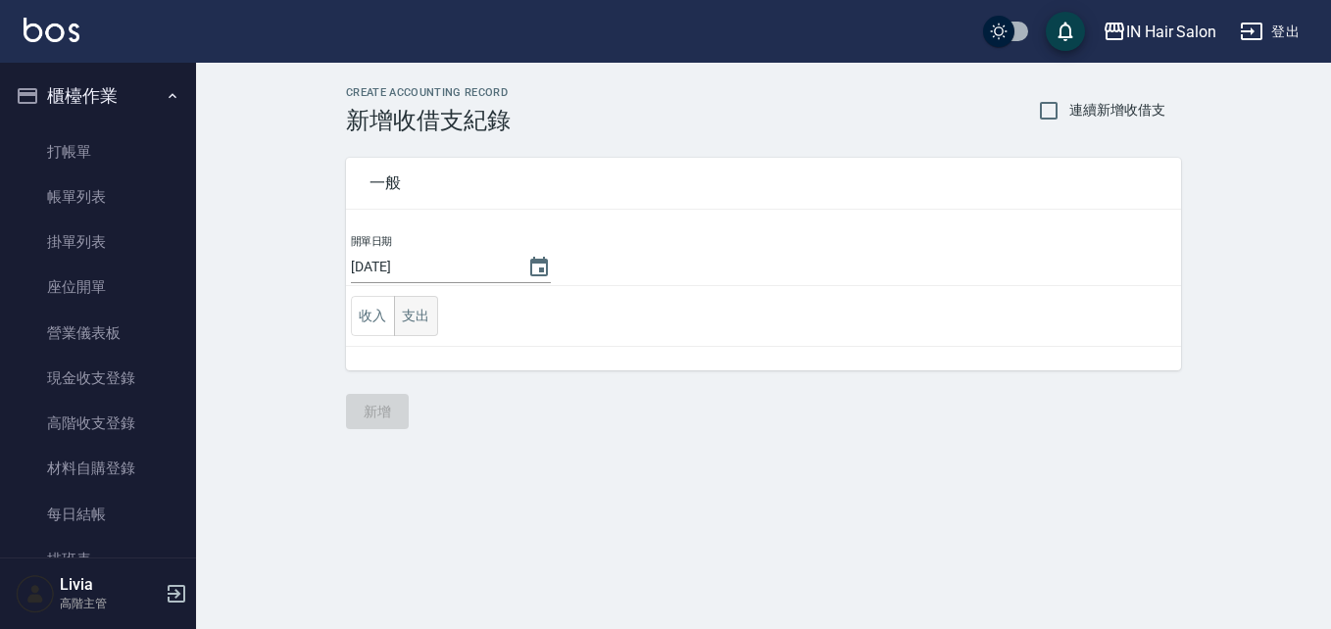
click at [425, 309] on button "支出" at bounding box center [416, 316] width 44 height 40
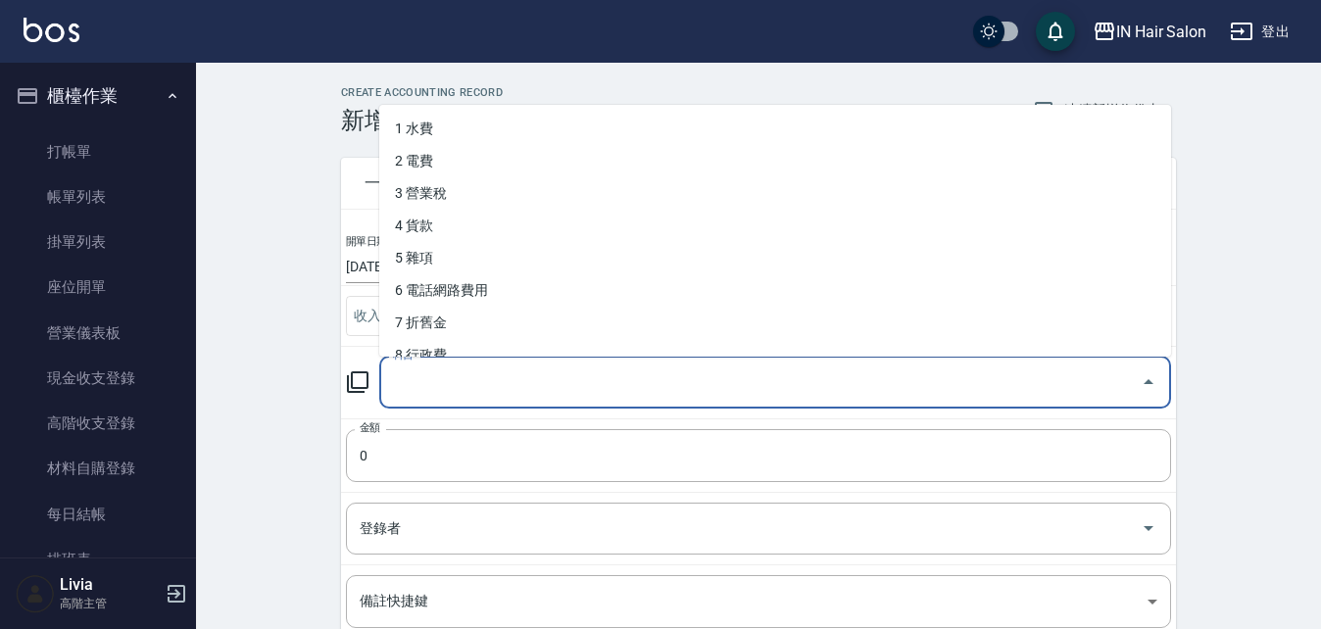
click at [411, 391] on input "科目" at bounding box center [760, 383] width 745 height 34
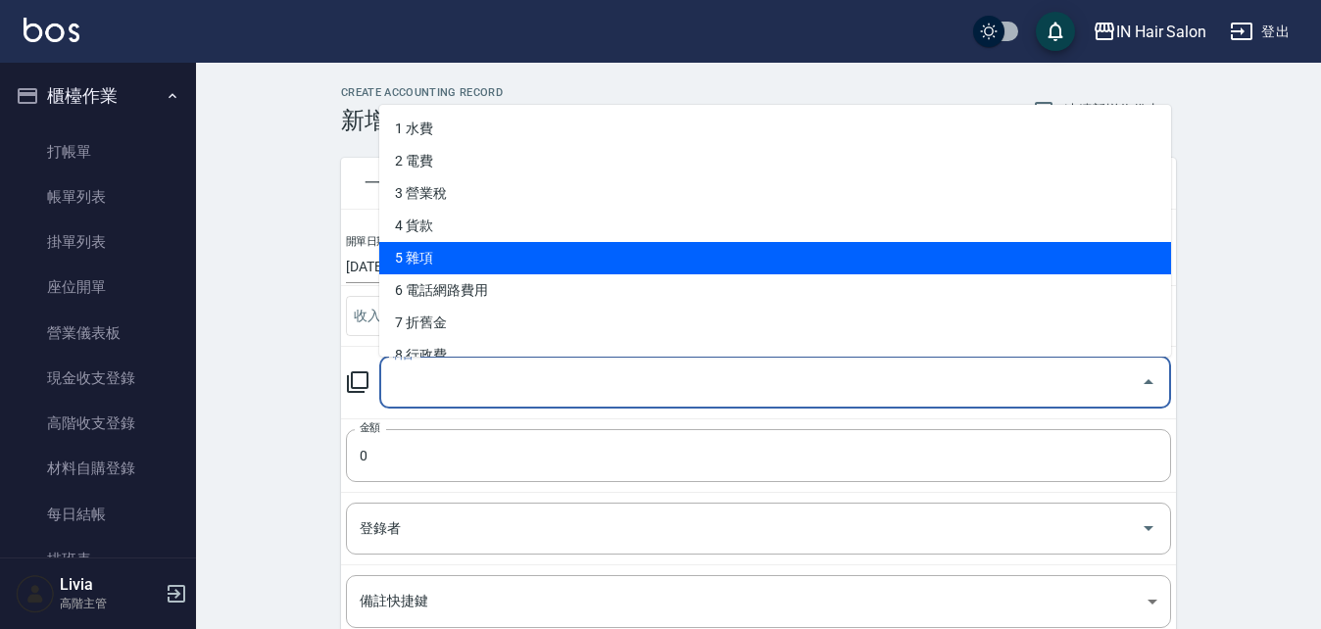
click at [433, 259] on li "5 雜項" at bounding box center [775, 258] width 792 height 32
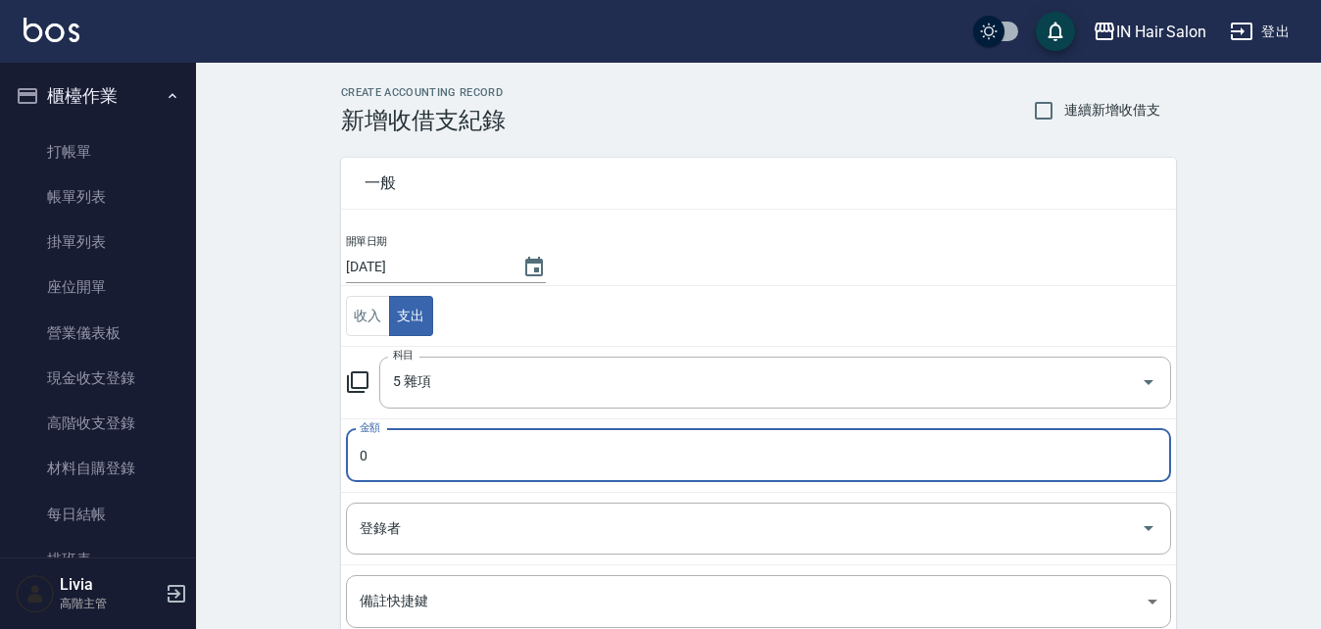
type input "5 雜項"
type input "510"
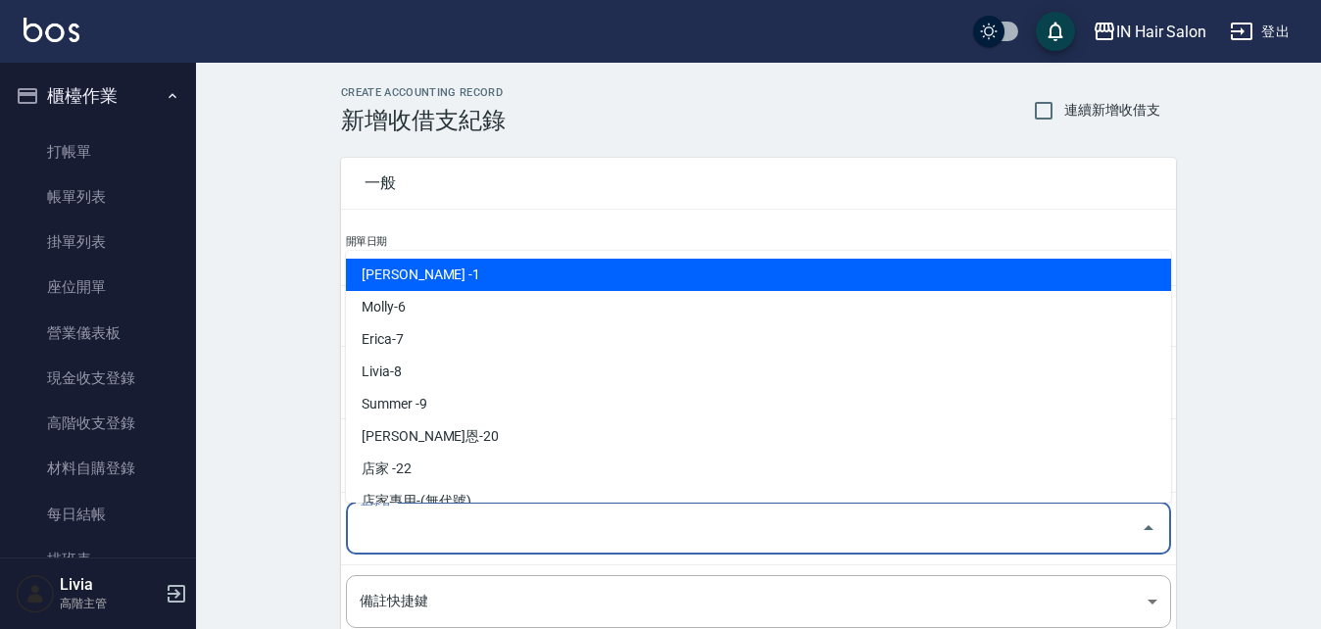
click at [374, 531] on input "登錄者" at bounding box center [744, 529] width 778 height 34
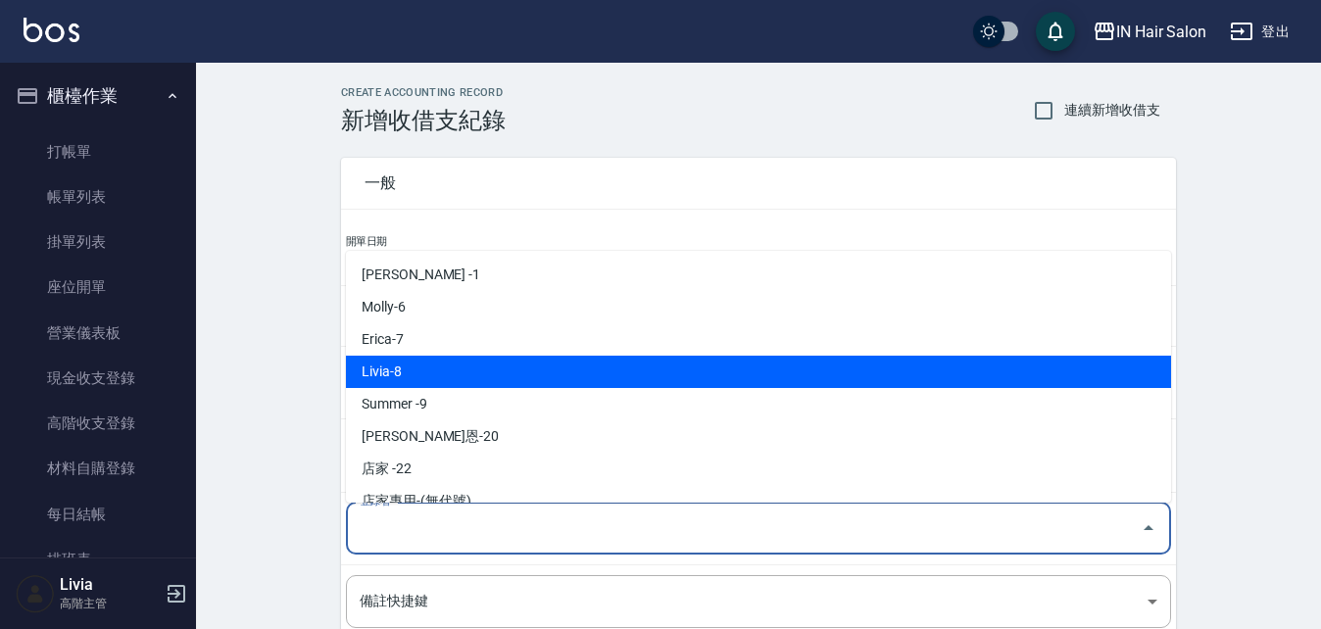
click at [417, 362] on li "Livia-8" at bounding box center [758, 372] width 825 height 32
type input "Livia-8"
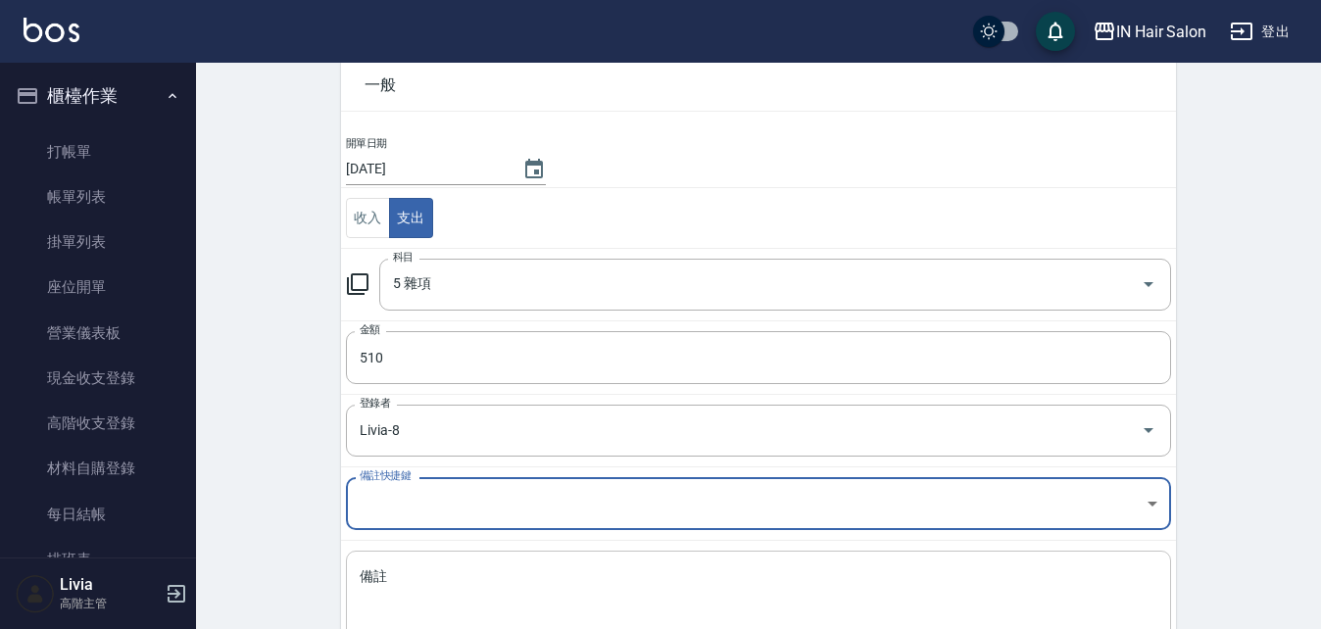
scroll to position [236, 0]
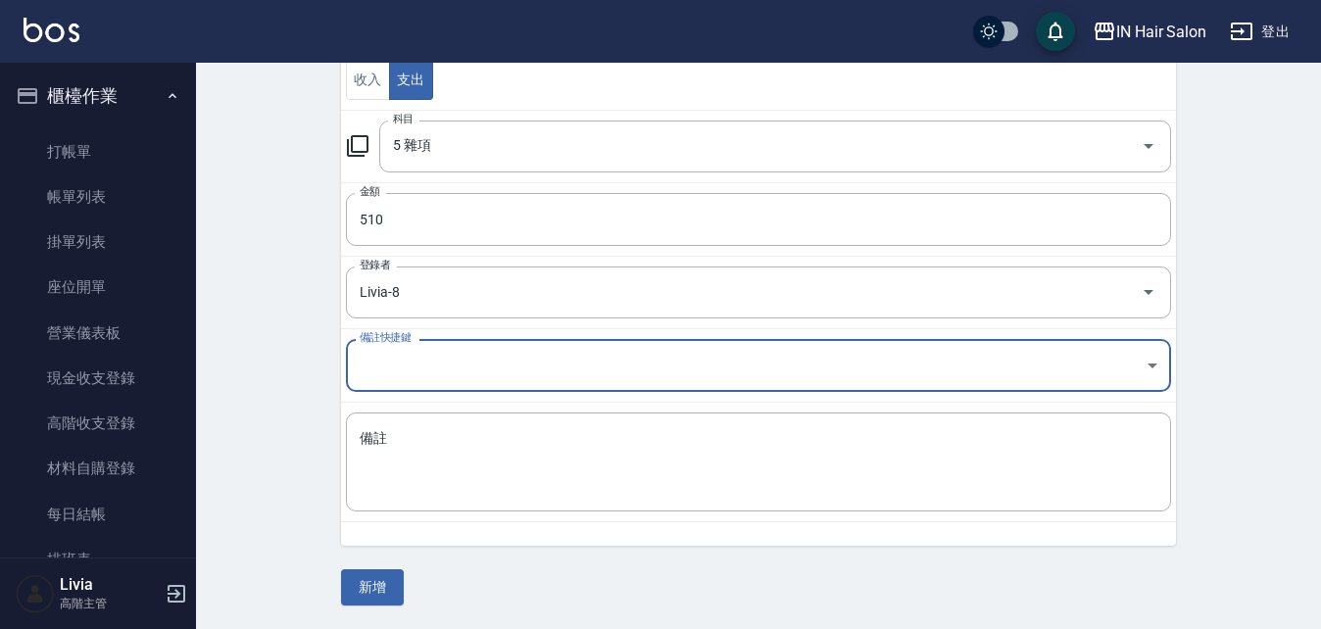
click at [388, 403] on td "備註 x 備註" at bounding box center [758, 463] width 835 height 120
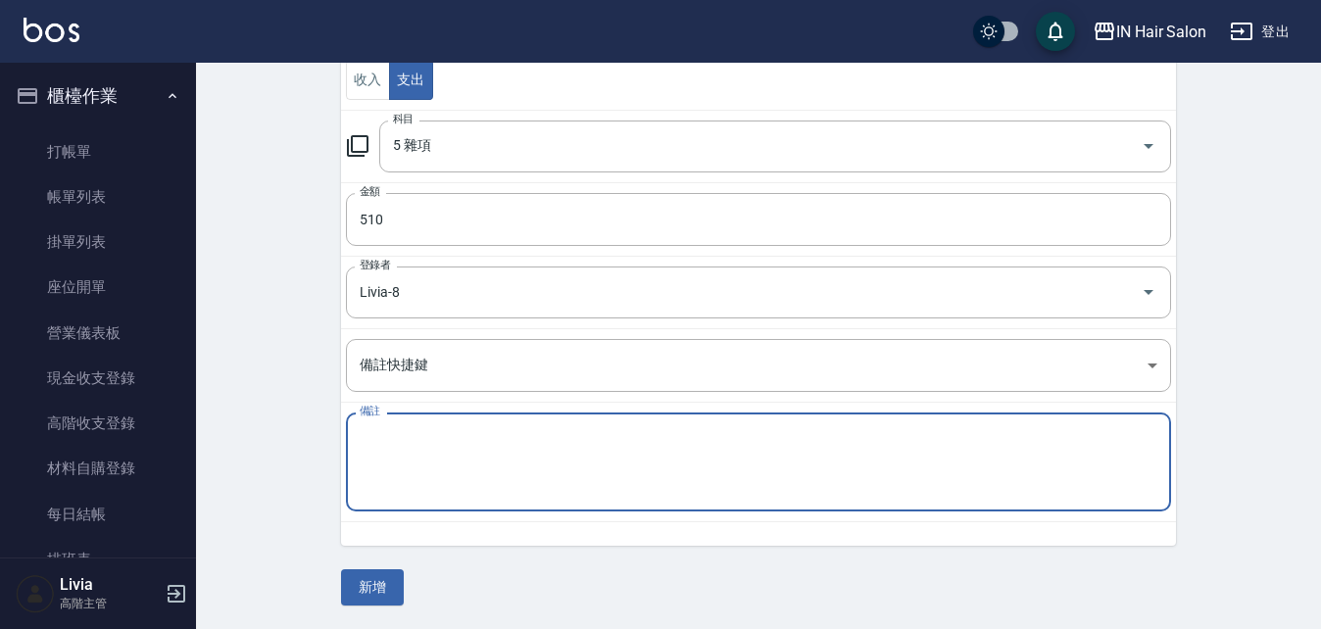
click at [421, 445] on textarea "備註" at bounding box center [759, 462] width 798 height 67
type textarea "竹炭水*6"
click at [377, 585] on button "新增" at bounding box center [372, 588] width 63 height 36
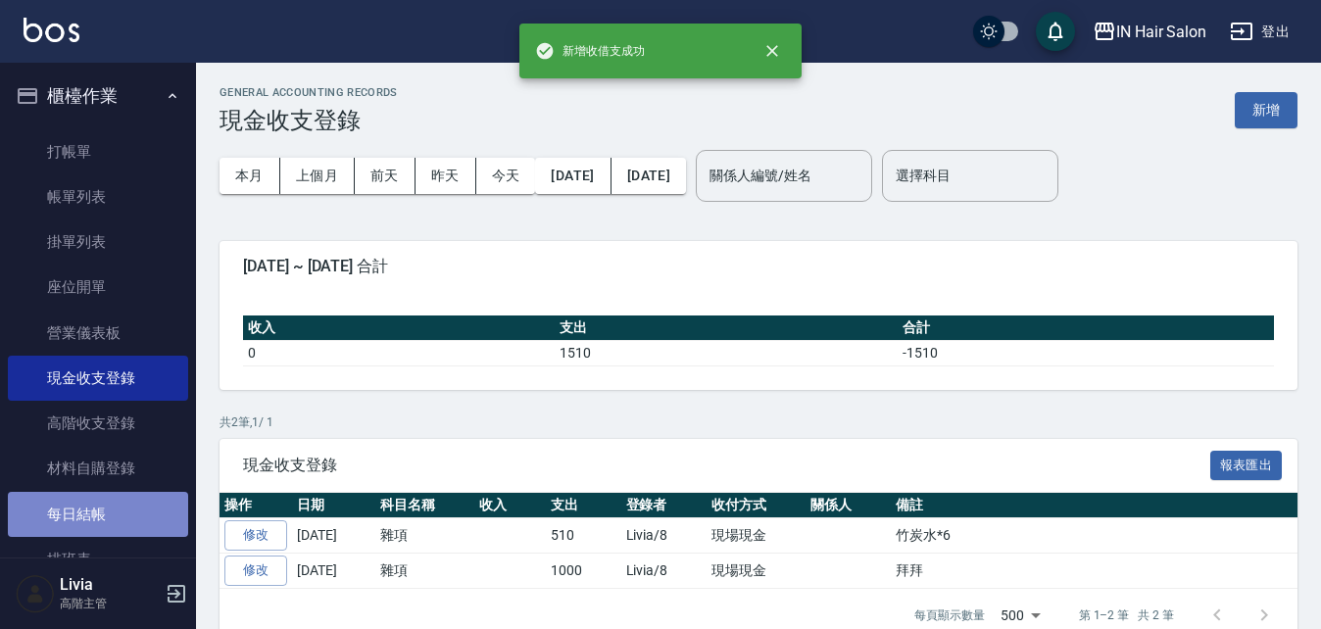
click at [98, 509] on link "每日結帳" at bounding box center [98, 514] width 180 height 45
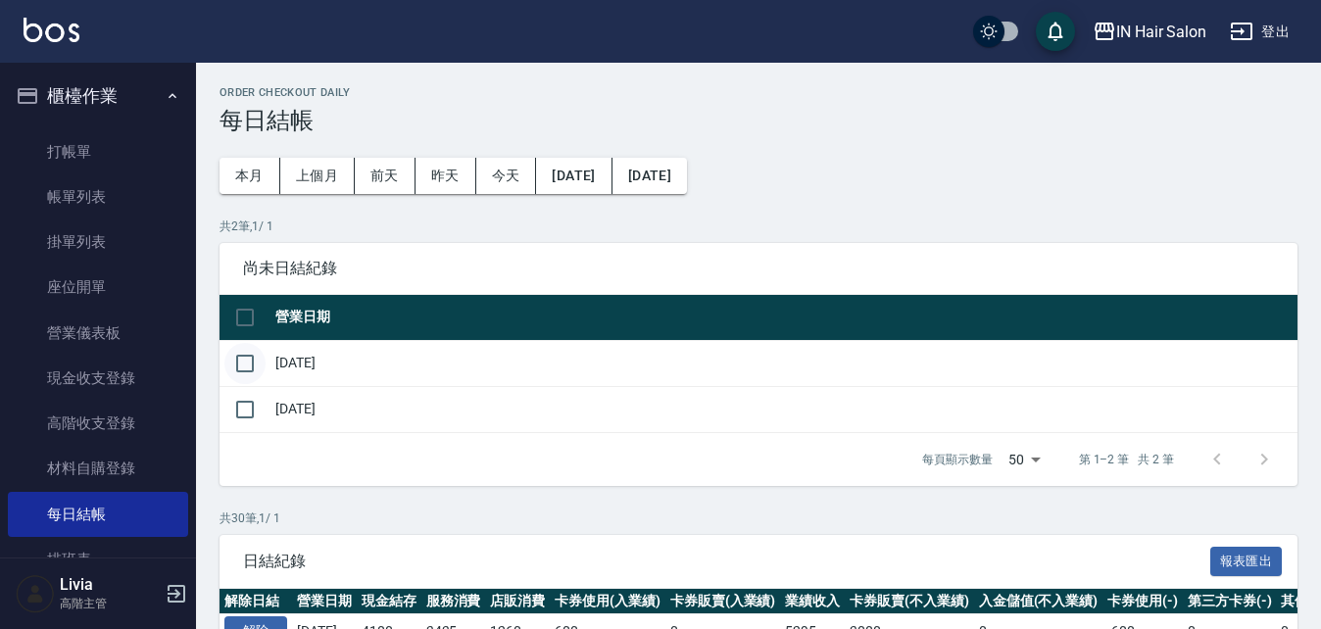
click at [242, 363] on input "checkbox" at bounding box center [244, 363] width 41 height 41
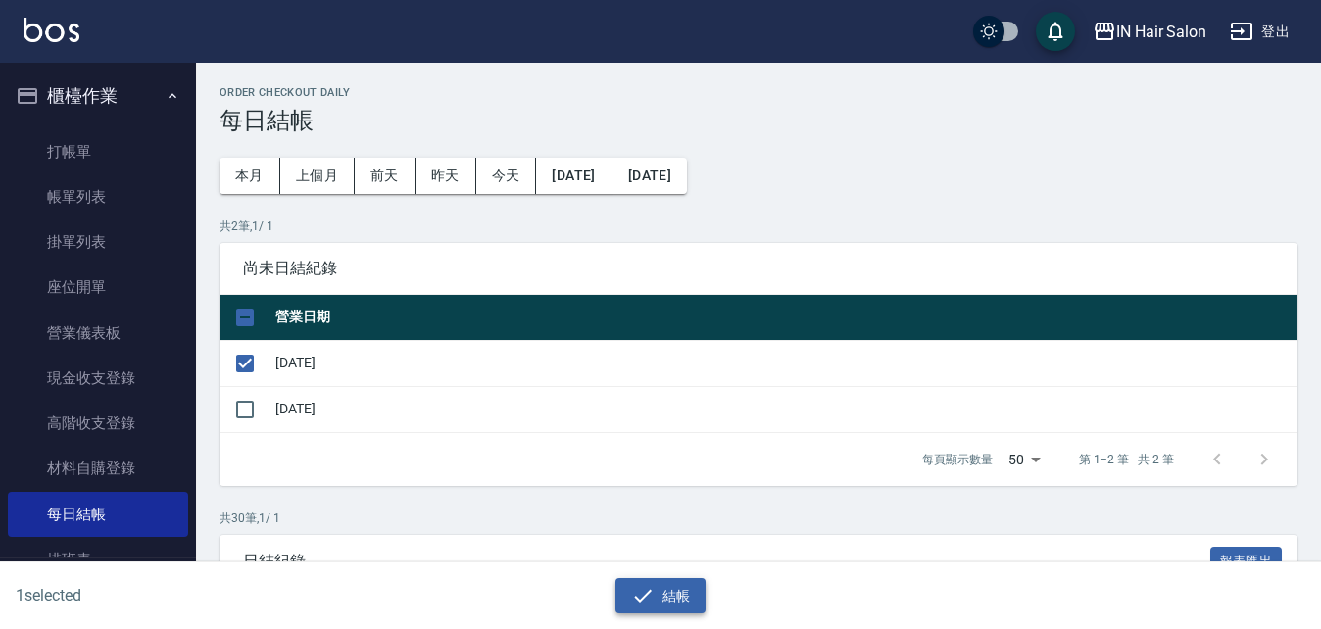
click at [670, 597] on button "結帳" at bounding box center [661, 596] width 91 height 36
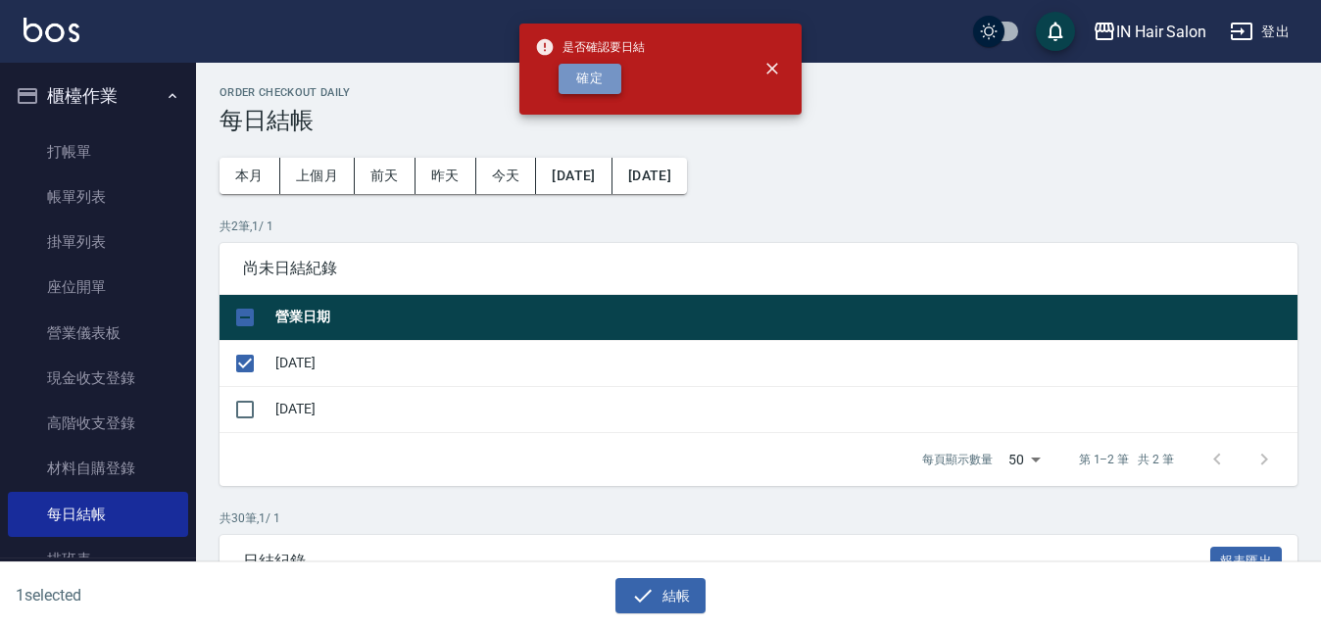
click at [595, 74] on button "確定" at bounding box center [590, 79] width 63 height 30
checkbox input "false"
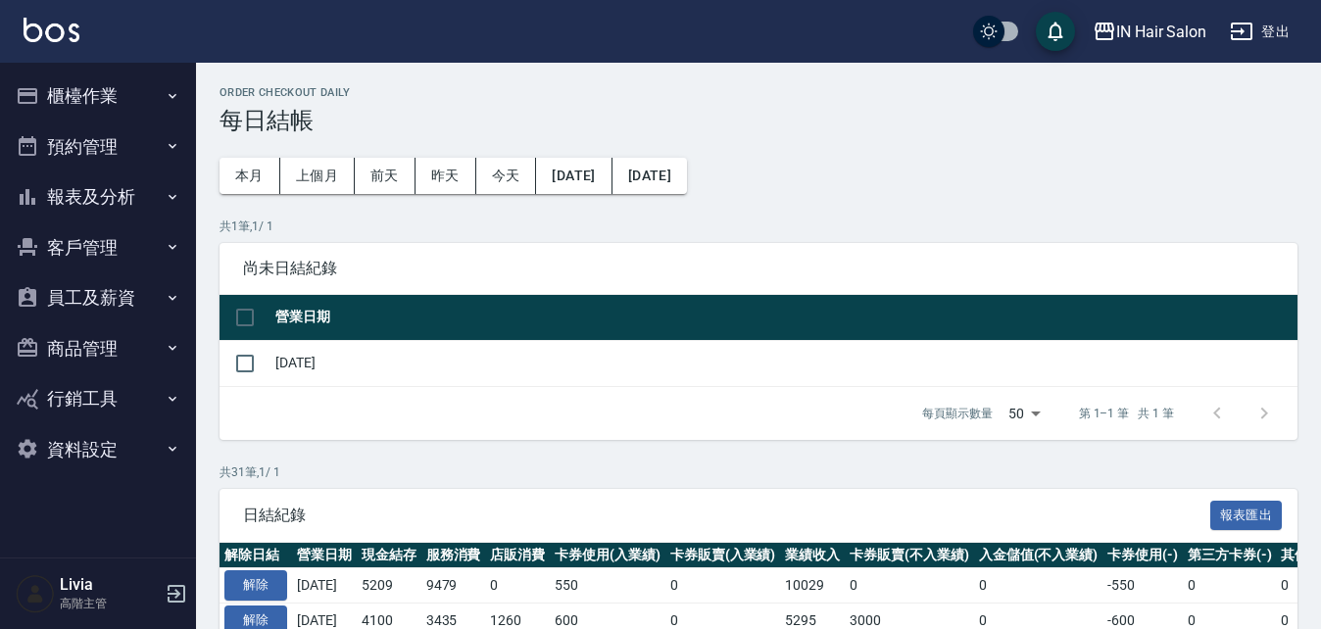
click at [117, 93] on button "櫃檯作業" at bounding box center [98, 96] width 180 height 51
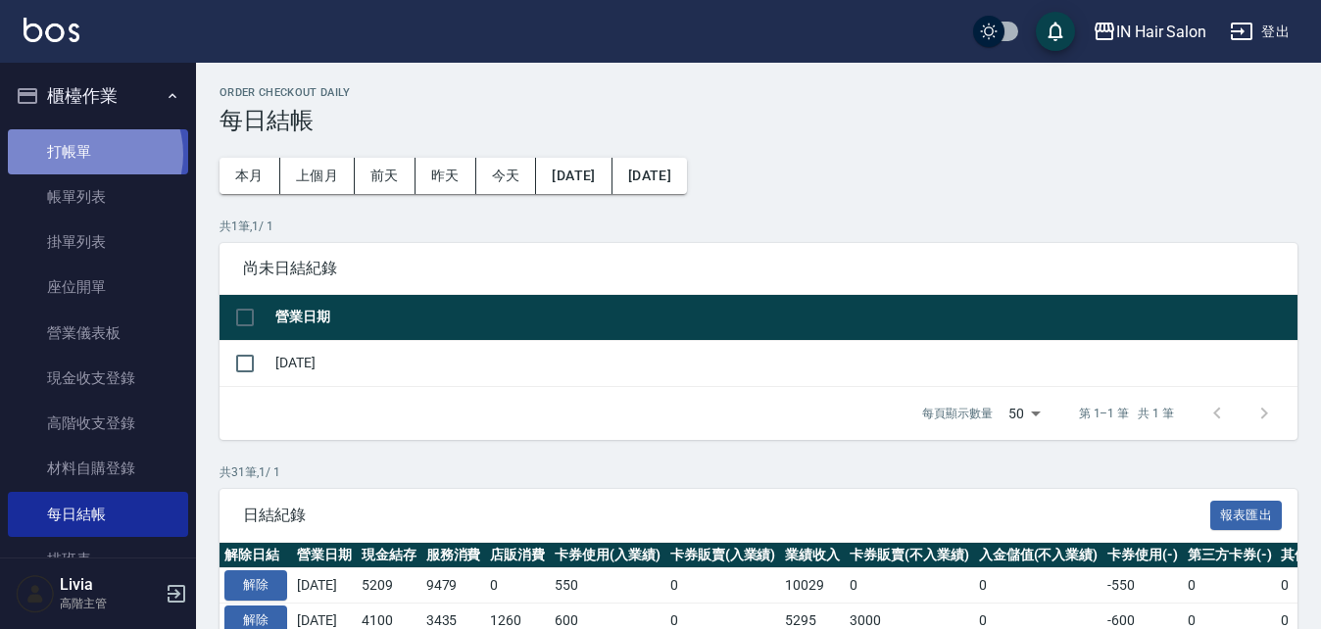
click at [86, 154] on link "打帳單" at bounding box center [98, 151] width 180 height 45
